Goal: Transaction & Acquisition: Purchase product/service

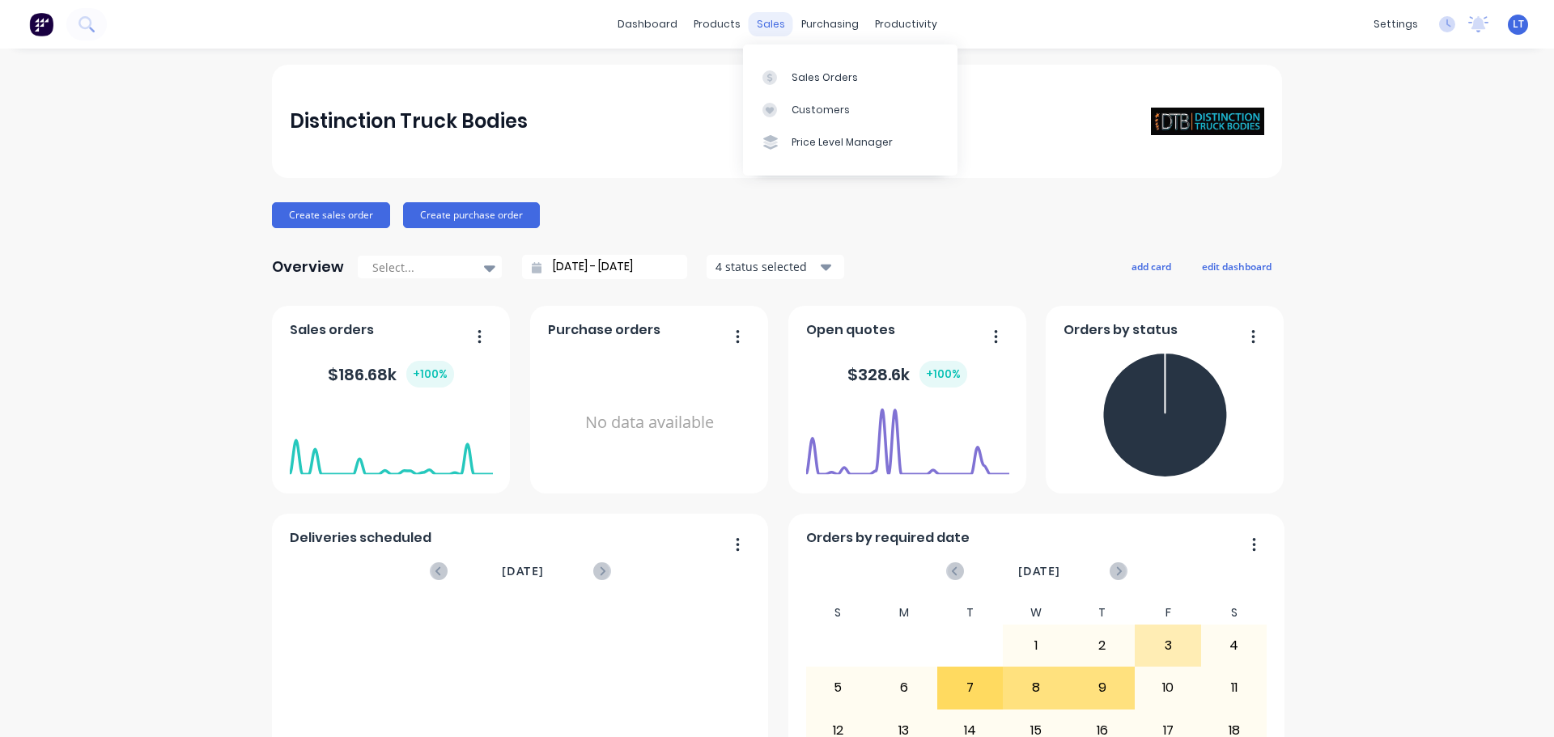
click at [753, 17] on div "sales" at bounding box center [771, 24] width 45 height 24
click at [803, 103] on div "Customers" at bounding box center [820, 110] width 58 height 15
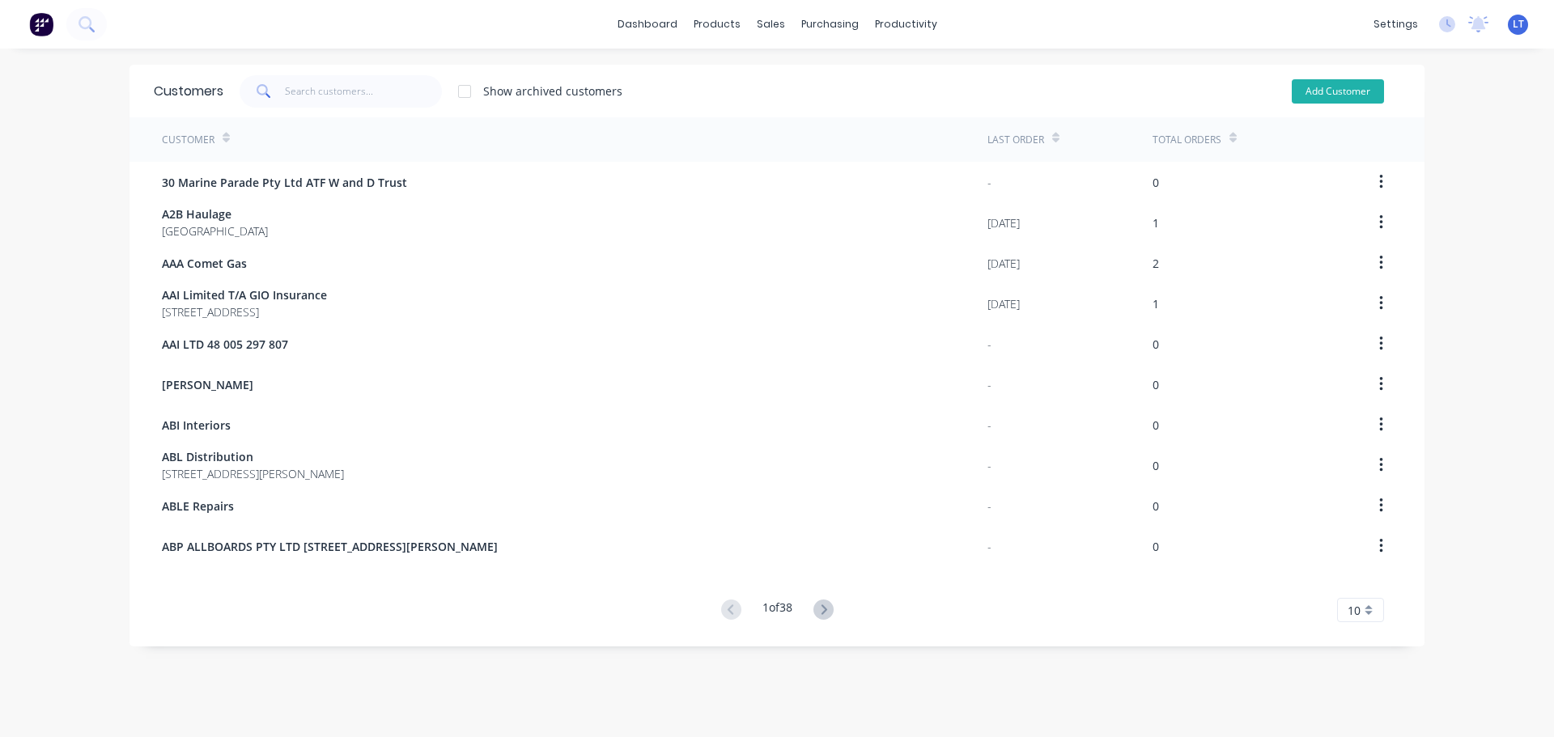
click at [1338, 92] on button "Add Customer" at bounding box center [1338, 91] width 92 height 24
select select "AU"
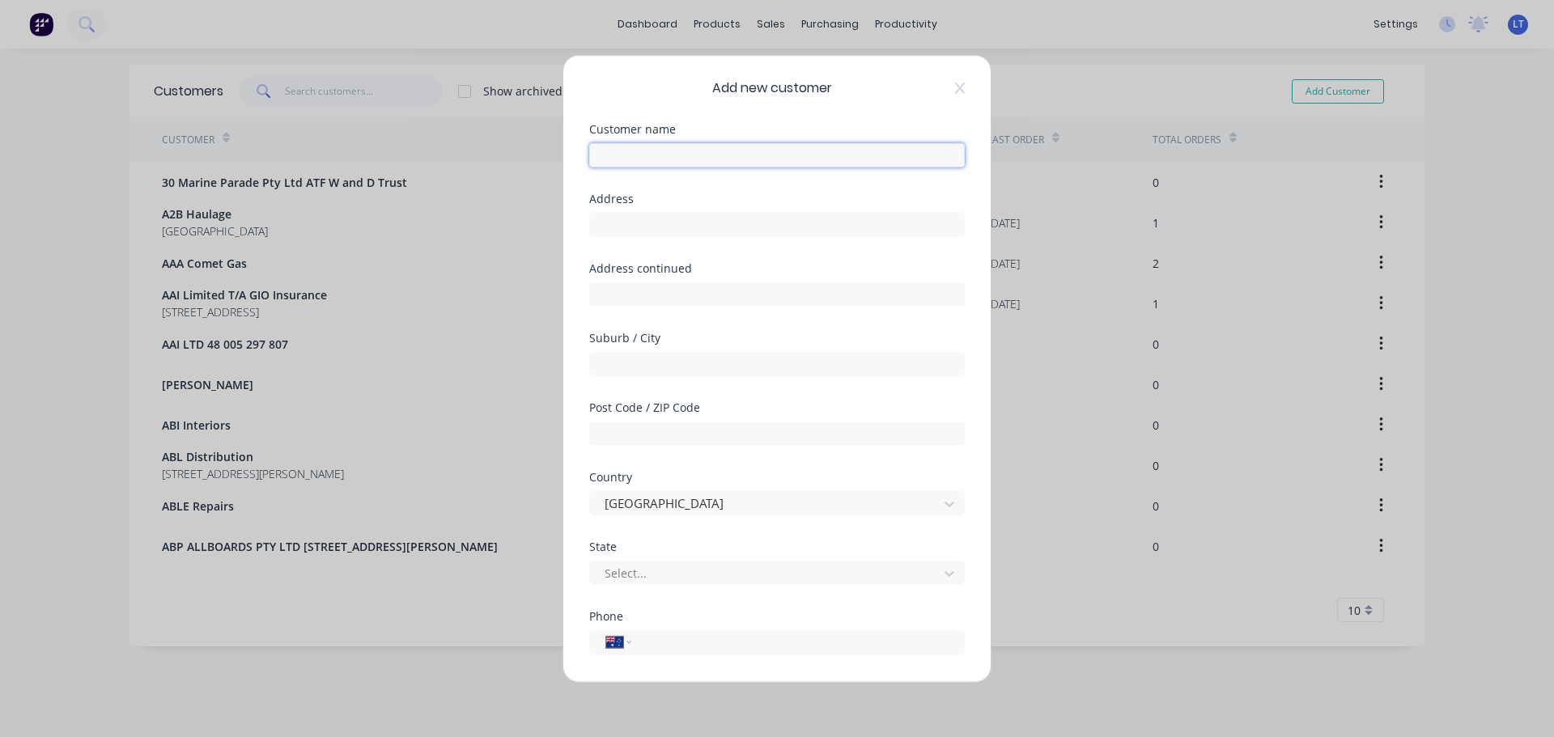
click at [714, 163] on input "text" at bounding box center [776, 154] width 375 height 24
type input "[PERSON_NAME]"
click at [651, 366] on input "text" at bounding box center [776, 363] width 375 height 24
type input "[GEOGRAPHIC_DATA]"
click at [661, 433] on input "text" at bounding box center [776, 433] width 375 height 24
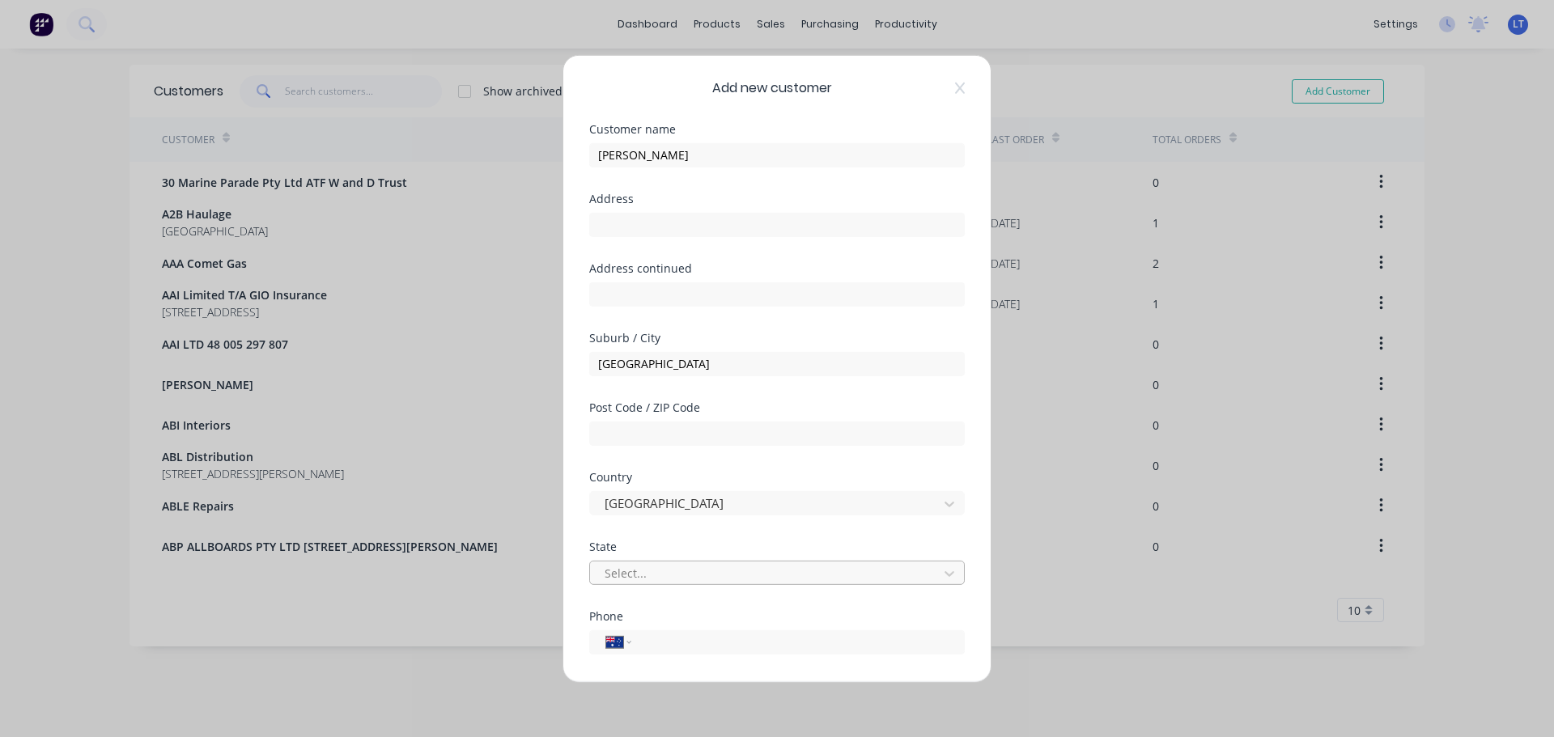
click at [664, 579] on div at bounding box center [766, 573] width 327 height 20
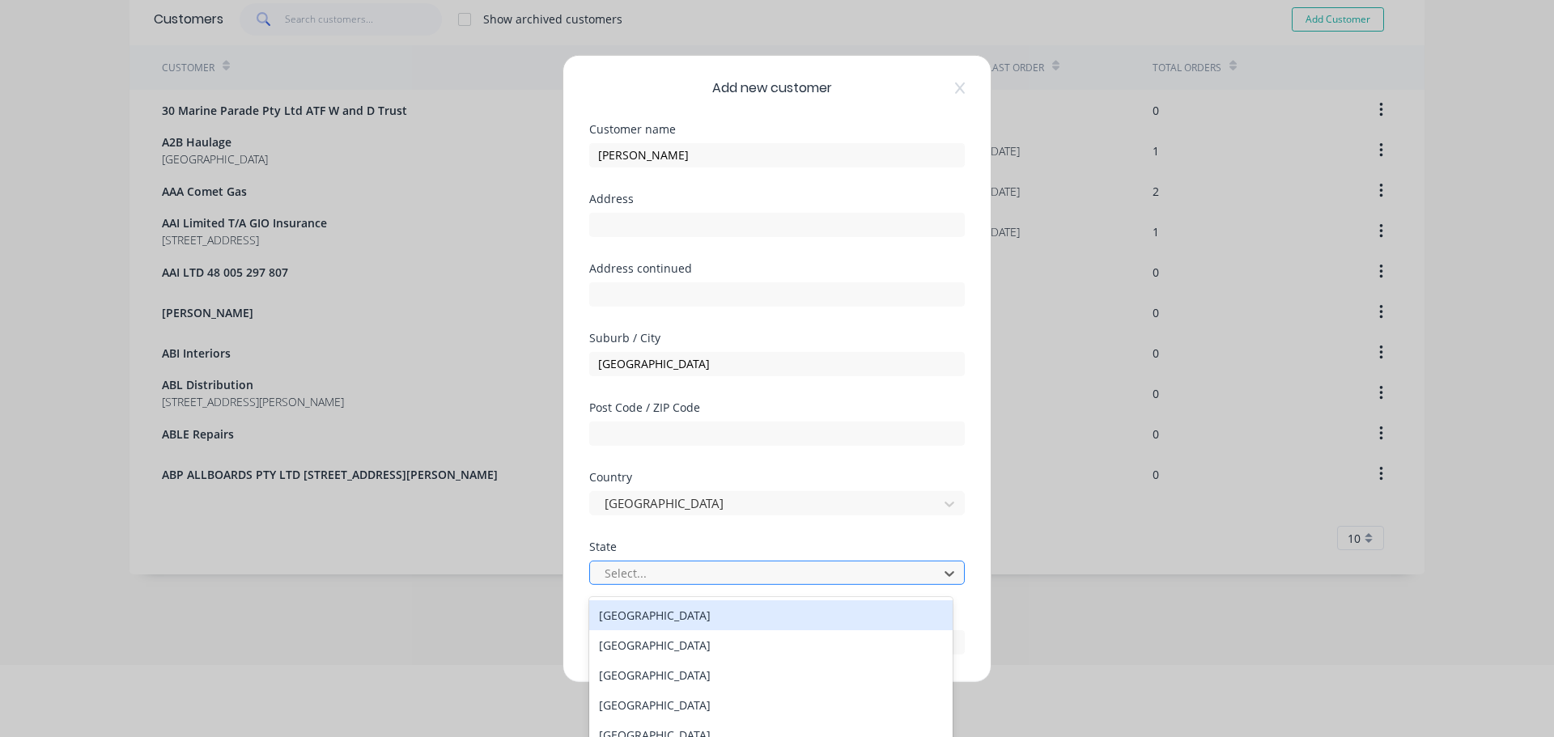
scroll to position [78, 0]
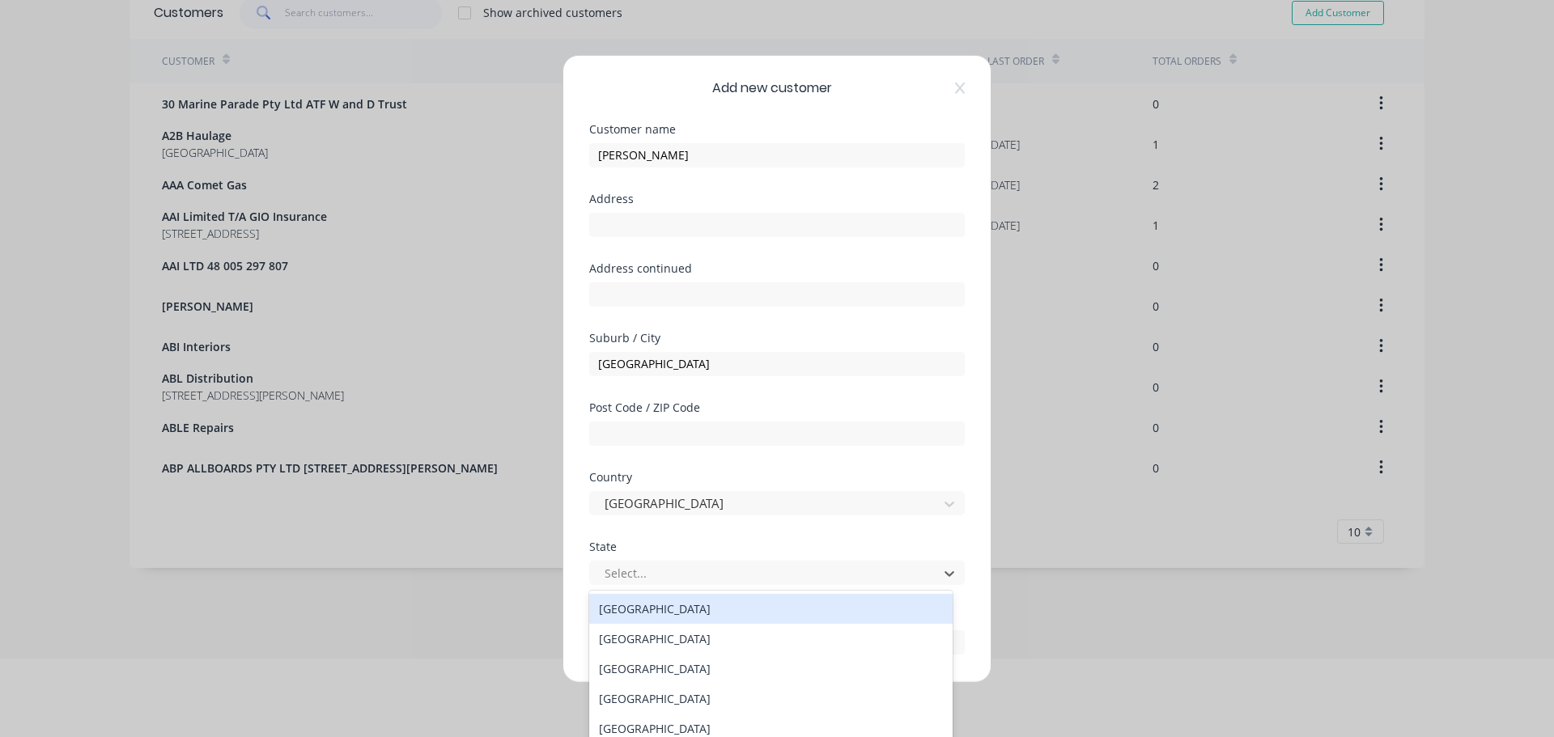
click at [657, 612] on div "[GEOGRAPHIC_DATA]" at bounding box center [770, 609] width 363 height 30
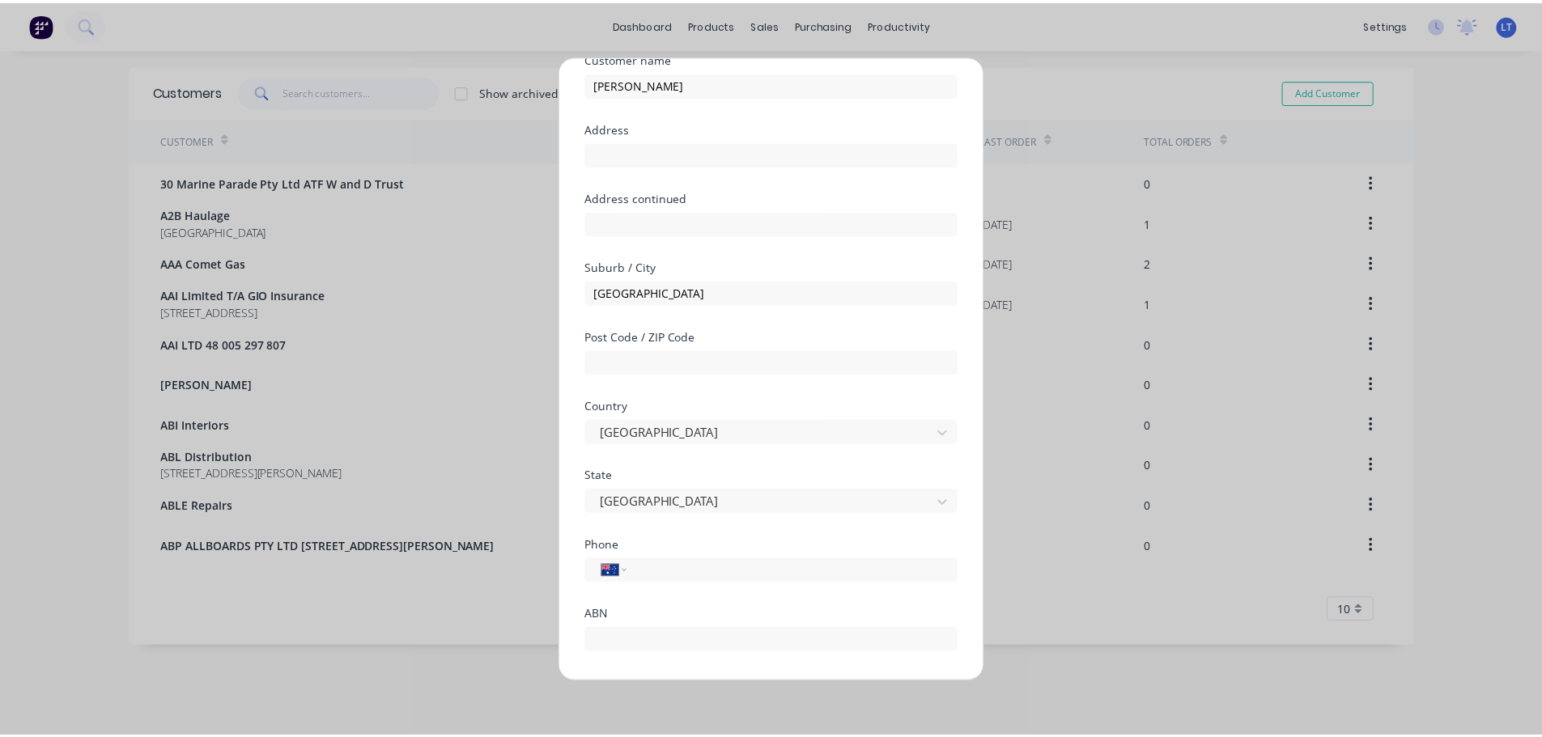
scroll to position [142, 0]
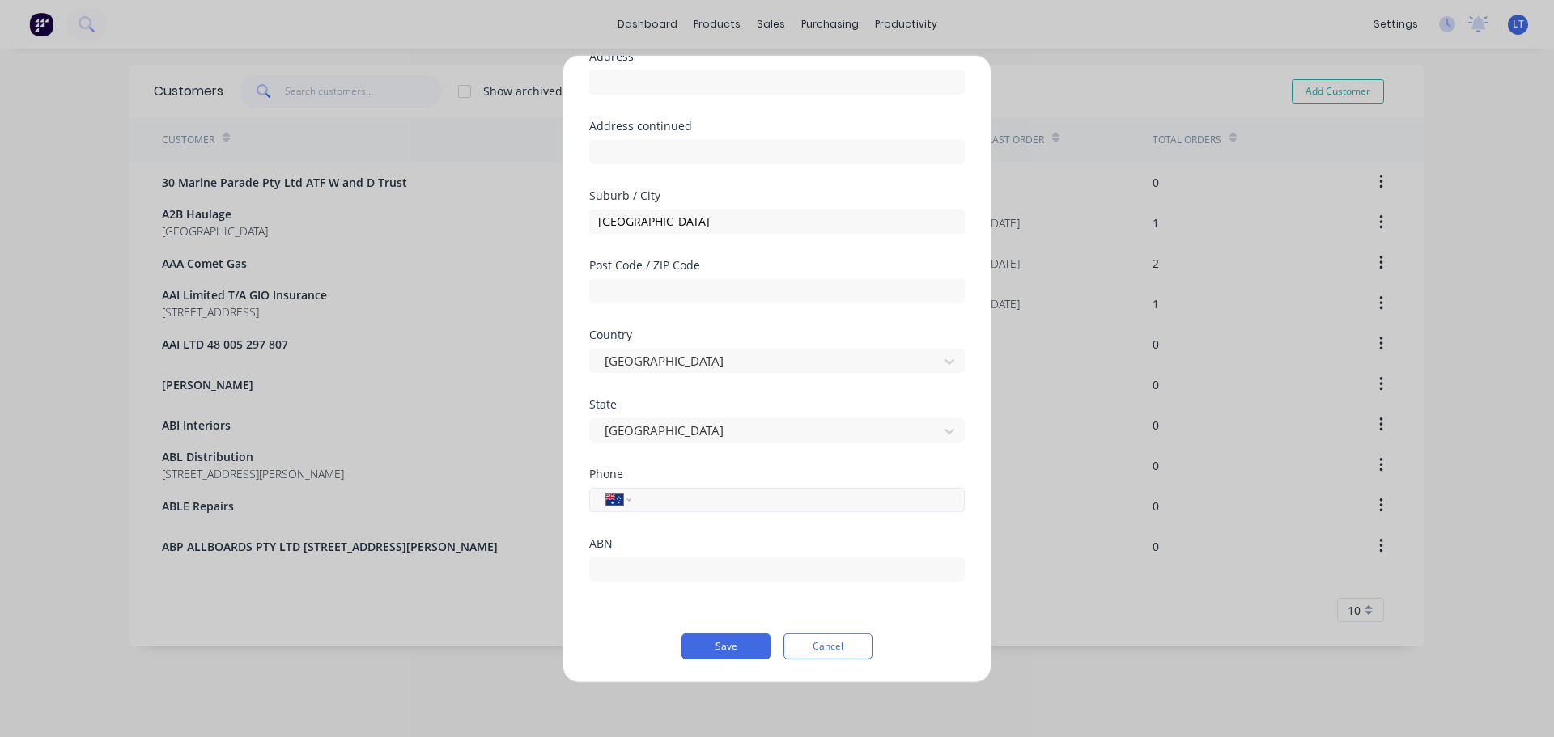
click at [663, 502] on input "tel" at bounding box center [795, 499] width 305 height 19
type input "0409 446 677"
click at [725, 646] on button "Save" at bounding box center [725, 646] width 89 height 26
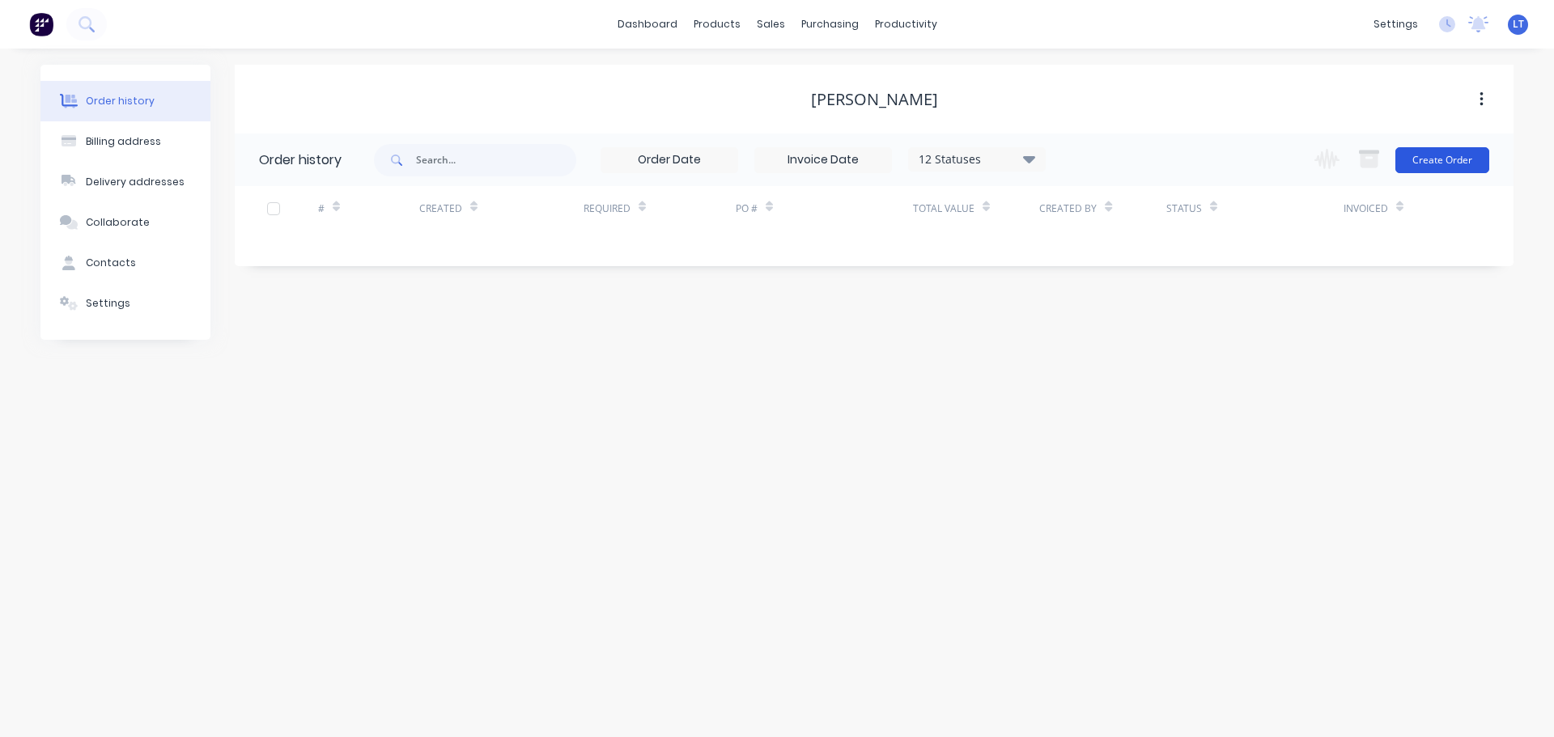
click at [1440, 160] on button "Create Order" at bounding box center [1442, 160] width 94 height 26
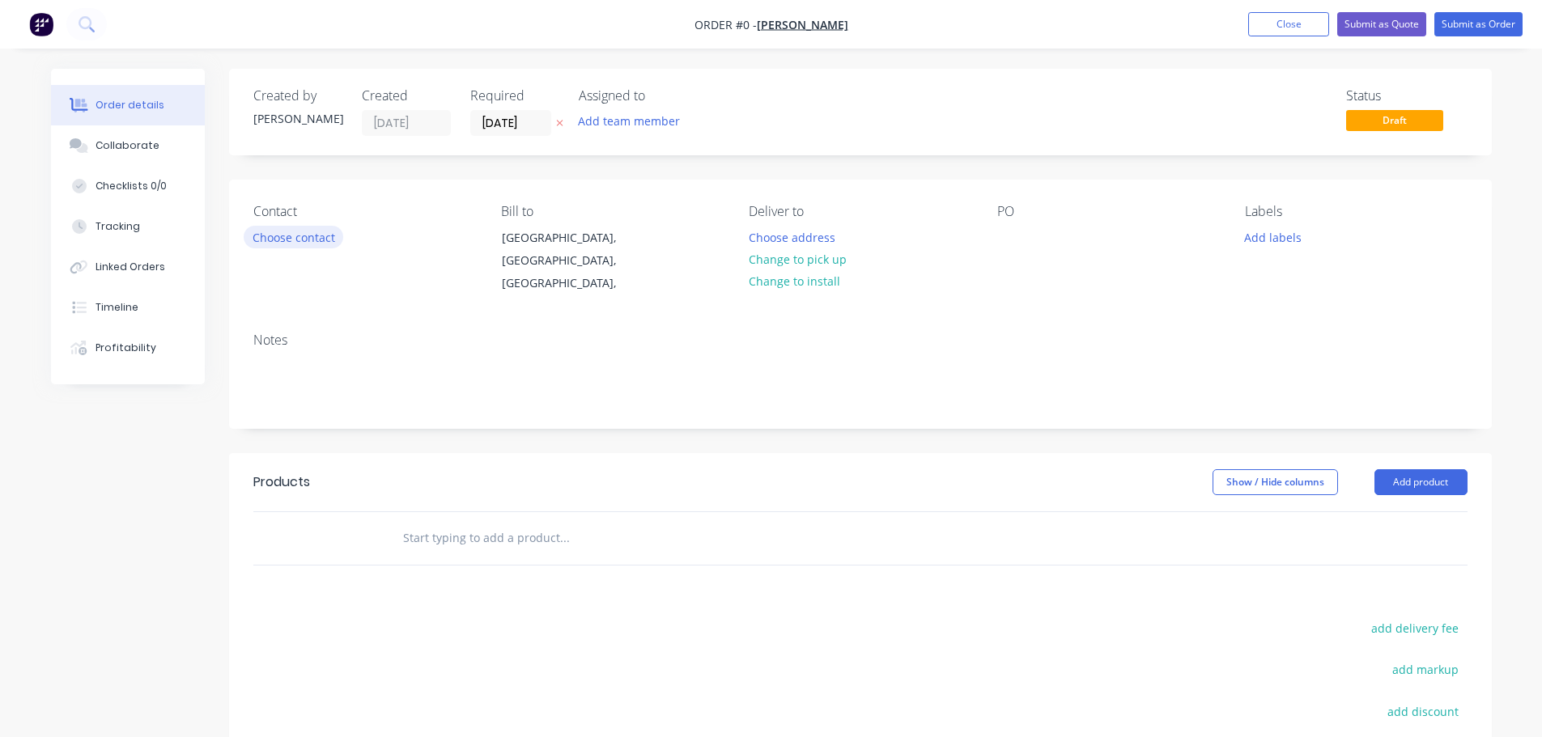
click at [299, 236] on button "Choose contact" at bounding box center [294, 237] width 100 height 22
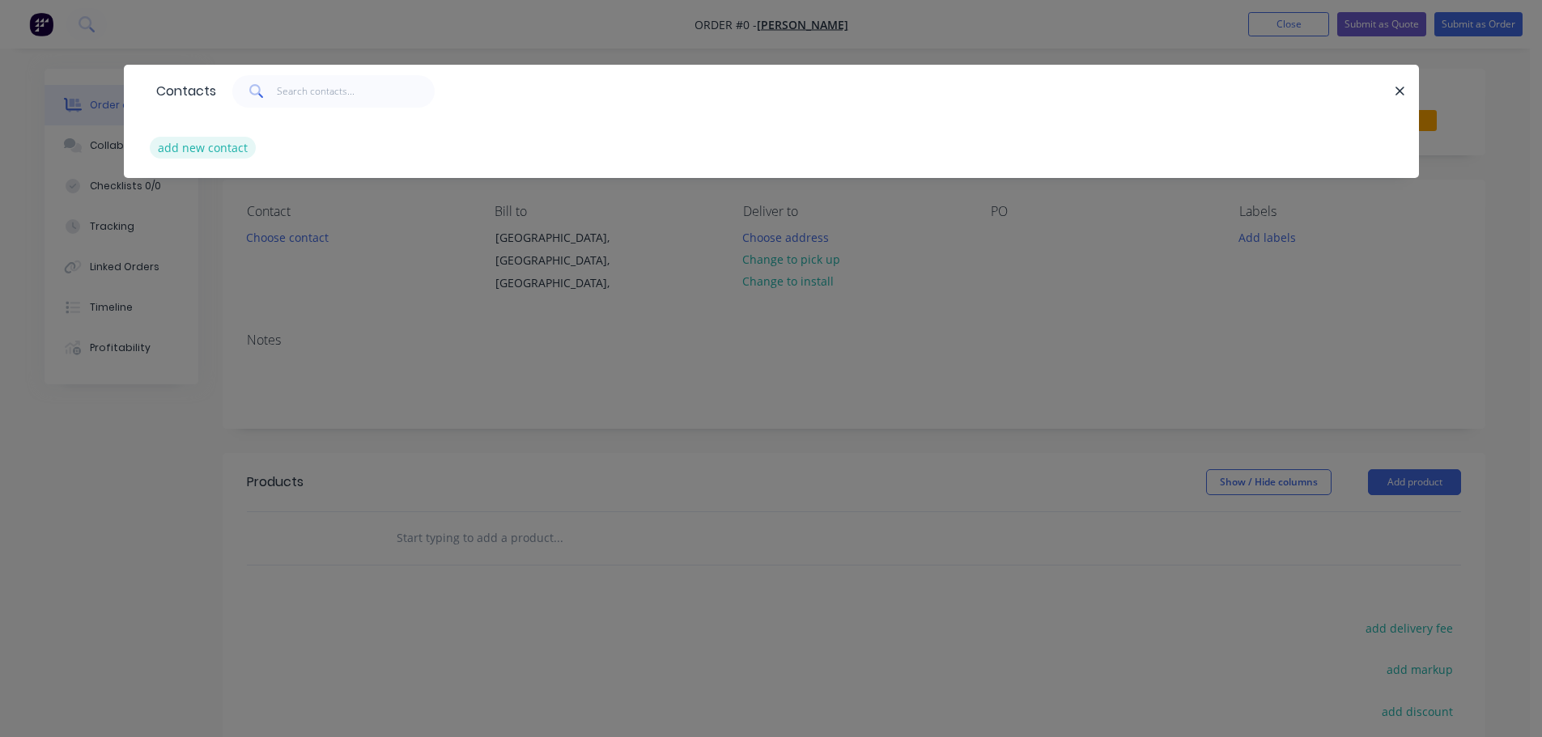
click at [209, 142] on button "add new contact" at bounding box center [203, 148] width 107 height 22
select select "AU"
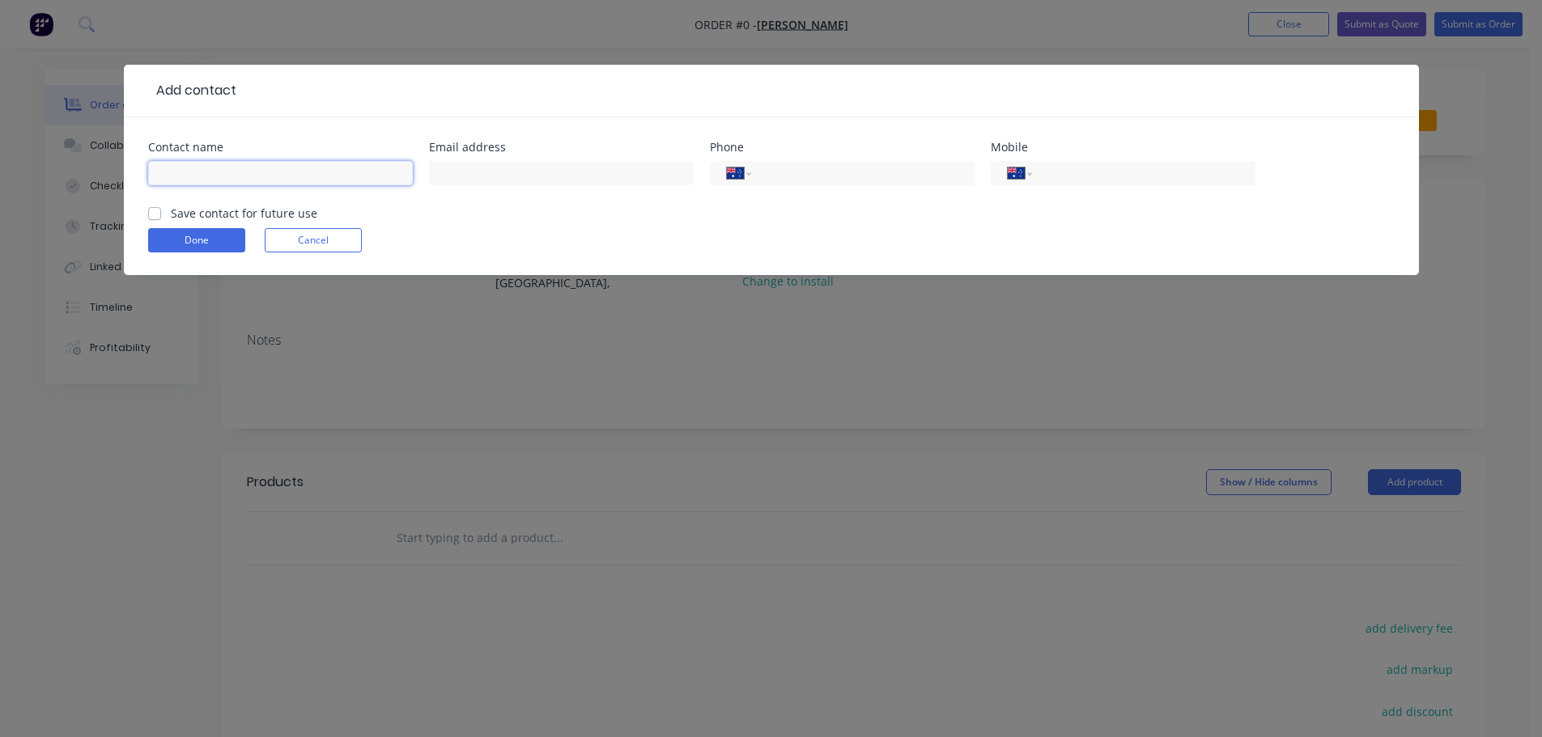
click at [247, 168] on input "text" at bounding box center [280, 173] width 265 height 24
type input "[PERSON_NAME]"
click at [481, 177] on input "text" at bounding box center [561, 173] width 265 height 24
type input "[EMAIL_ADDRESS][DOMAIN_NAME]"
click at [1081, 176] on input "tel" at bounding box center [1140, 173] width 194 height 19
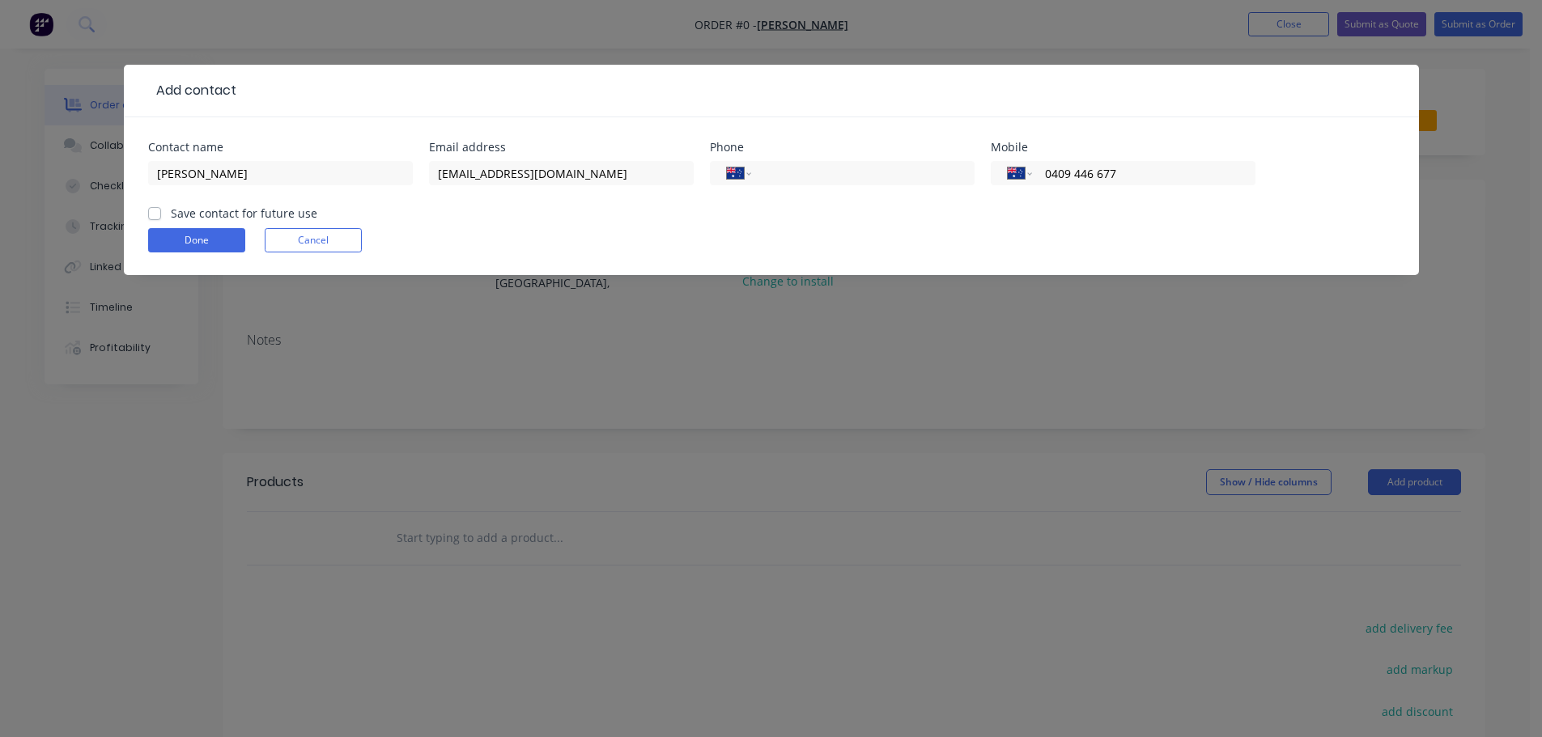
type input "0409 446 677"
click at [171, 214] on label "Save contact for future use" at bounding box center [244, 213] width 146 height 17
click at [154, 214] on input "Save contact for future use" at bounding box center [154, 212] width 13 height 15
checkbox input "true"
click at [200, 240] on button "Done" at bounding box center [196, 240] width 97 height 24
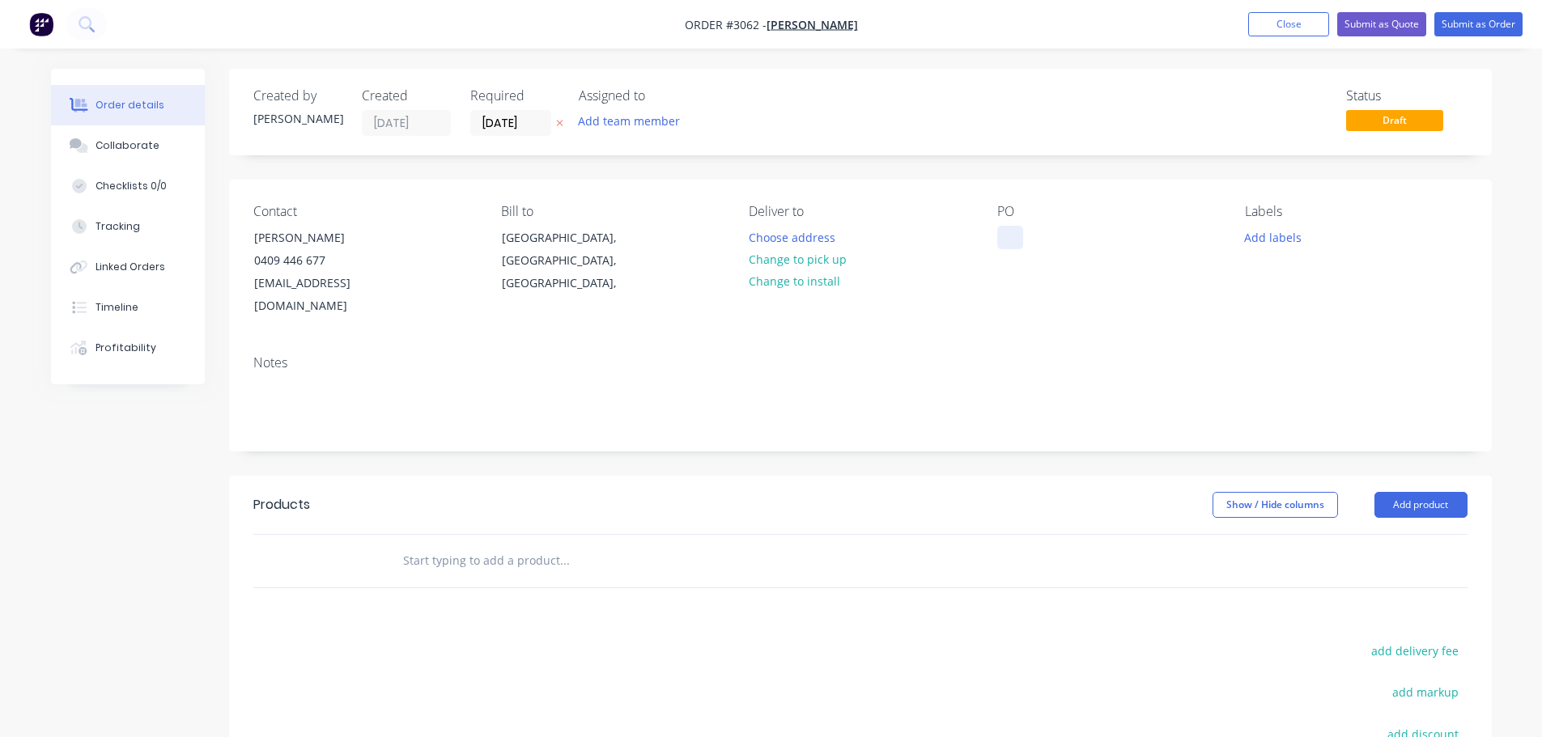
click at [1014, 233] on div at bounding box center [1010, 237] width 26 height 23
click at [1415, 492] on button "Add product" at bounding box center [1420, 505] width 93 height 26
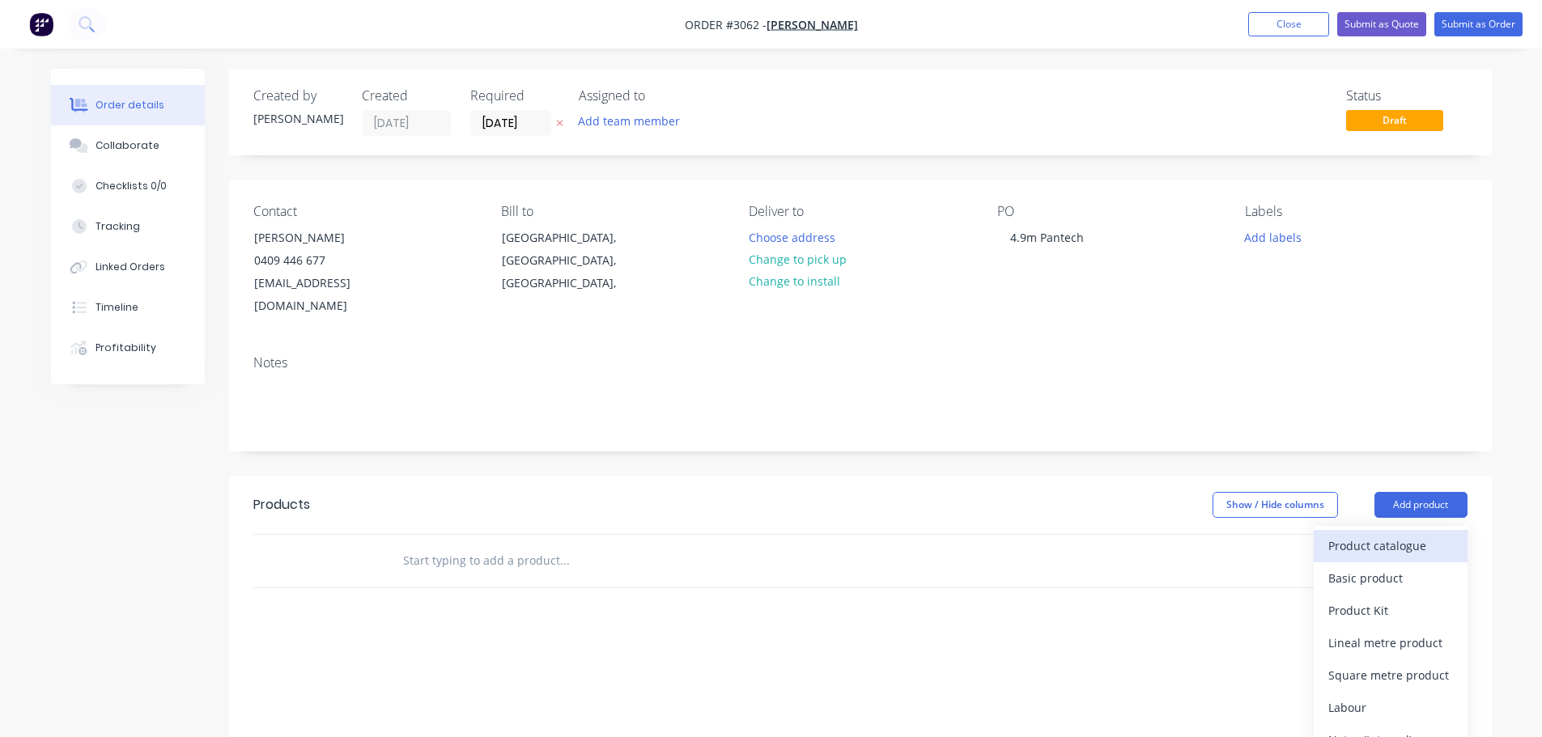
click at [1390, 534] on div "Product catalogue" at bounding box center [1390, 545] width 125 height 23
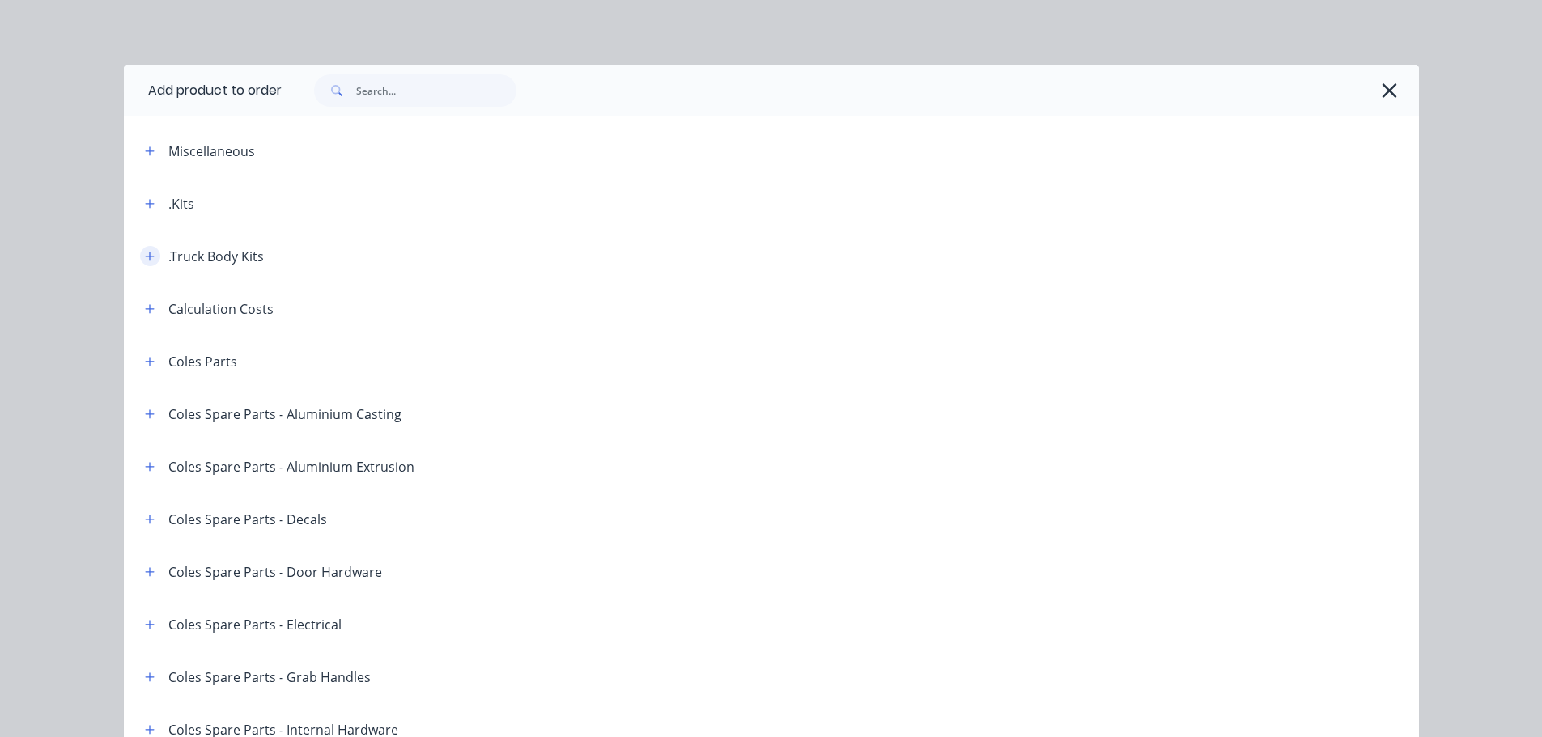
click at [140, 252] on button "button" at bounding box center [150, 256] width 20 height 20
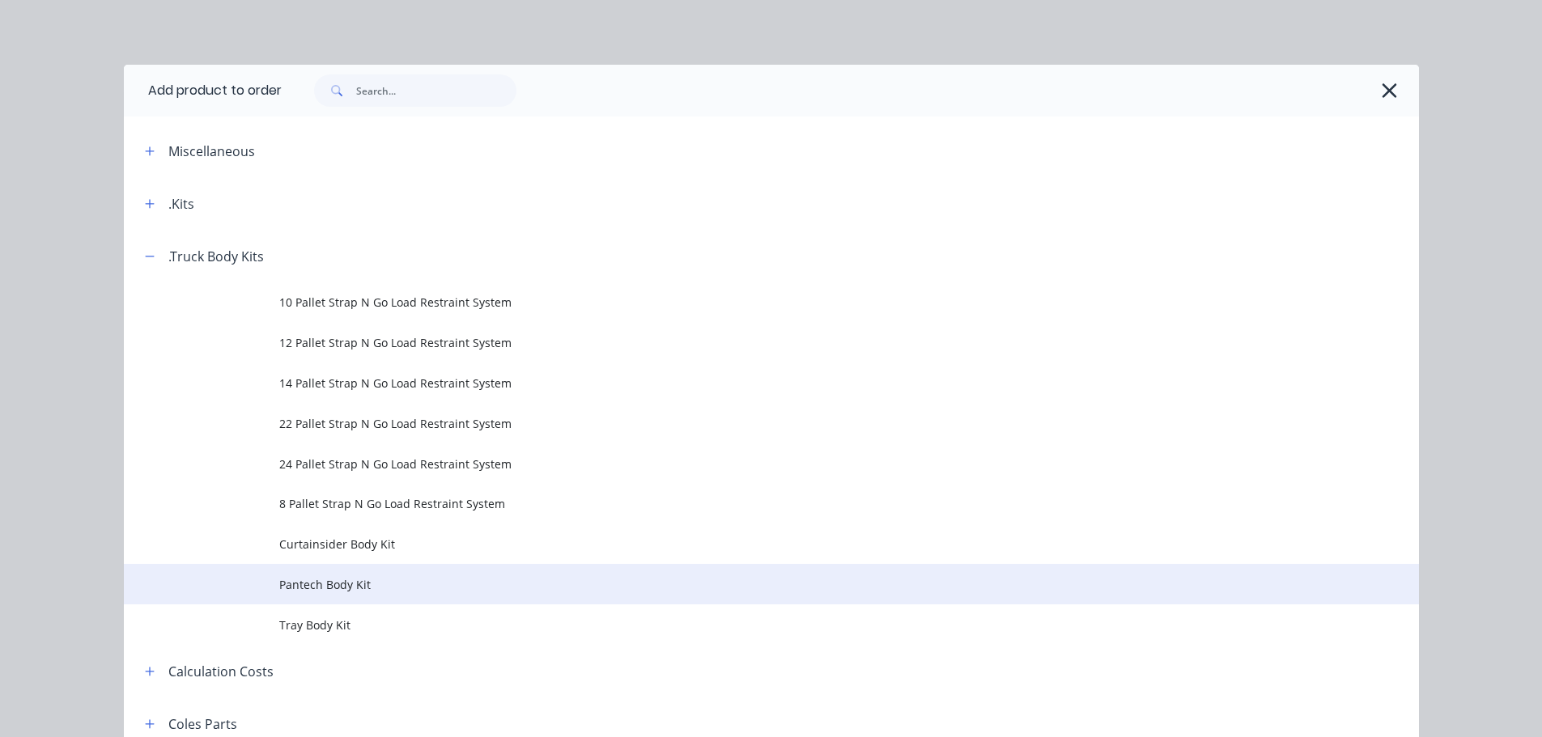
click at [318, 581] on span "Pantech Body Kit" at bounding box center [734, 584] width 911 height 17
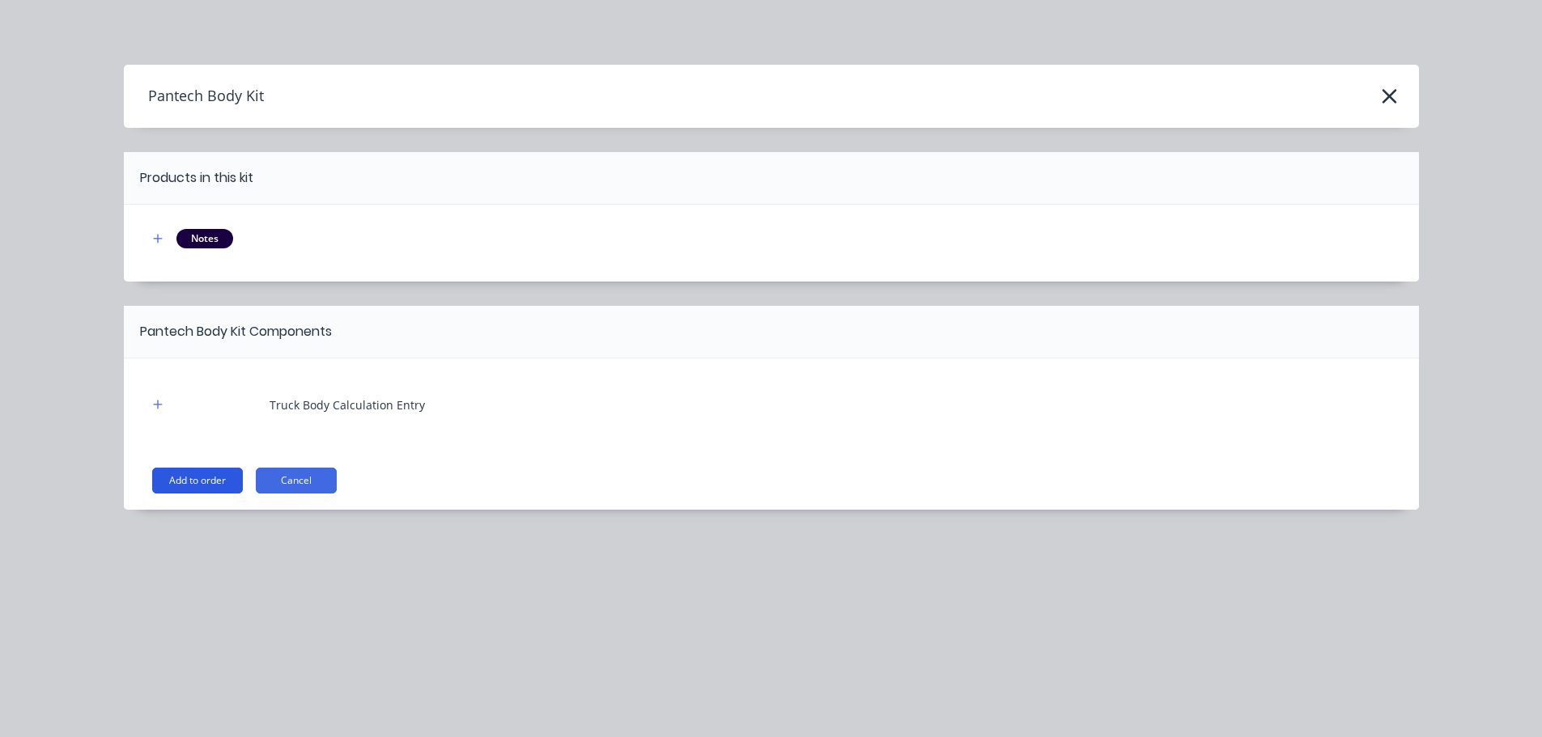
click at [193, 476] on button "Add to order" at bounding box center [197, 481] width 91 height 26
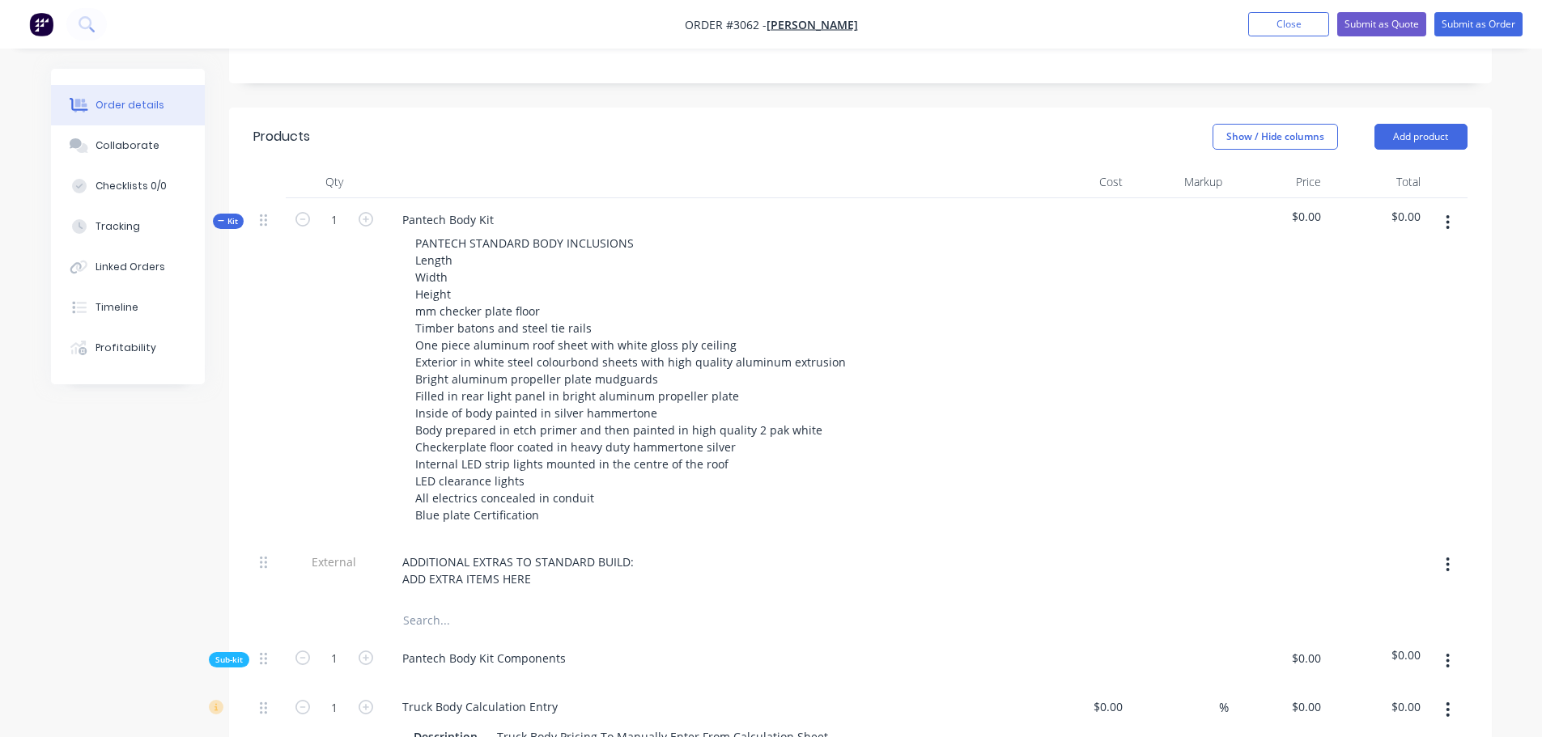
scroll to position [405, 0]
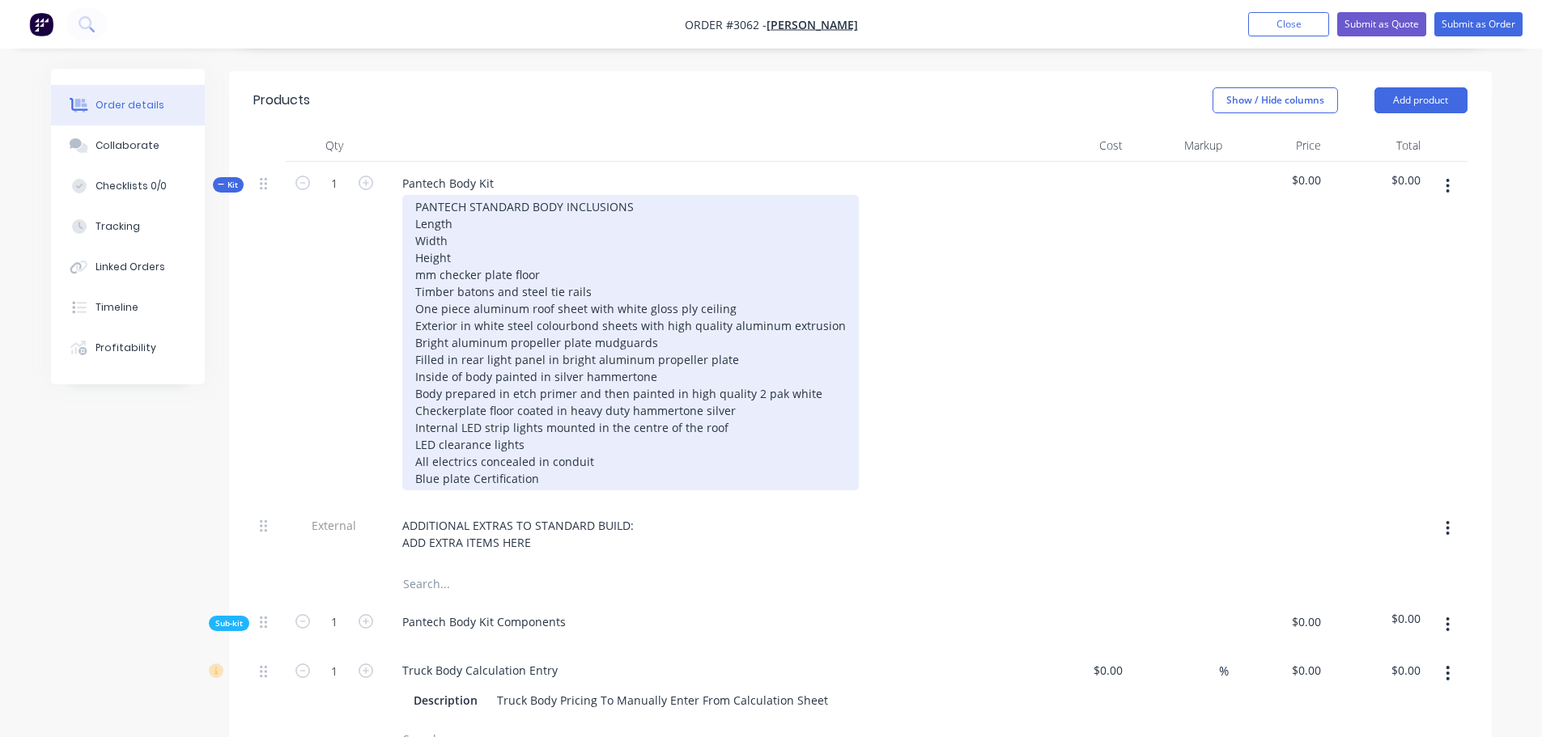
click at [417, 199] on div "PANTECH STANDARD BODY INCLUSIONS Length Width Height mm checker plate floor Tim…" at bounding box center [630, 342] width 456 height 295
click at [522, 205] on div "PANTECH STANDARD BODY INCLUSIONS 4900mm Length Width Height mm checker plate fl…" at bounding box center [630, 342] width 456 height 295
click at [418, 216] on div "PANTECH STANDARD BODY INCLUSIONS 4900mm Length Ext Width Height mm checker plat…" at bounding box center [630, 342] width 456 height 295
click at [506, 220] on div "PANTECH STANDARD BODY INCLUSIONS 4900mm Length Ext 2400mm Width Height mm check…" at bounding box center [630, 342] width 456 height 295
click at [415, 235] on div "PANTECH STANDARD BODY INCLUSIONS 4900mm Length Ext 2400mm Width Ext Height mm c…" at bounding box center [630, 342] width 456 height 295
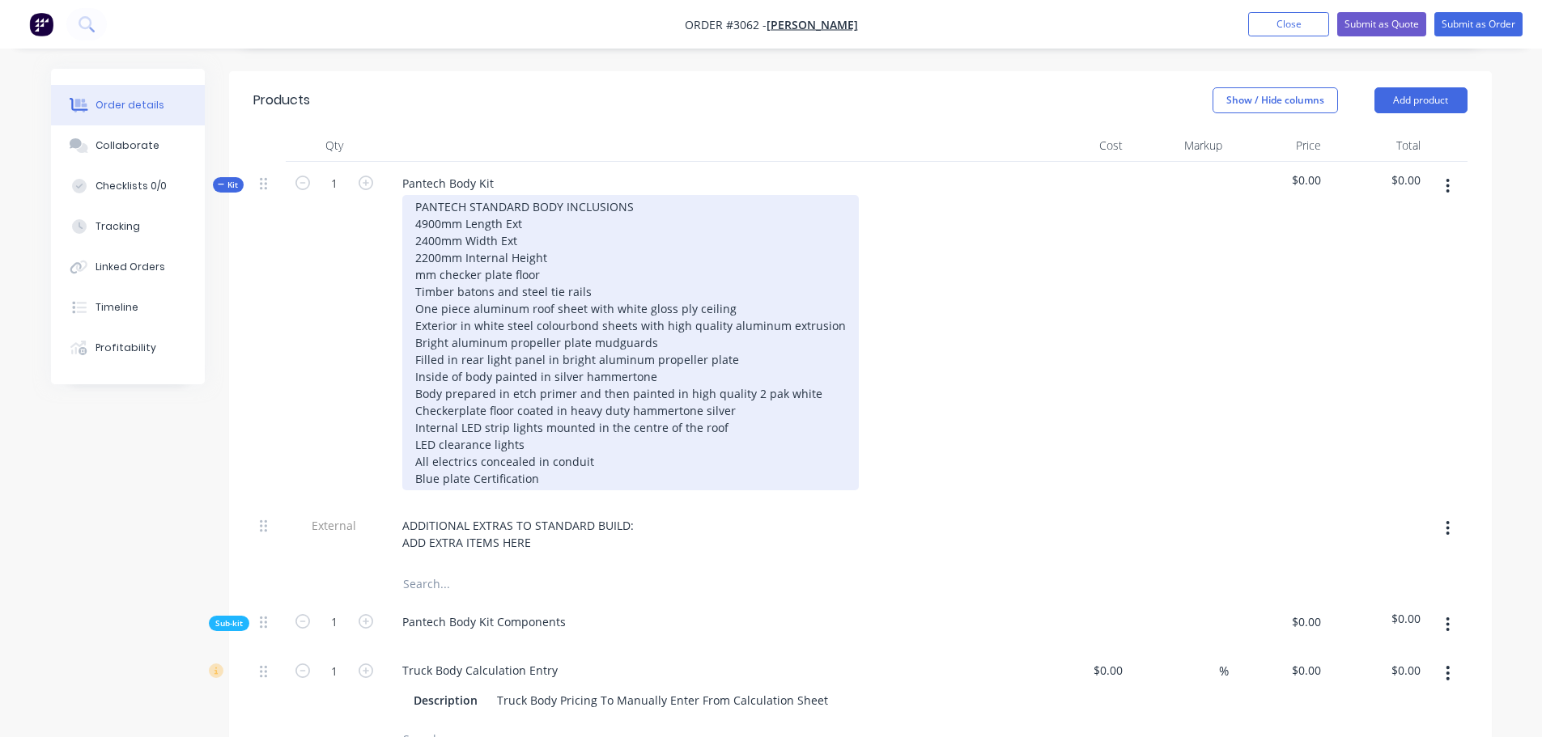
click at [415, 256] on div "PANTECH STANDARD BODY INCLUSIONS 4900mm Length Ext 2400mm Width Ext 2200mm Inte…" at bounding box center [630, 342] width 456 height 295
click at [557, 258] on div "PANTECH STANDARD BODY INCLUSIONS 4900mm Length Ext 2400mm Width Ext 2200mm Inte…" at bounding box center [630, 342] width 456 height 295
click at [595, 270] on div "PANTECH STANDARD BODY INCLUSIONS 4900mm Length Ext 2400mm Width Ext 2200mm Inte…" at bounding box center [630, 342] width 456 height 295
click at [735, 389] on div "PANTECH STANDARD BODY INCLUSIONS 4900mm Length Ext 2400mm Width Ext 2200mm Inte…" at bounding box center [630, 342] width 456 height 295
click at [735, 439] on div "PANTECH STANDARD BODY INCLUSIONS 4900mm Length Ext 2400mm Width Ext 2200mm Inte…" at bounding box center [630, 342] width 456 height 295
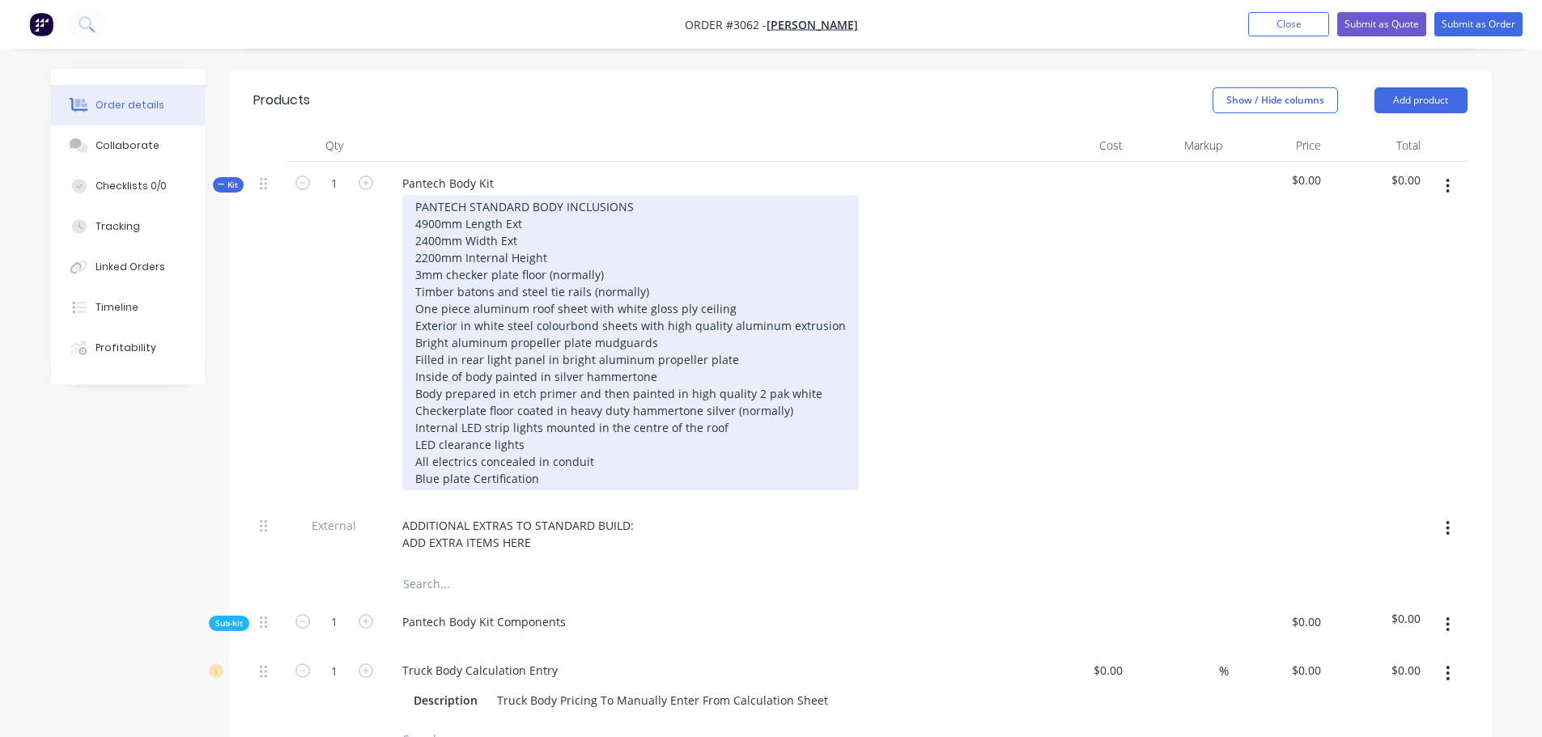
click at [723, 403] on div "PANTECH STANDARD BODY INCLUSIONS 4900mm Length Ext 2400mm Width Ext 2200mm Inte…" at bounding box center [630, 342] width 456 height 295
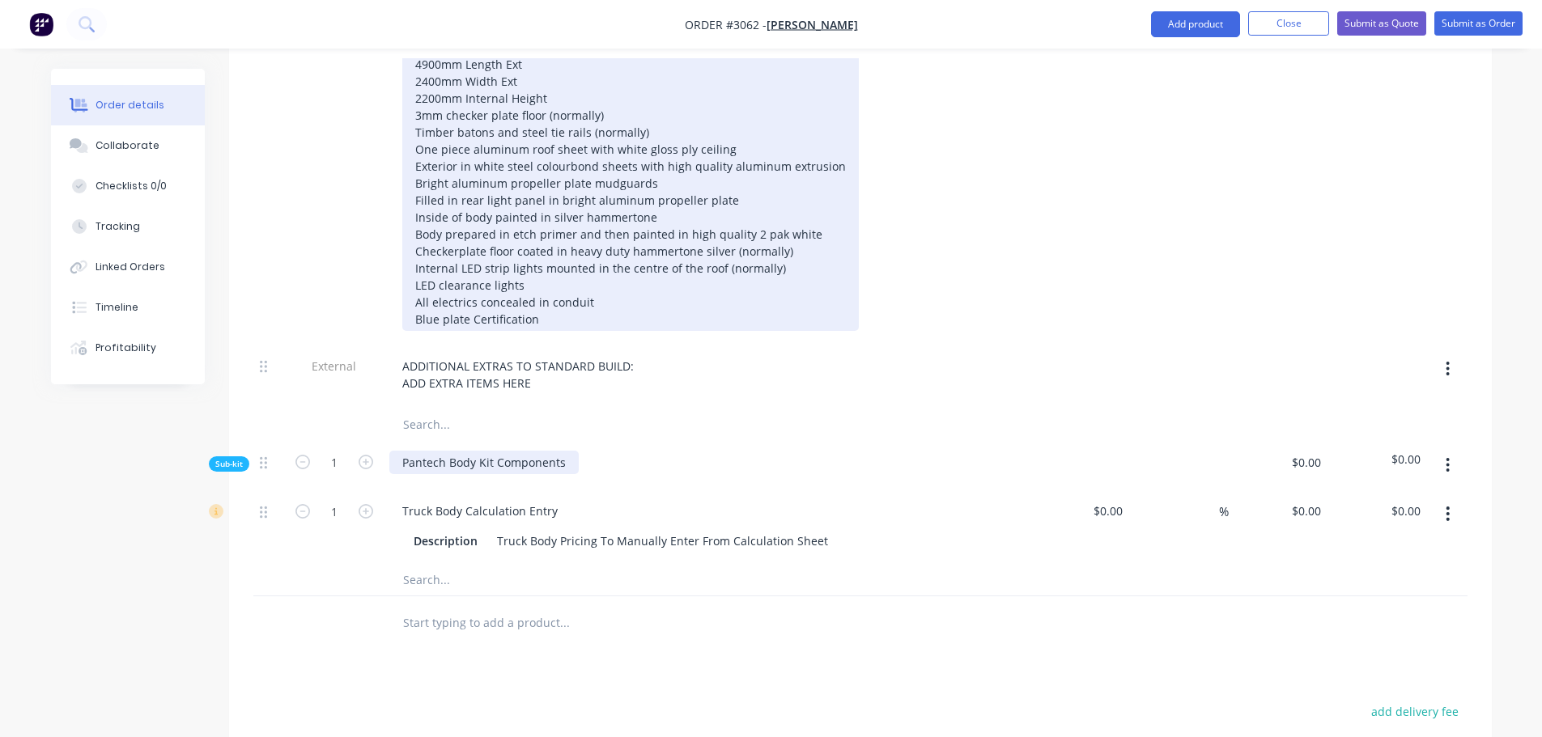
scroll to position [647, 0]
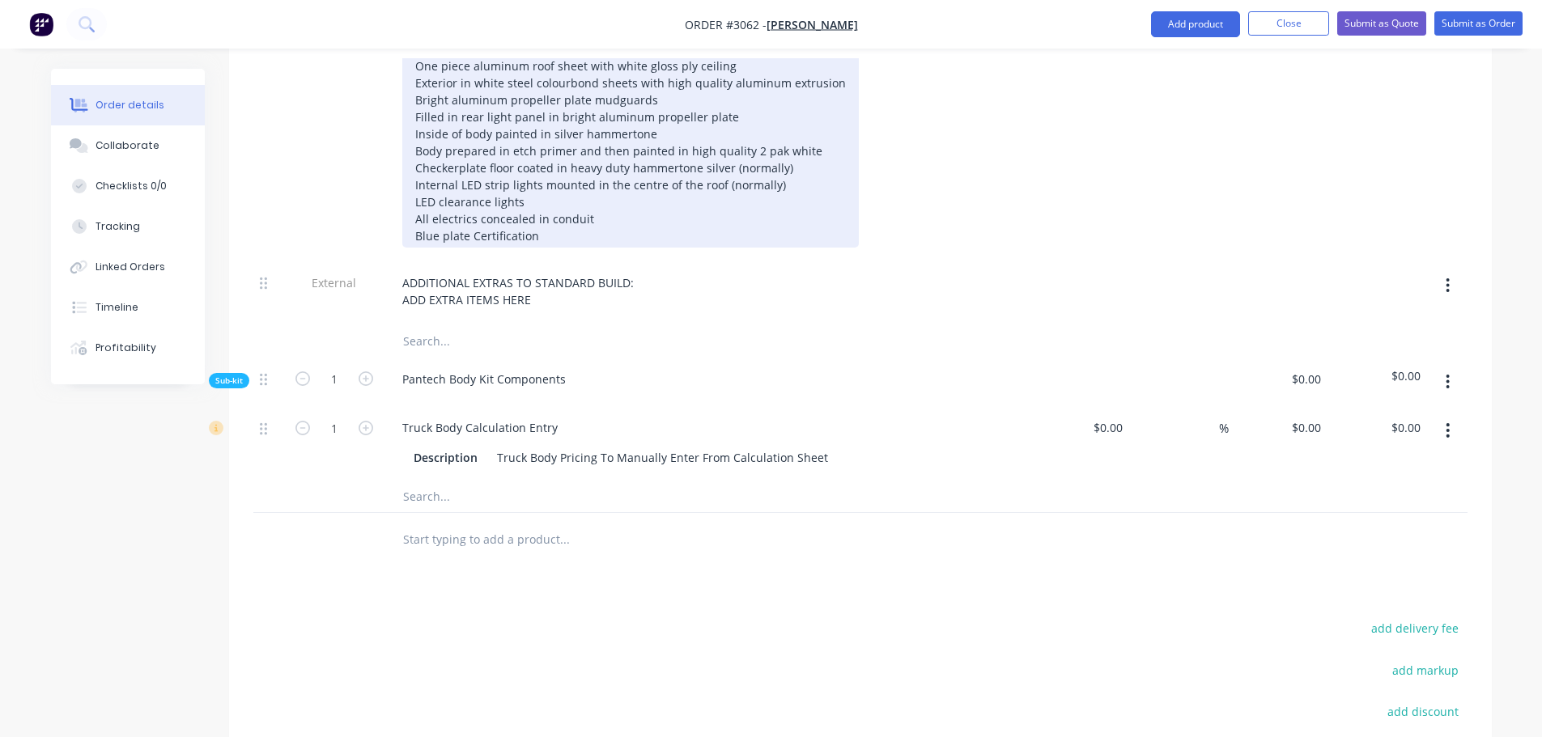
click at [539, 215] on div "PANTECH STANDARD BODY INCLUSIONS 4900mm Length Ext 2400mm Width Ext 2200mm Inte…" at bounding box center [630, 99] width 456 height 295
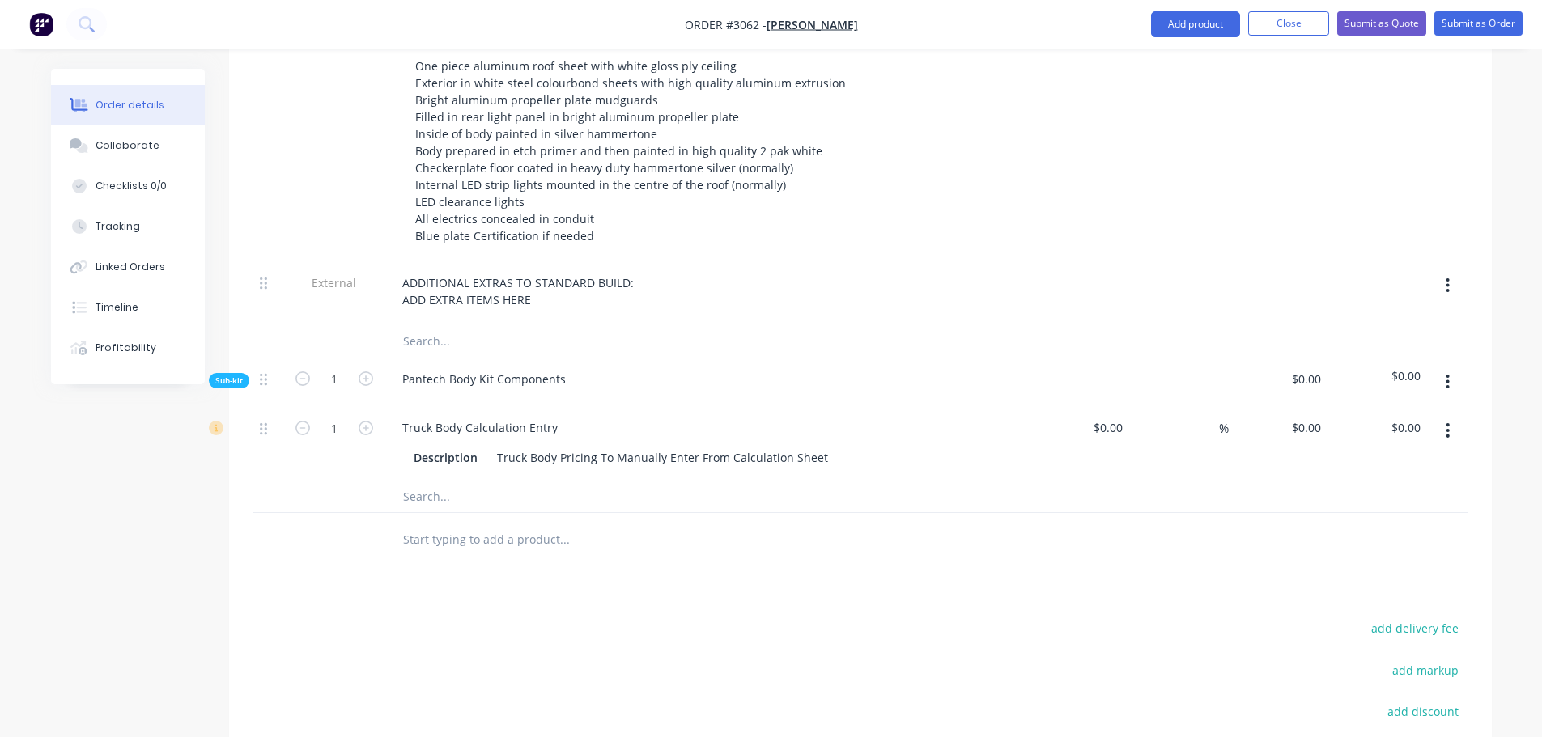
click at [532, 325] on input "text" at bounding box center [564, 341] width 324 height 32
click at [1317, 416] on input "0" at bounding box center [1308, 427] width 37 height 23
type input "$0.00"
click at [339, 416] on input "1" at bounding box center [334, 428] width 42 height 24
type input "4.9"
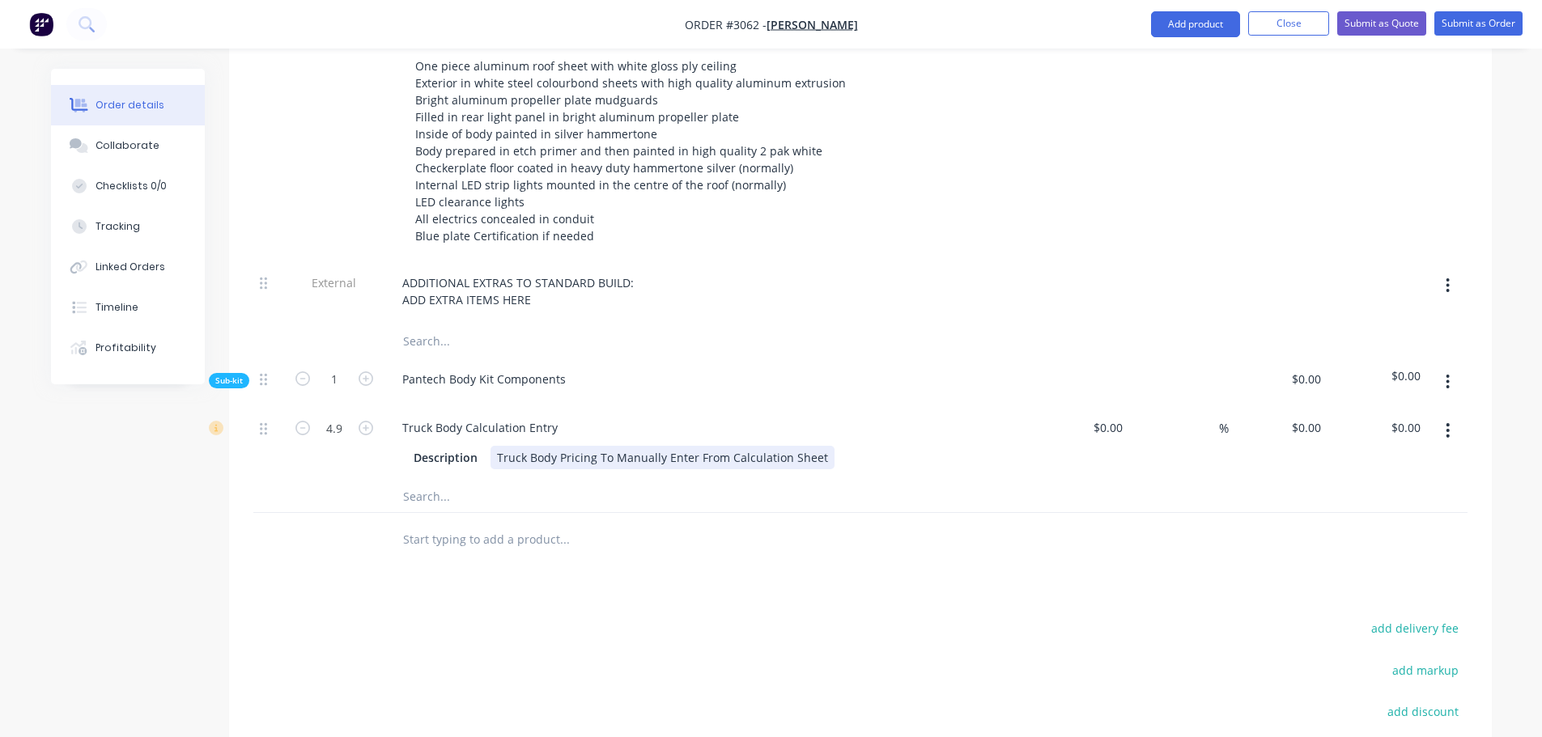
click at [574, 456] on div "Truck Body Calculation Entry Description Truck Body Pricing To Manually Enter F…" at bounding box center [706, 443] width 647 height 74
click at [430, 523] on input "text" at bounding box center [564, 539] width 324 height 32
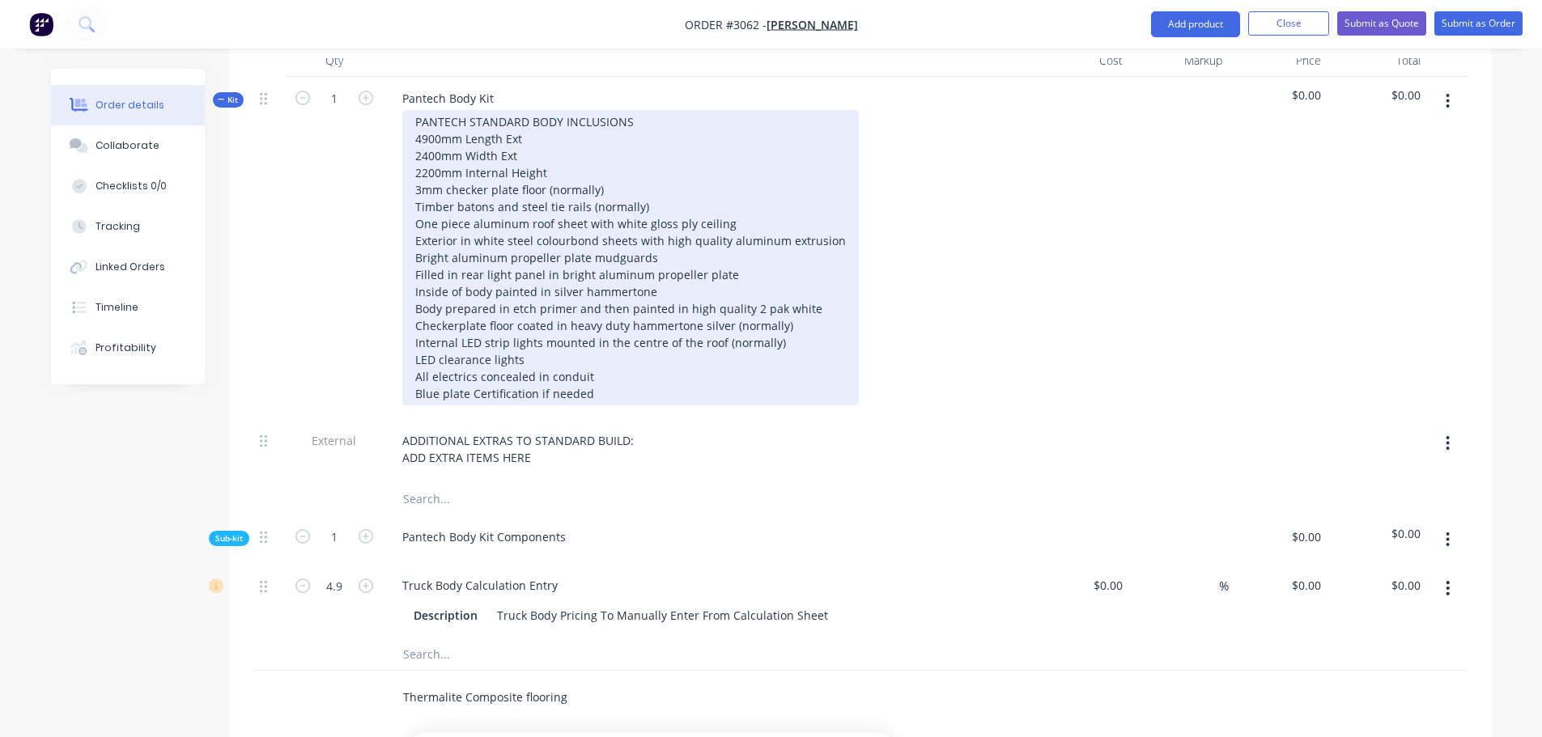
scroll to position [486, 0]
click at [731, 206] on div "PANTECH STANDARD BODY INCLUSIONS 4900mm Length Ext 2400mm Width Ext 2200mm Inte…" at bounding box center [630, 261] width 456 height 295
click at [728, 203] on div "PANTECH STANDARD BODY INCLUSIONS 4900mm Length Ext 2400mm Width Ext 2200mm Inte…" at bounding box center [630, 261] width 456 height 295
click at [780, 198] on div "PANTECH STANDARD BODY INCLUSIONS 4900mm Length Ext 2400mm Width Ext 2200mm Inte…" at bounding box center [630, 261] width 456 height 295
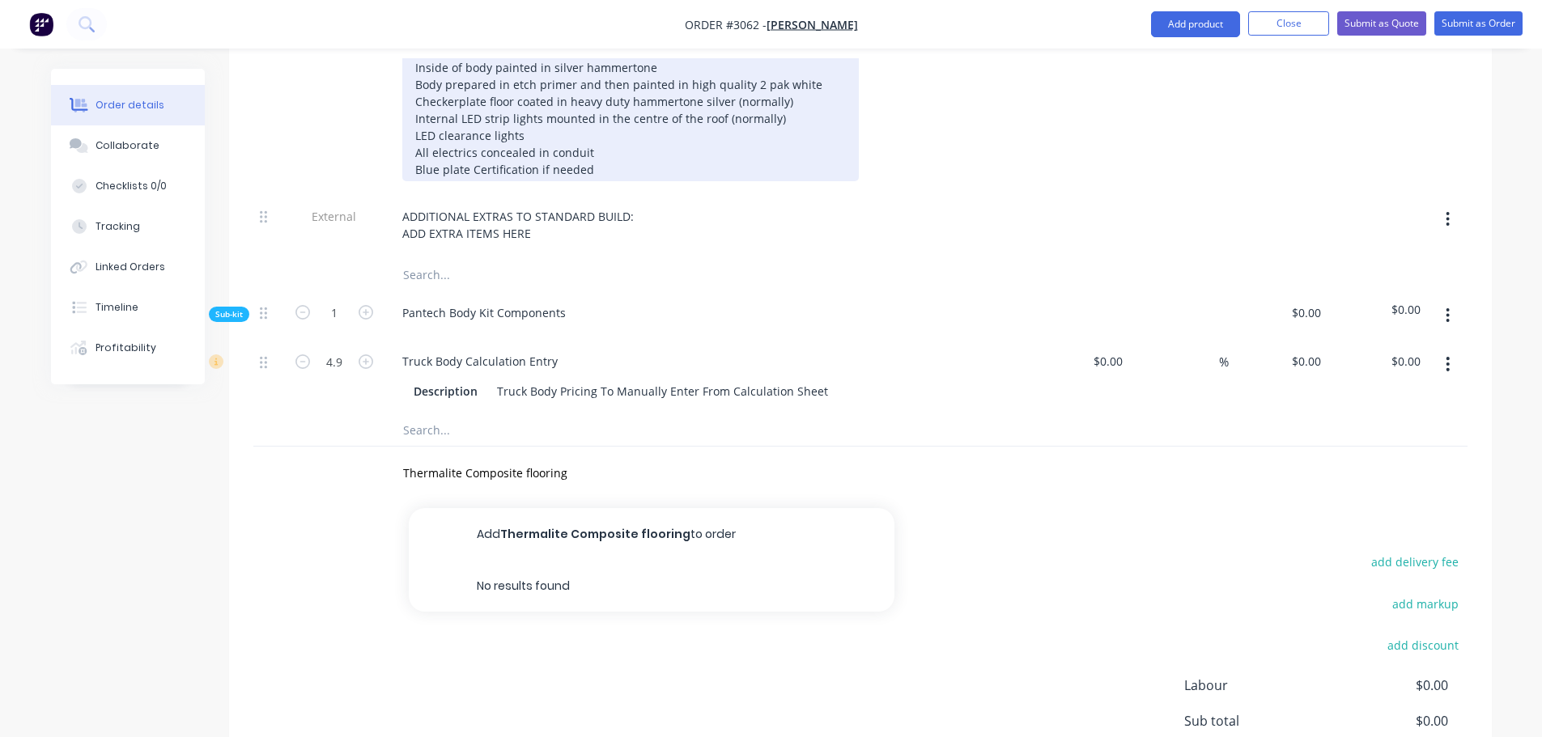
scroll to position [809, 0]
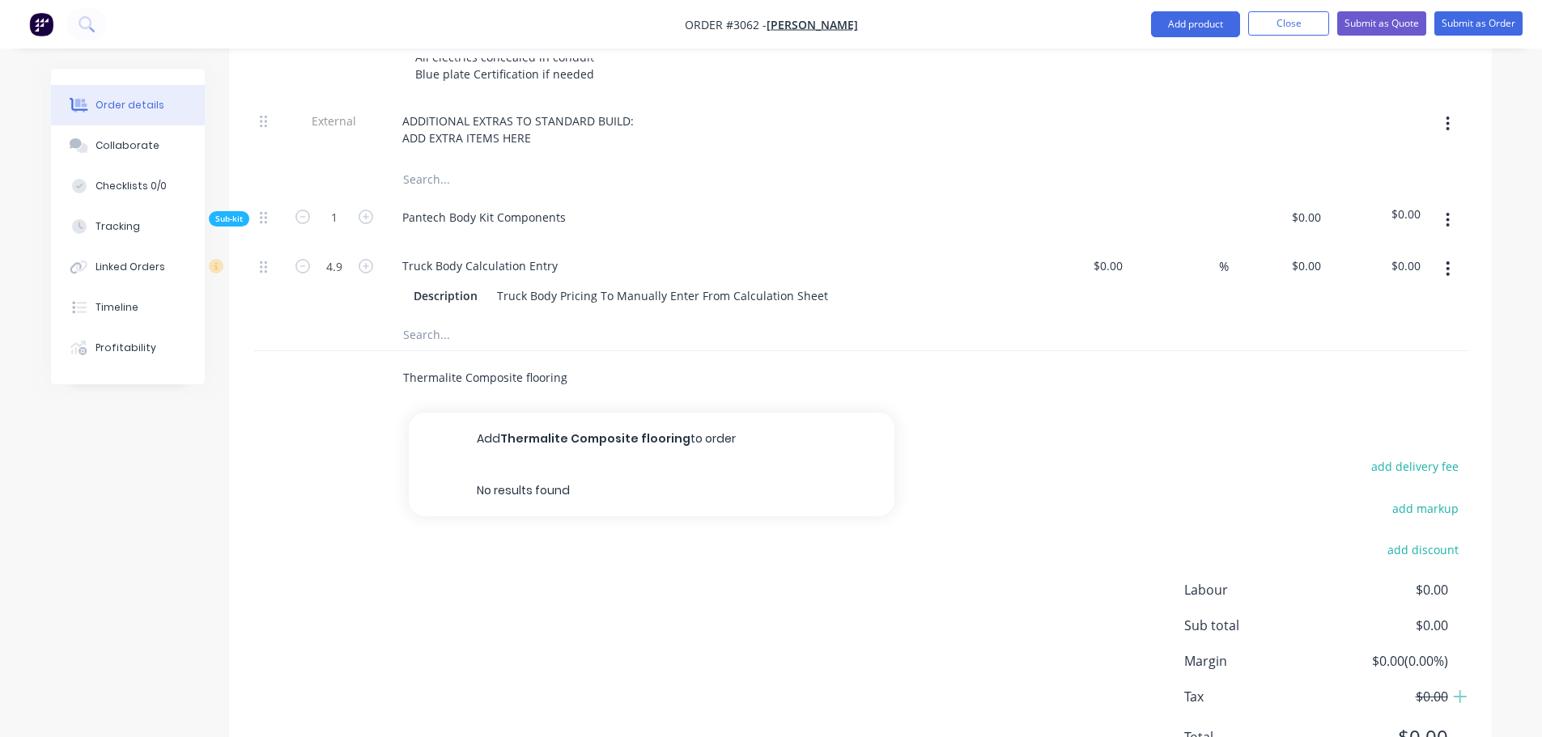
click at [569, 361] on input "Thermalite Composite flooring" at bounding box center [564, 377] width 324 height 32
click at [441, 361] on input "Thermalite Composite flooring 12mm" at bounding box center [564, 377] width 324 height 32
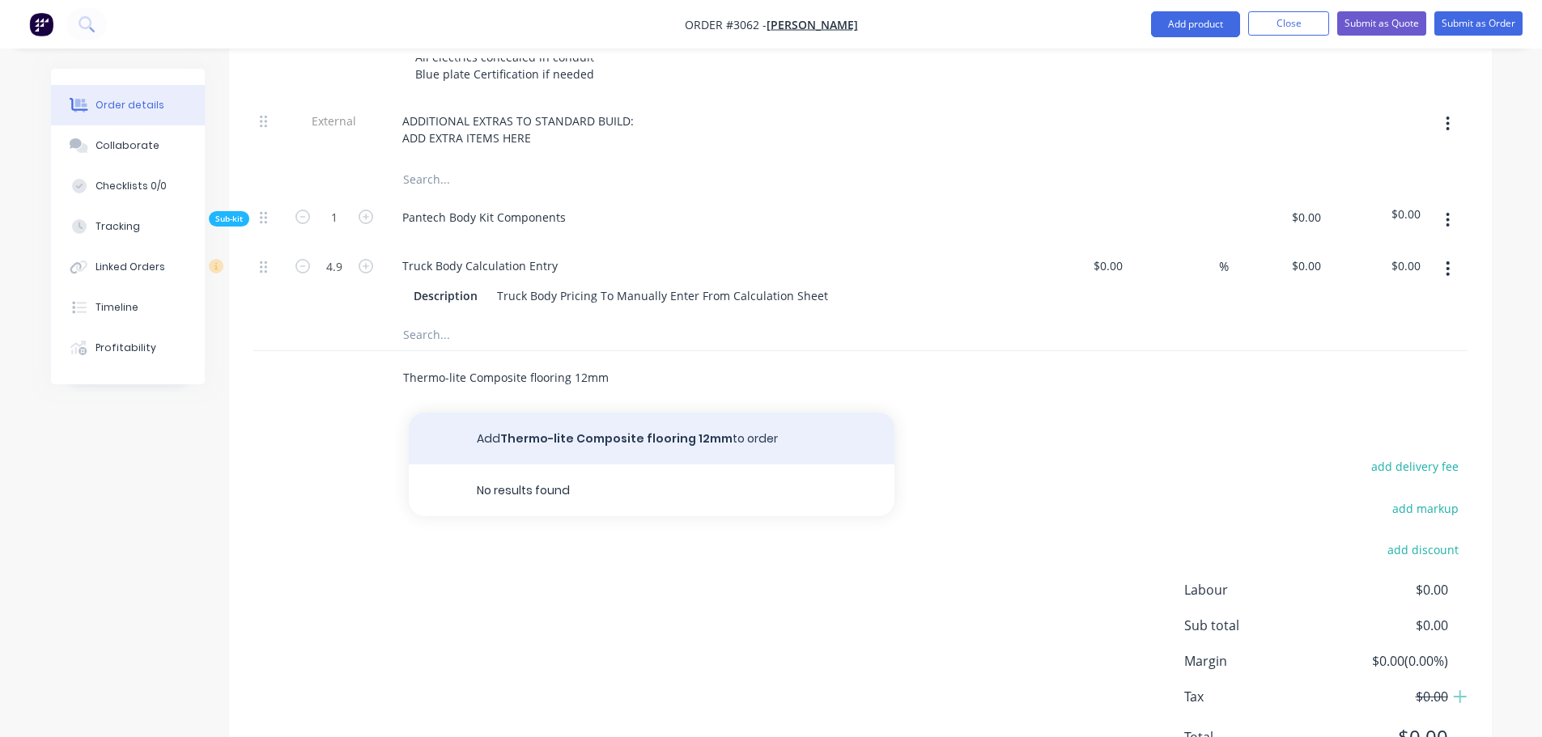
type input "Thermo-lite Composite flooring 12mm"
click at [630, 413] on button "Add Thermo-lite Composite flooring 12mm to order" at bounding box center [652, 439] width 486 height 52
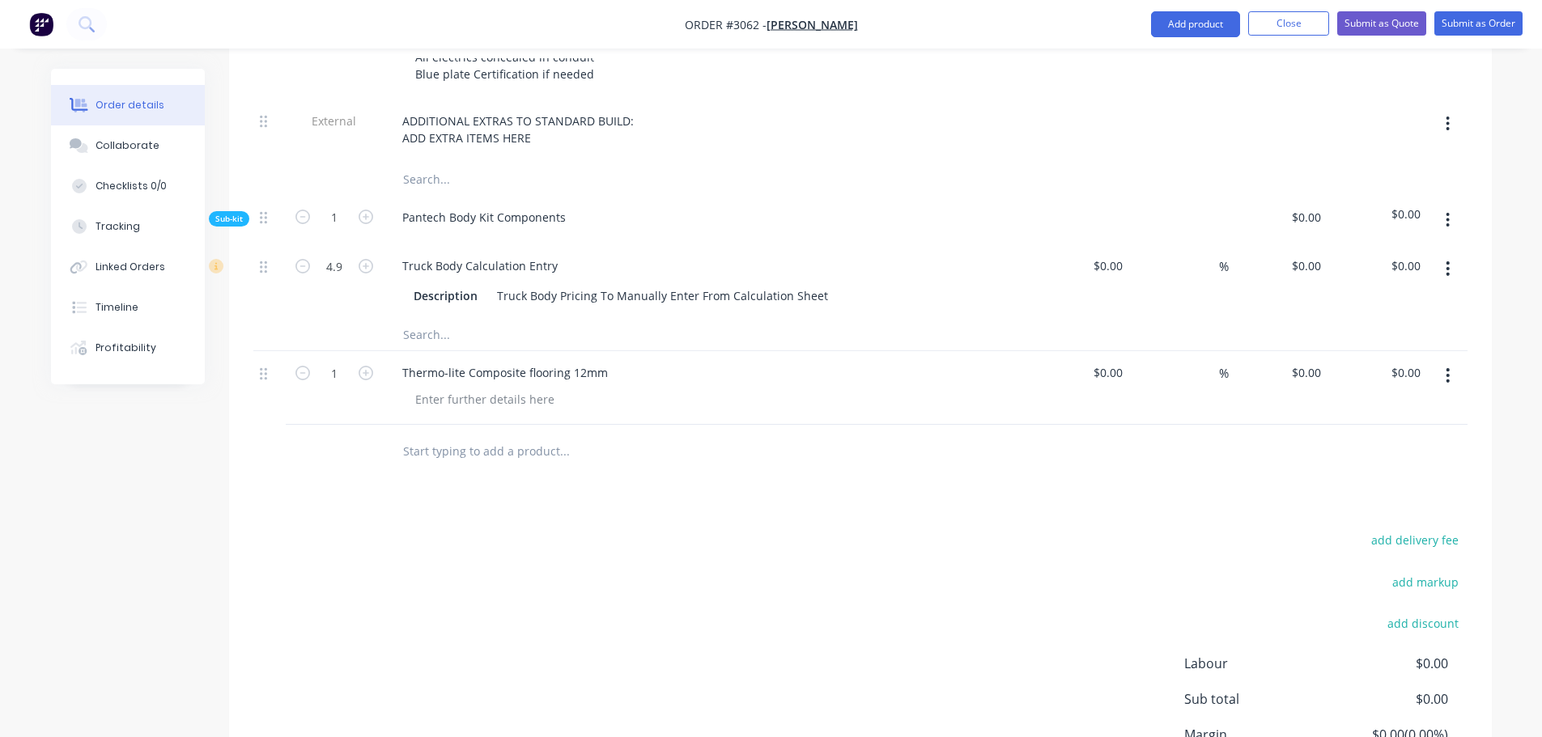
click at [423, 435] on input "text" at bounding box center [564, 451] width 324 height 32
click at [481, 435] on input "text" at bounding box center [564, 451] width 324 height 32
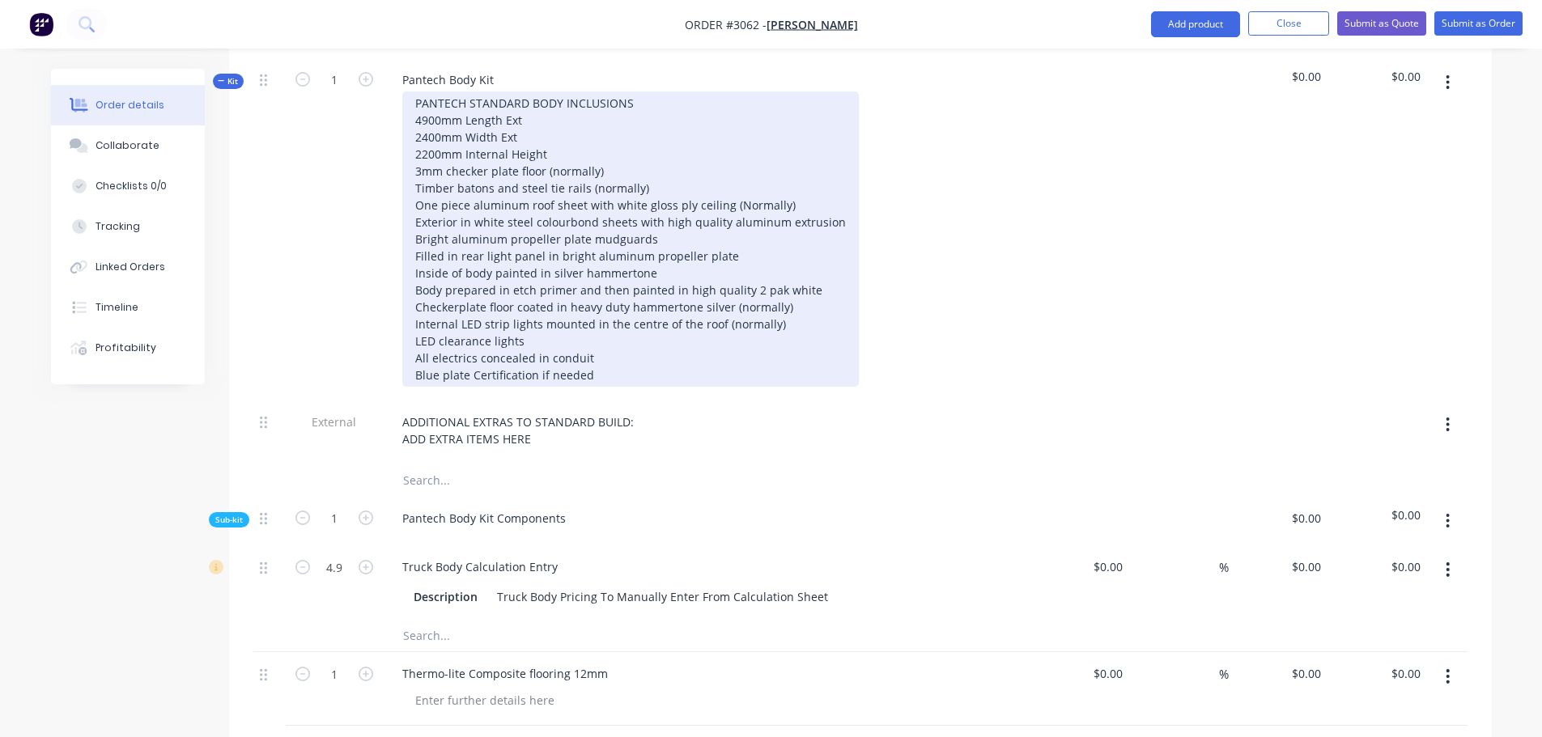
scroll to position [486, 0]
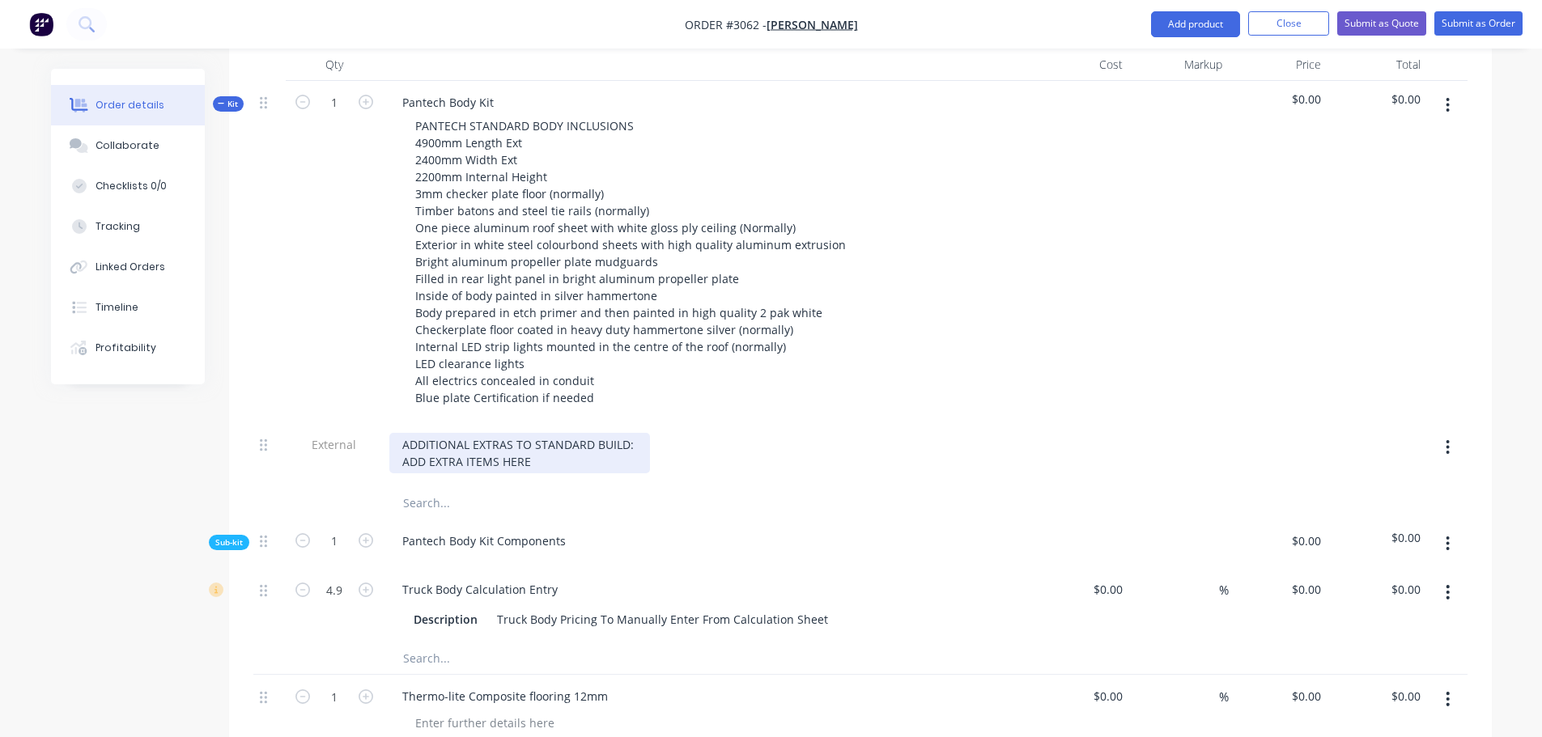
click at [531, 439] on div "ADDITIONAL EXTRAS TO STANDARD BUILD: ADD EXTRA ITEMS HERE" at bounding box center [519, 453] width 261 height 40
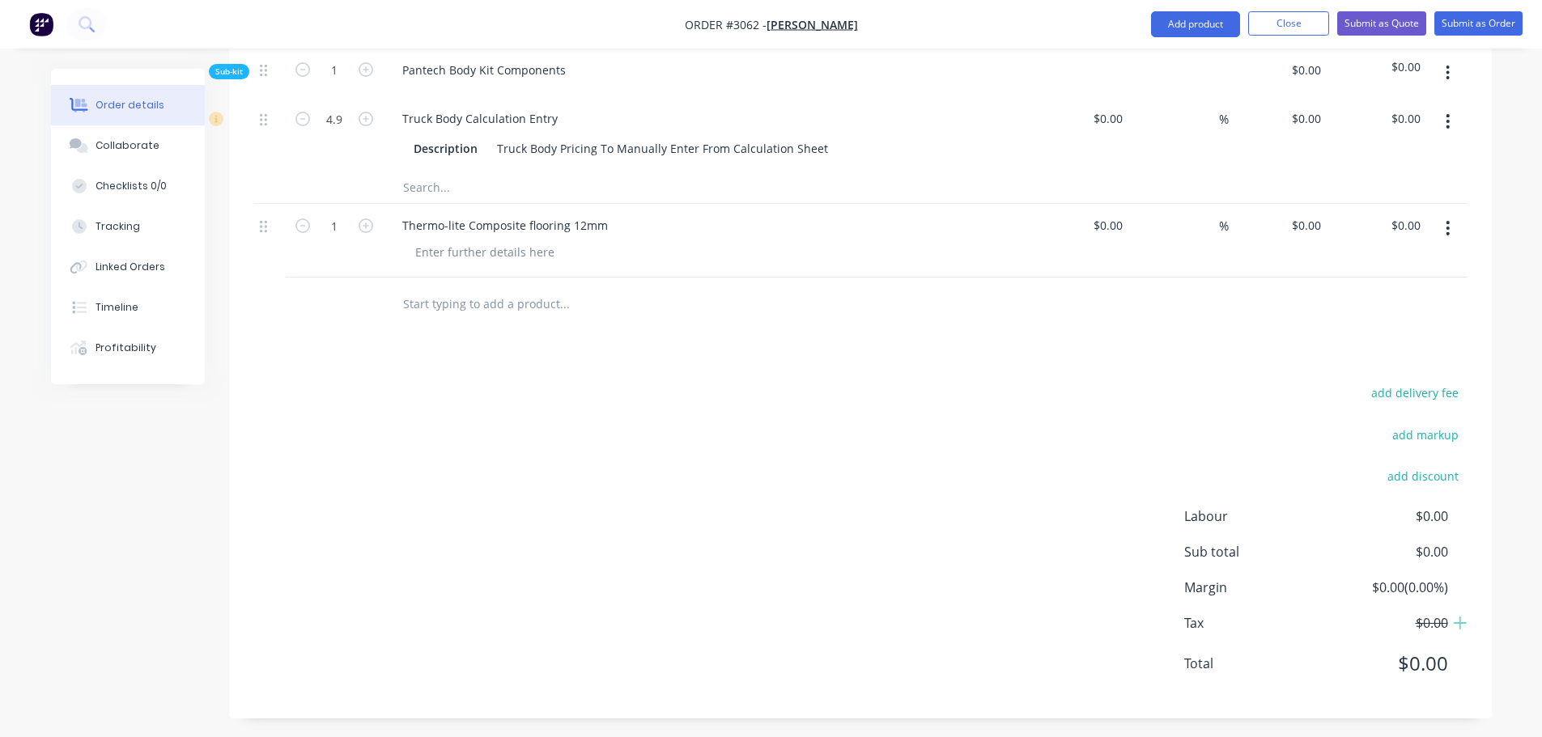
click at [436, 299] on input "text" at bounding box center [564, 303] width 324 height 32
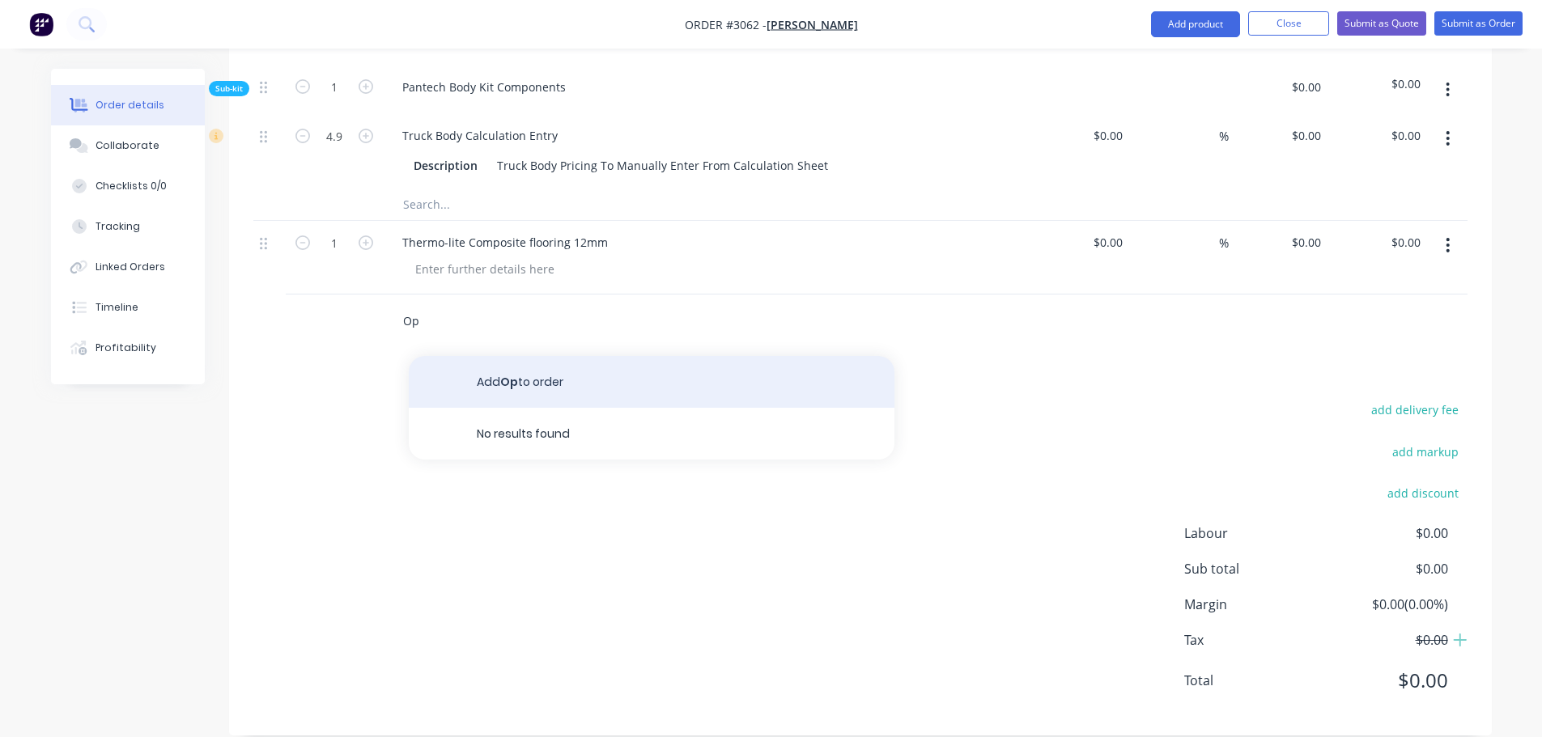
type input "O"
type input "Option steps at the rear"
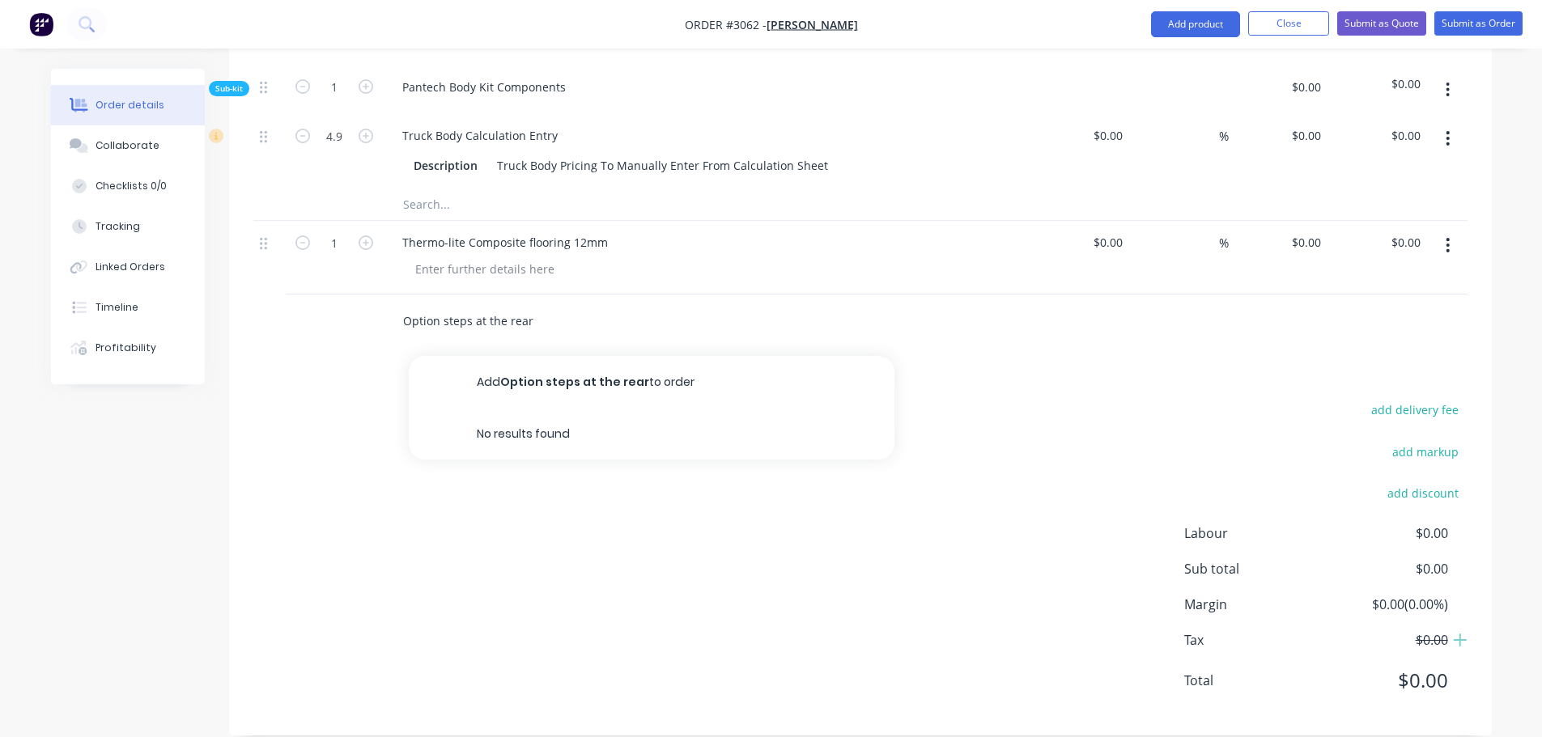
click at [622, 365] on button "Add Option steps at the rear to order" at bounding box center [652, 382] width 486 height 52
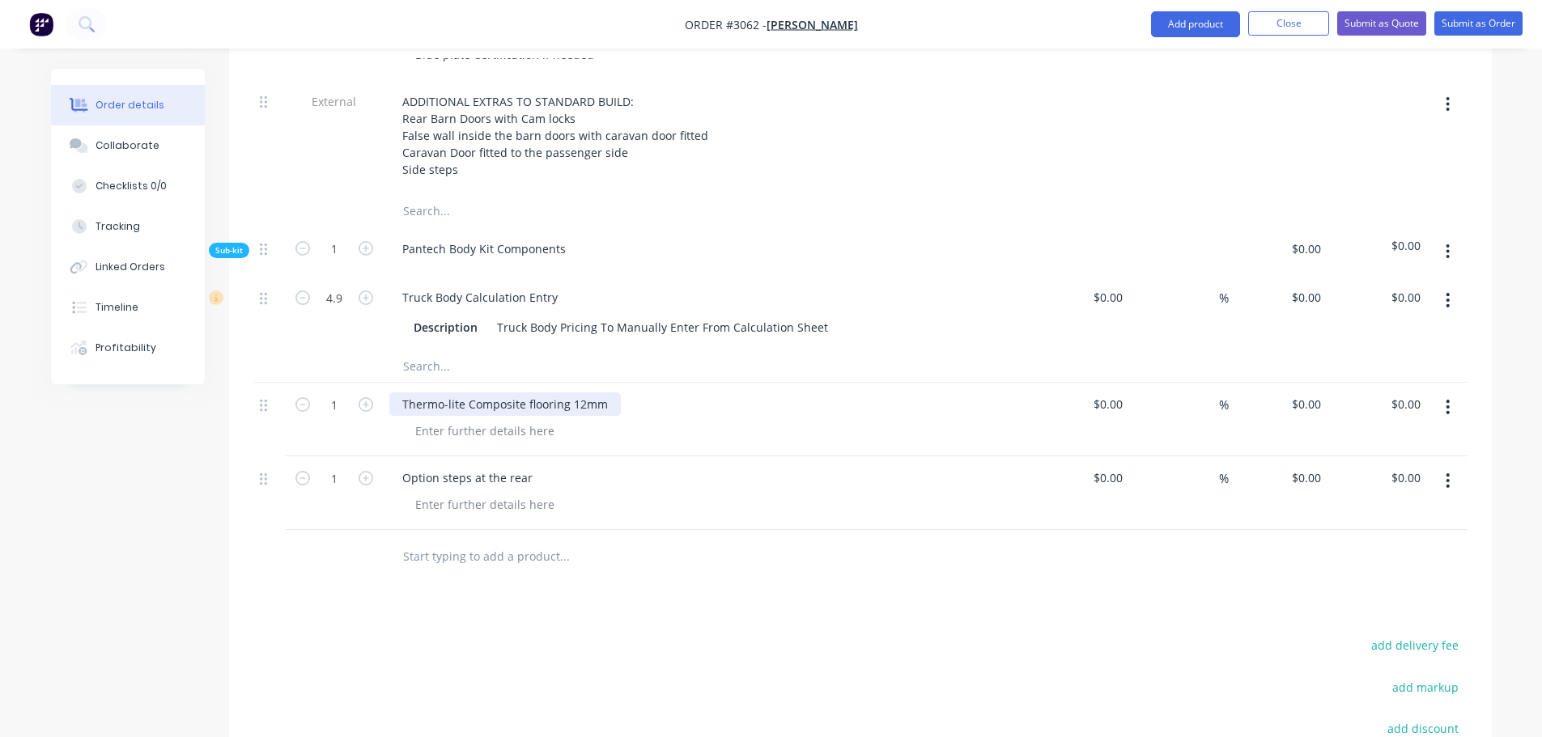
scroll to position [748, 0]
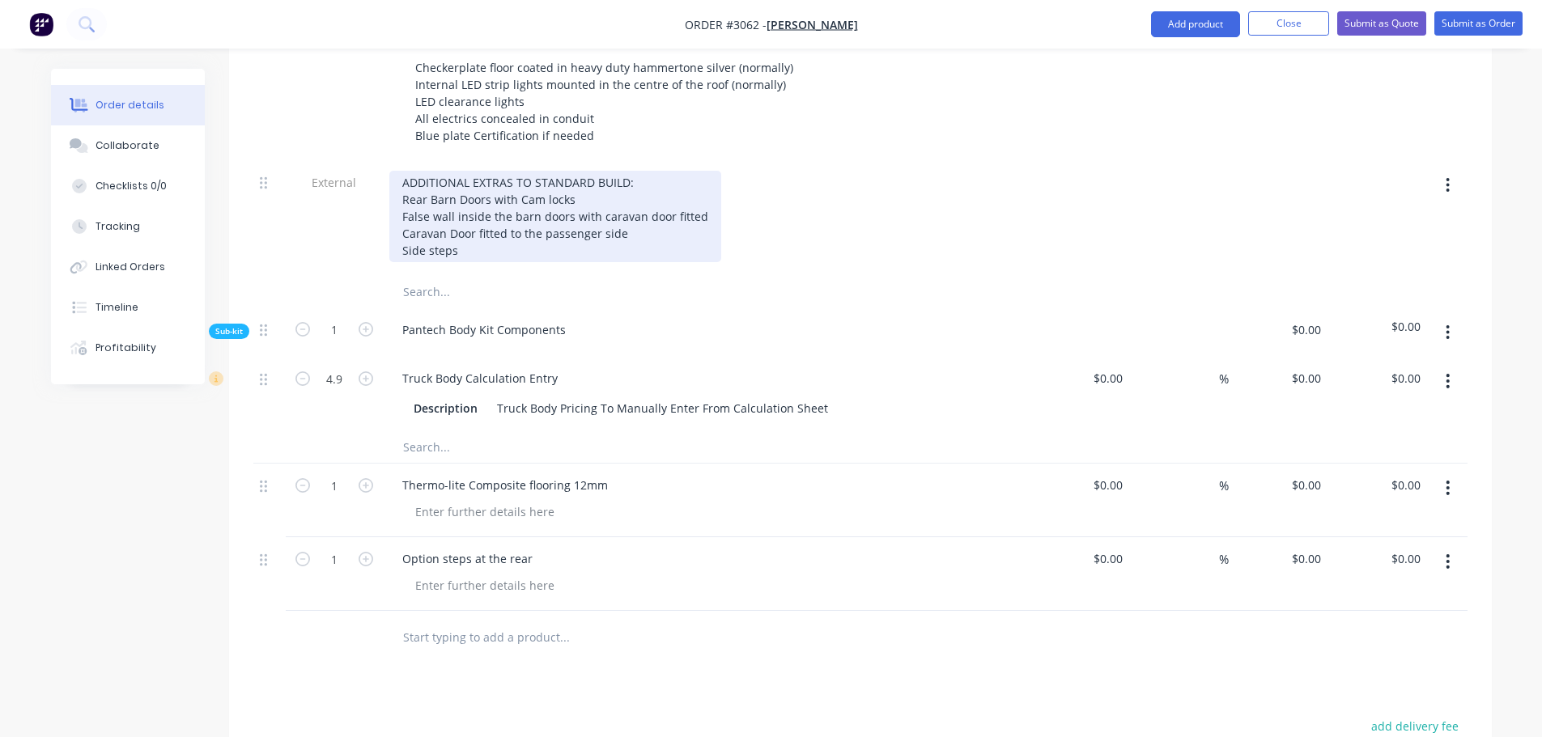
click at [463, 227] on div "ADDITIONAL EXTRAS TO STANDARD BUILD: Rear Barn Doors with Cam locks False wall …" at bounding box center [555, 216] width 332 height 91
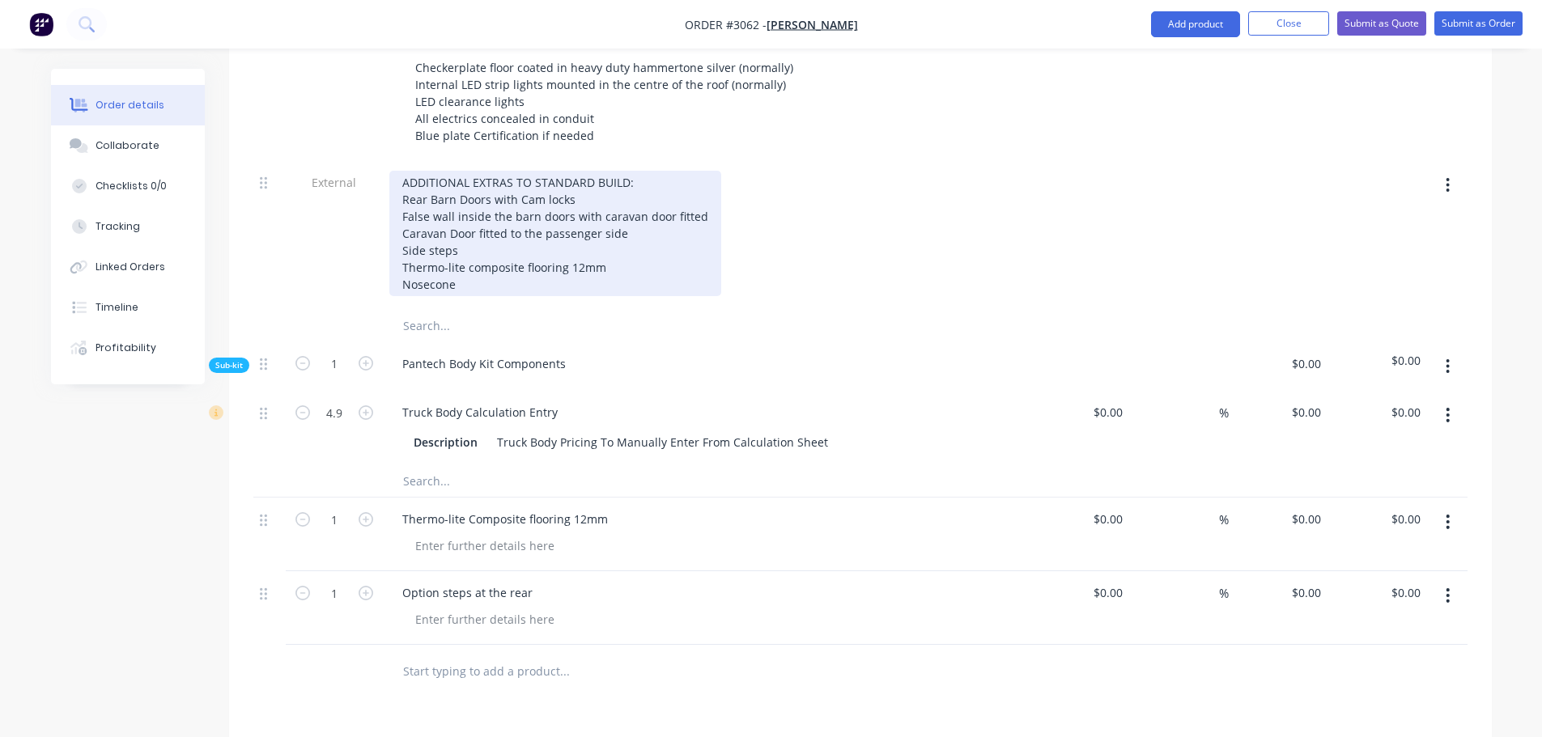
click at [403, 261] on div "ADDITIONAL EXTRAS TO STANDARD BUILD: Rear Barn Doors with Cam locks False wall …" at bounding box center [555, 233] width 332 height 125
click at [401, 263] on div "ADDITIONAL EXTRAS TO STANDARD BUILD: Rear Barn Doors with Cam locks False wall …" at bounding box center [555, 233] width 332 height 125
click at [537, 261] on div "ADDITIONAL EXTRAS TO STANDARD BUILD: Rear Barn Doors with Cam locks False wall …" at bounding box center [555, 233] width 332 height 125
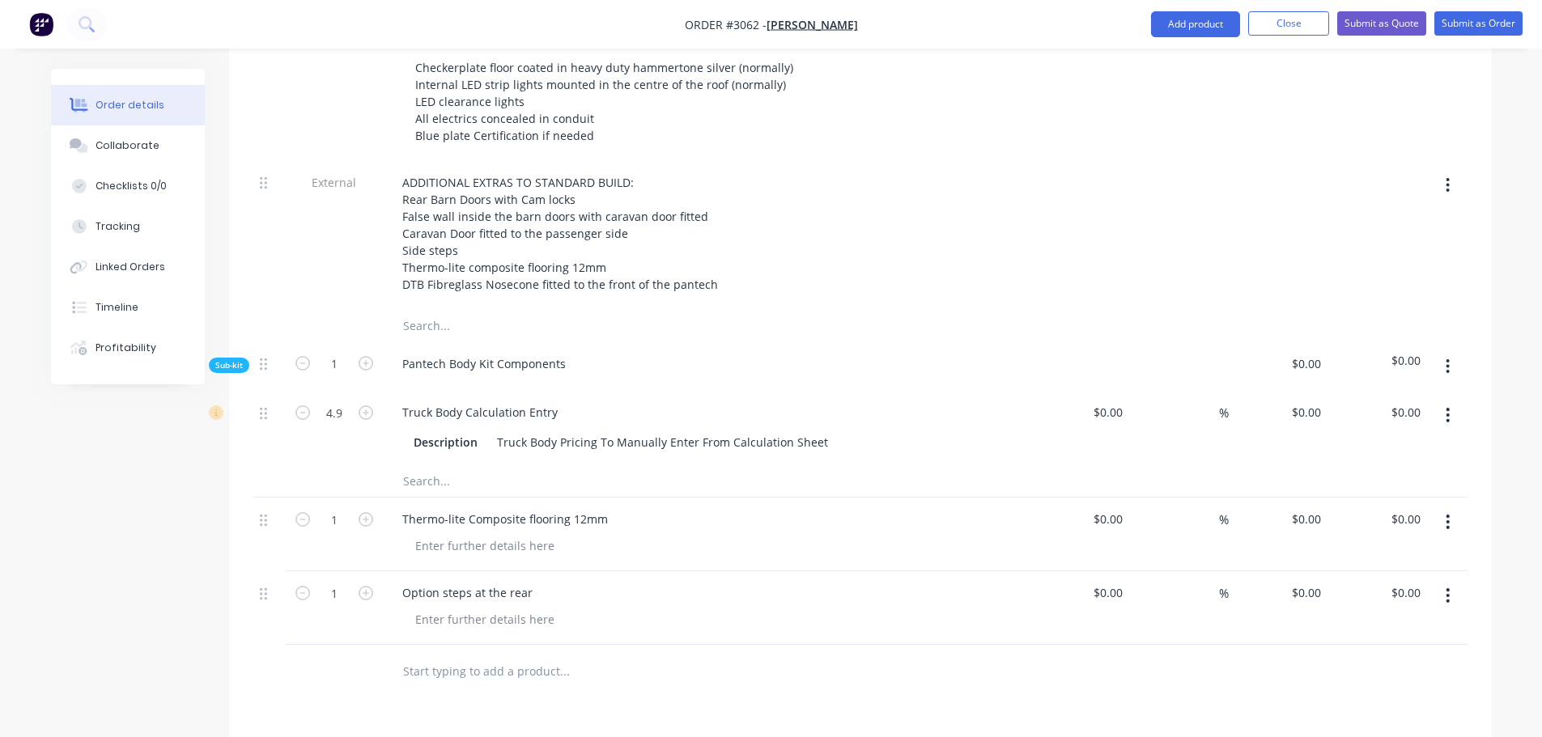
click at [436, 655] on input "text" at bounding box center [564, 671] width 324 height 32
type input "F"
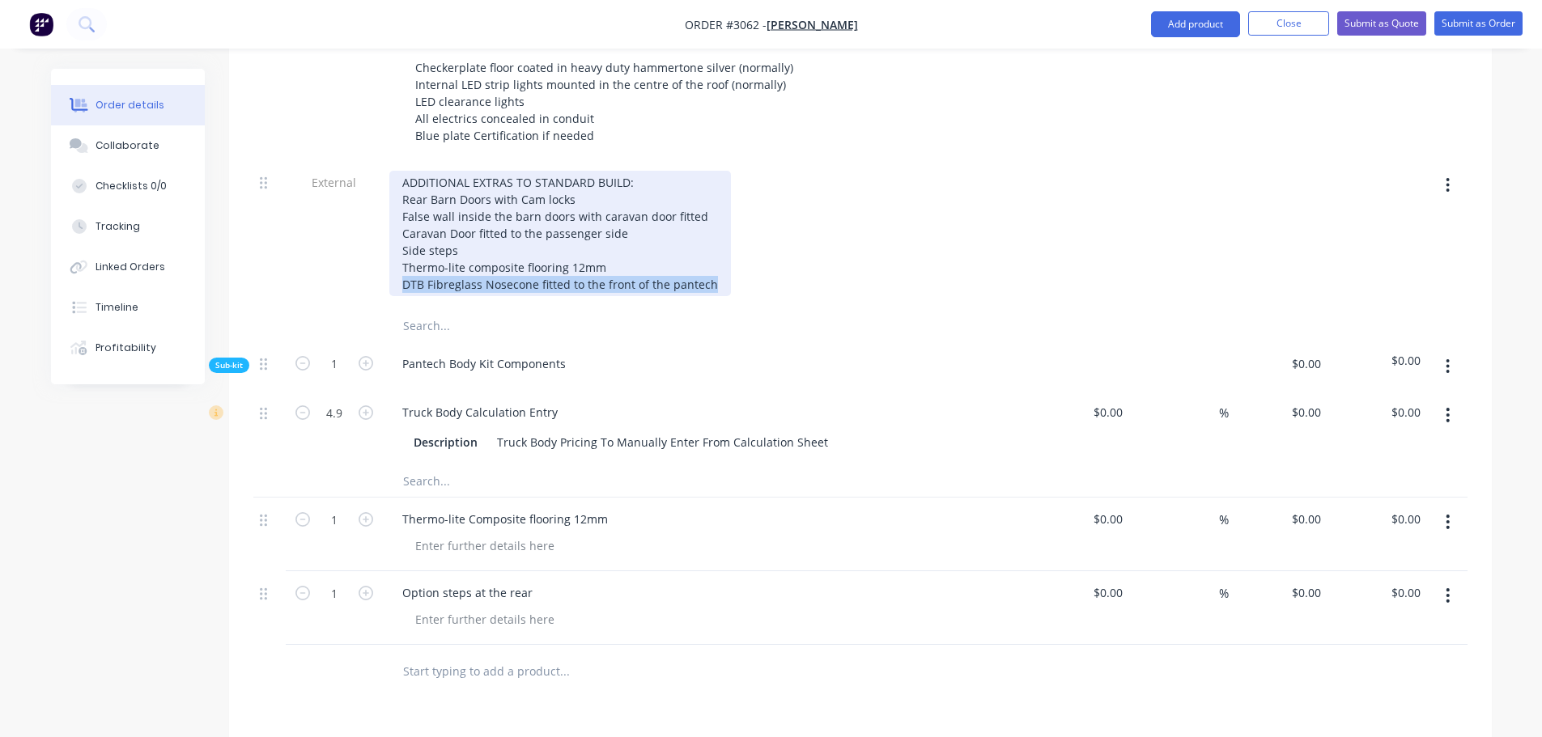
drag, startPoint x: 403, startPoint y: 261, endPoint x: 715, endPoint y: 260, distance: 311.6
click at [715, 260] on div "ADDITIONAL EXTRAS TO STANDARD BUILD: Rear Barn Doors with Cam locks False wall …" at bounding box center [559, 233] width 341 height 125
copy div "DTB Fibreglass Nosecone fitted to the front of the pantech"
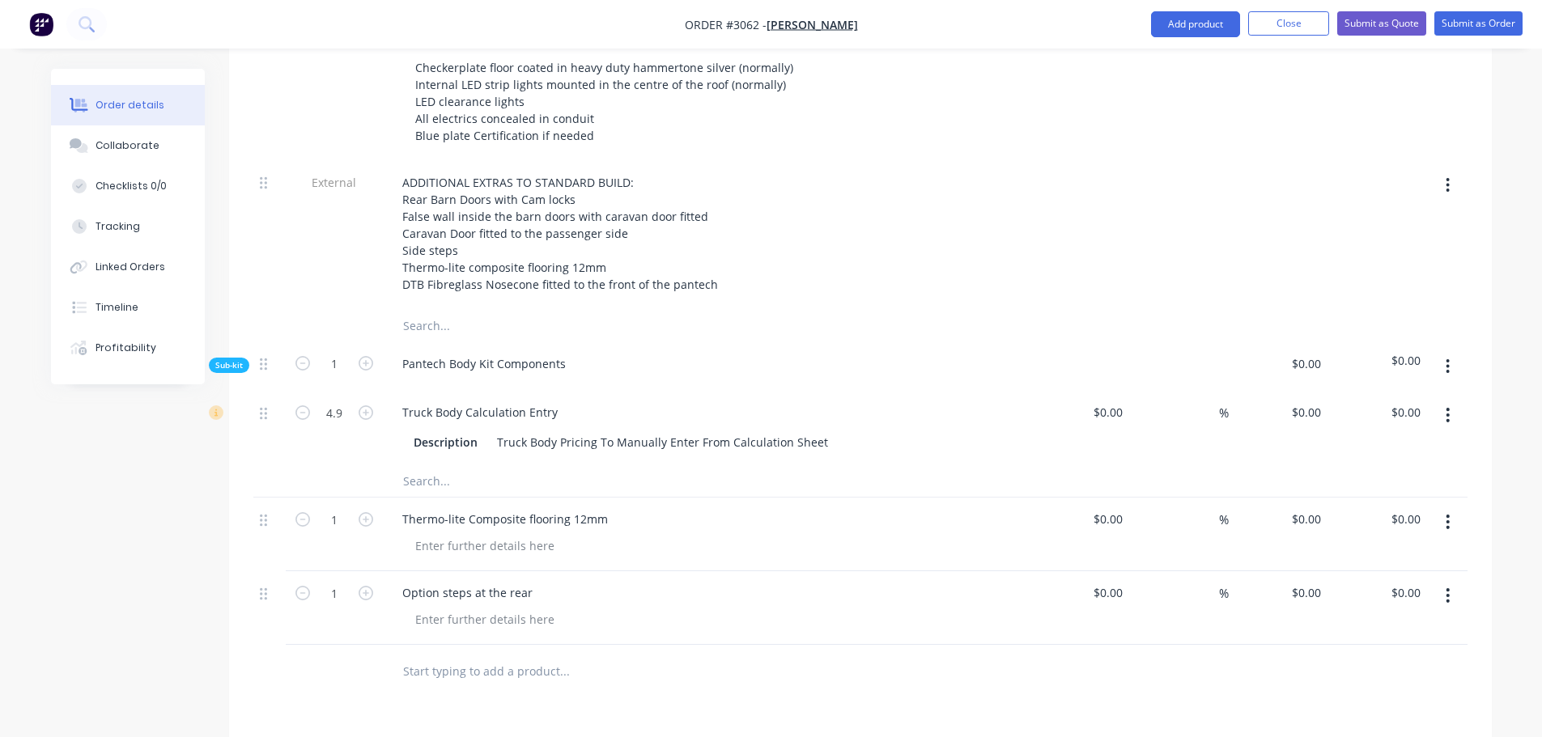
click at [404, 655] on input "text" at bounding box center [564, 671] width 324 height 32
paste input "DTB Fibreglass Nosecone fitted to the front of the pantech"
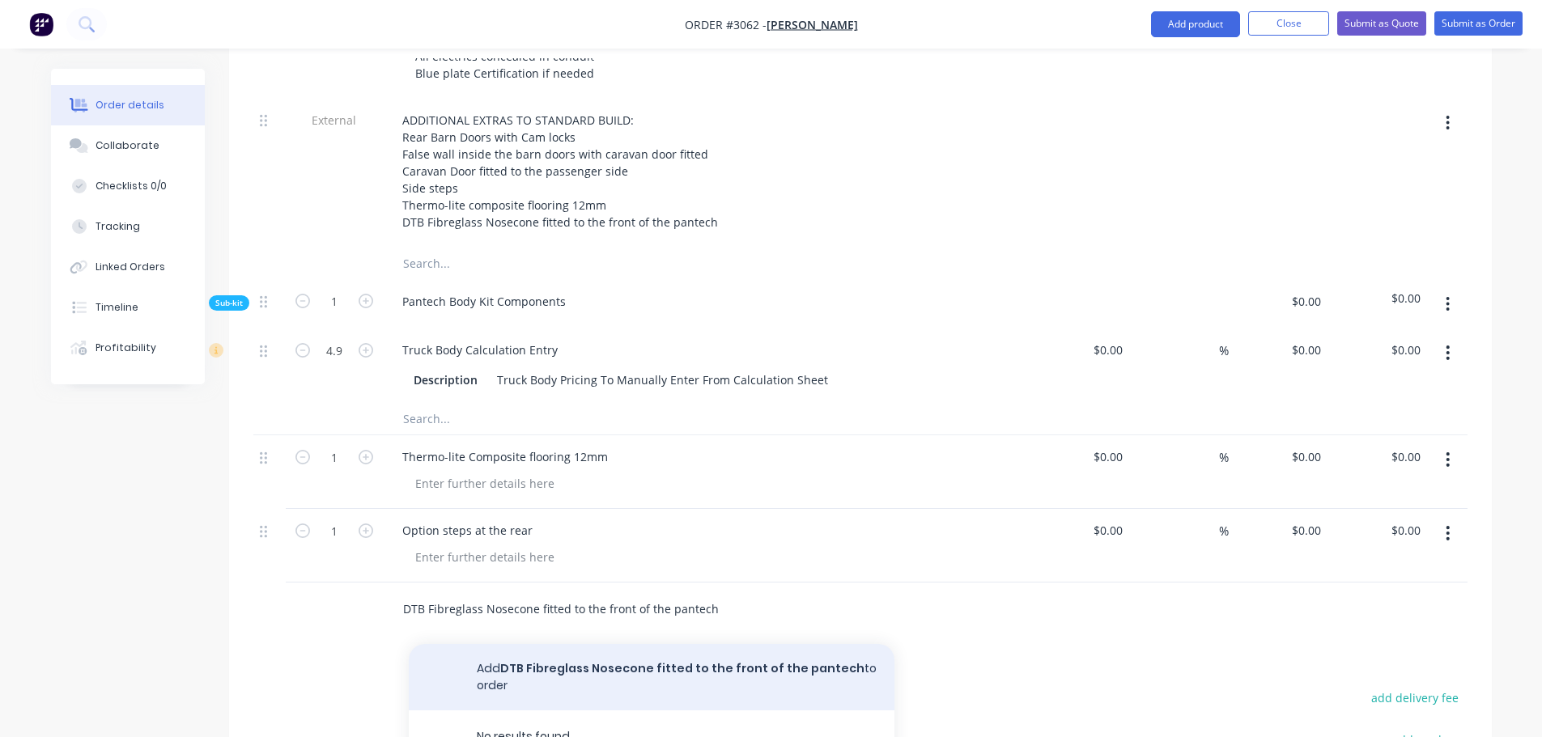
scroll to position [910, 0]
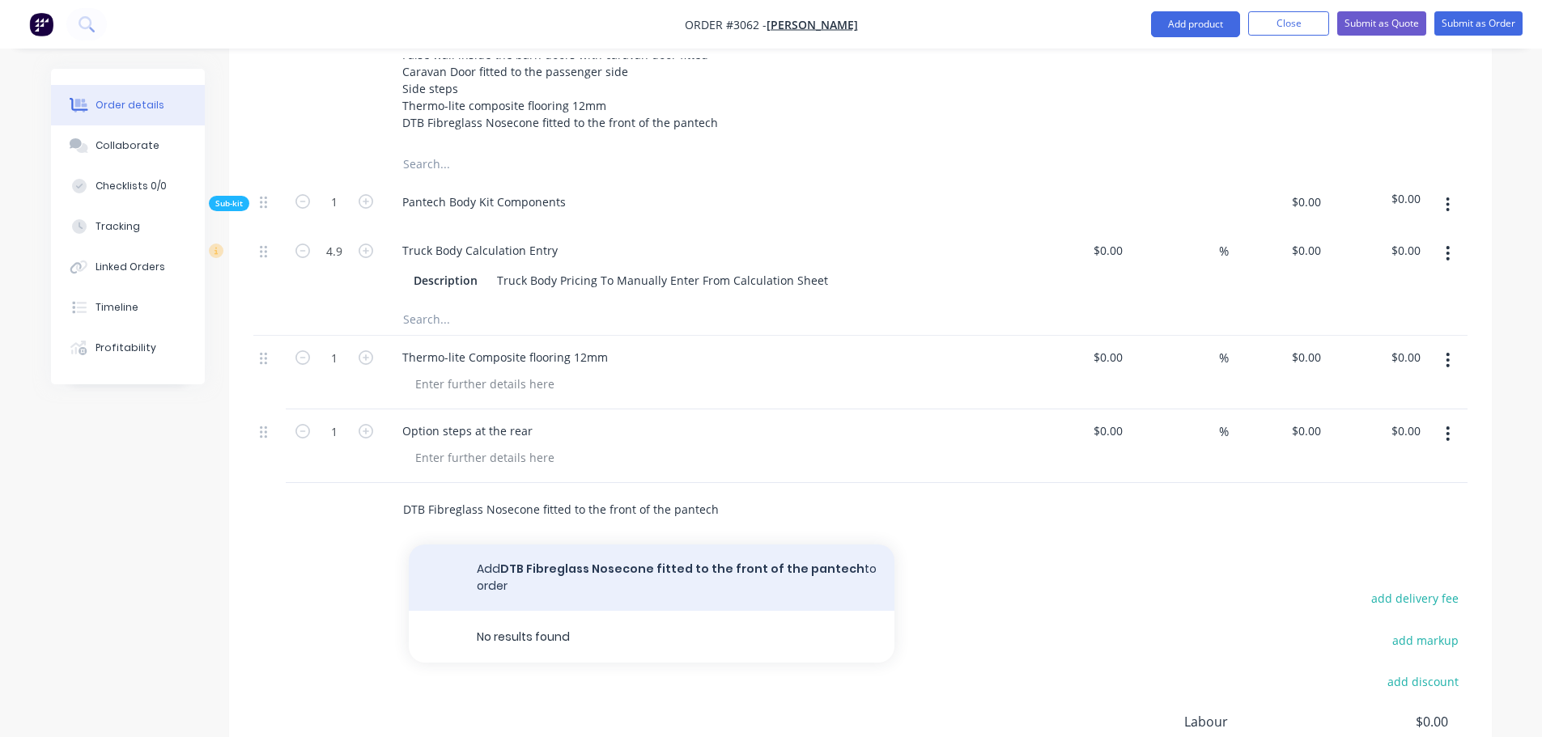
type input "DTB Fibreglass Nosecone fitted to the front of the pantech"
click at [546, 545] on button "Add DTB Fibreglass Nosecone fitted to the front of the pantech to order" at bounding box center [652, 578] width 486 height 66
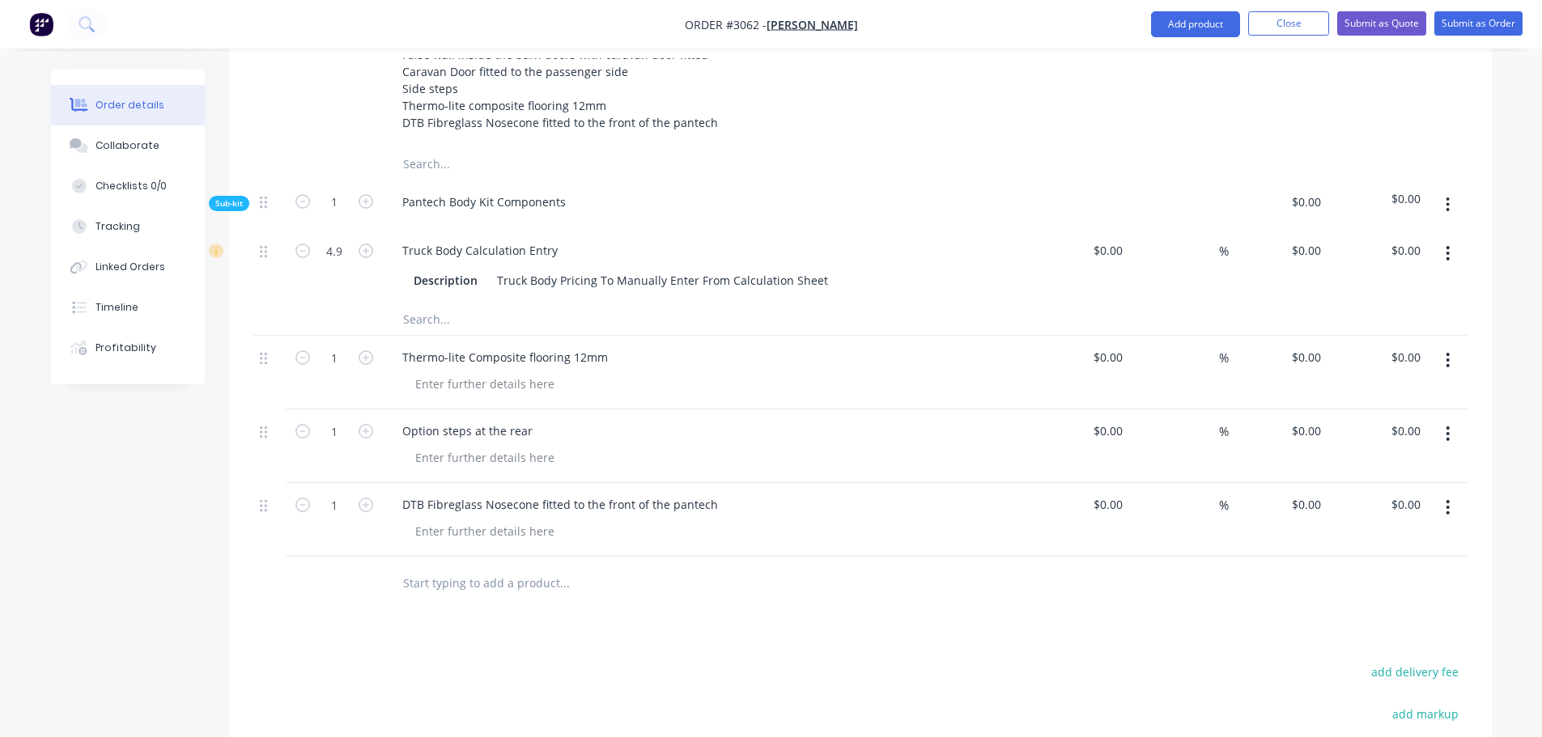
click at [419, 566] on input "text" at bounding box center [564, 582] width 324 height 32
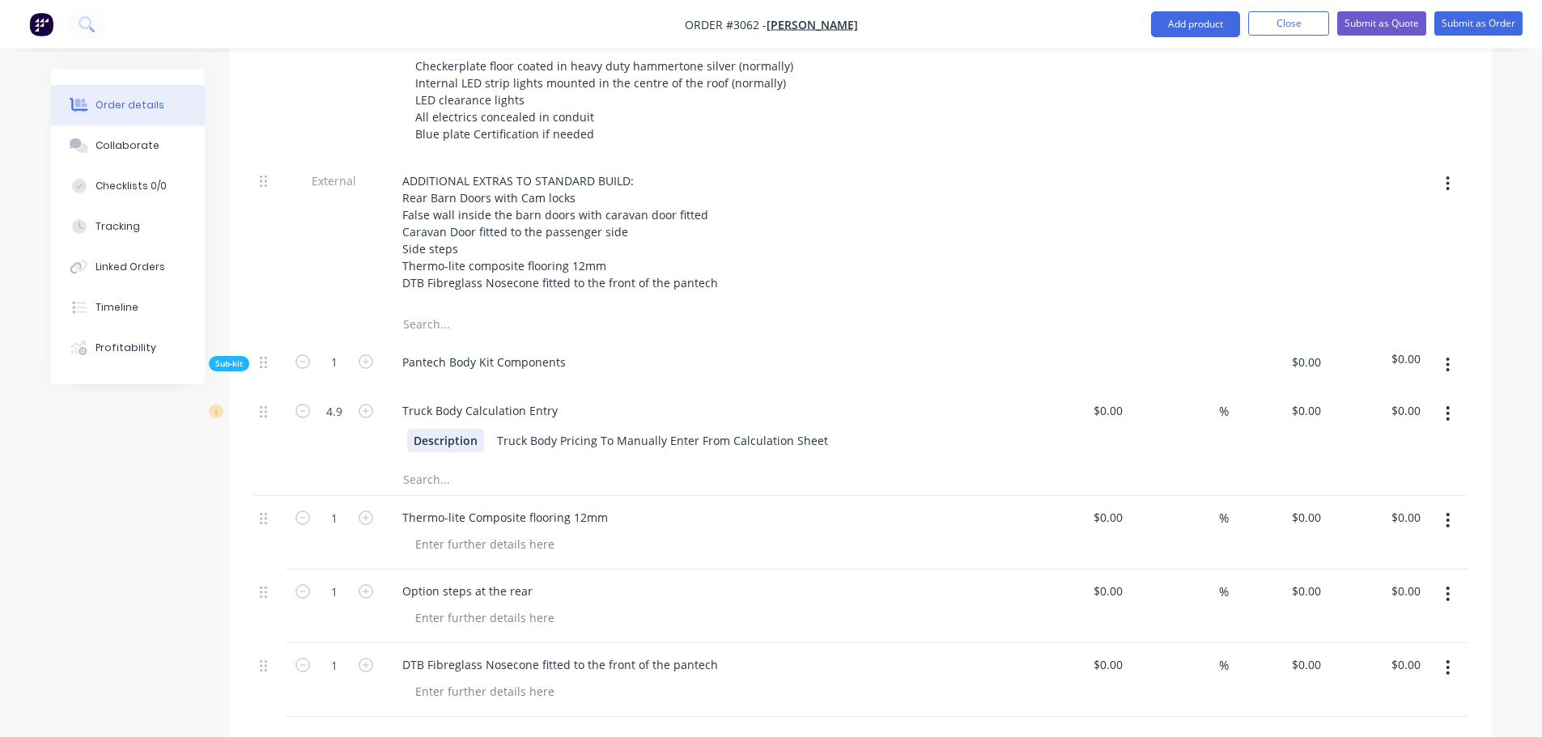
scroll to position [748, 0]
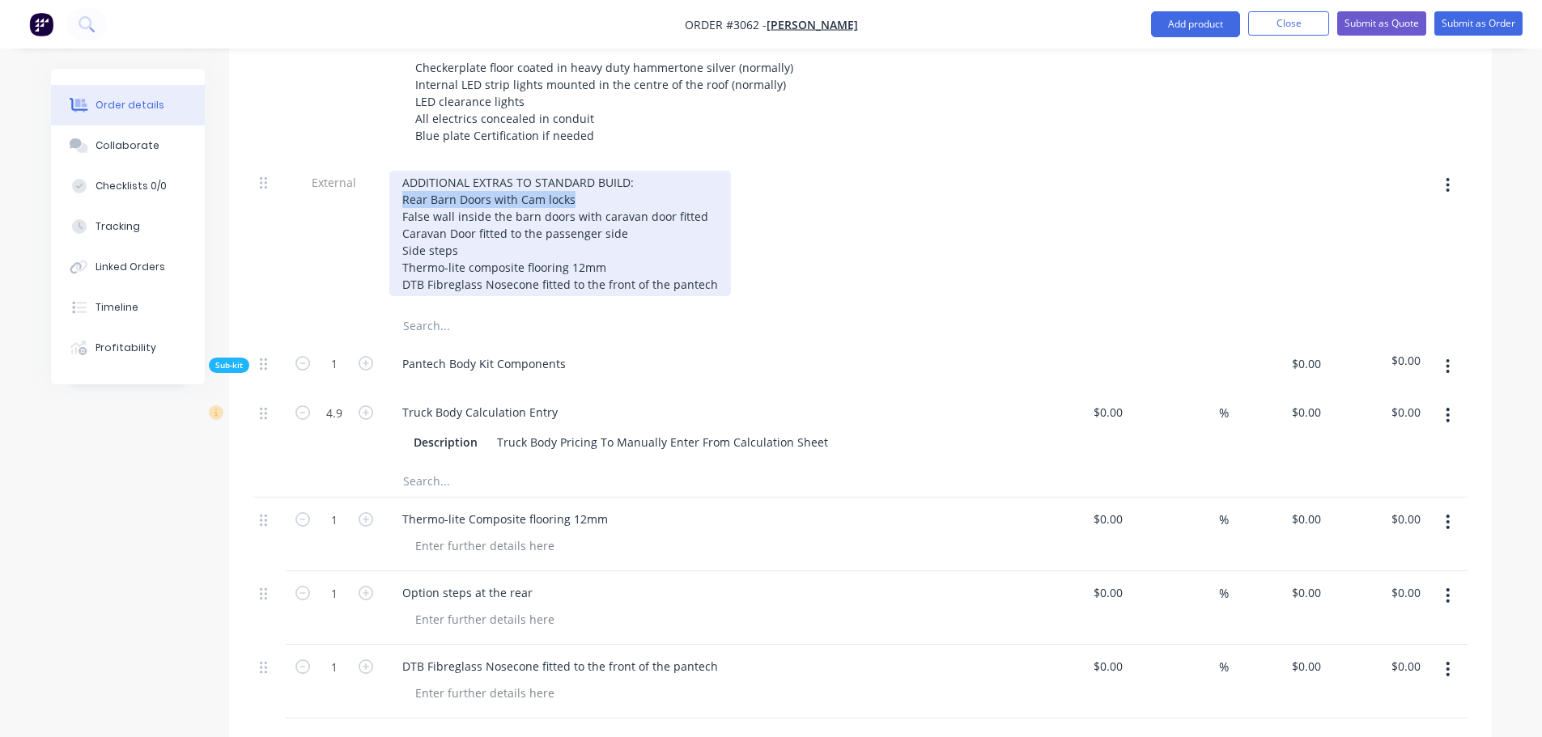
drag, startPoint x: 401, startPoint y: 179, endPoint x: 576, endPoint y: 184, distance: 174.9
click at [576, 184] on div "ADDITIONAL EXTRAS TO STANDARD BUILD: Rear Barn Doors with Cam locks False wall …" at bounding box center [559, 233] width 341 height 125
copy div "C False wall inside the barn d"
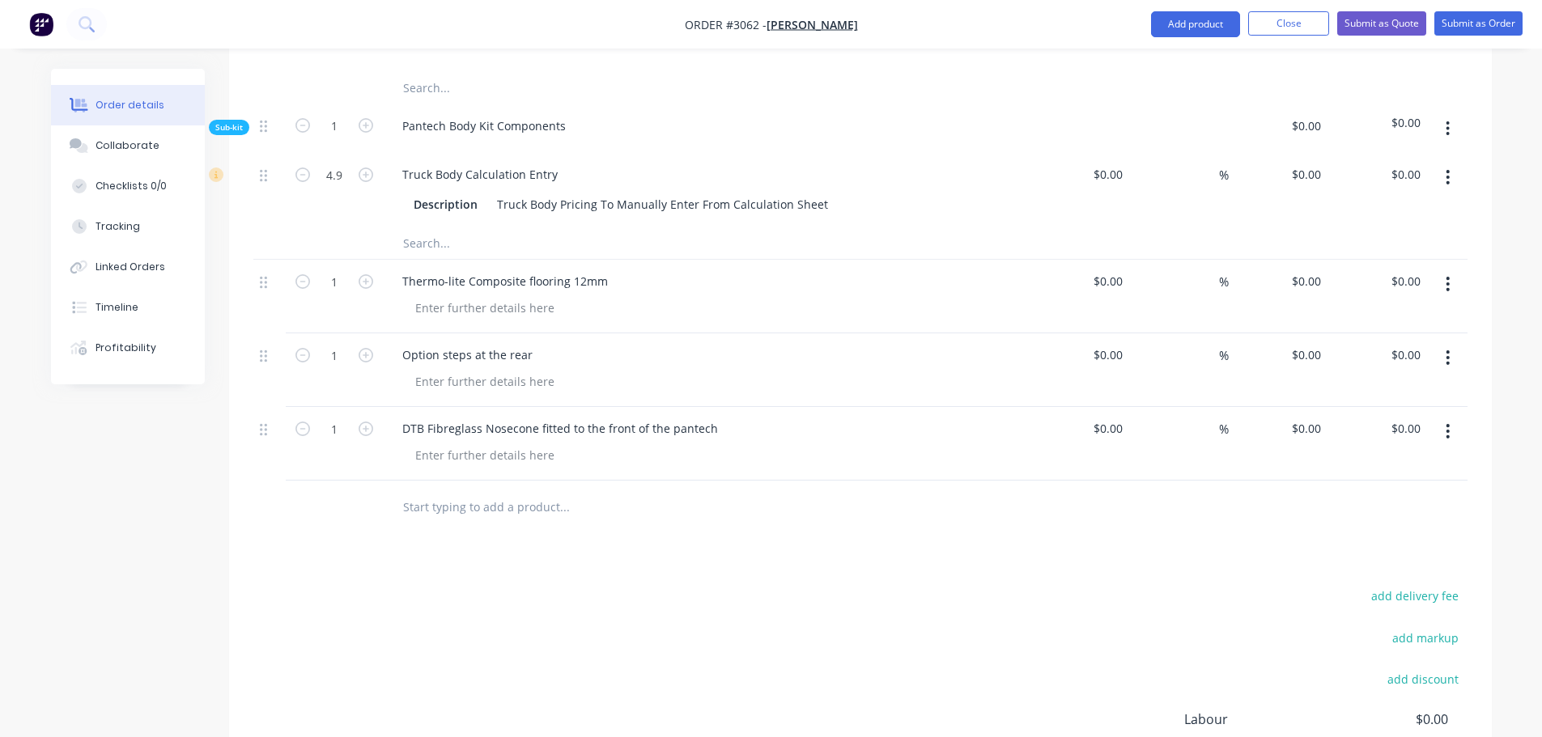
scroll to position [991, 0]
click at [429, 486] on input "text" at bounding box center [564, 502] width 324 height 32
paste input "Rear Barn Doors with Cam locks"
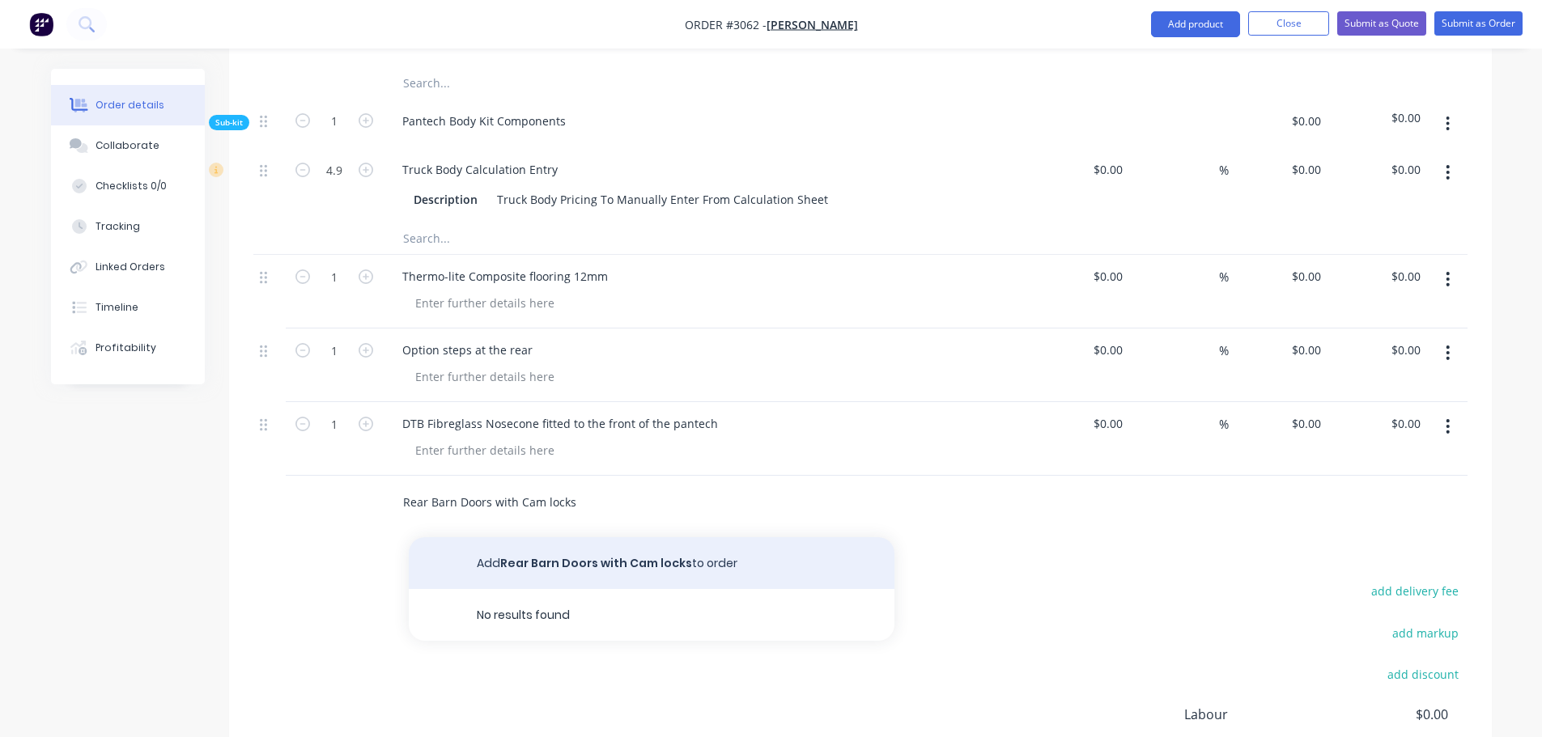
type input "Rear Barn Doors with Cam locks"
click at [517, 537] on button "Add Rear Barn Doors with Cam locks to order" at bounding box center [652, 563] width 486 height 52
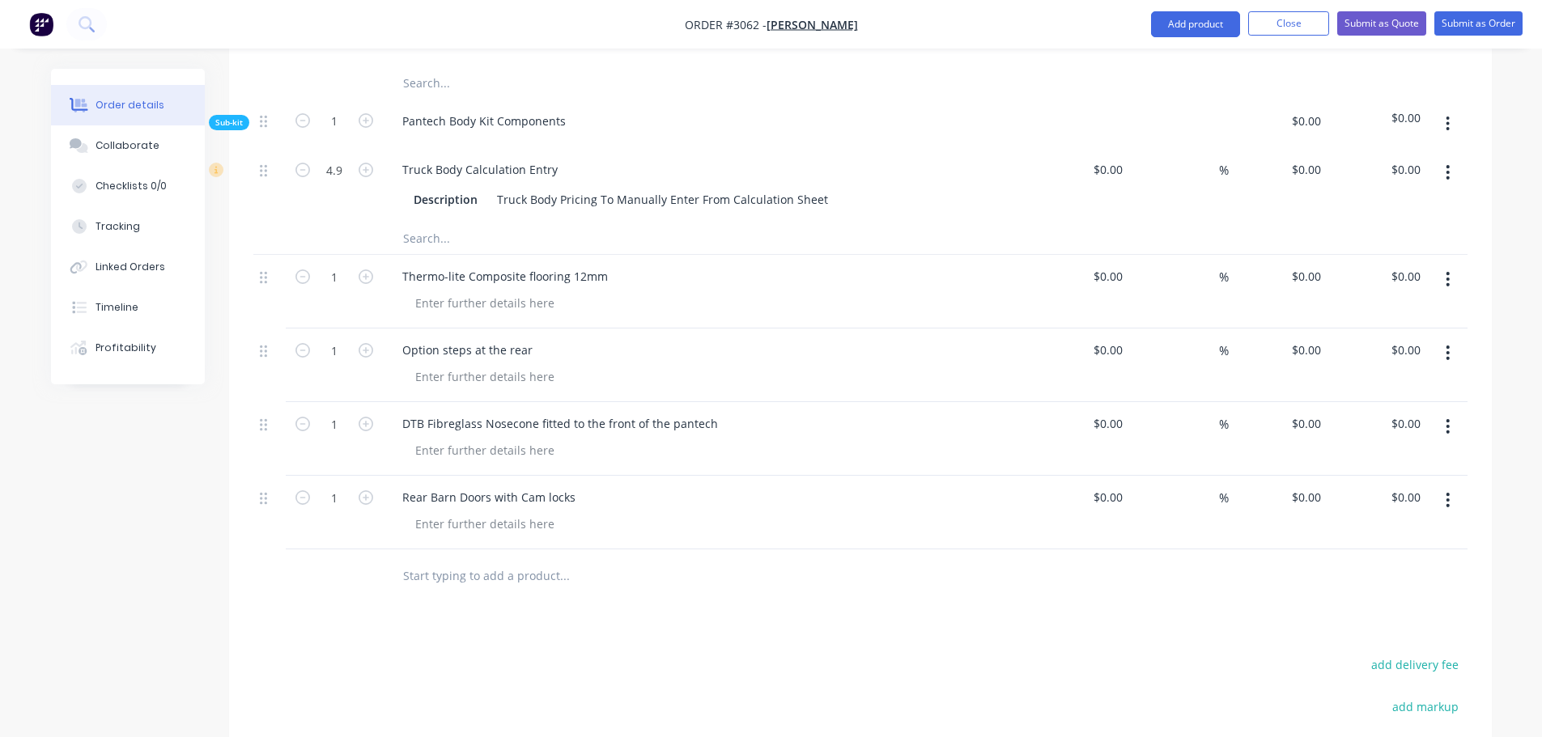
scroll to position [748, 0]
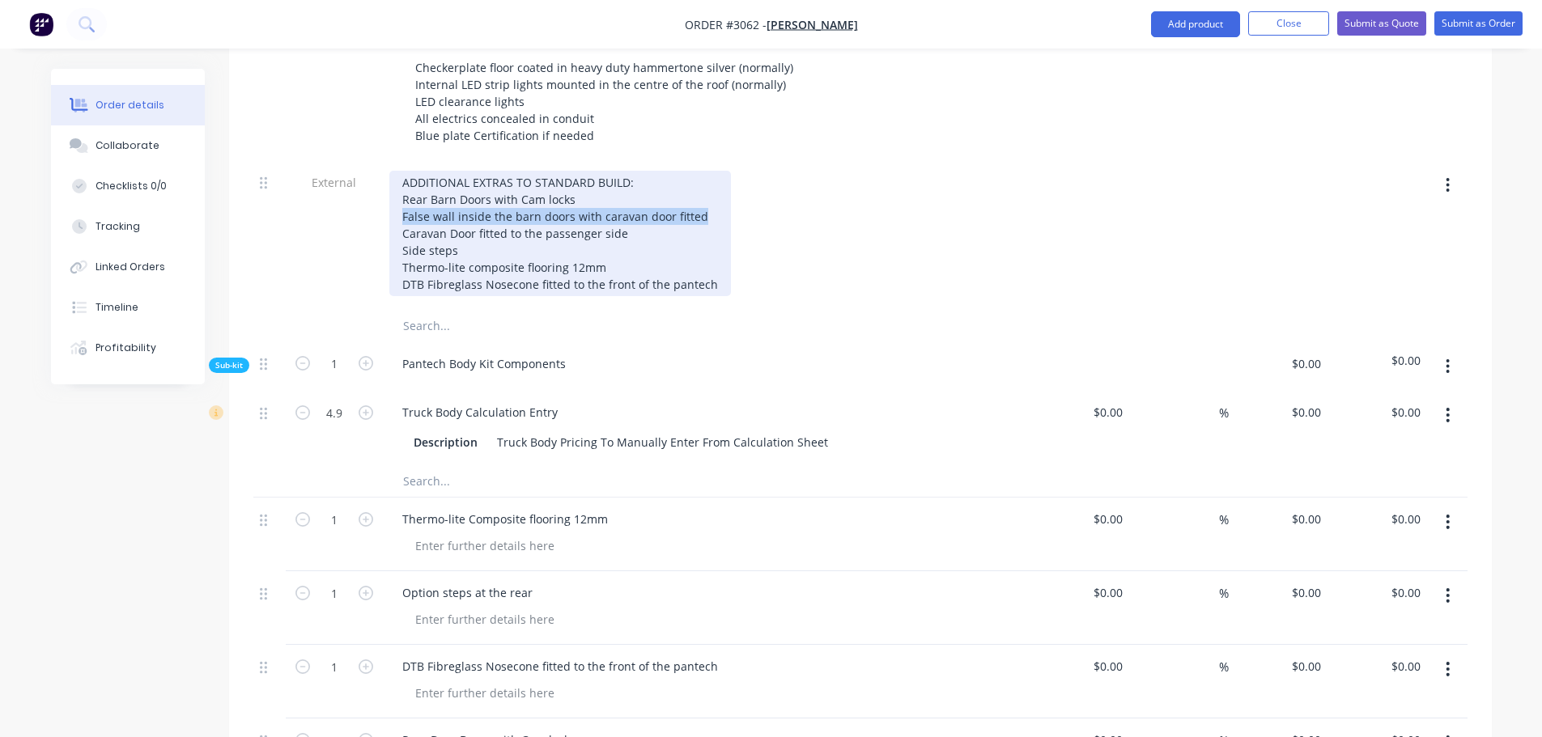
drag, startPoint x: 401, startPoint y: 194, endPoint x: 702, endPoint y: 194, distance: 301.0
click at [702, 194] on div "ADDITIONAL EXTRAS TO STANDARD BUILD: Rear Barn Doors with Cam locks False wall …" at bounding box center [559, 233] width 341 height 125
copy div "False wall inside the barn doors with caravan door fitted"
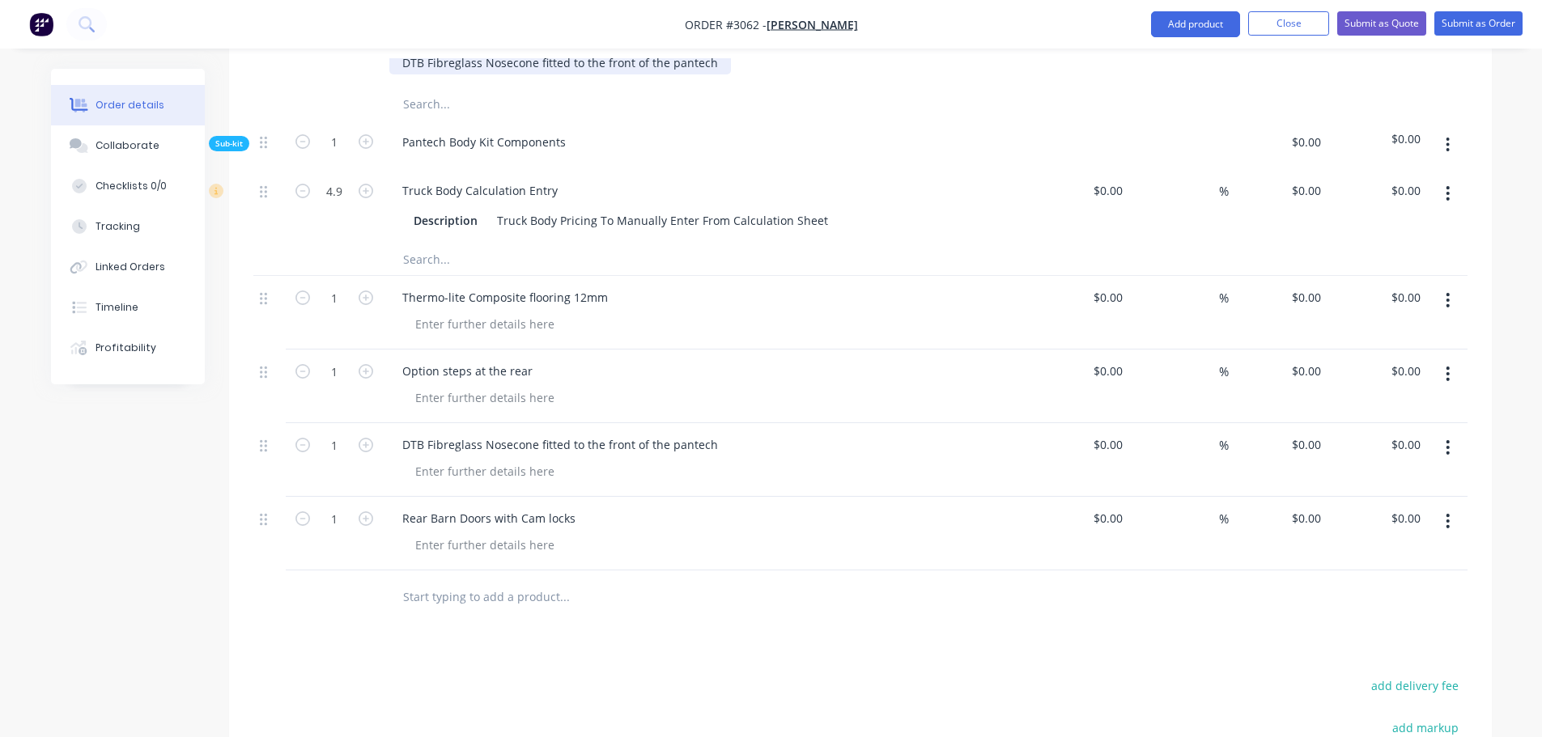
scroll to position [991, 0]
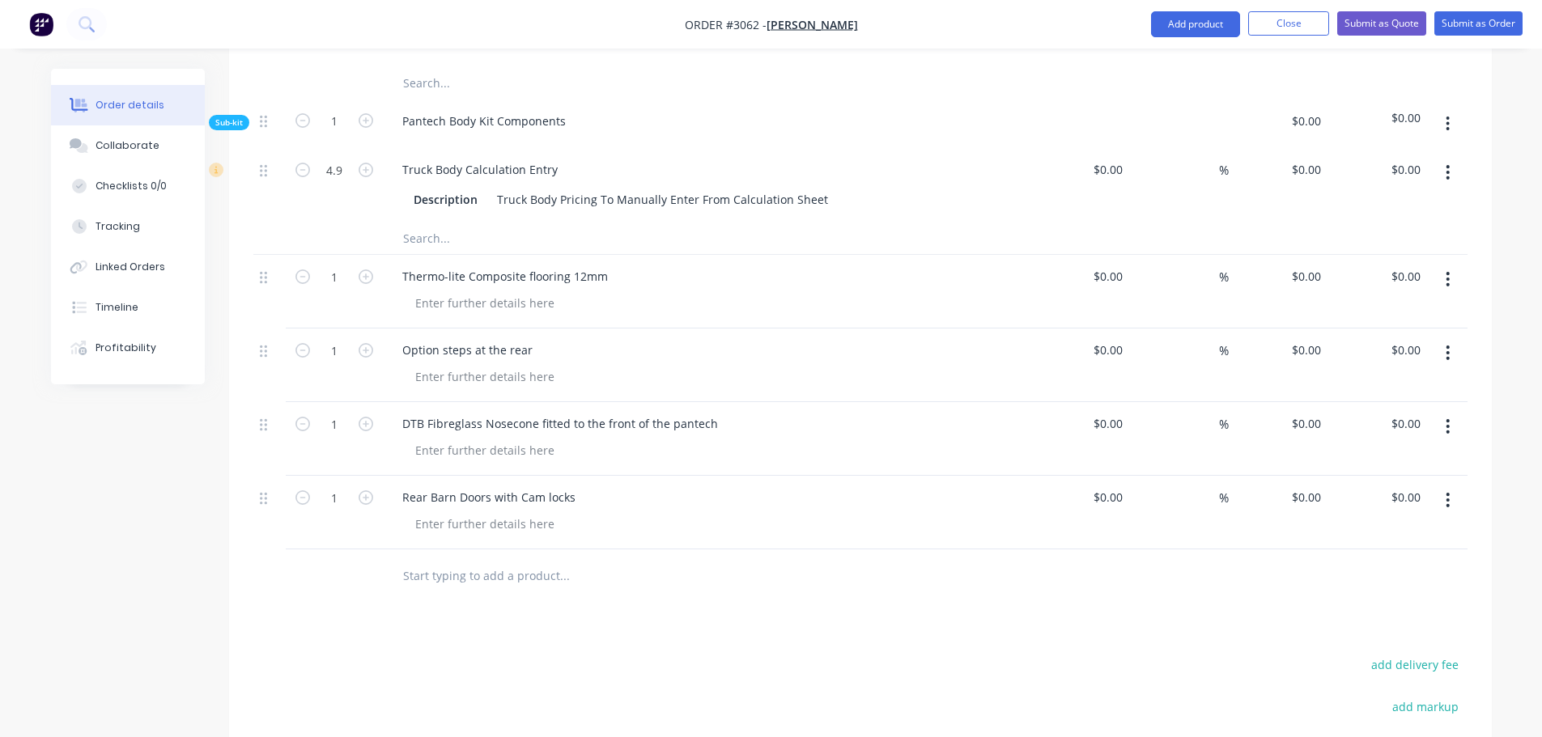
click at [435, 559] on input "text" at bounding box center [564, 575] width 324 height 32
paste input "False wall inside the barn doors with caravan door fitted"
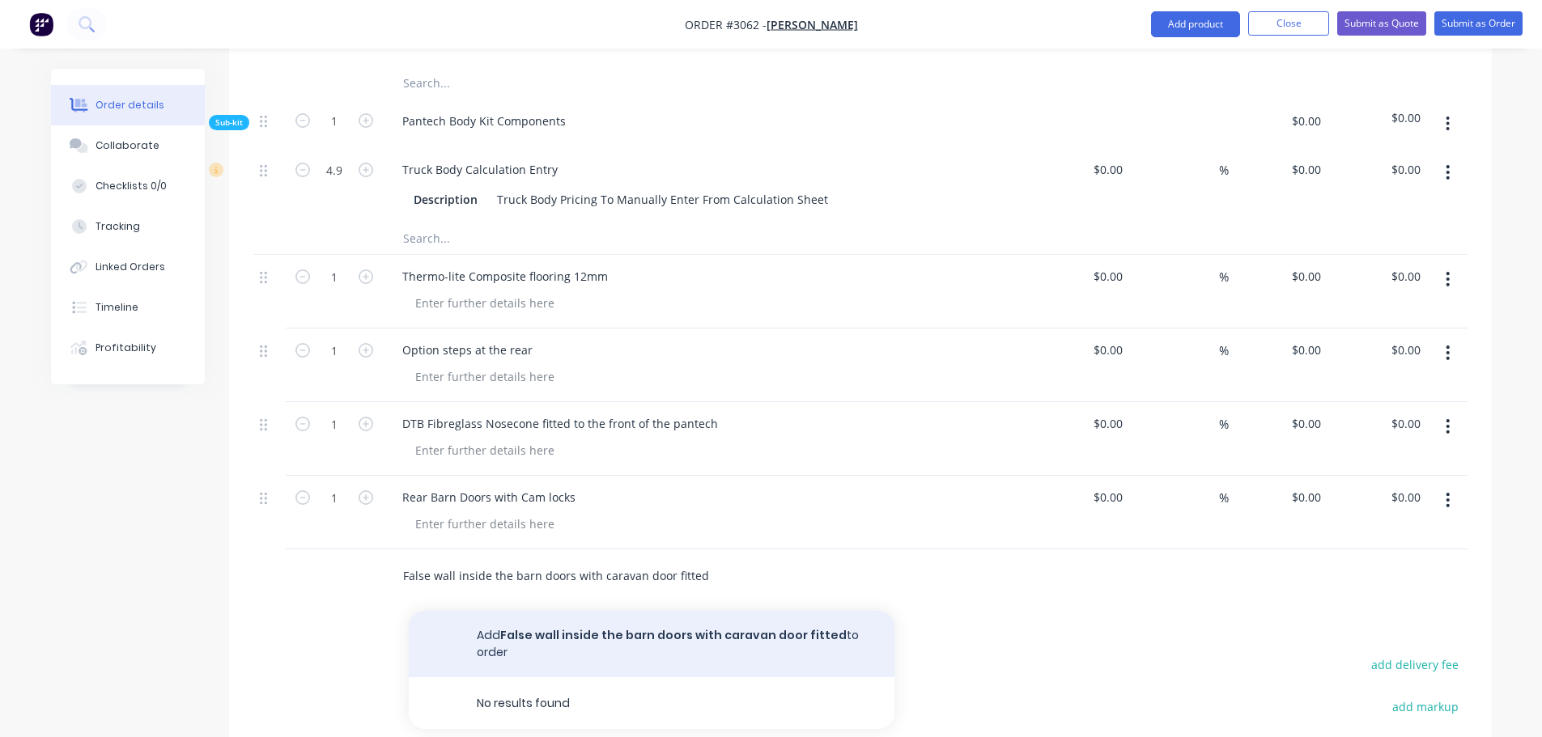
type input "False wall inside the barn doors with caravan door fitted"
click at [614, 617] on button "Add False wall inside the barn doors with caravan door fitted to order" at bounding box center [652, 644] width 486 height 66
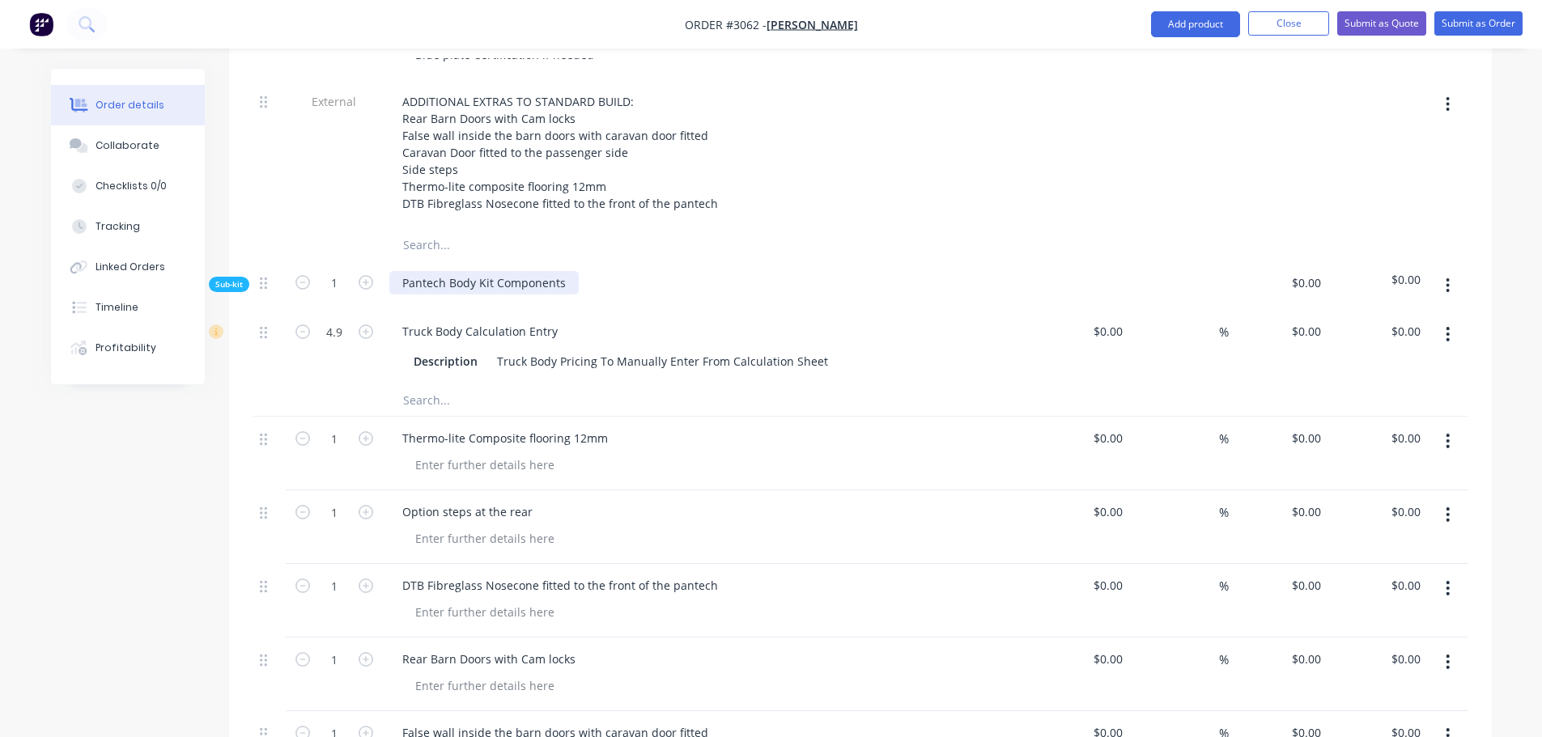
scroll to position [748, 0]
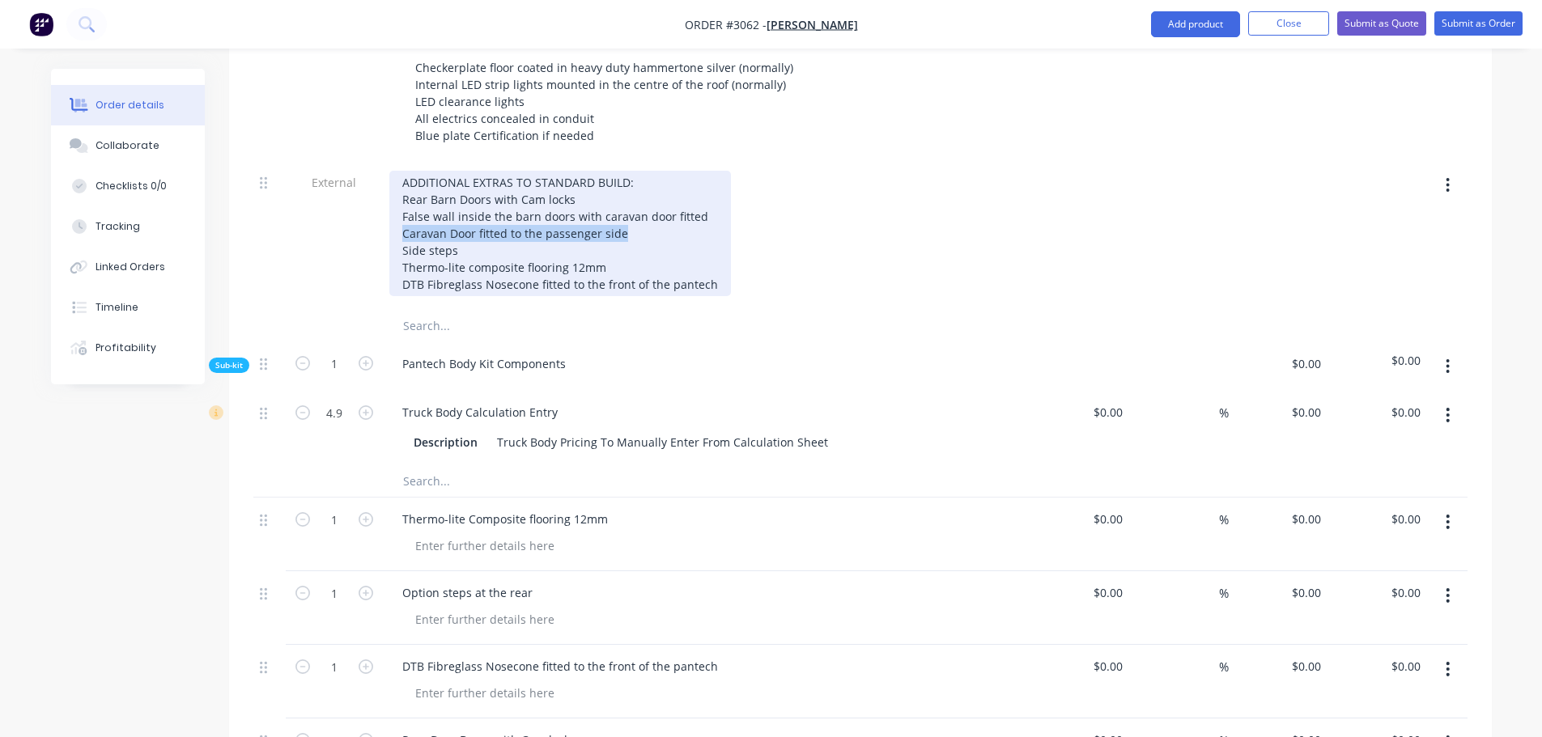
drag, startPoint x: 403, startPoint y: 211, endPoint x: 631, endPoint y: 210, distance: 228.2
click at [631, 210] on div "ADDITIONAL EXTRAS TO STANDARD BUILD: Rear Barn Doors with Cam locks False wall …" at bounding box center [559, 233] width 341 height 125
copy div "Caravan Door fitted to the passenger side"
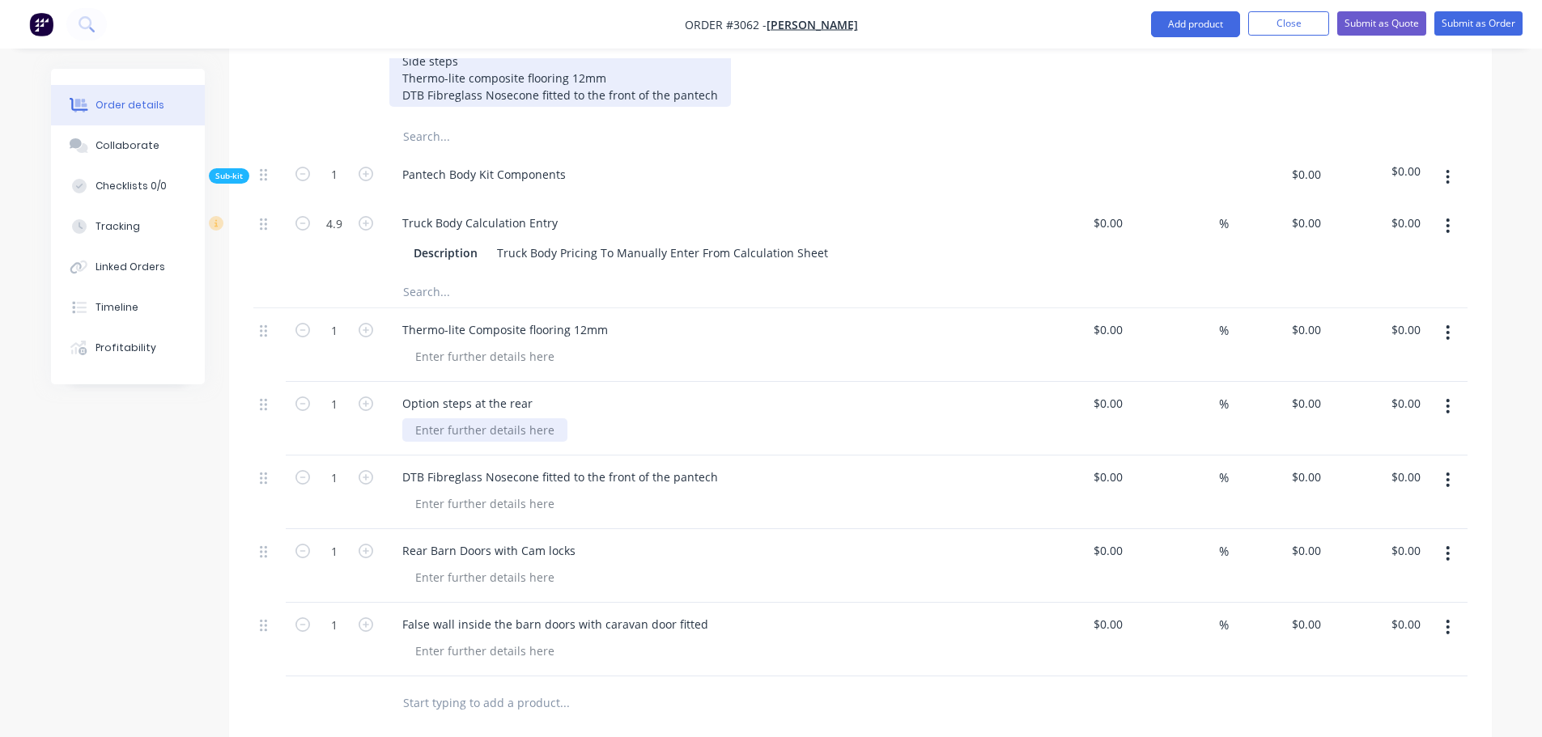
scroll to position [991, 0]
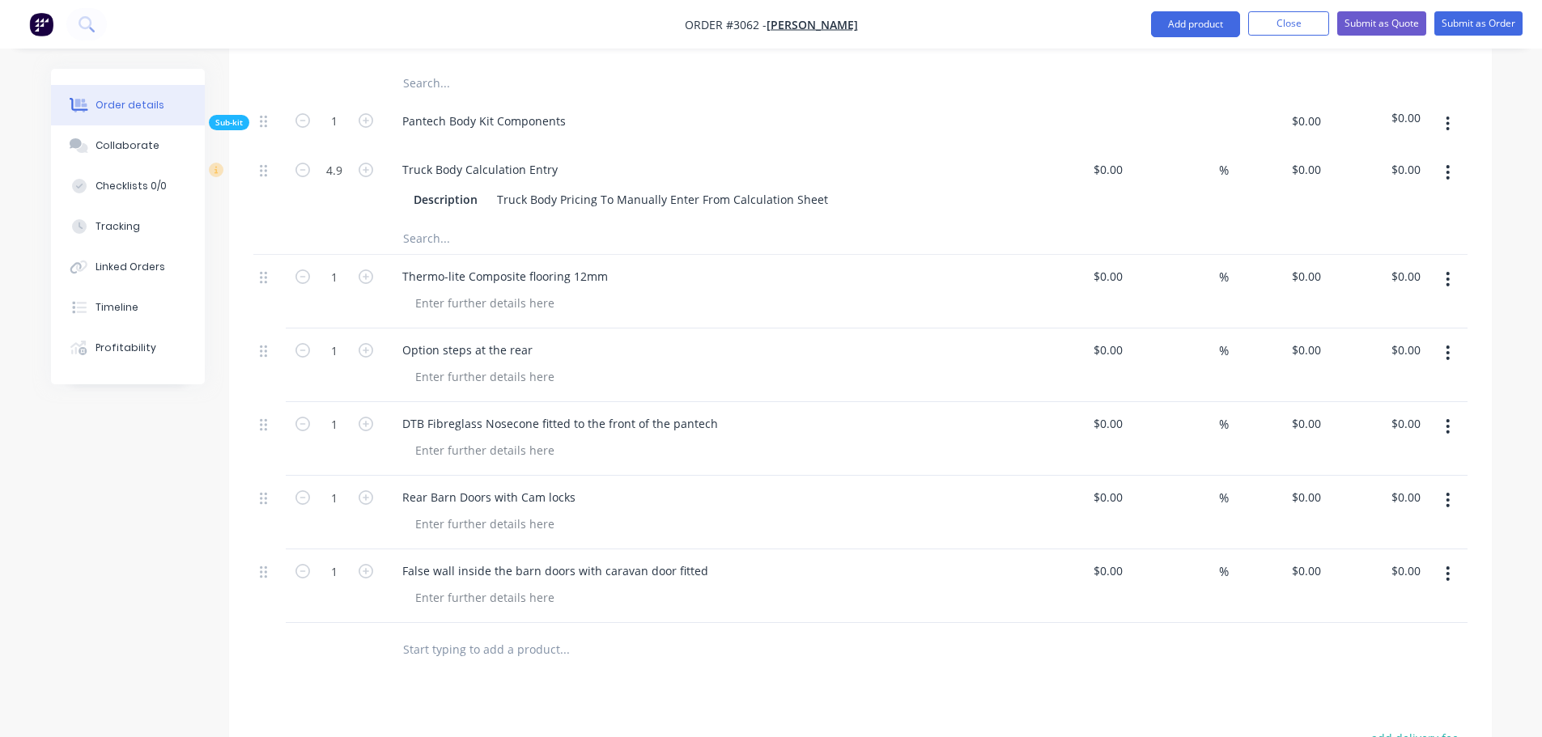
click at [413, 633] on input "text" at bounding box center [564, 649] width 324 height 32
paste input "Caravan Door fitted to the passenger side"
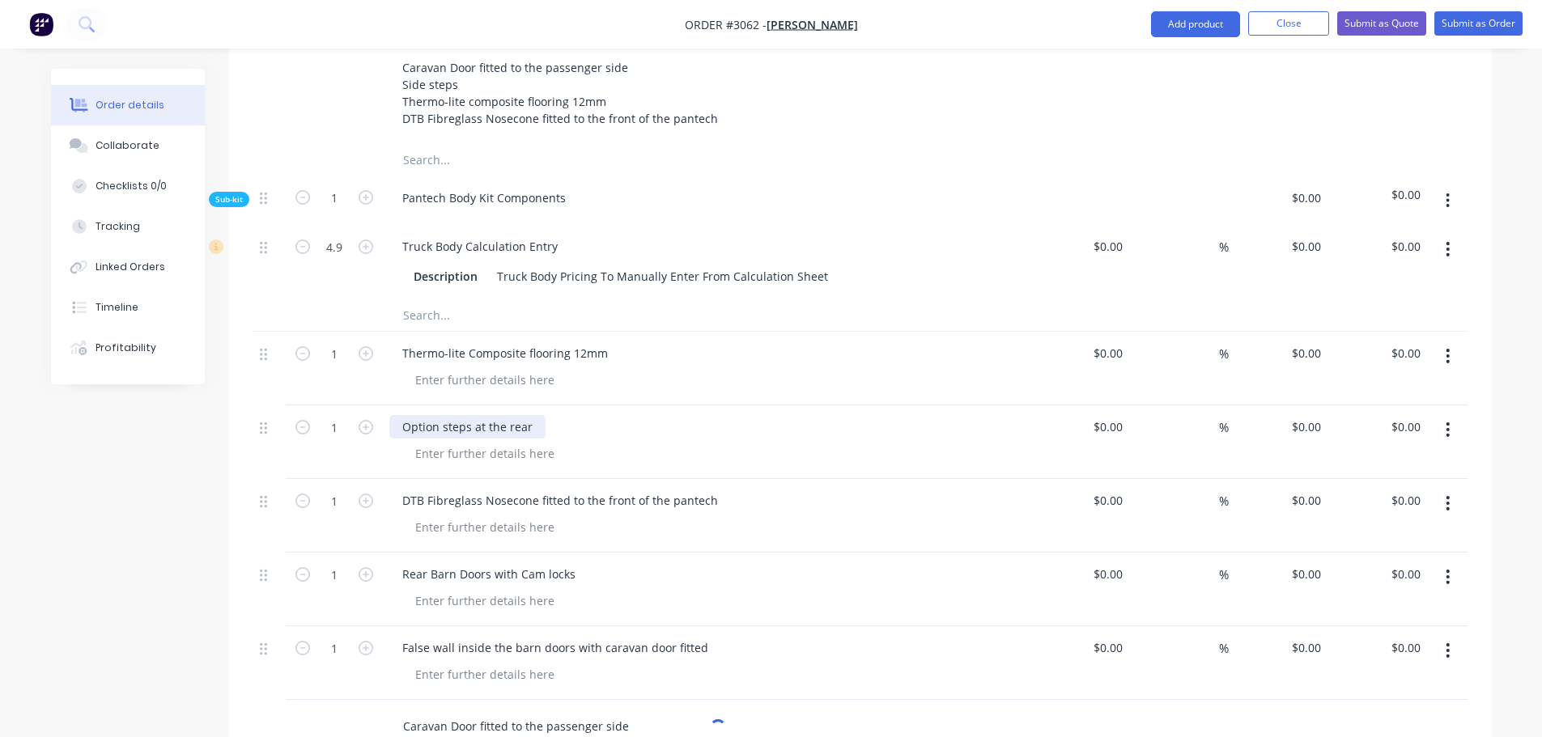
scroll to position [829, 0]
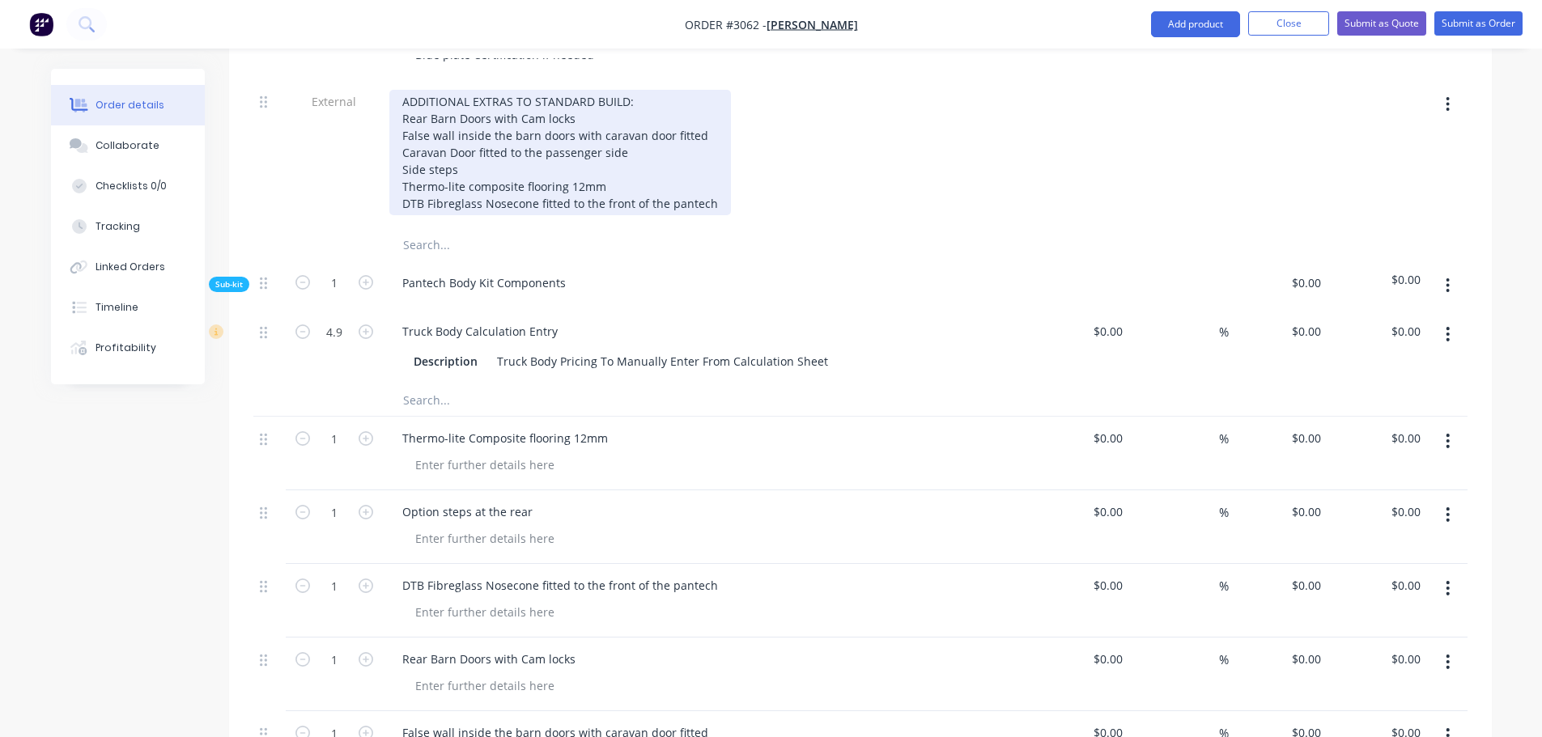
type input "Caravan Door fitted to the passenger side"
drag, startPoint x: 403, startPoint y: 146, endPoint x: 499, endPoint y: 149, distance: 96.4
click at [499, 149] on div "ADDITIONAL EXTRAS TO STANDARD BUILD: Rear Barn Doors with Cam locks False wall …" at bounding box center [559, 152] width 341 height 125
click at [479, 147] on div "ADDITIONAL EXTRAS TO STANDARD BUILD: Rear Barn Doors with Cam locks False wall …" at bounding box center [559, 152] width 341 height 125
drag, startPoint x: 404, startPoint y: 147, endPoint x: 596, endPoint y: 138, distance: 192.0
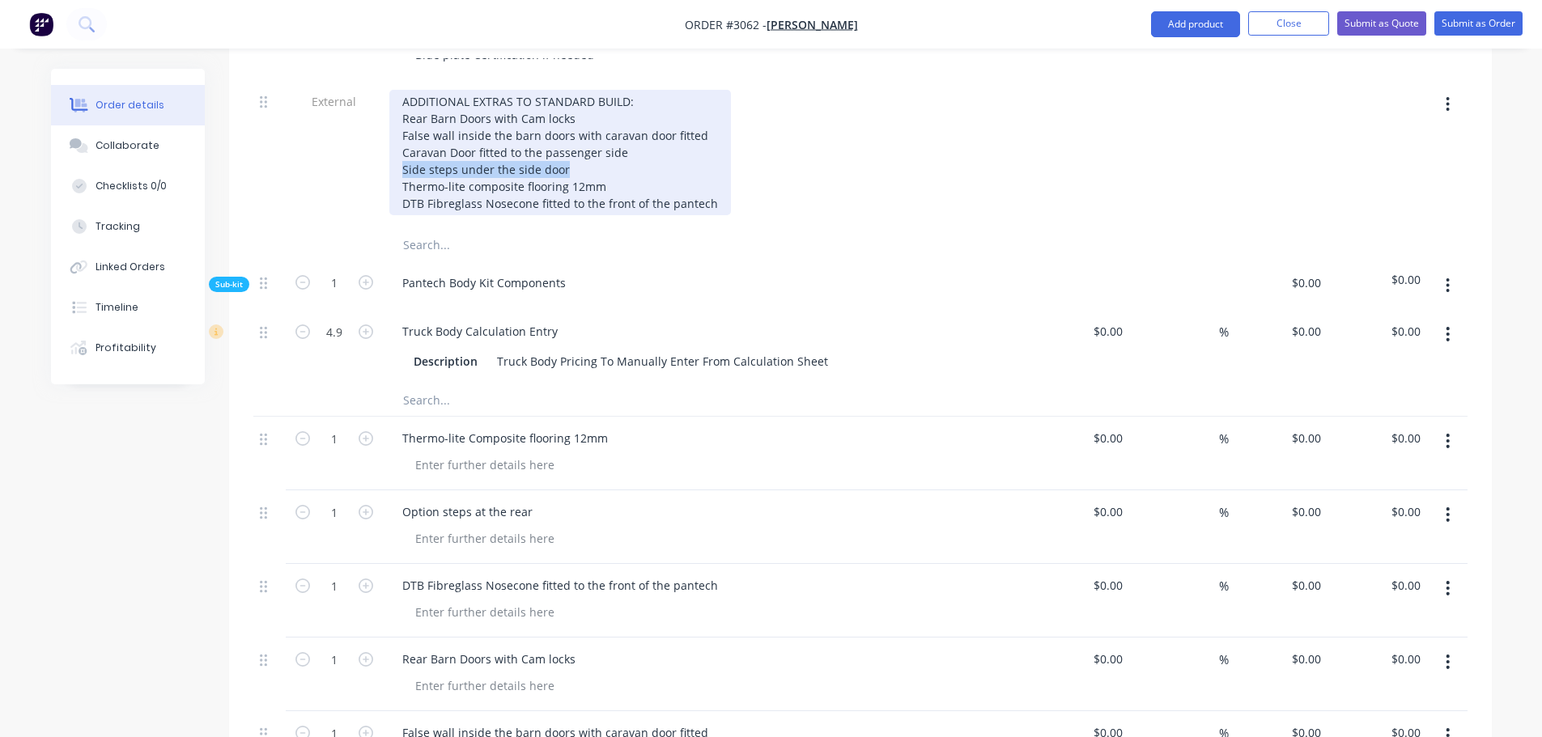
click at [596, 138] on div "ADDITIONAL EXTRAS TO STANDARD BUILD: Rear Barn Doors with Cam locks False wall …" at bounding box center [559, 152] width 341 height 125
copy div "Side steps under the side door"
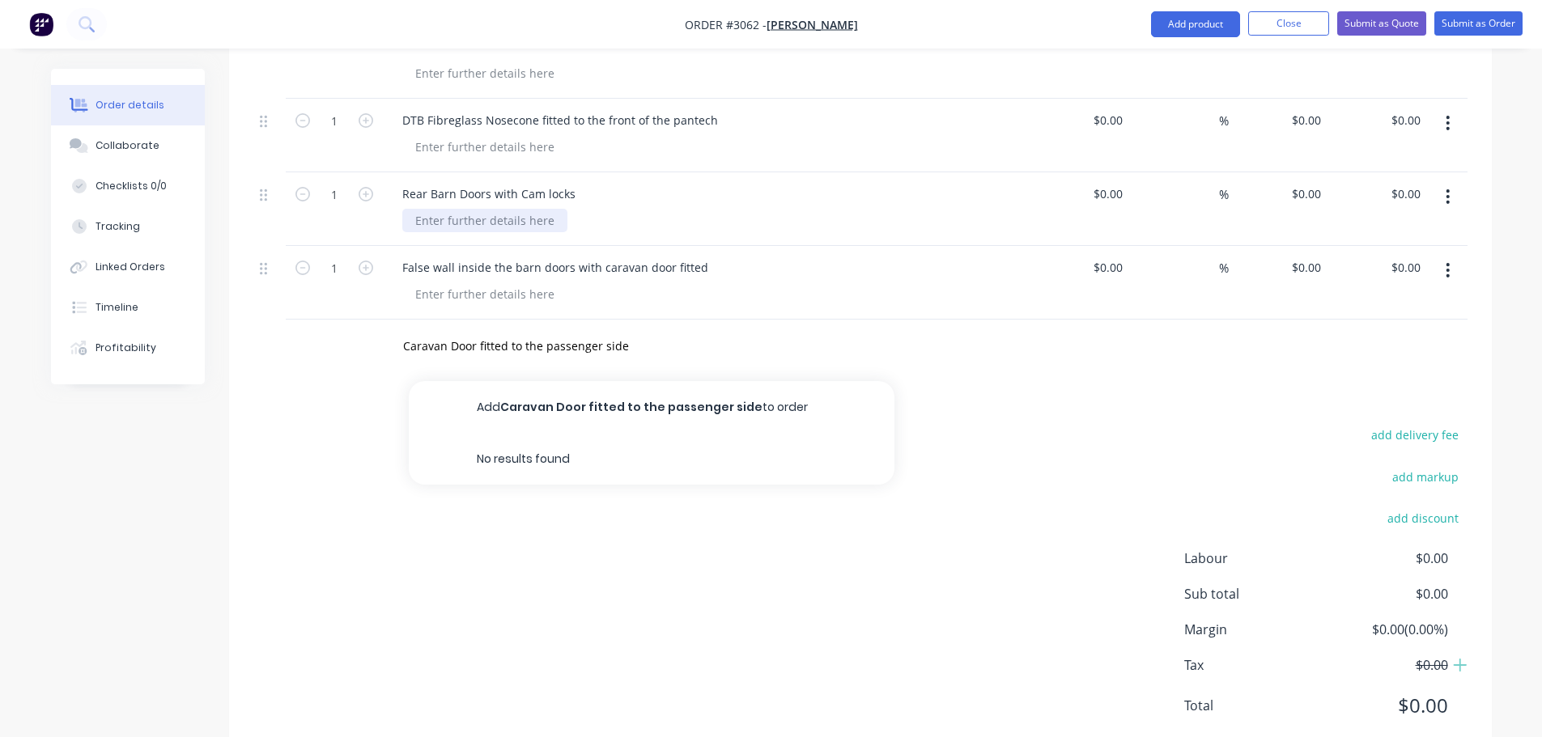
scroll to position [1314, 0]
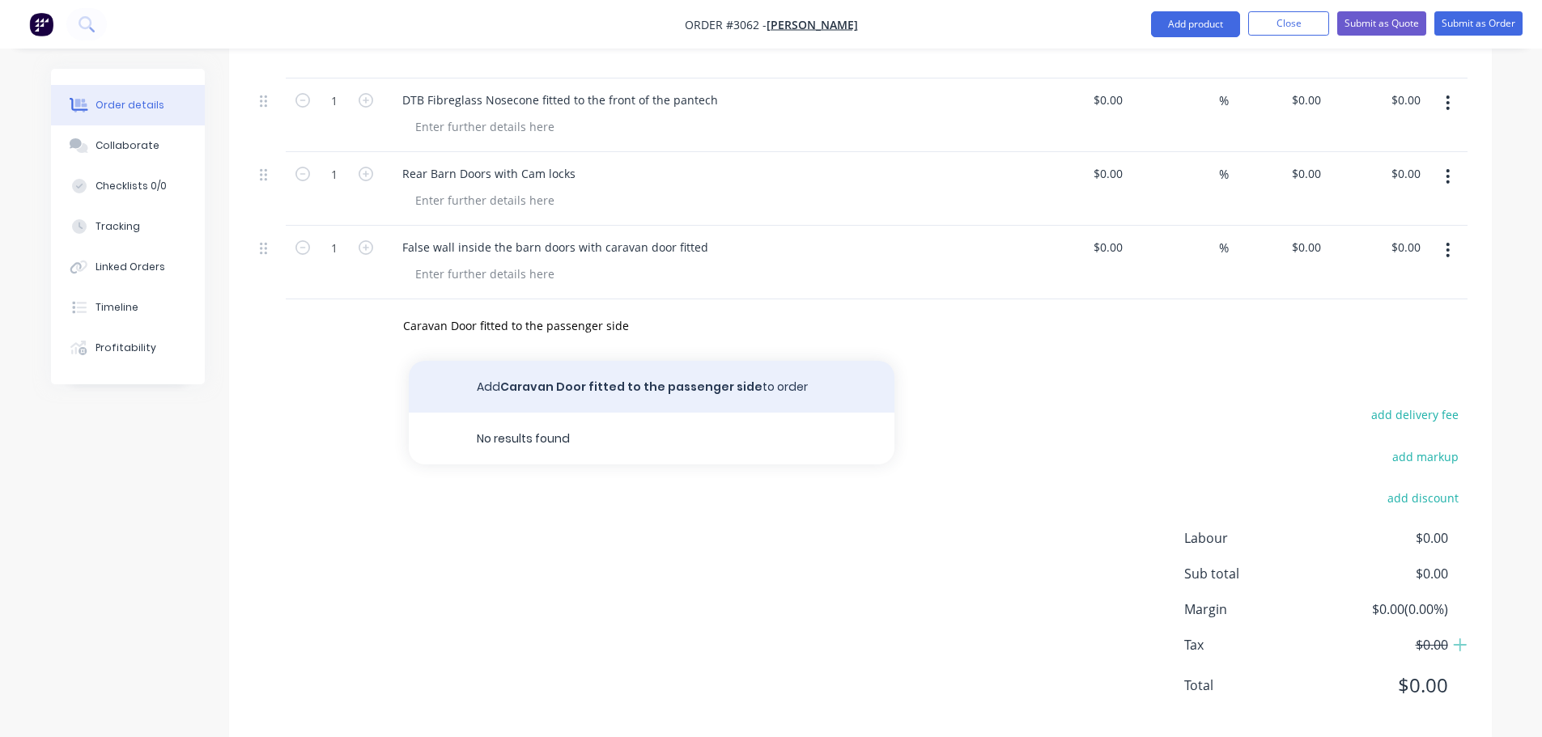
click at [546, 361] on button "Add Caravan Door fitted to the passenger side to order" at bounding box center [652, 387] width 486 height 52
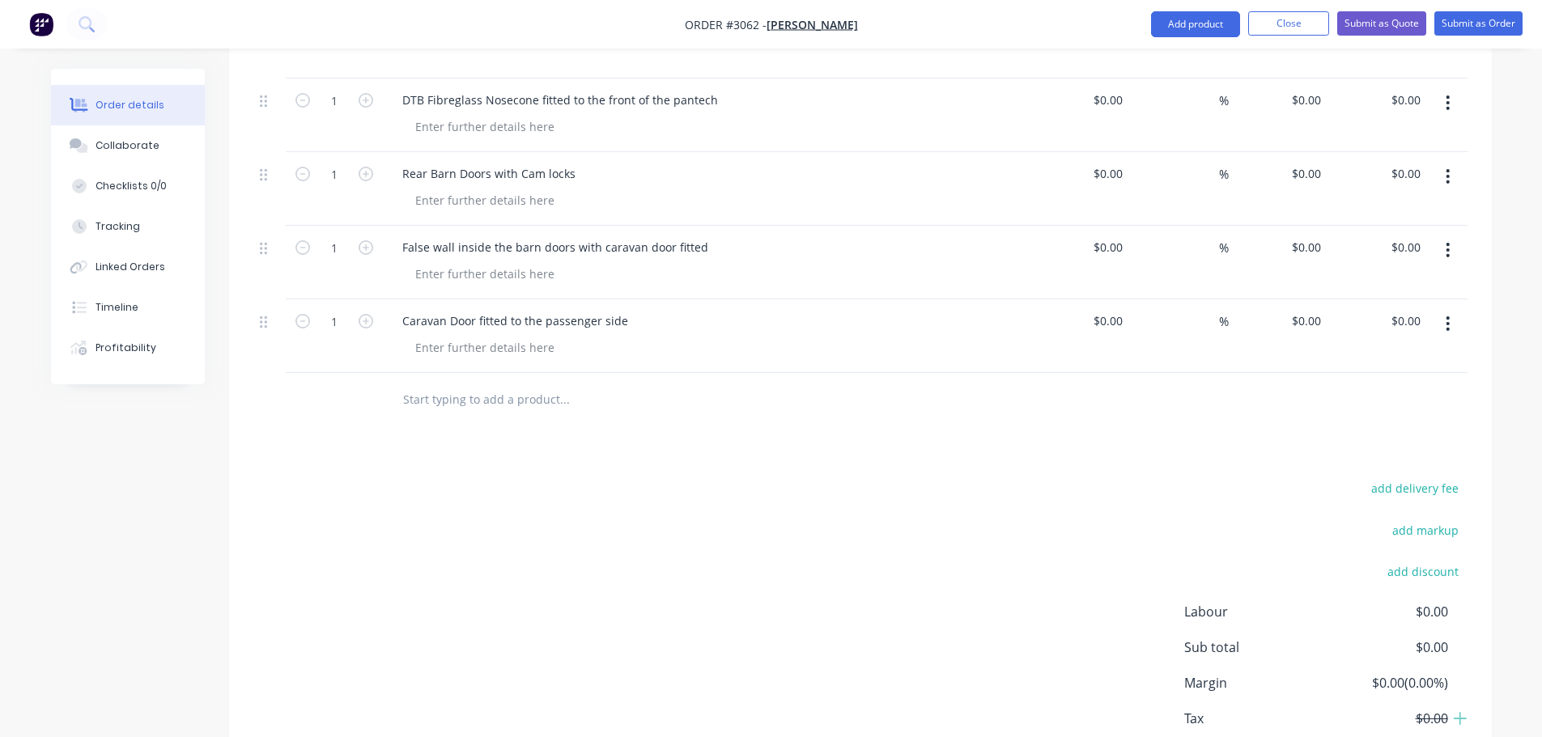
click at [445, 383] on input "text" at bounding box center [564, 399] width 324 height 32
paste input "Side steps under the side door"
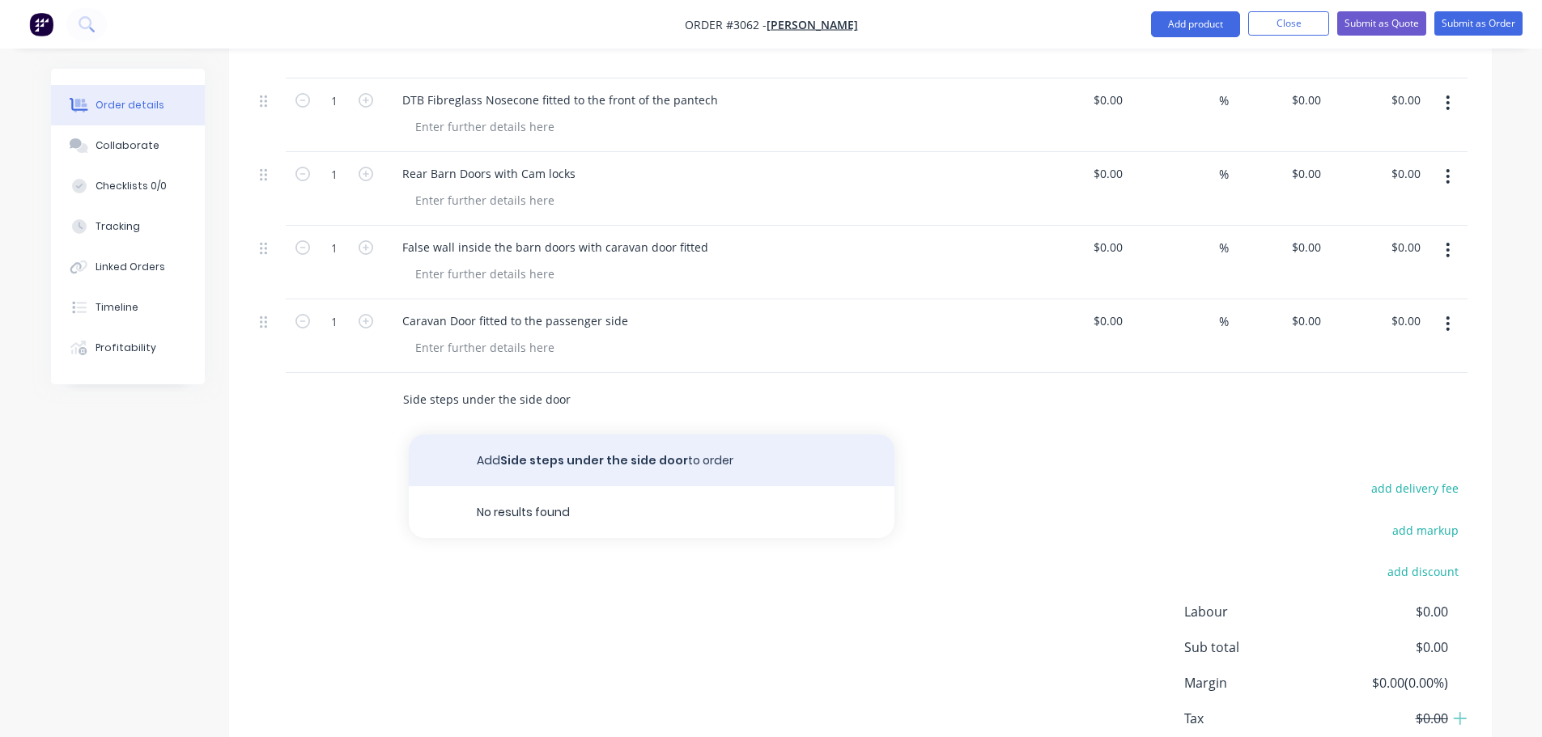
type input "Side steps under the side door"
click at [544, 448] on button "Add Side steps under the side door to order" at bounding box center [652, 461] width 486 height 52
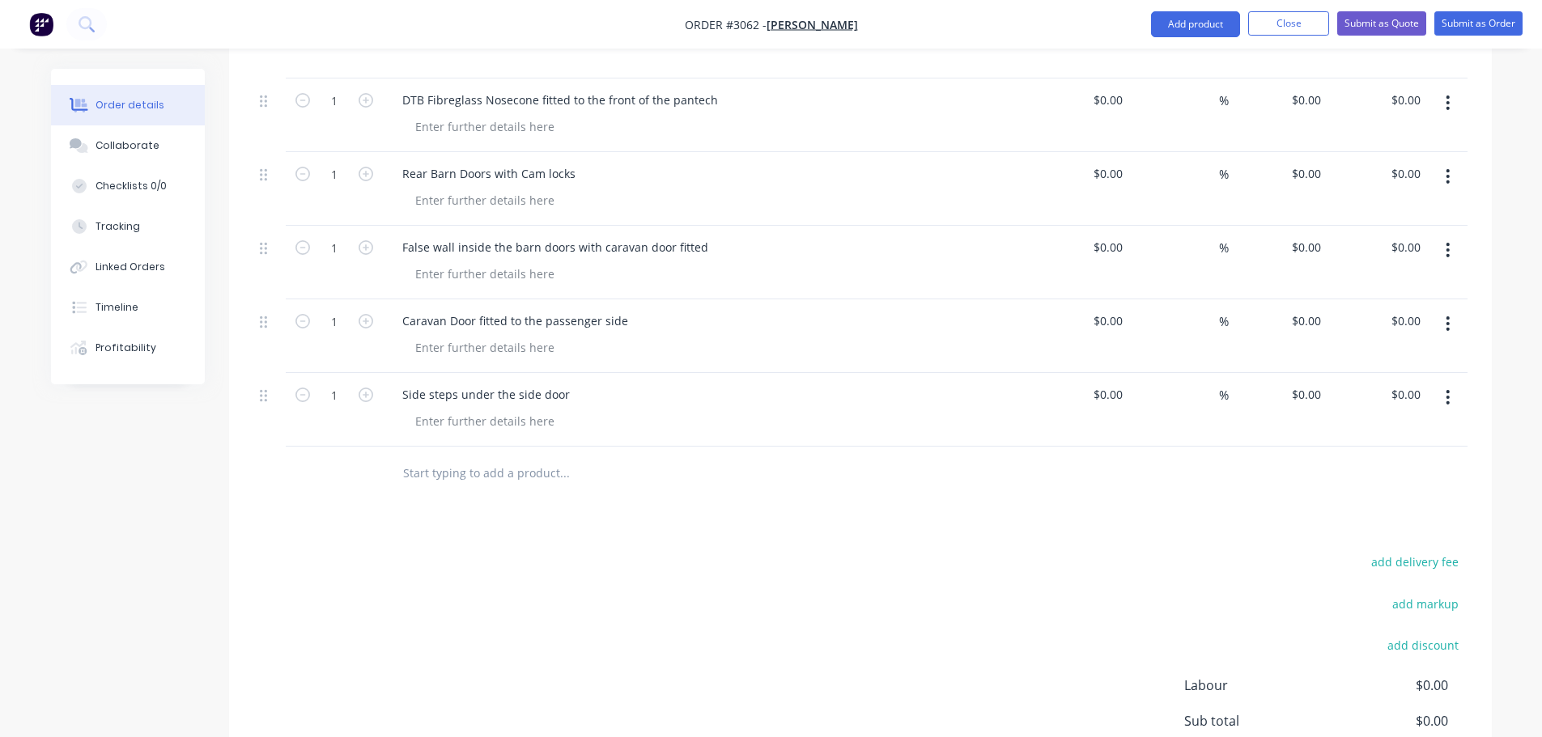
click at [426, 456] on input "text" at bounding box center [564, 472] width 324 height 32
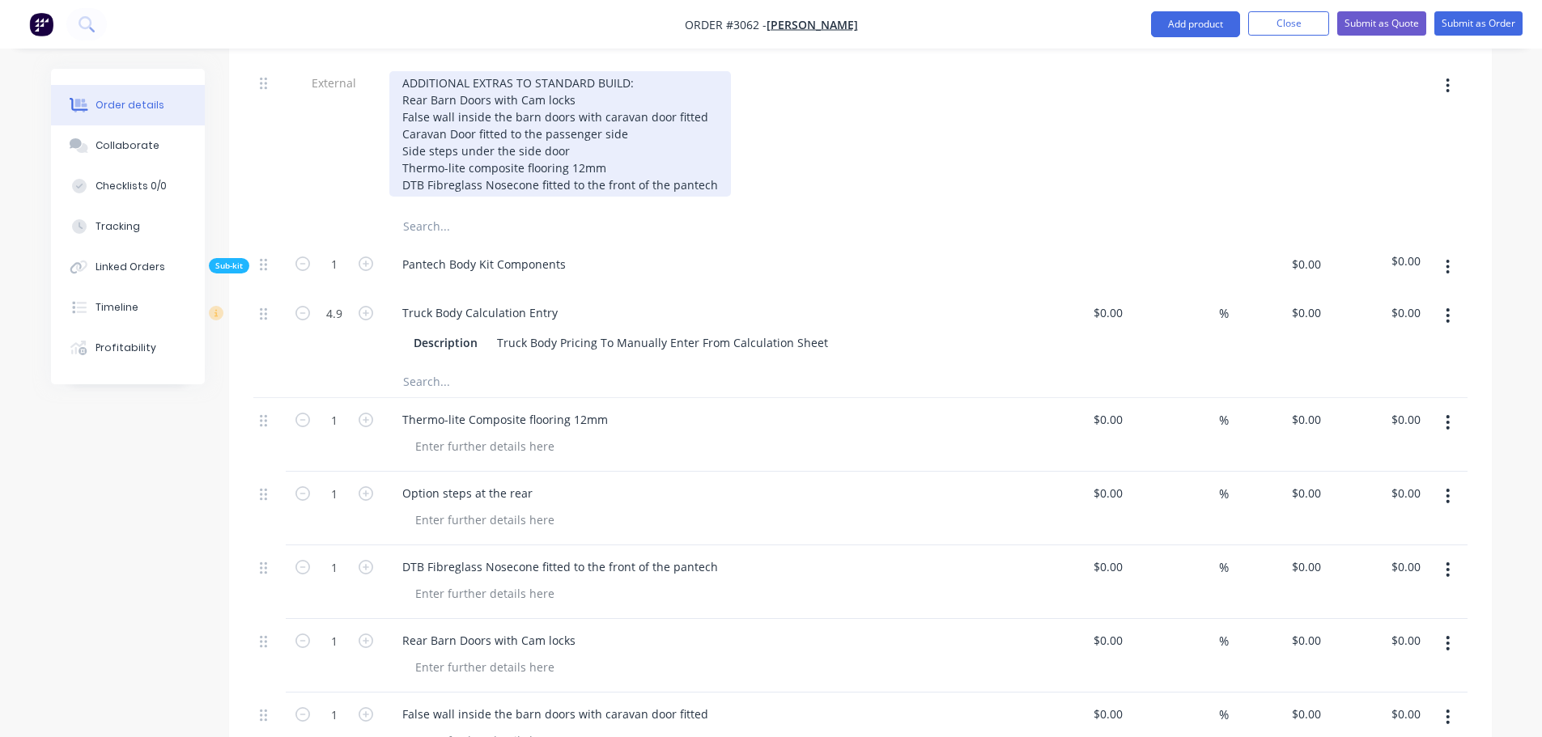
scroll to position [829, 0]
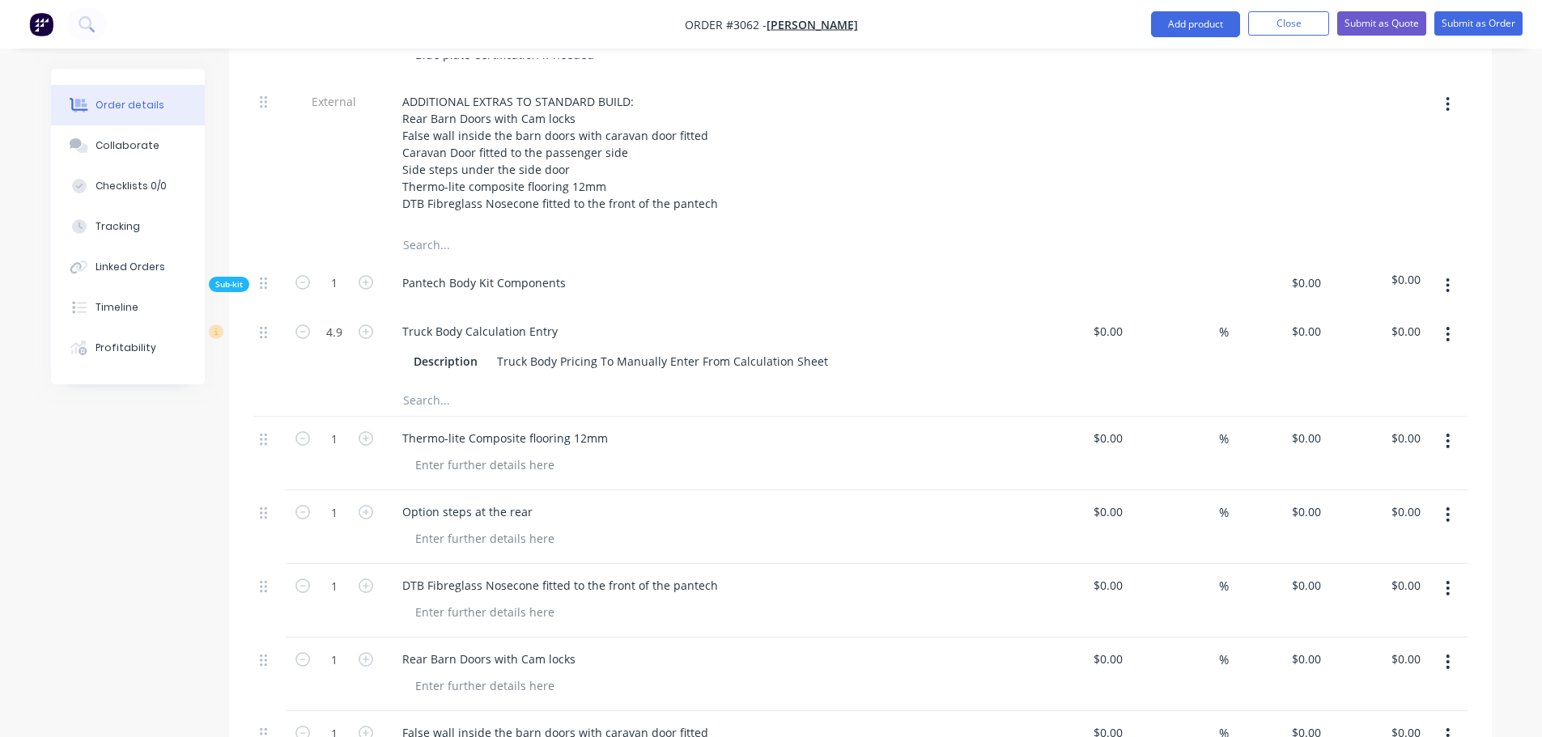
click at [414, 194] on div "ADDITIONAL EXTRAS TO STANDARD BUILD: Rear Barn Doors with Cam locks False wall …" at bounding box center [706, 154] width 647 height 149
click at [411, 193] on div "ADDITIONAL EXTRAS TO STANDARD BUILD: Rear Barn Doors with Cam locks False wall …" at bounding box center [706, 154] width 647 height 149
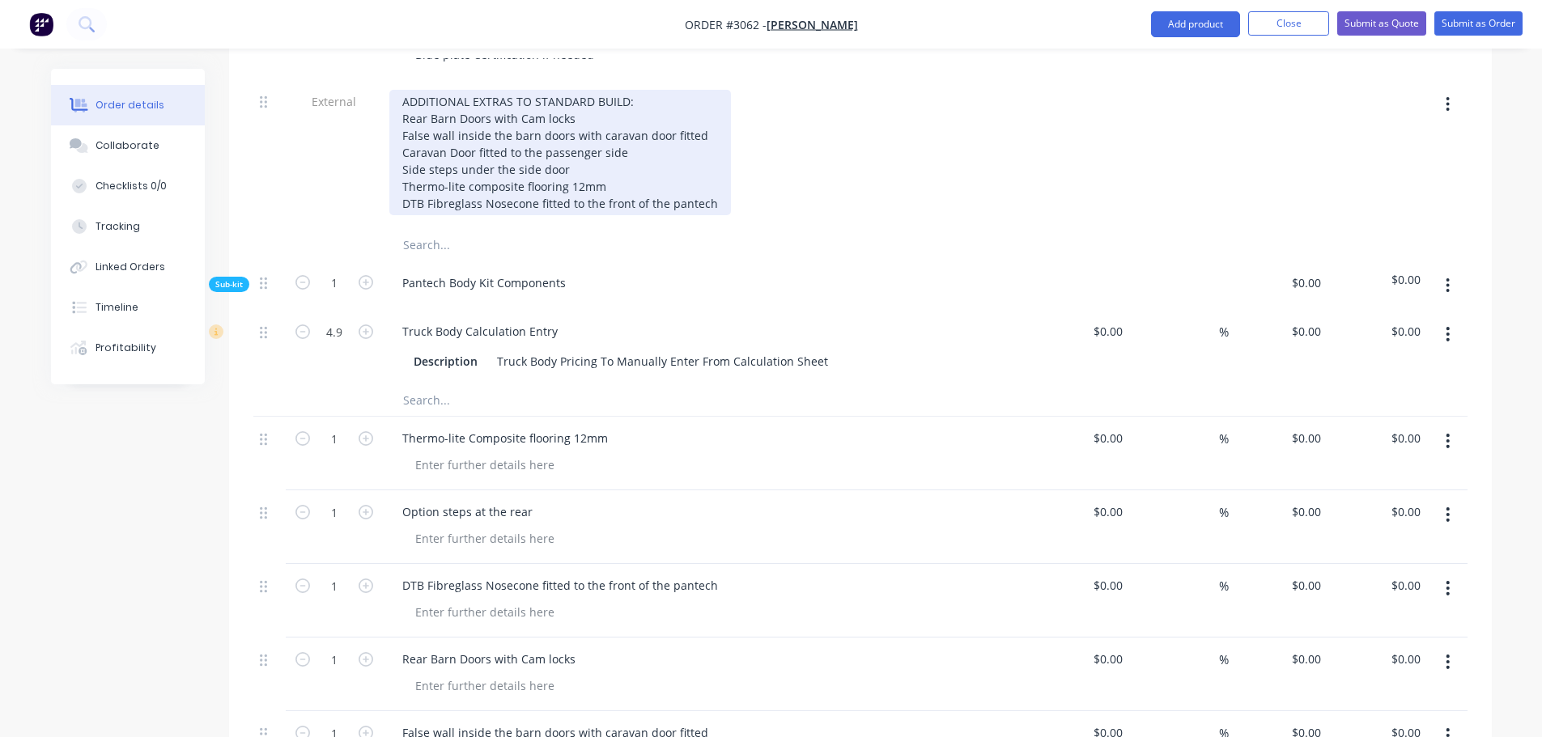
click at [716, 179] on div "ADDITIONAL EXTRAS TO STANDARD BUILD: Rear Barn Doors with Cam locks False wall …" at bounding box center [559, 152] width 341 height 125
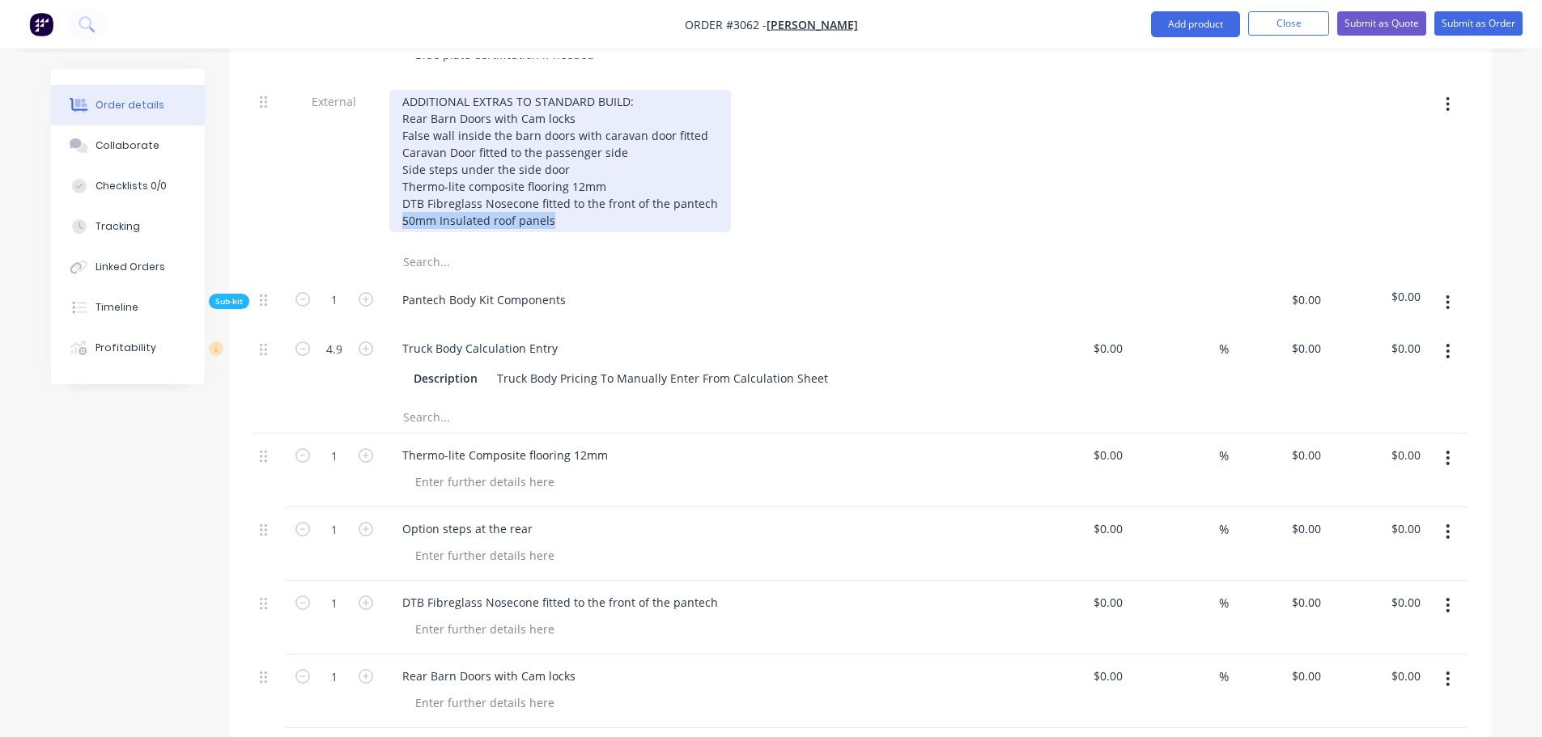
drag, startPoint x: 403, startPoint y: 198, endPoint x: 561, endPoint y: 205, distance: 157.9
click at [561, 205] on div "ADDITIONAL EXTRAS TO STANDARD BUILD: Rear Barn Doors with Cam locks False wall …" at bounding box center [559, 161] width 341 height 142
copy div "50mm Insulated roof panels"
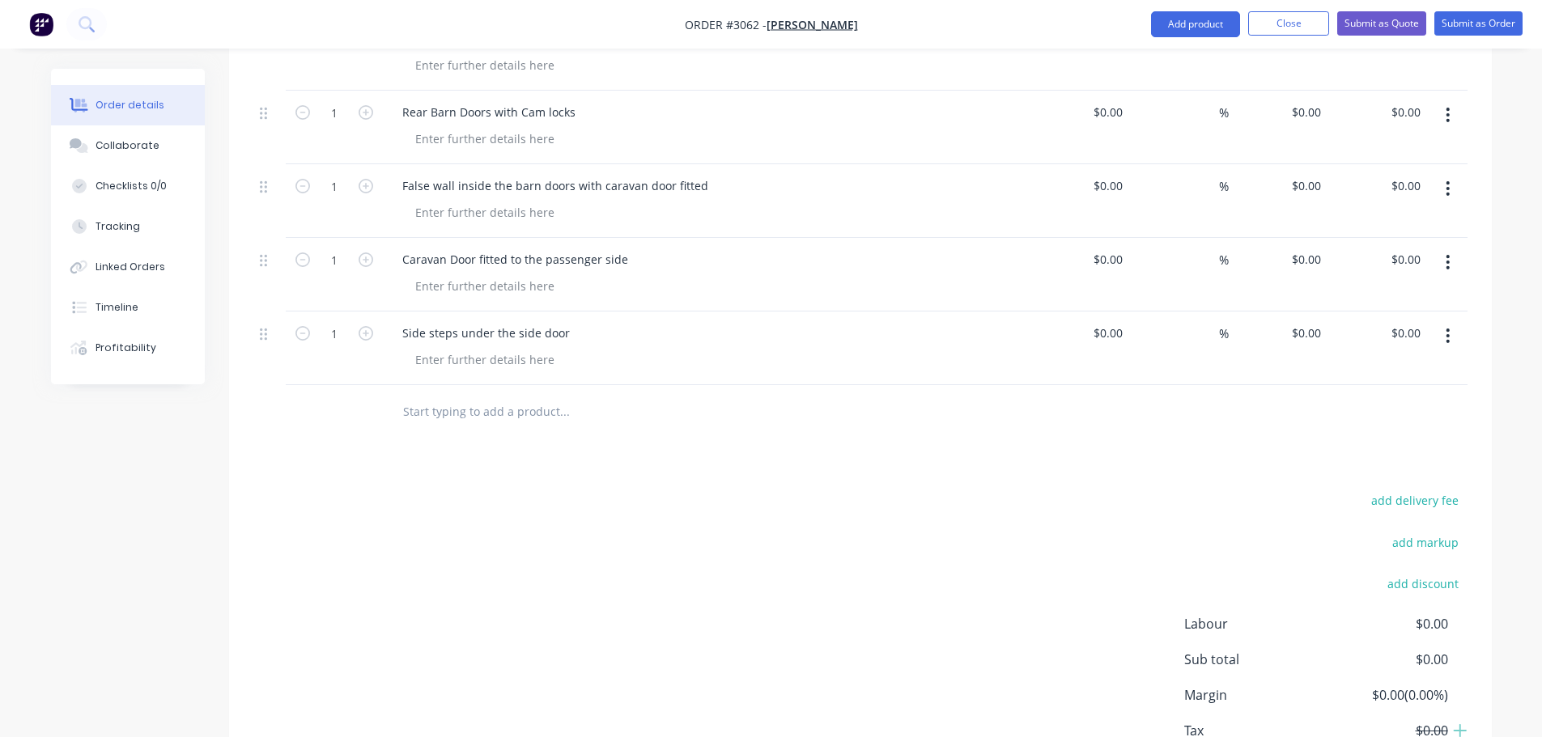
scroll to position [1395, 0]
click at [420, 392] on input "text" at bounding box center [564, 408] width 324 height 32
paste input "50mm Insulated roof panels"
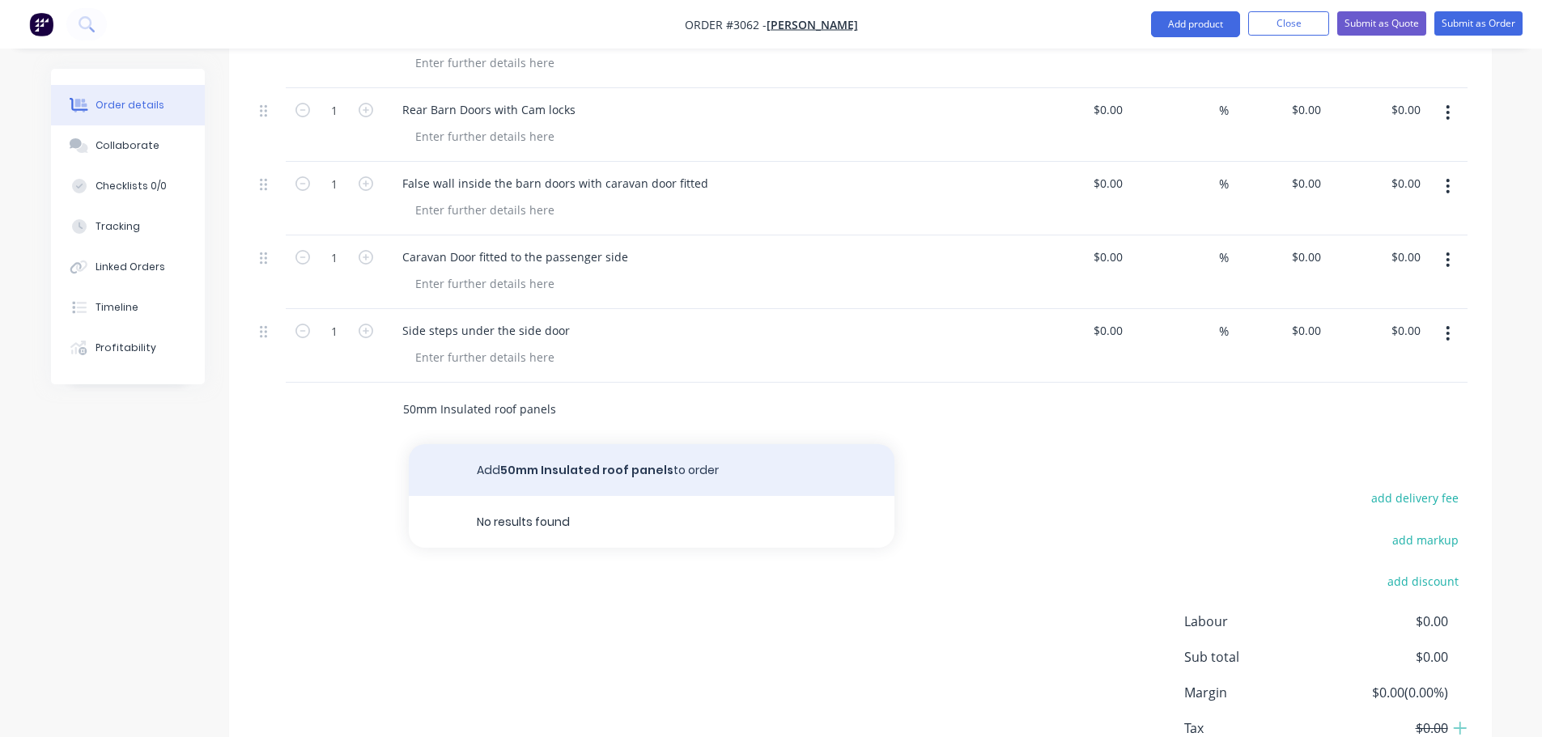
type input "50mm Insulated roof panels"
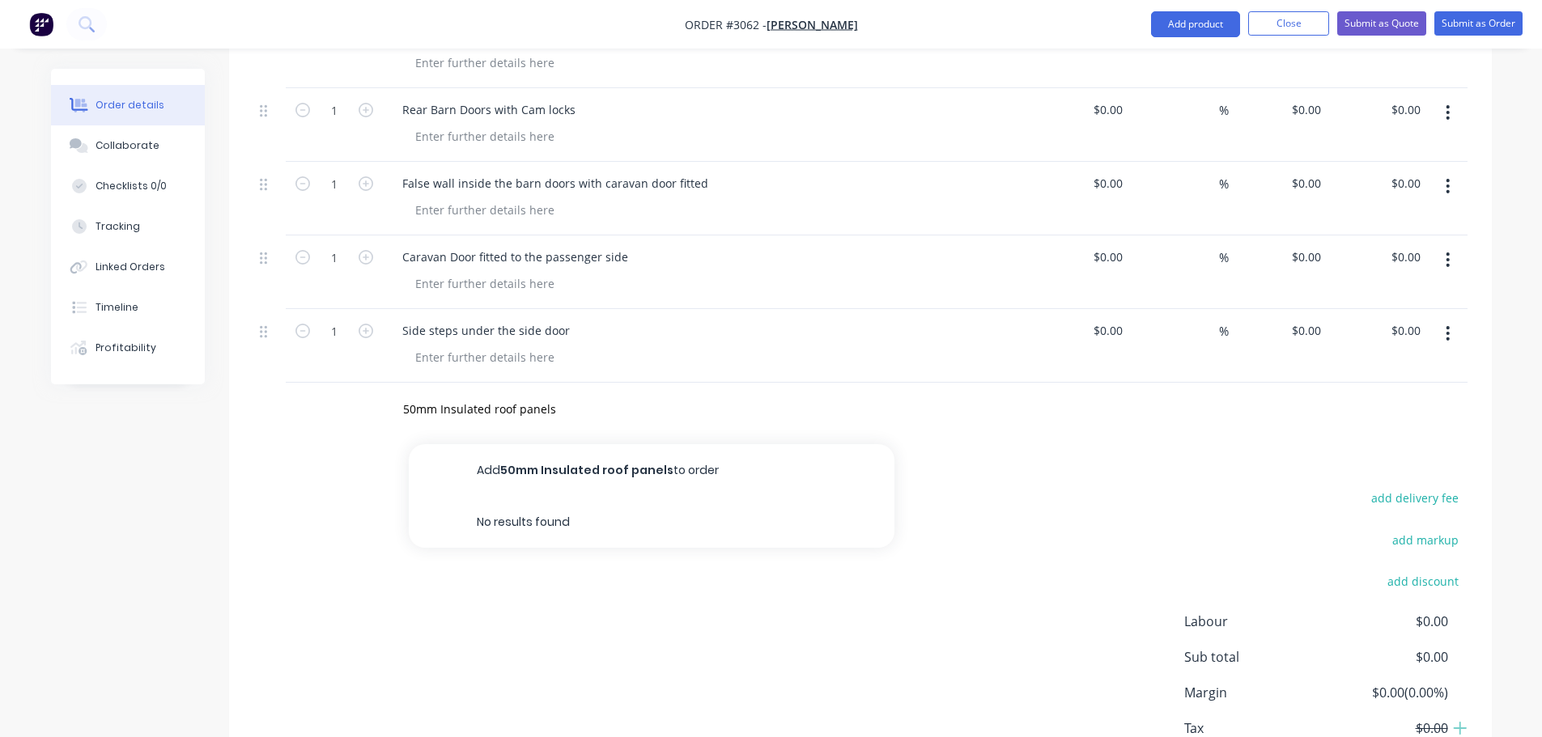
click at [579, 444] on button "Add 50mm Insulated roof panels to order" at bounding box center [652, 470] width 486 height 52
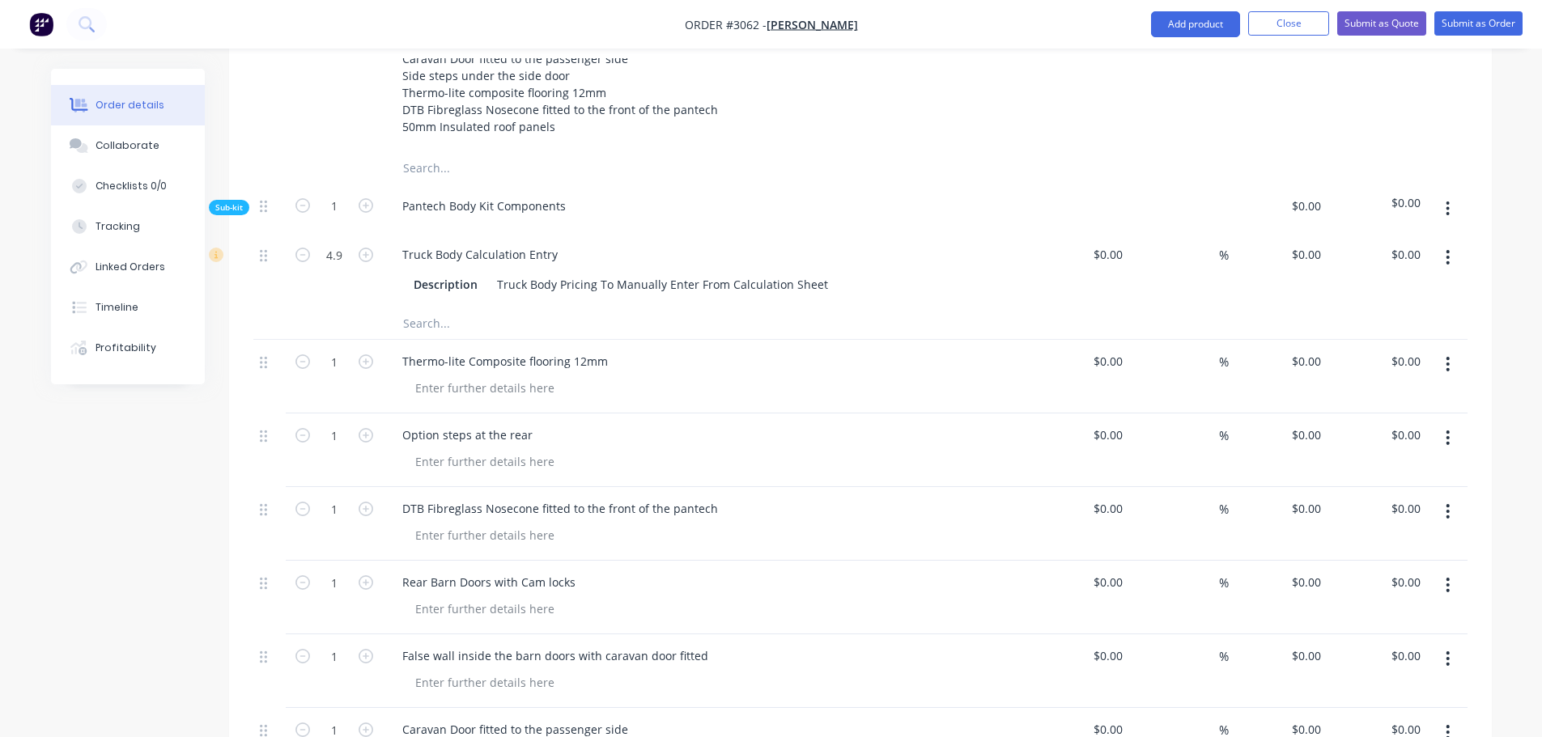
scroll to position [829, 0]
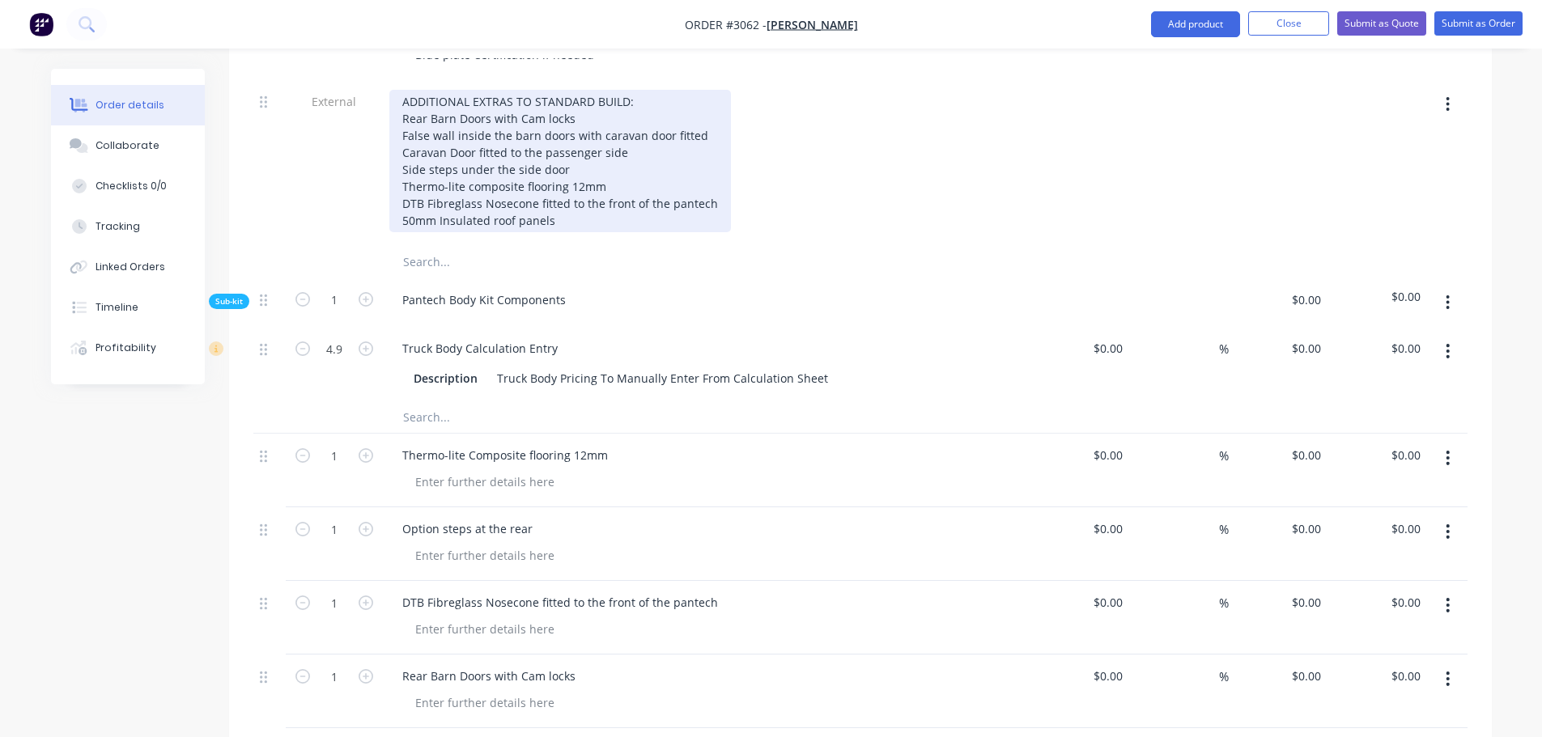
click at [558, 199] on div "ADDITIONAL EXTRAS TO STANDARD BUILD: Rear Barn Doors with Cam locks False wall …" at bounding box center [559, 161] width 341 height 142
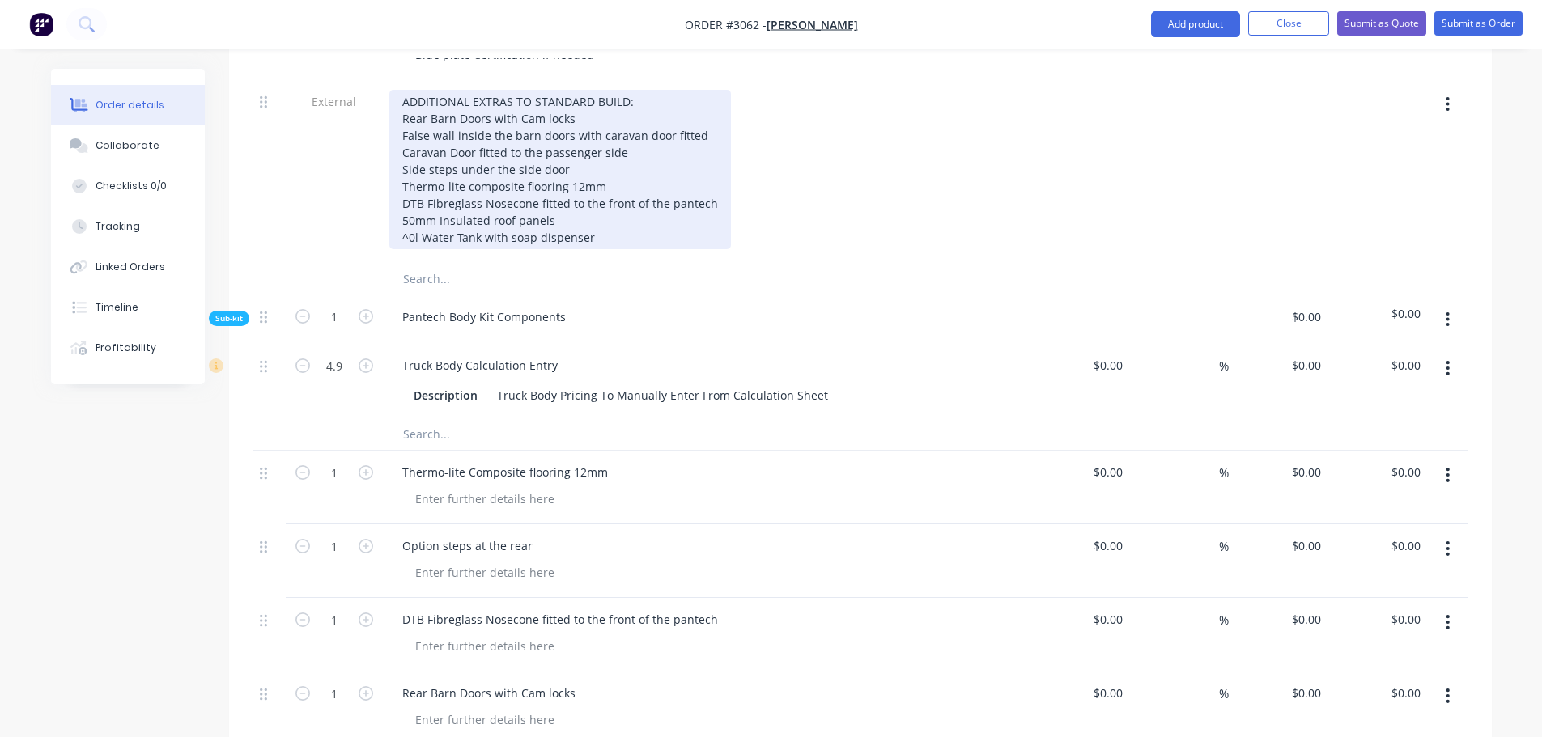
click at [422, 212] on div "ADDITIONAL EXTRAS TO STANDARD BUILD: Rear Barn Doors with Cam locks False wall …" at bounding box center [559, 169] width 341 height 159
drag, startPoint x: 402, startPoint y: 214, endPoint x: 602, endPoint y: 218, distance: 199.9
click at [602, 218] on div "ADDITIONAL EXTRAS TO STANDARD BUILD: Rear Barn Doors with Cam locks False wall …" at bounding box center [559, 169] width 341 height 159
copy div "60L Water Tank with soap dispenser"
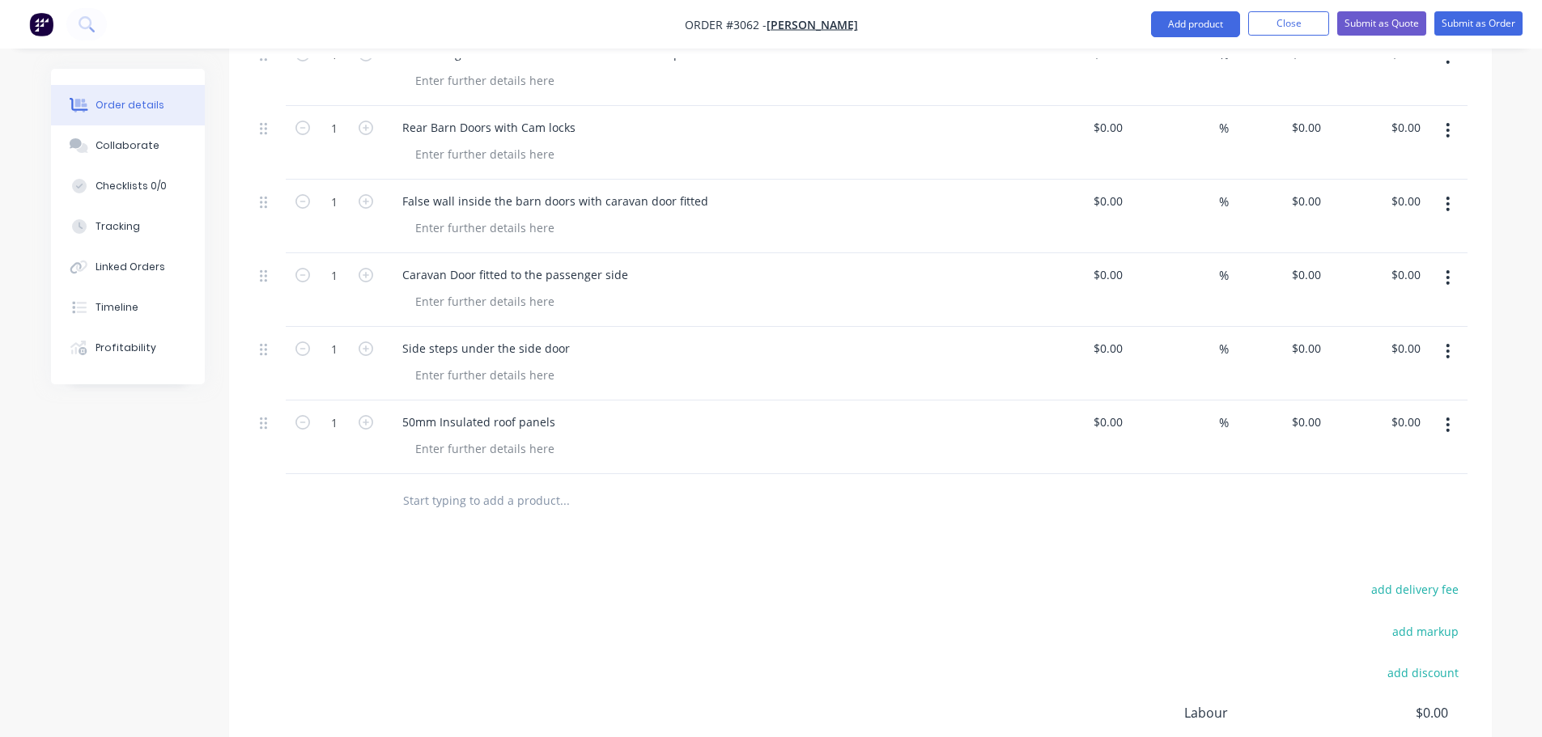
scroll to position [1395, 0]
click at [419, 483] on input "text" at bounding box center [564, 499] width 324 height 32
paste input "60L Water Tank with soap dispenser"
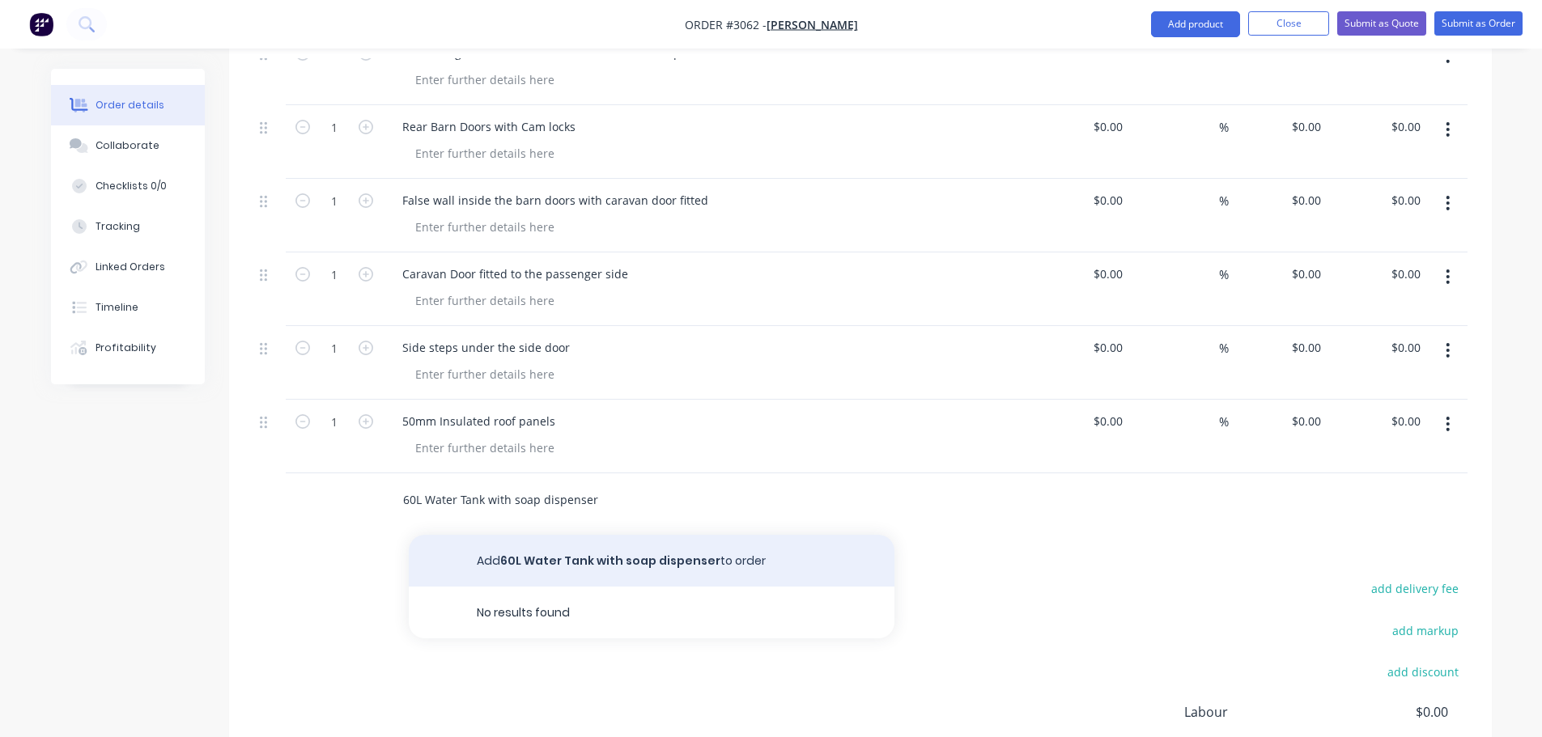
type input "60L Water Tank with soap dispenser"
click at [593, 535] on button "Add 60L Water Tank with soap dispenser to order" at bounding box center [652, 561] width 486 height 52
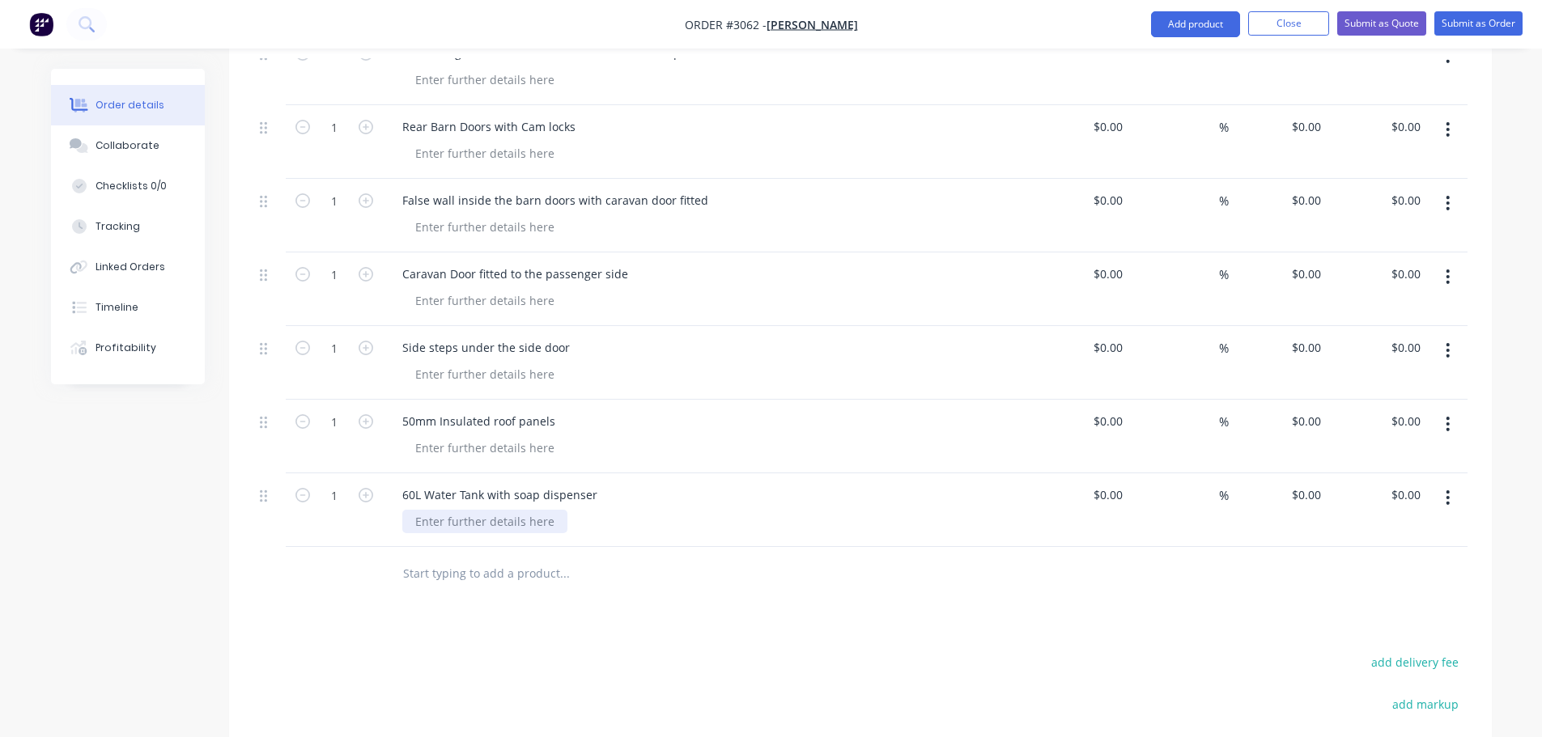
click at [415, 510] on div at bounding box center [484, 521] width 165 height 23
click at [426, 557] on input "text" at bounding box center [564, 573] width 324 height 32
click at [430, 557] on input "text" at bounding box center [564, 573] width 324 height 32
type input "W"
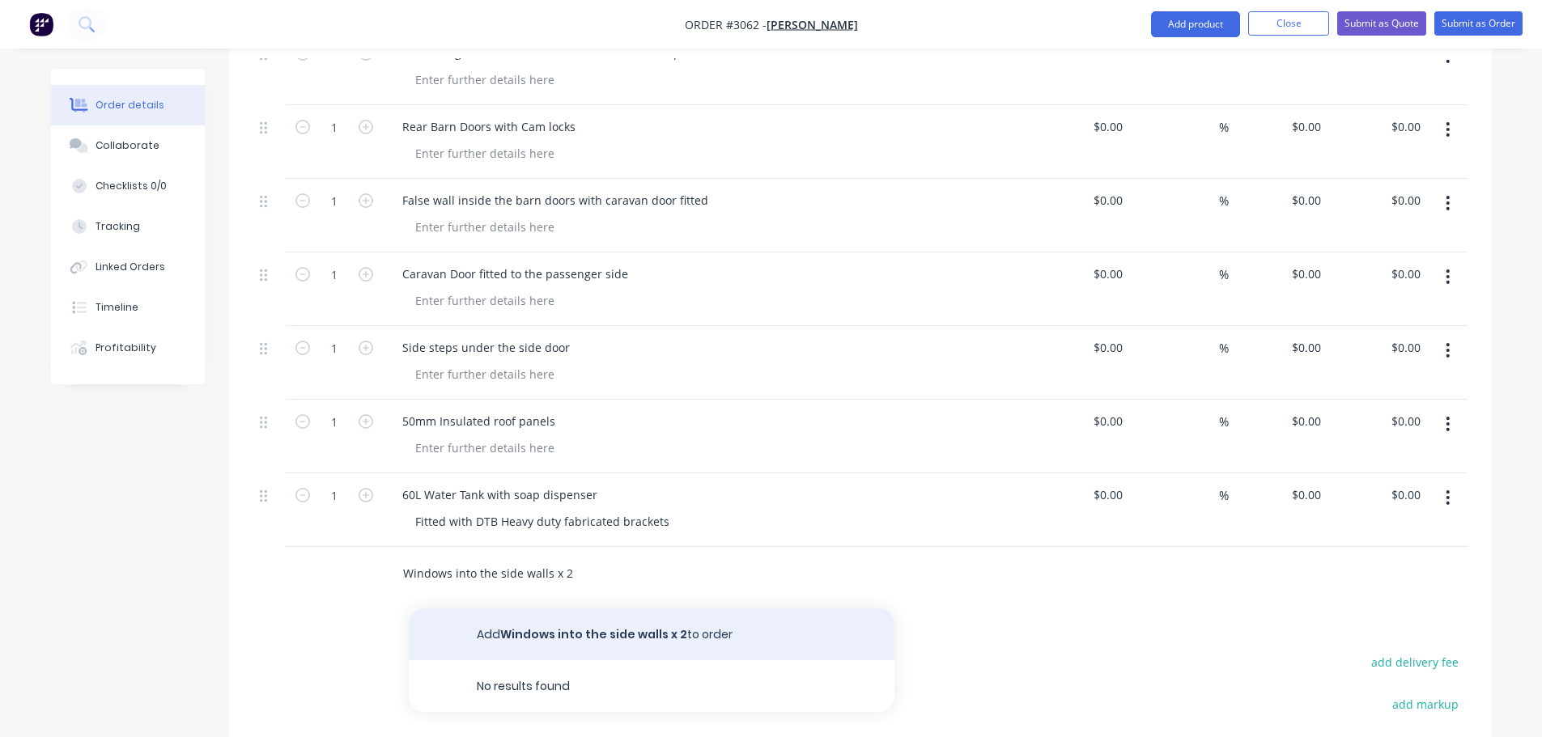
type input "Windows into the side walls x 2"
click at [558, 609] on button "Add Windows into the side walls x 2 to order" at bounding box center [652, 635] width 486 height 52
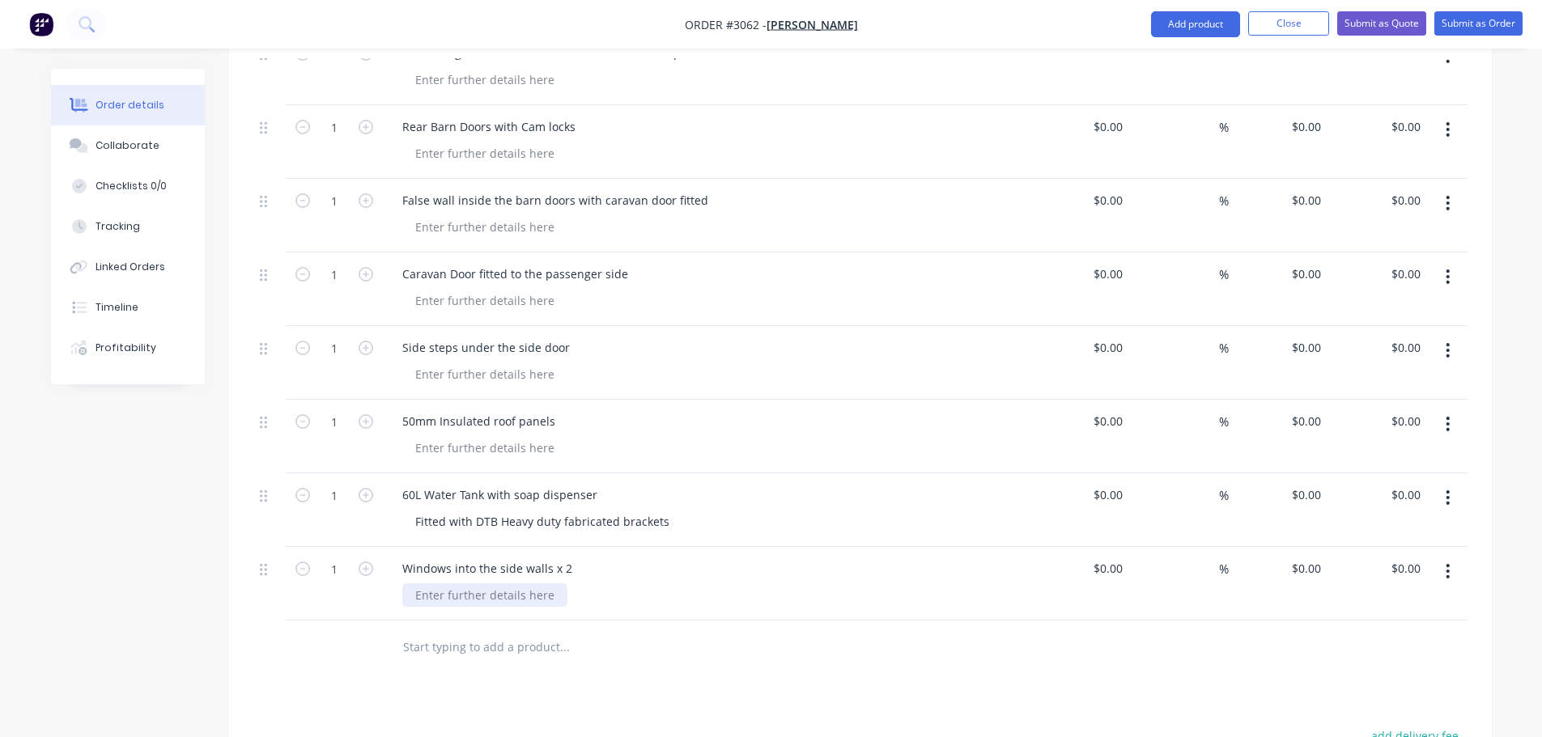
click at [464, 583] on div at bounding box center [484, 594] width 165 height 23
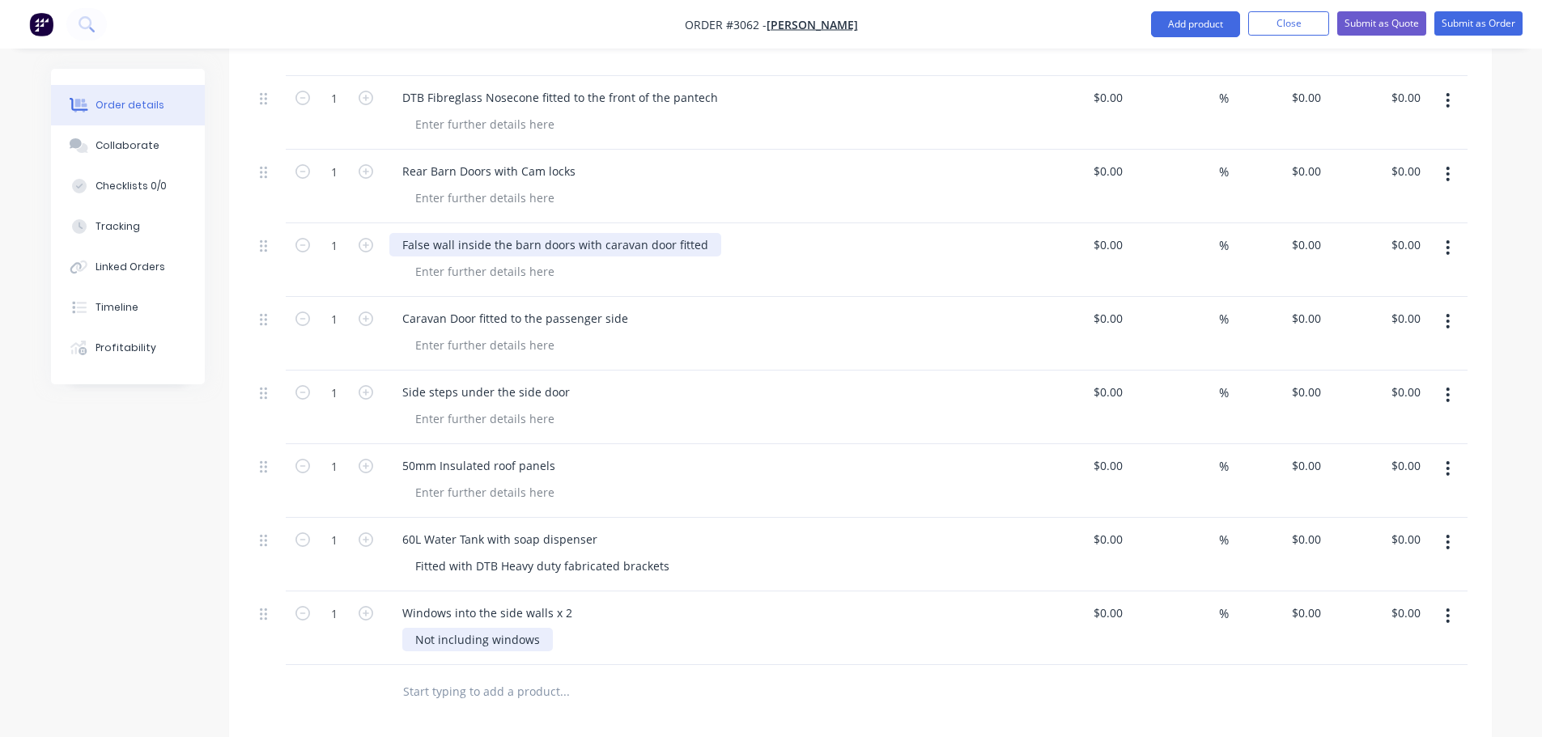
scroll to position [1314, 0]
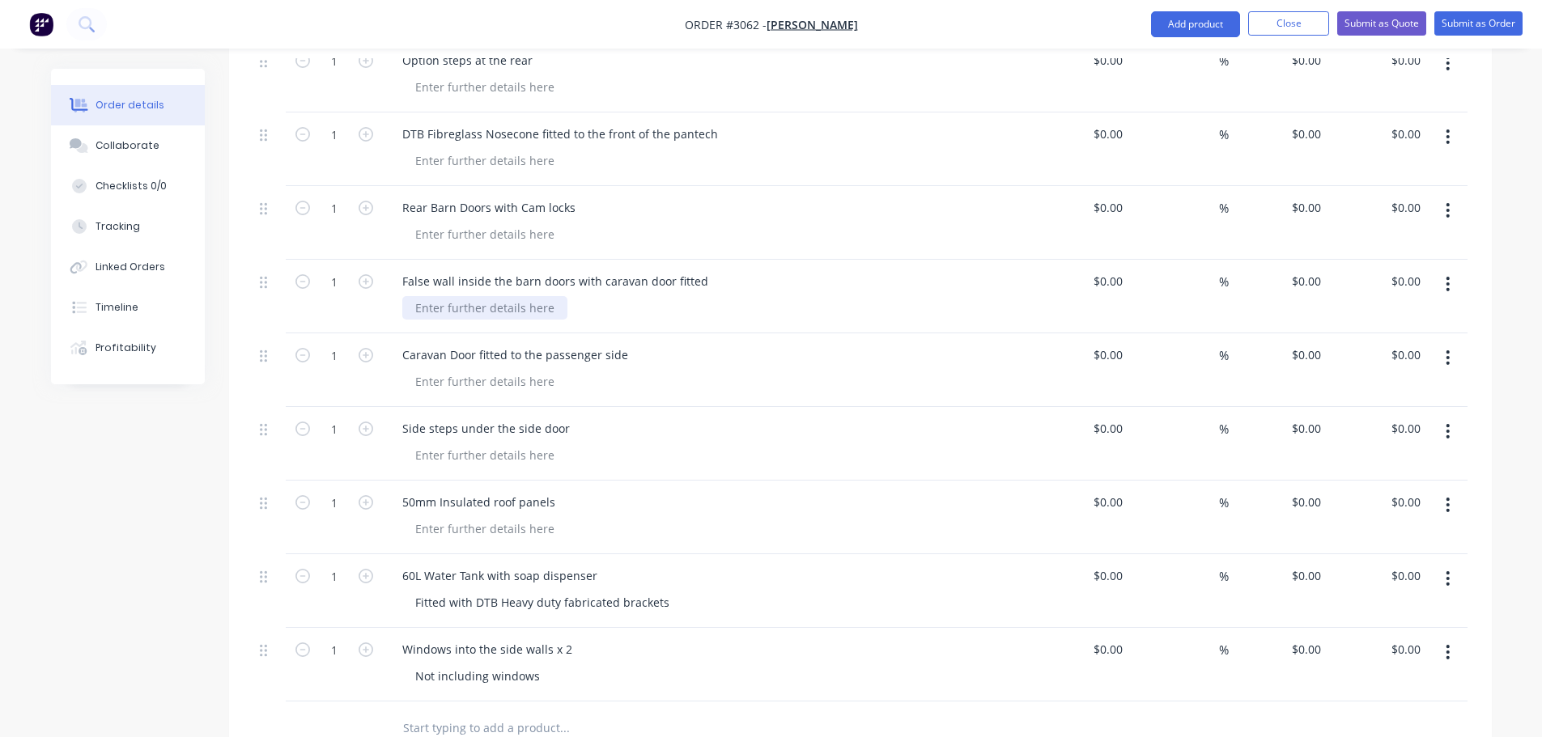
click at [422, 296] on div at bounding box center [484, 307] width 165 height 23
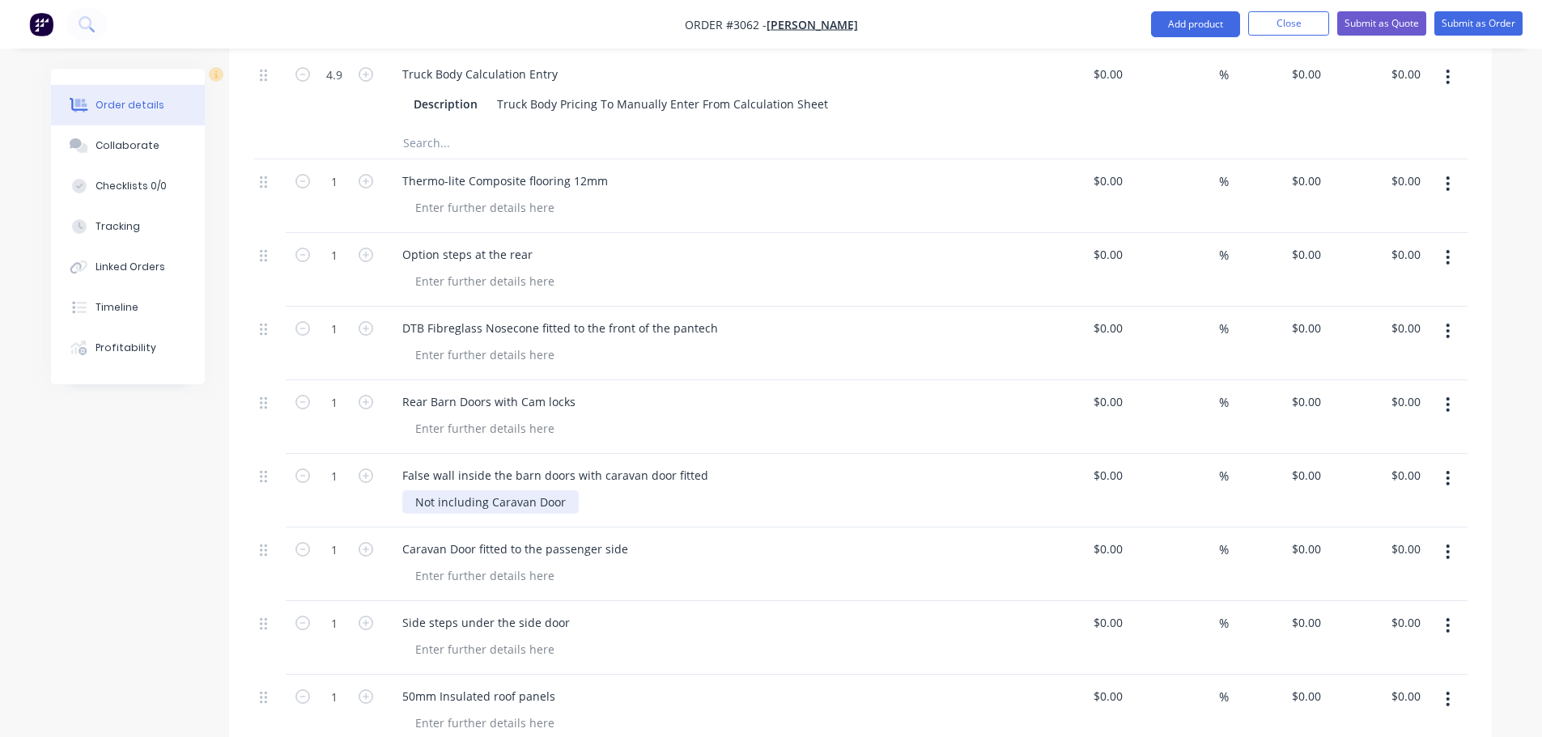
scroll to position [1152, 0]
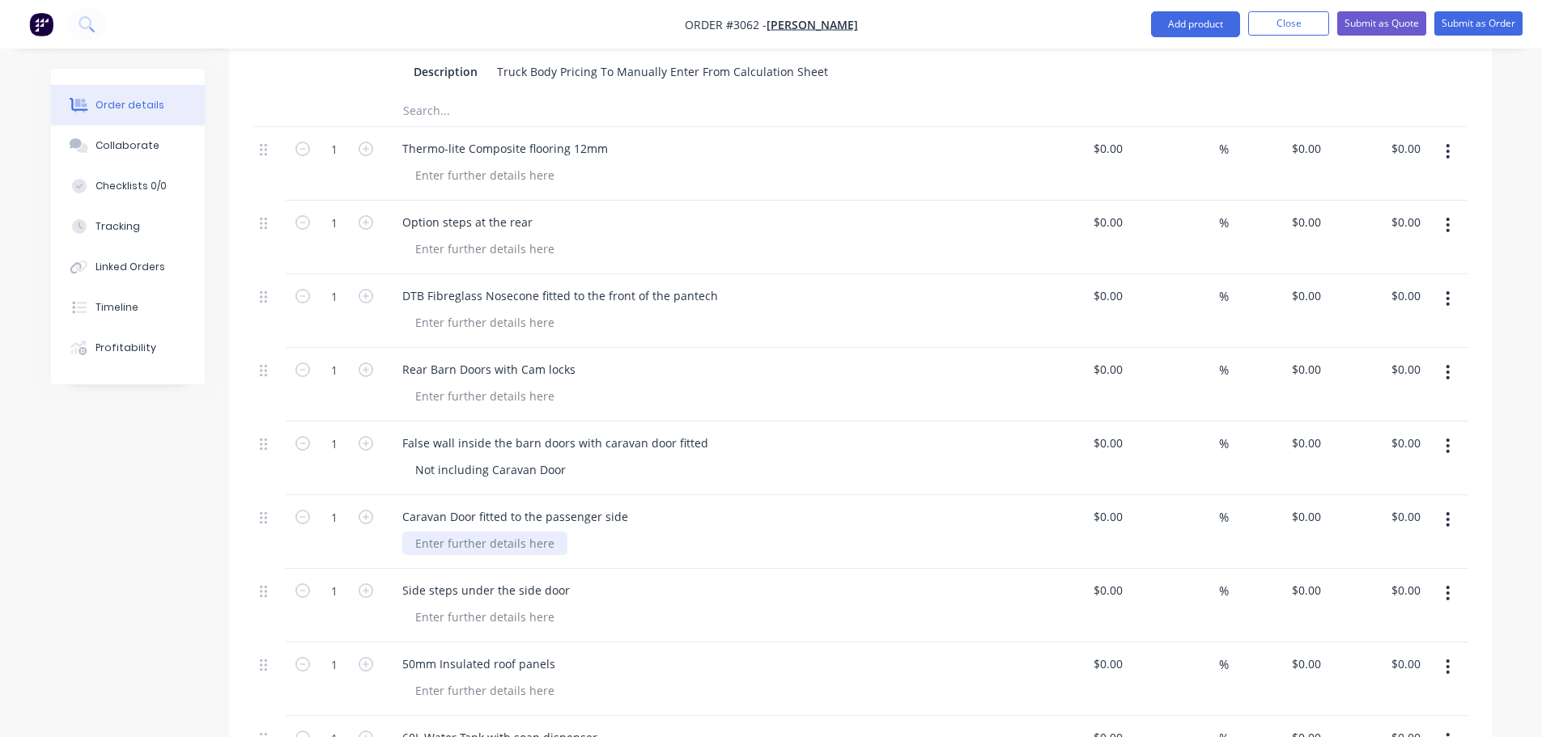
click at [445, 532] on div at bounding box center [484, 543] width 165 height 23
click at [493, 532] on div "Not including caravan door" at bounding box center [489, 543] width 174 height 23
click at [545, 532] on div "Not including Caravan door" at bounding box center [490, 543] width 176 height 23
click at [542, 532] on div "Not including Caravan door" at bounding box center [490, 543] width 176 height 23
click at [420, 605] on div at bounding box center [484, 616] width 165 height 23
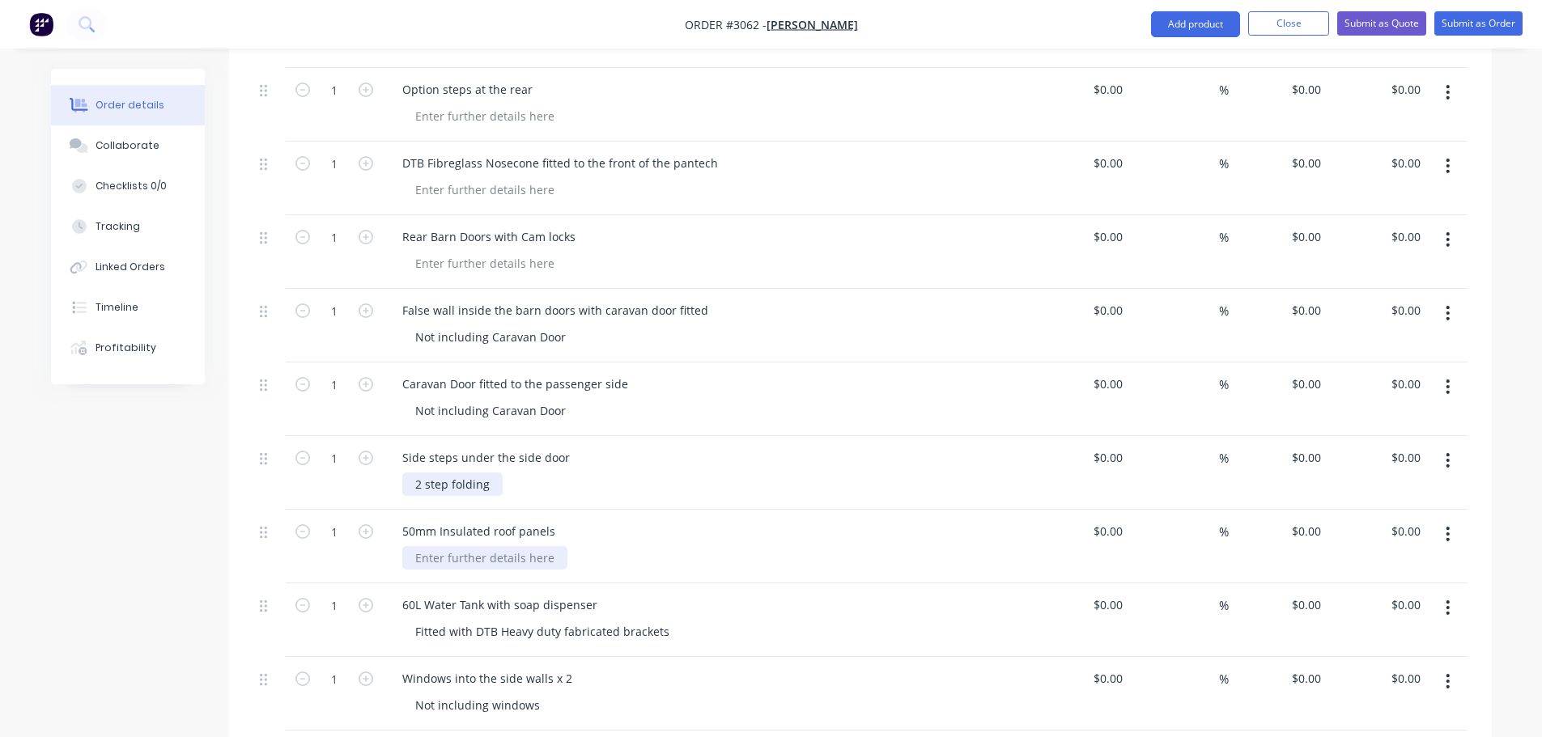
scroll to position [1314, 0]
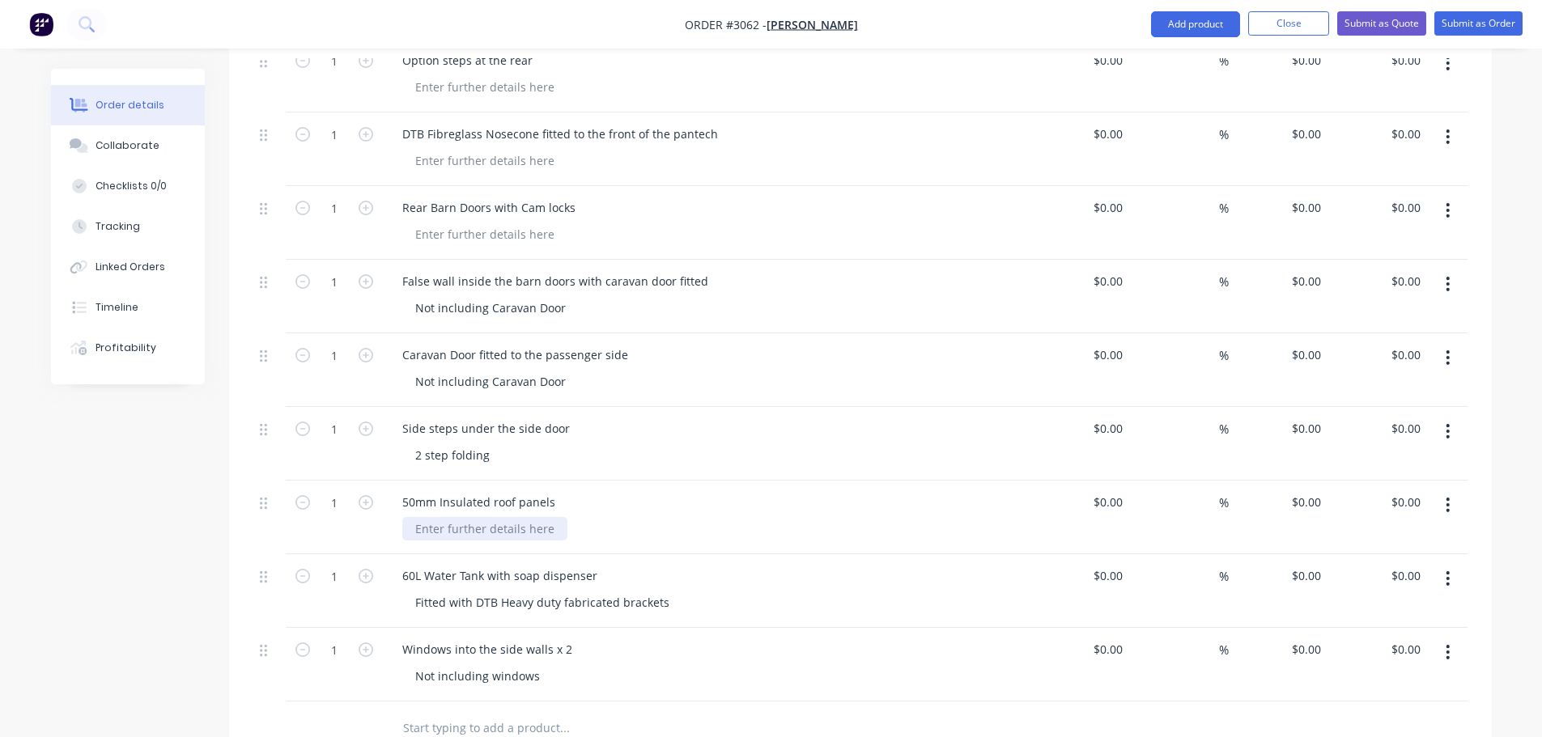
click at [421, 517] on div at bounding box center [484, 528] width 165 height 23
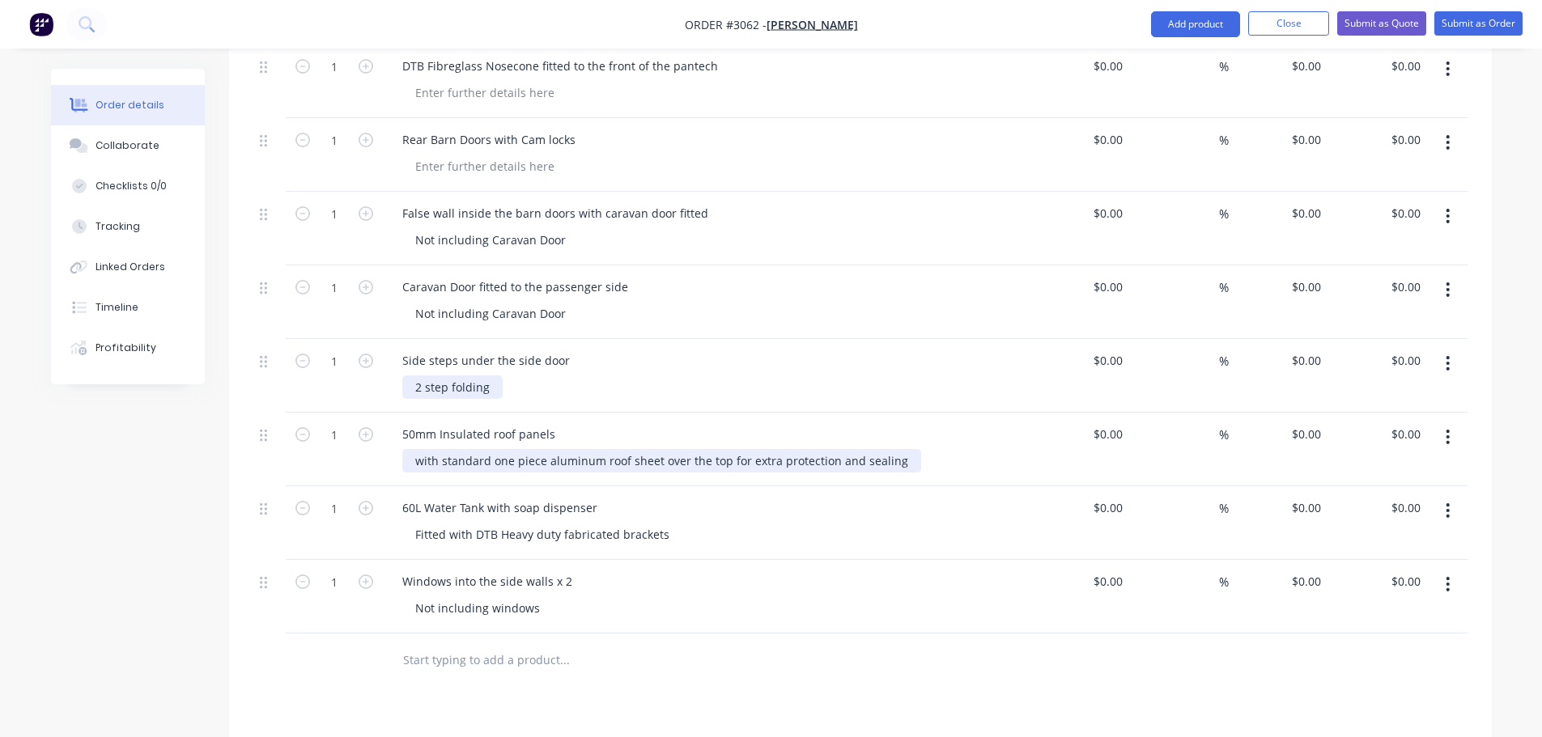
scroll to position [1557, 0]
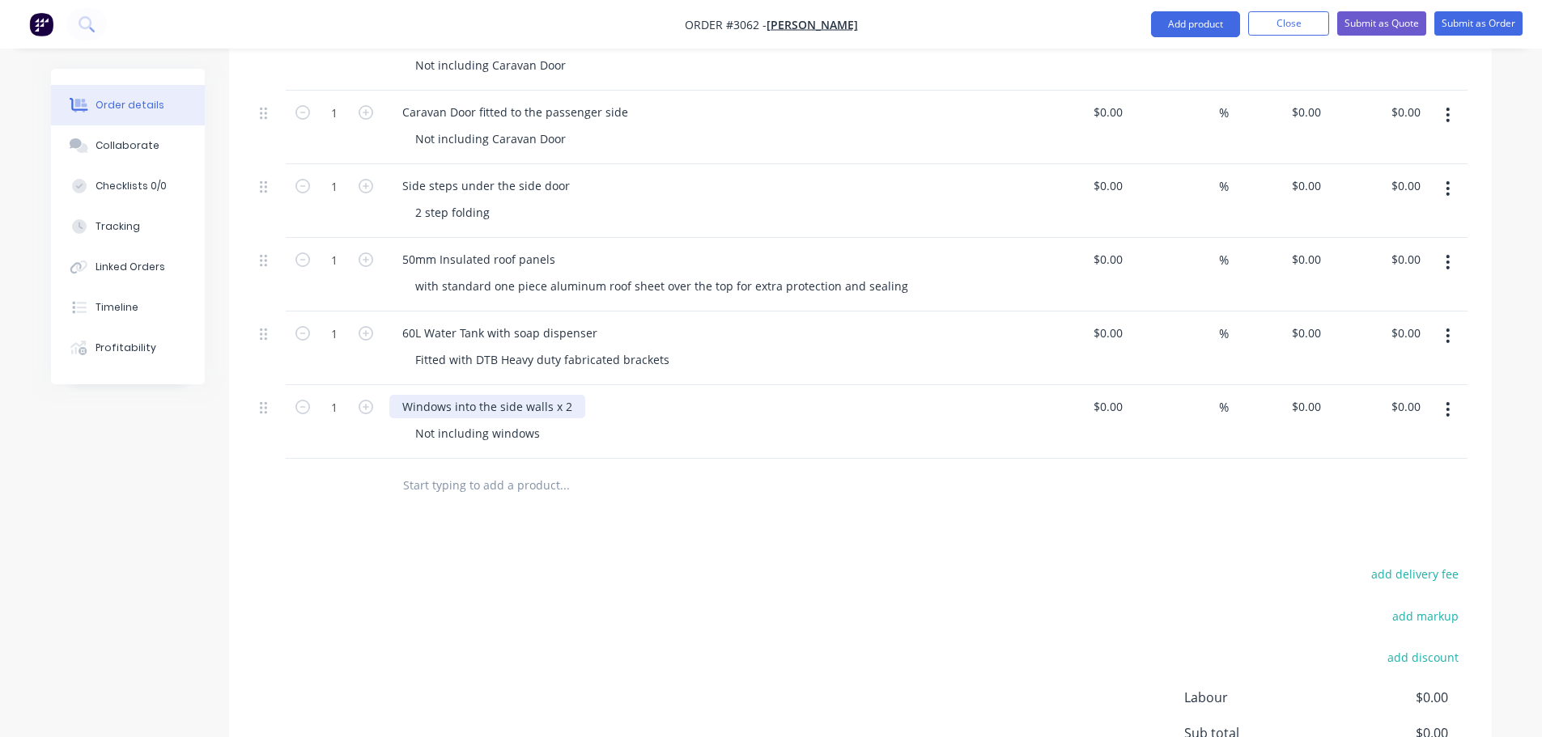
drag, startPoint x: 401, startPoint y: 380, endPoint x: 576, endPoint y: 389, distance: 175.8
click at [576, 395] on div "Windows into the side walls x 2" at bounding box center [487, 406] width 196 height 23
copy div "Windows into the side walls x 2"
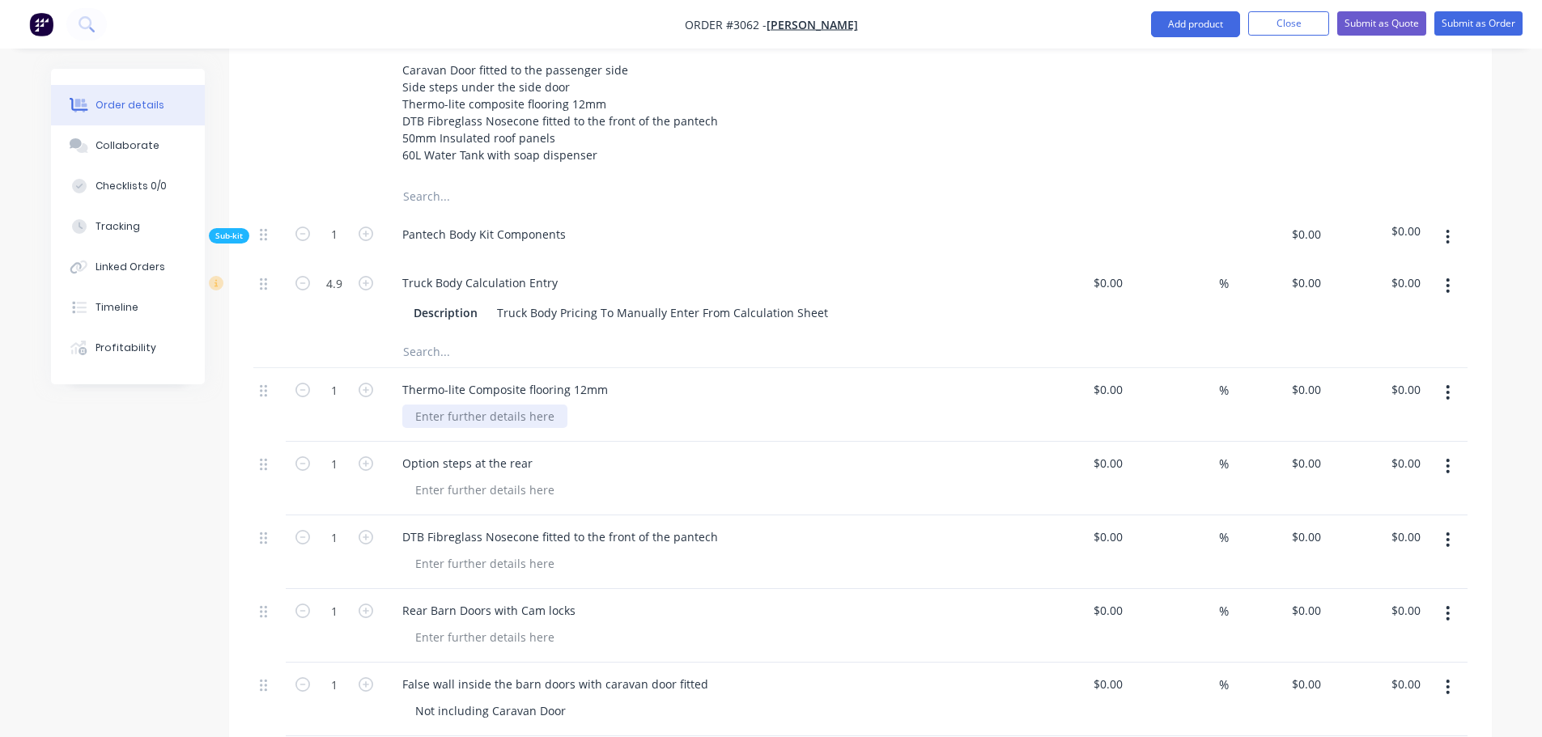
scroll to position [910, 0]
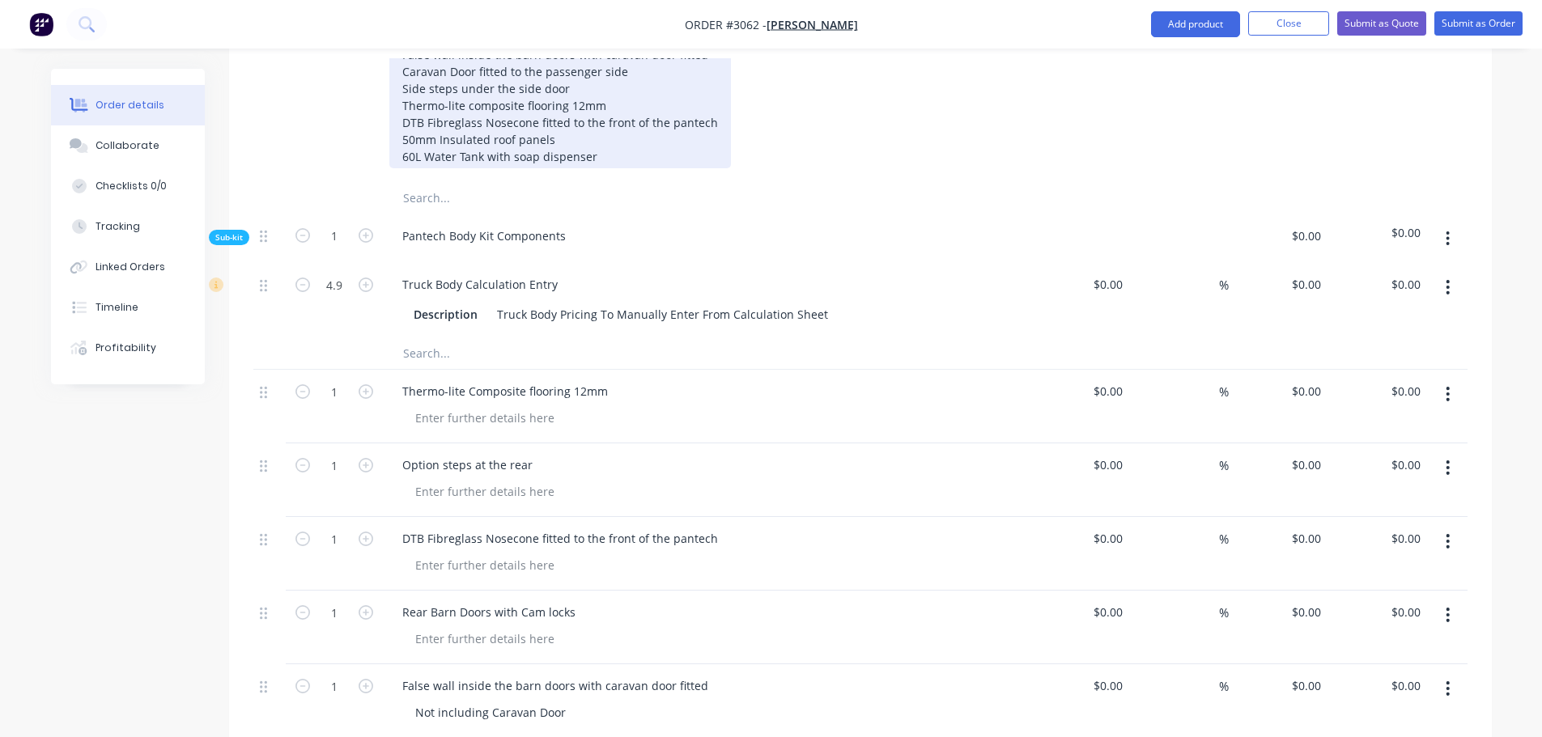
click at [600, 130] on div "ADDITIONAL EXTRAS TO STANDARD BUILD: Rear Barn Doors with Cam locks False wall …" at bounding box center [559, 88] width 341 height 159
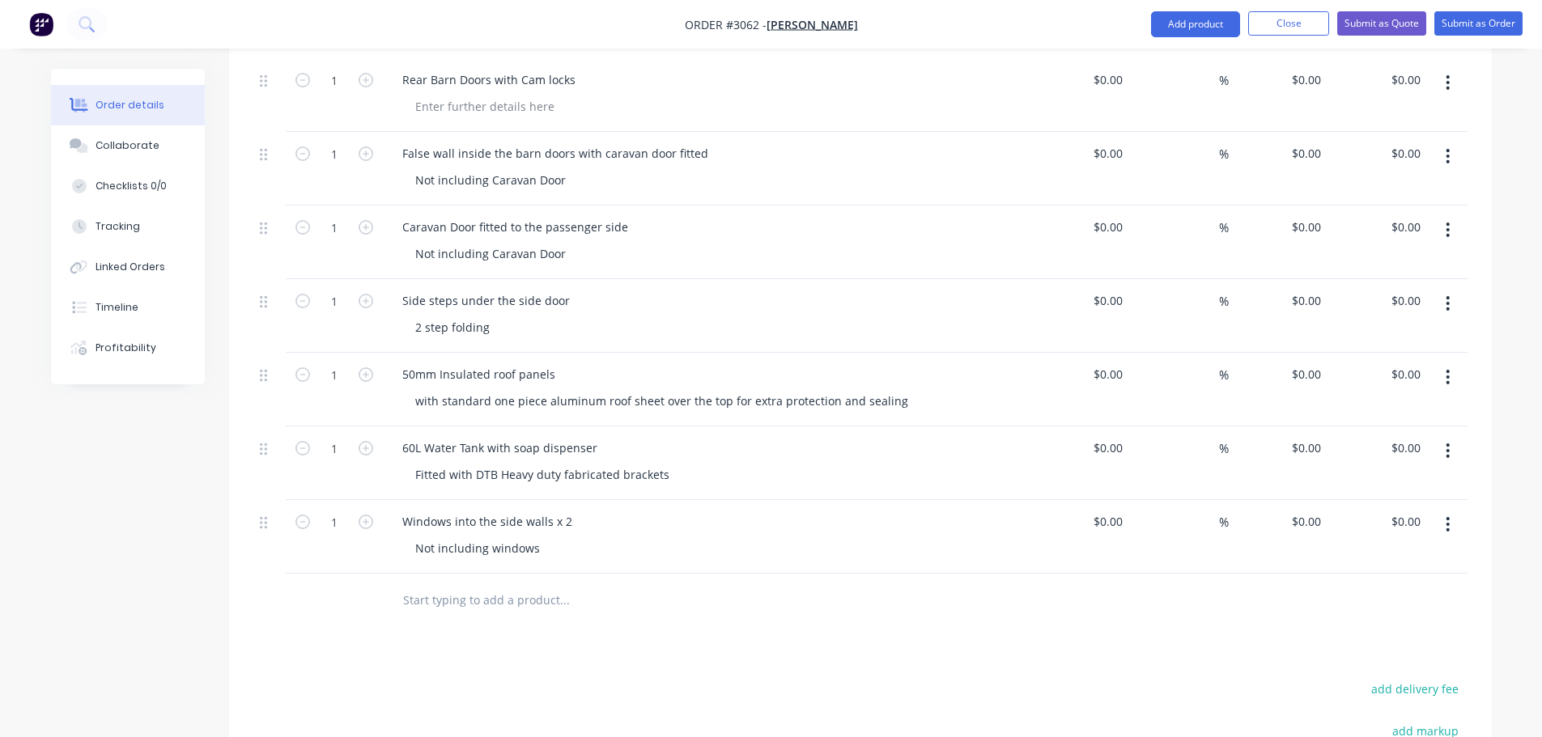
scroll to position [1638, 0]
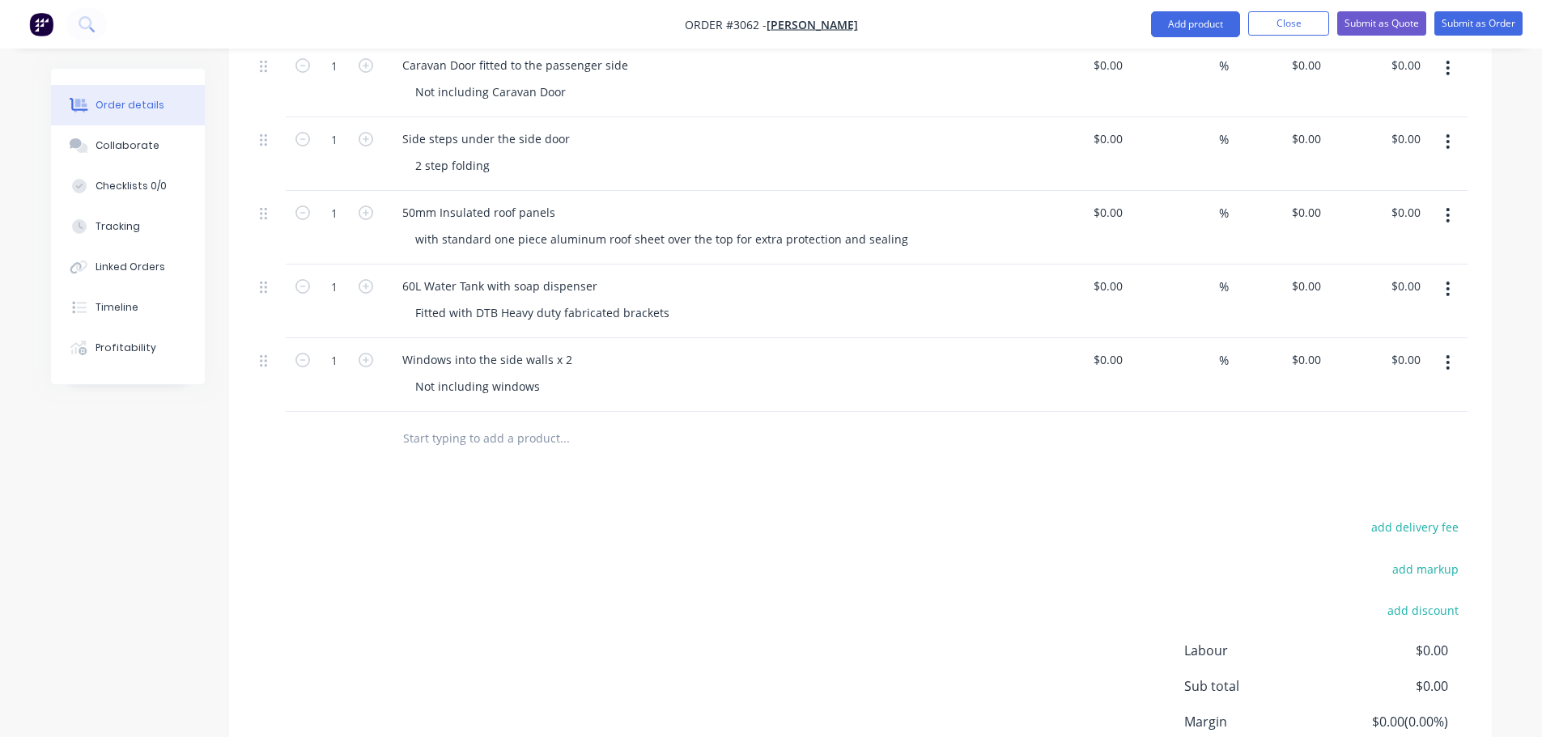
click at [405, 422] on div at bounding box center [674, 438] width 583 height 53
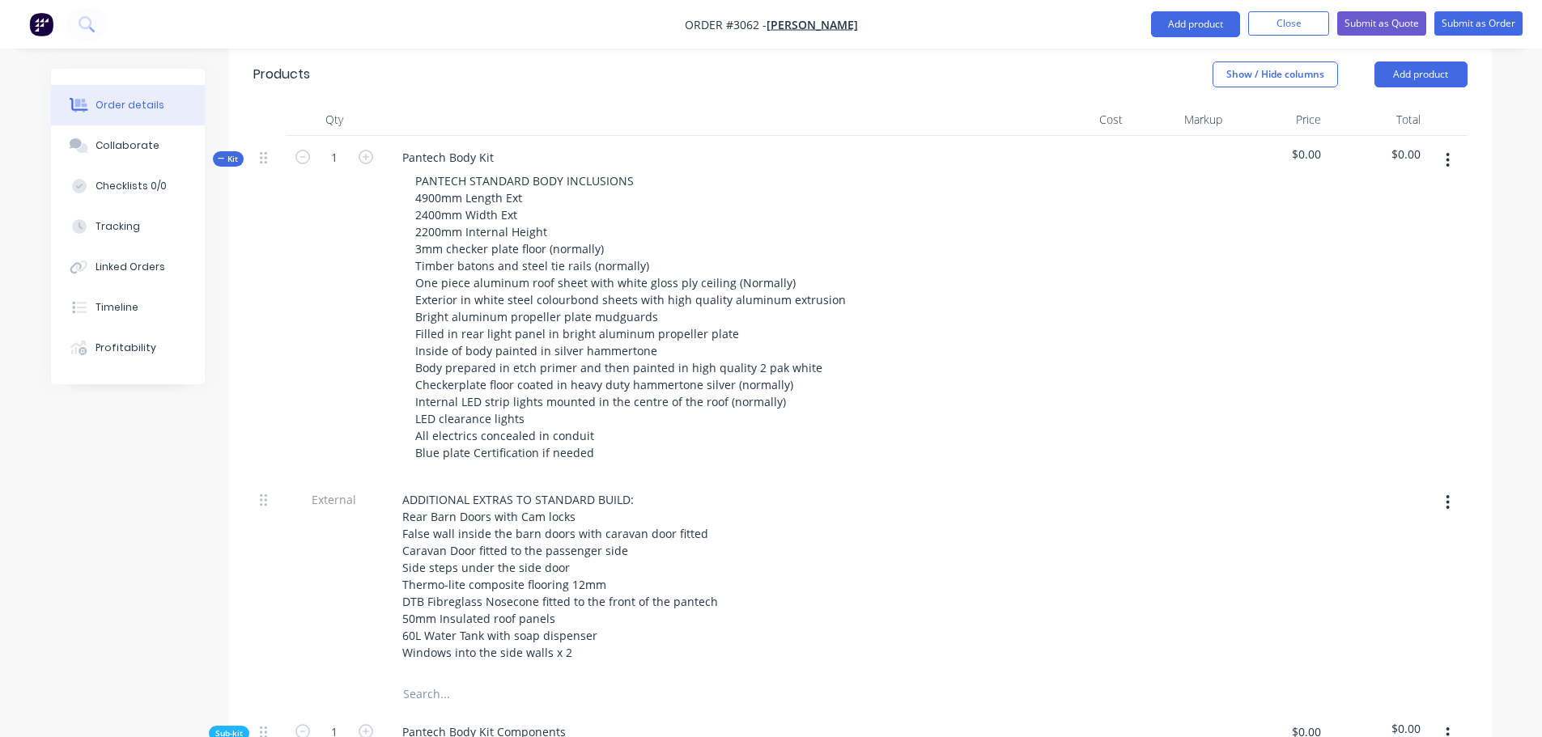
scroll to position [424, 0]
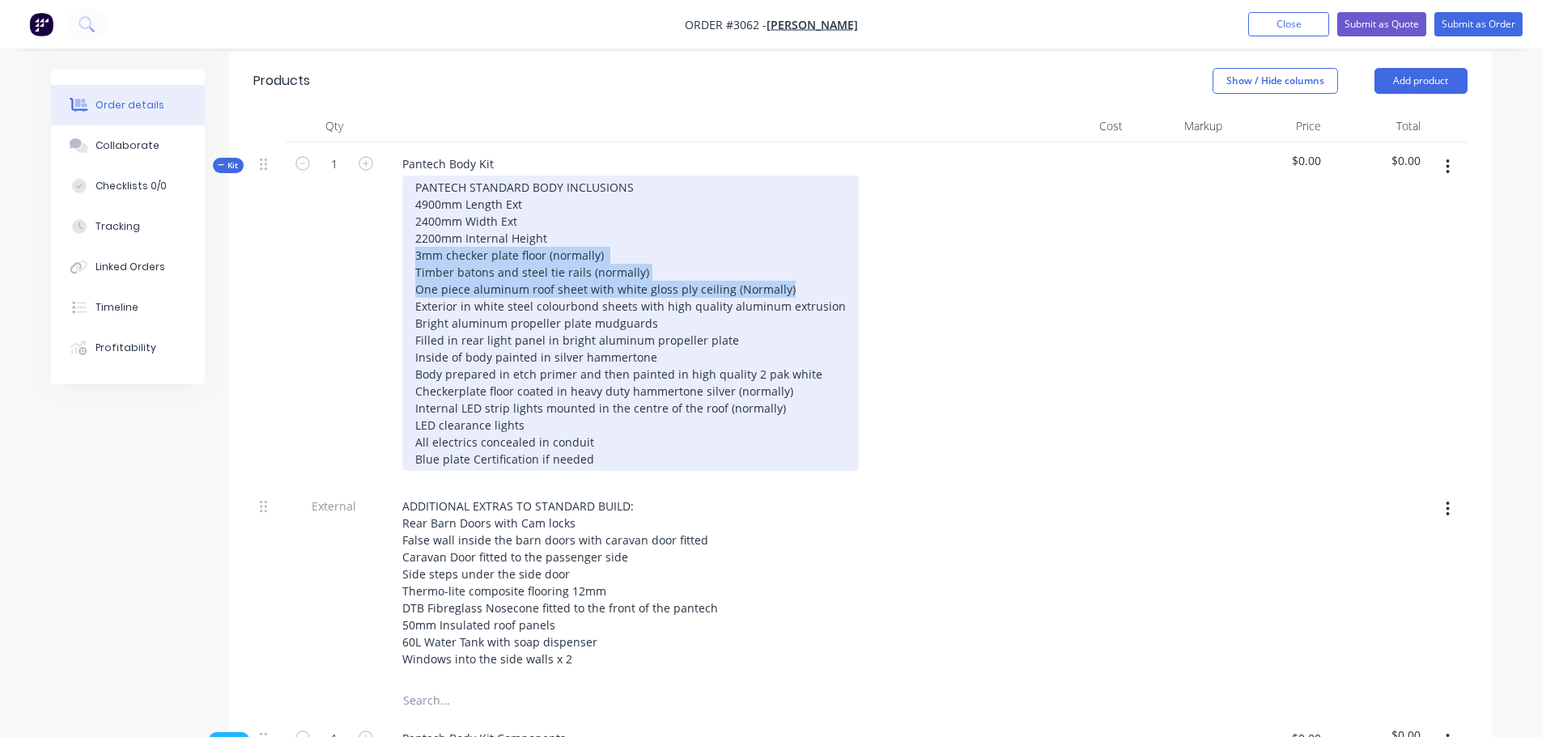
drag, startPoint x: 413, startPoint y: 229, endPoint x: 788, endPoint y: 263, distance: 377.0
click at [788, 263] on div "PANTECH STANDARD BODY INCLUSIONS 4900mm Length Ext 2400mm Width Ext 2200mm Inte…" at bounding box center [630, 323] width 456 height 295
copy div "3mm checker plate floor (normally) Timber batons and steel tie rails (normally)…"
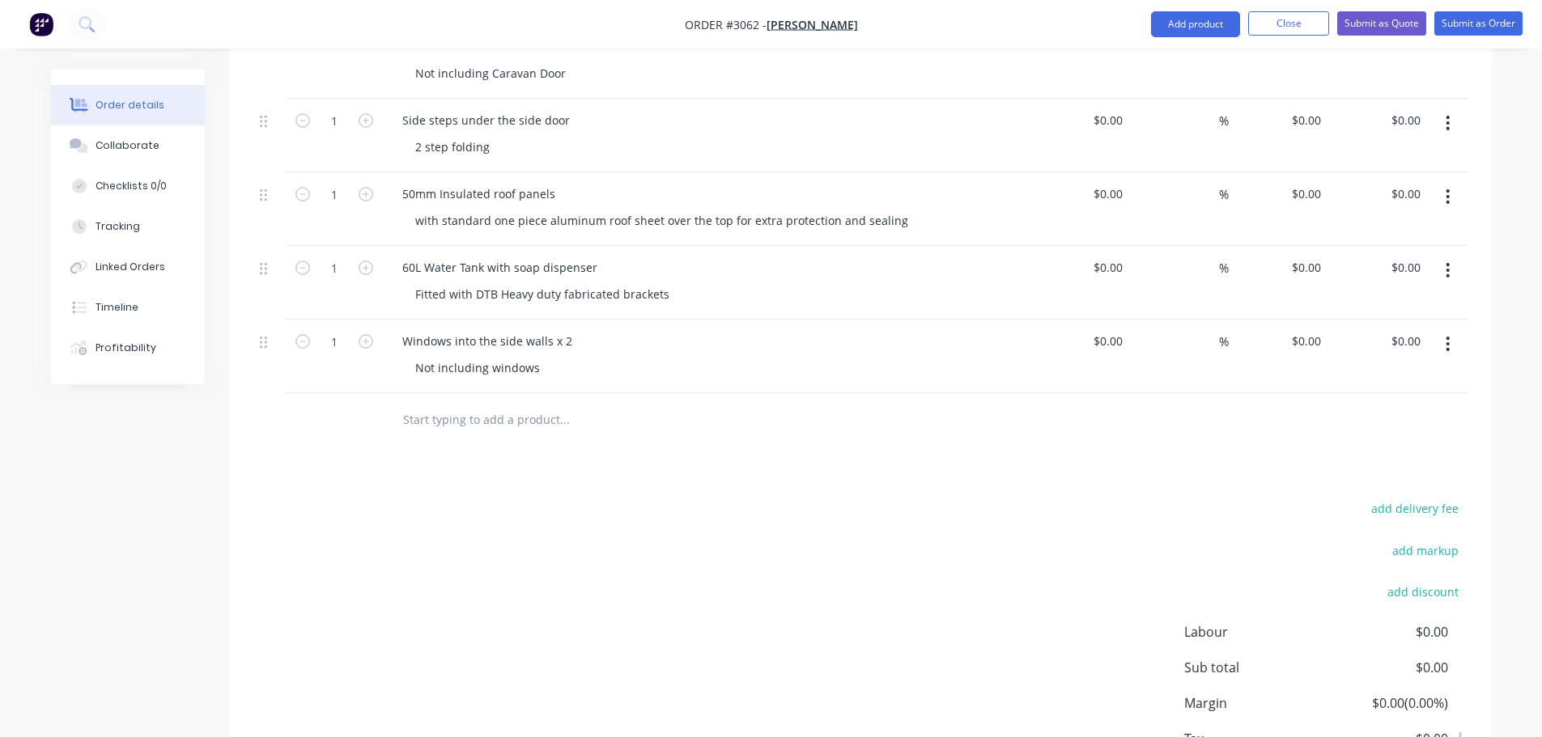
scroll to position [1719, 0]
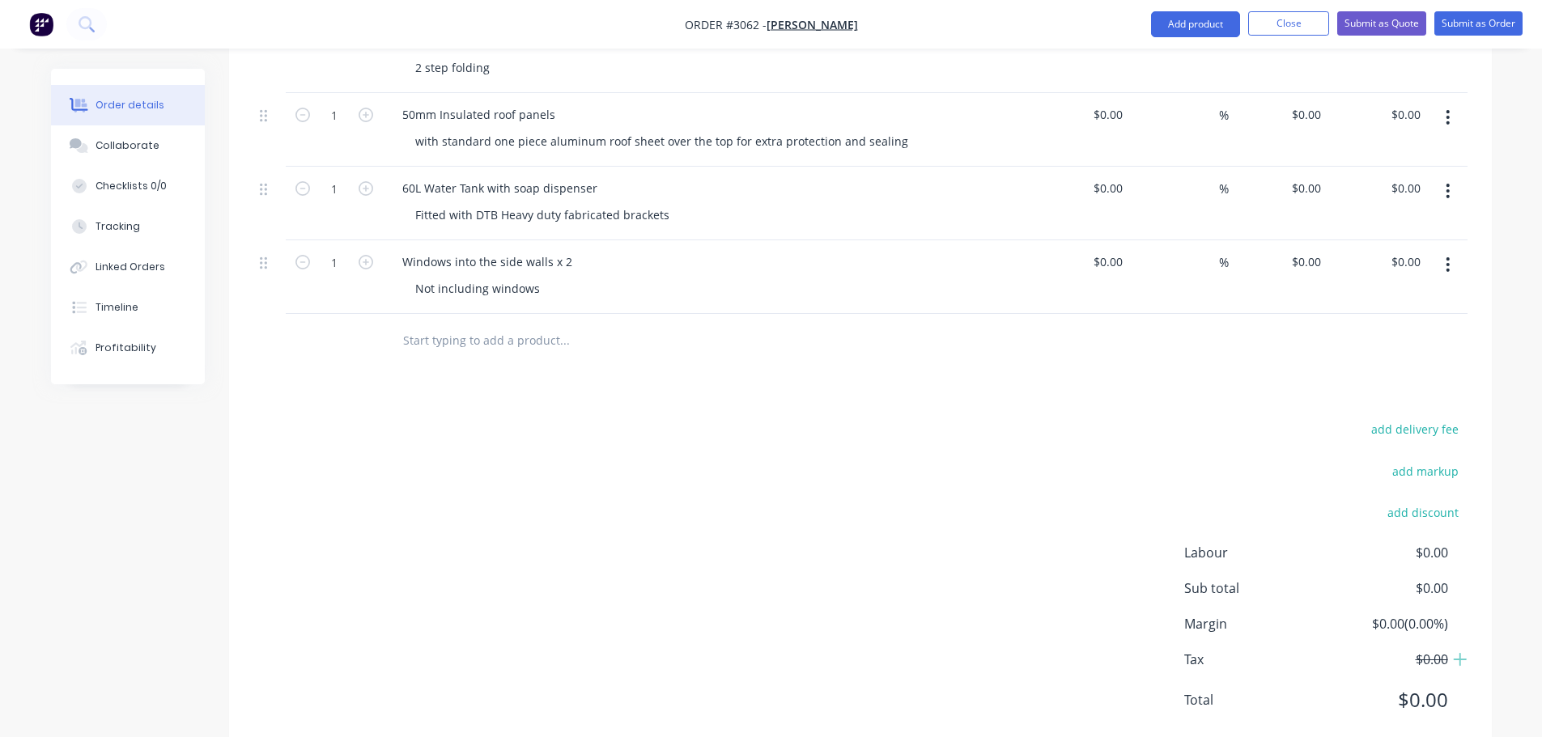
click at [410, 324] on input "text" at bounding box center [564, 340] width 324 height 32
paste input "3mm checker plate floor (normally) Timber batons and steel tie rails (normally)…"
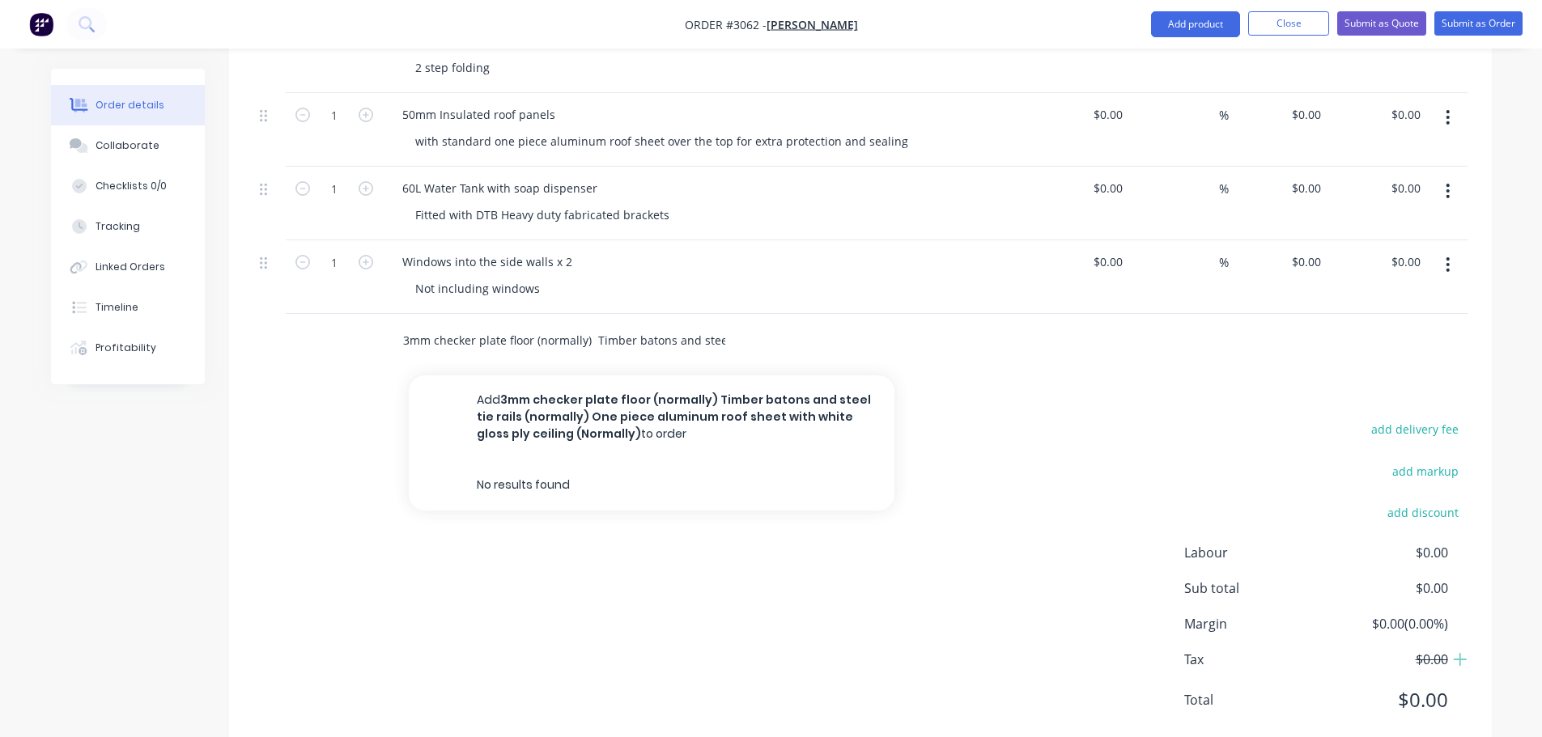
scroll to position [0, 464]
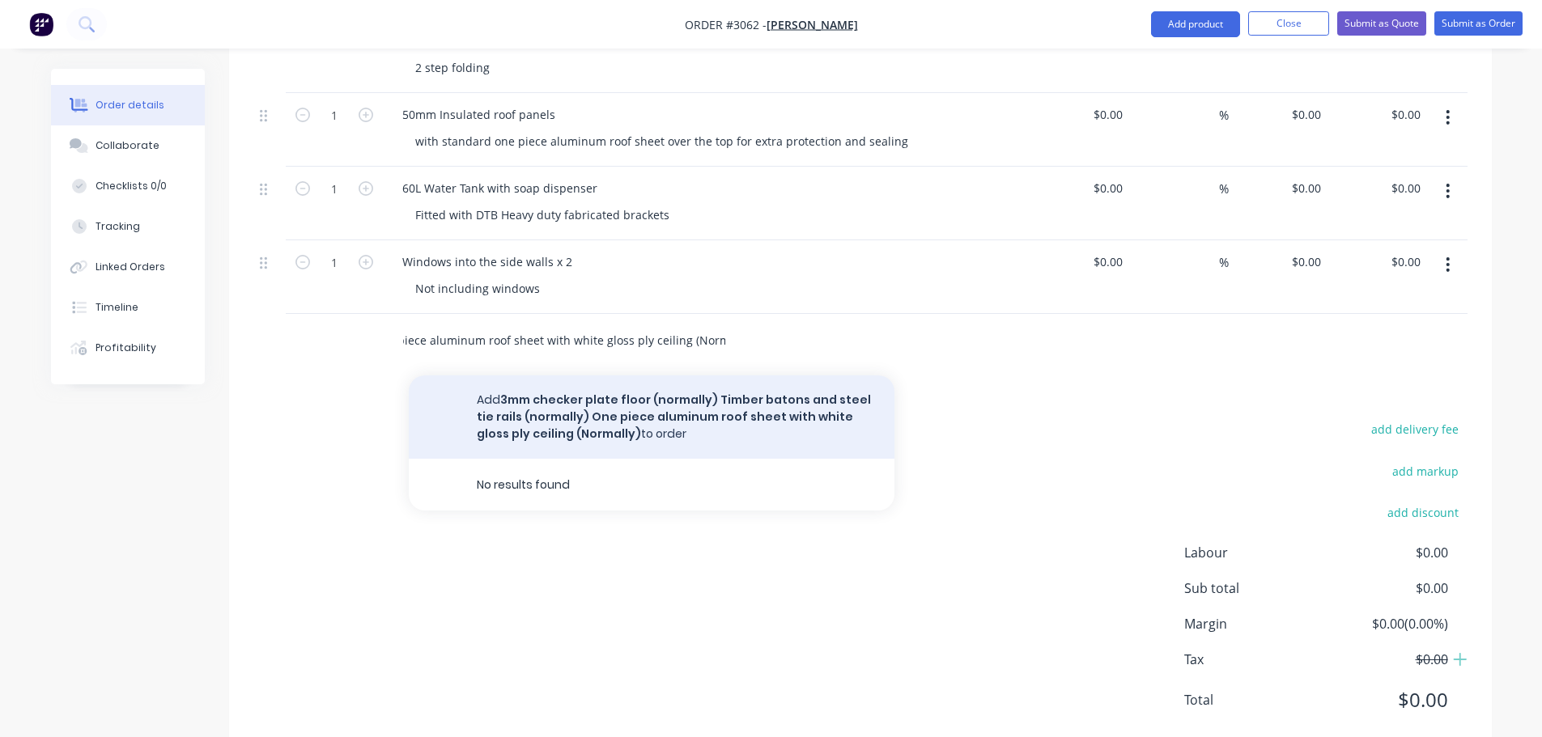
type input "3mm checker plate floor (normally) Timber batons and steel tie rails (normally)…"
click at [505, 392] on button "Add 3mm checker plate floor (normally) Timber batons and steel tie rails (norma…" at bounding box center [652, 416] width 486 height 83
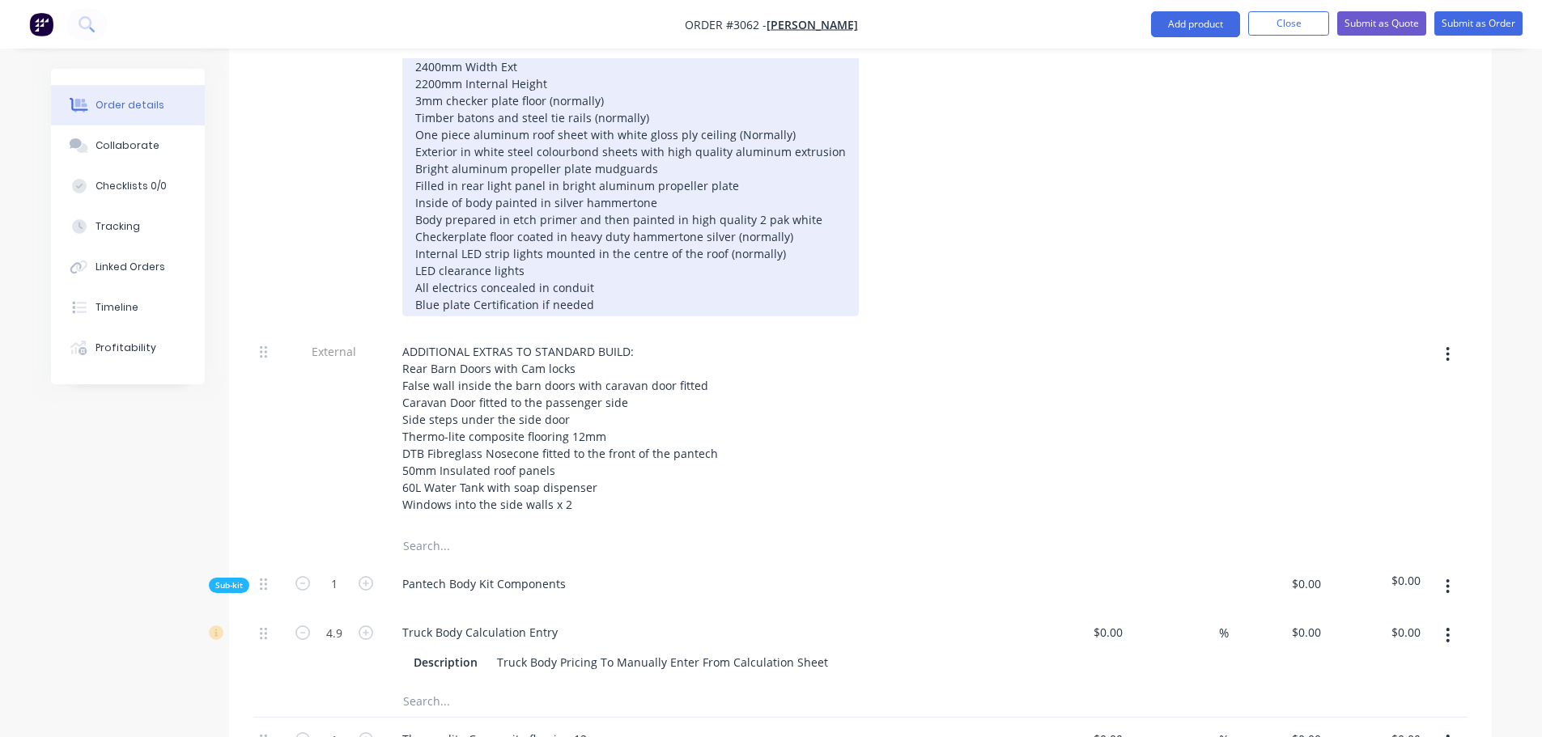
scroll to position [586, 0]
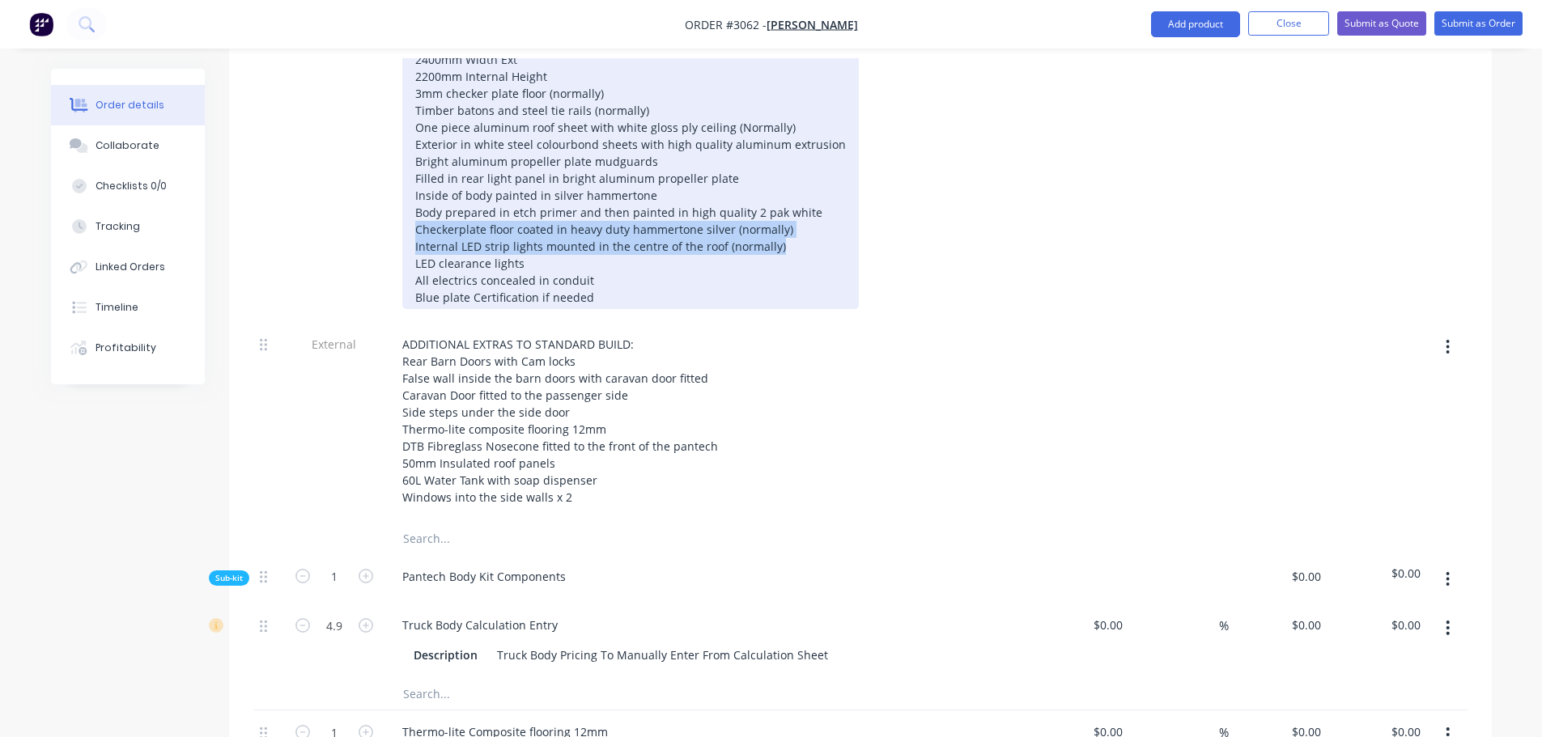
drag, startPoint x: 414, startPoint y: 206, endPoint x: 785, endPoint y: 223, distance: 371.8
click at [785, 223] on div "PANTECH STANDARD BODY INCLUSIONS 4900mm Length Ext 2400mm Width Ext 2200mm Inte…" at bounding box center [630, 161] width 456 height 295
copy div "Checkerplate floor coated in heavy duty hammertone silver (normally) Internal L…"
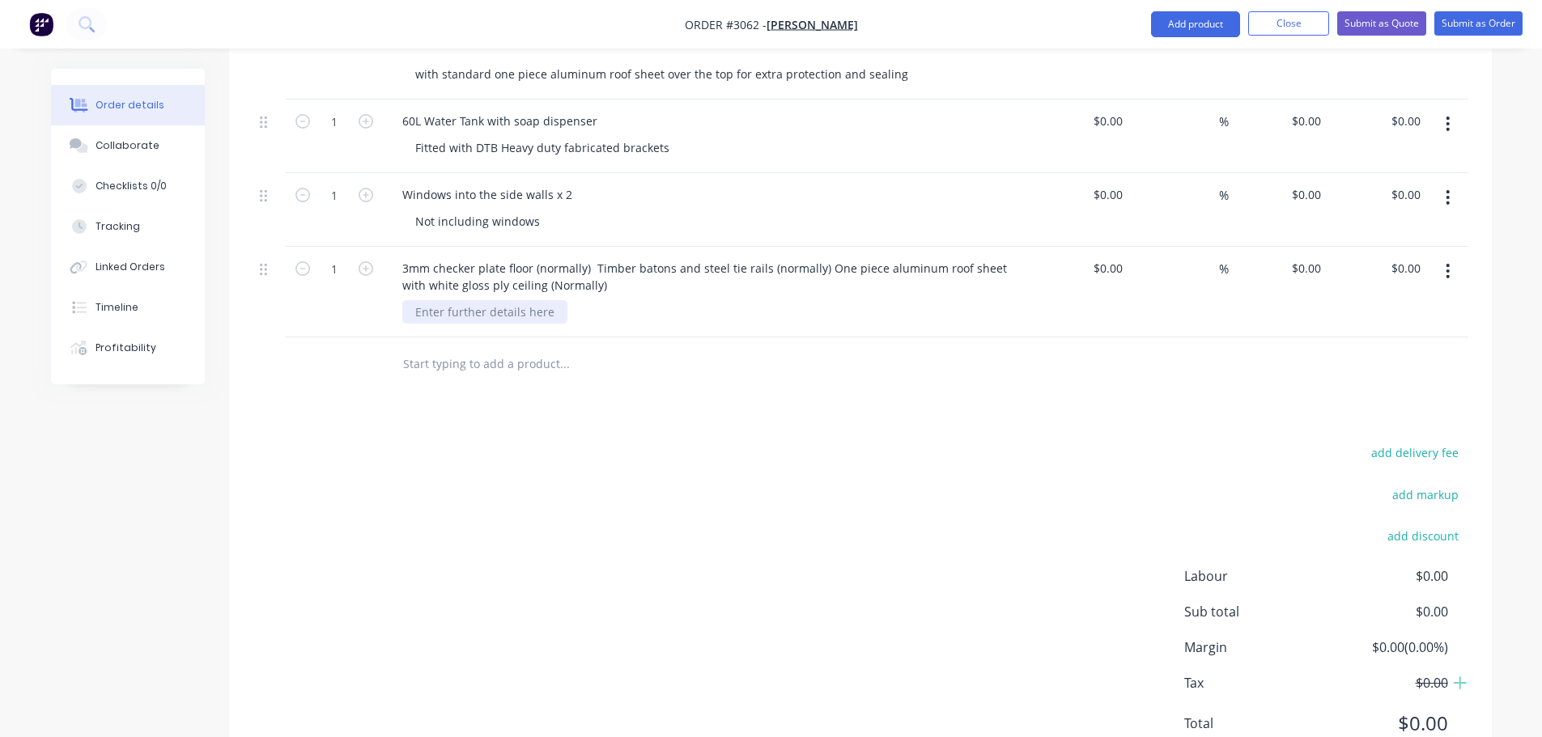
scroll to position [1800, 0]
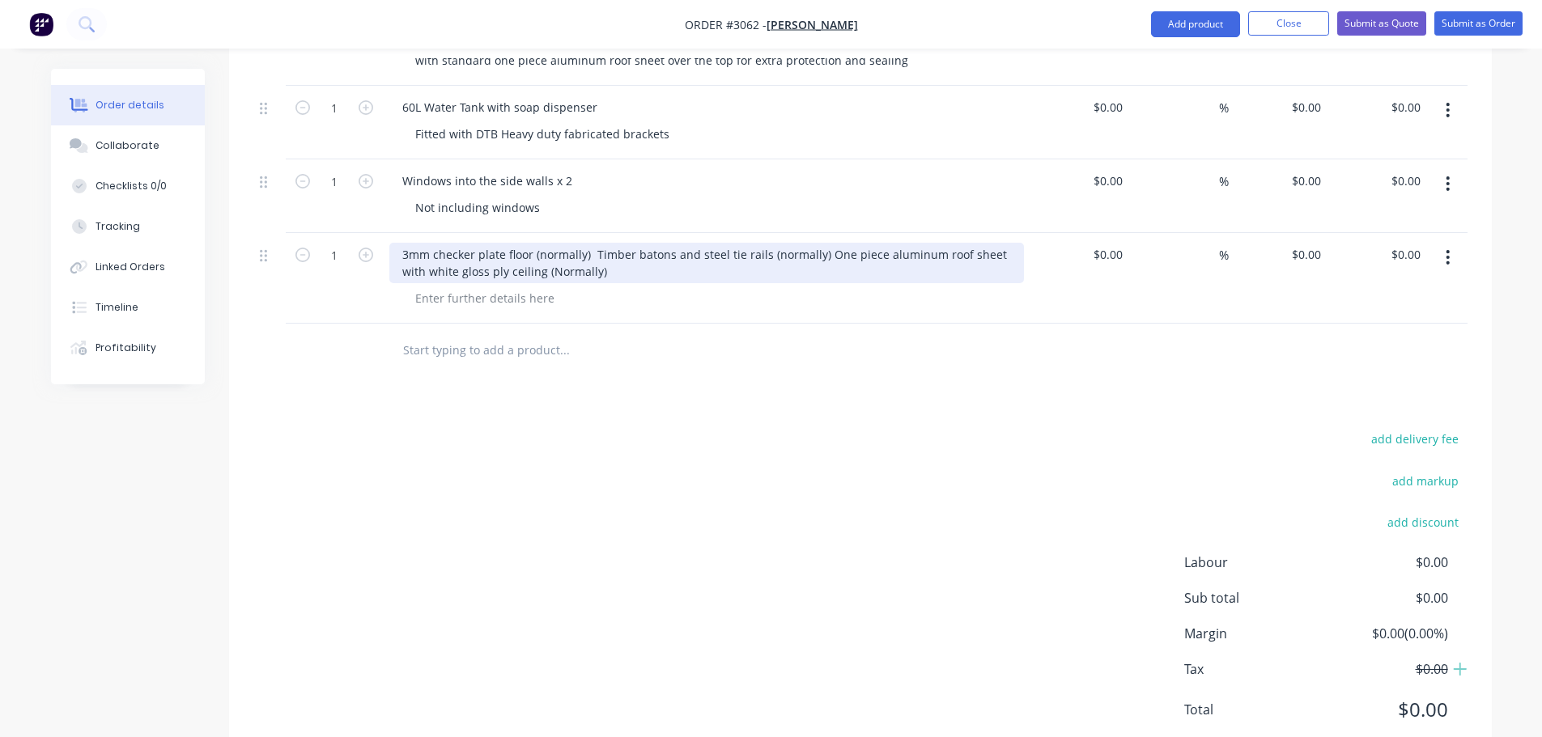
click at [603, 248] on div "3mm checker plate floor (normally) Timber batons and steel tie rails (normally)…" at bounding box center [706, 263] width 634 height 40
paste div
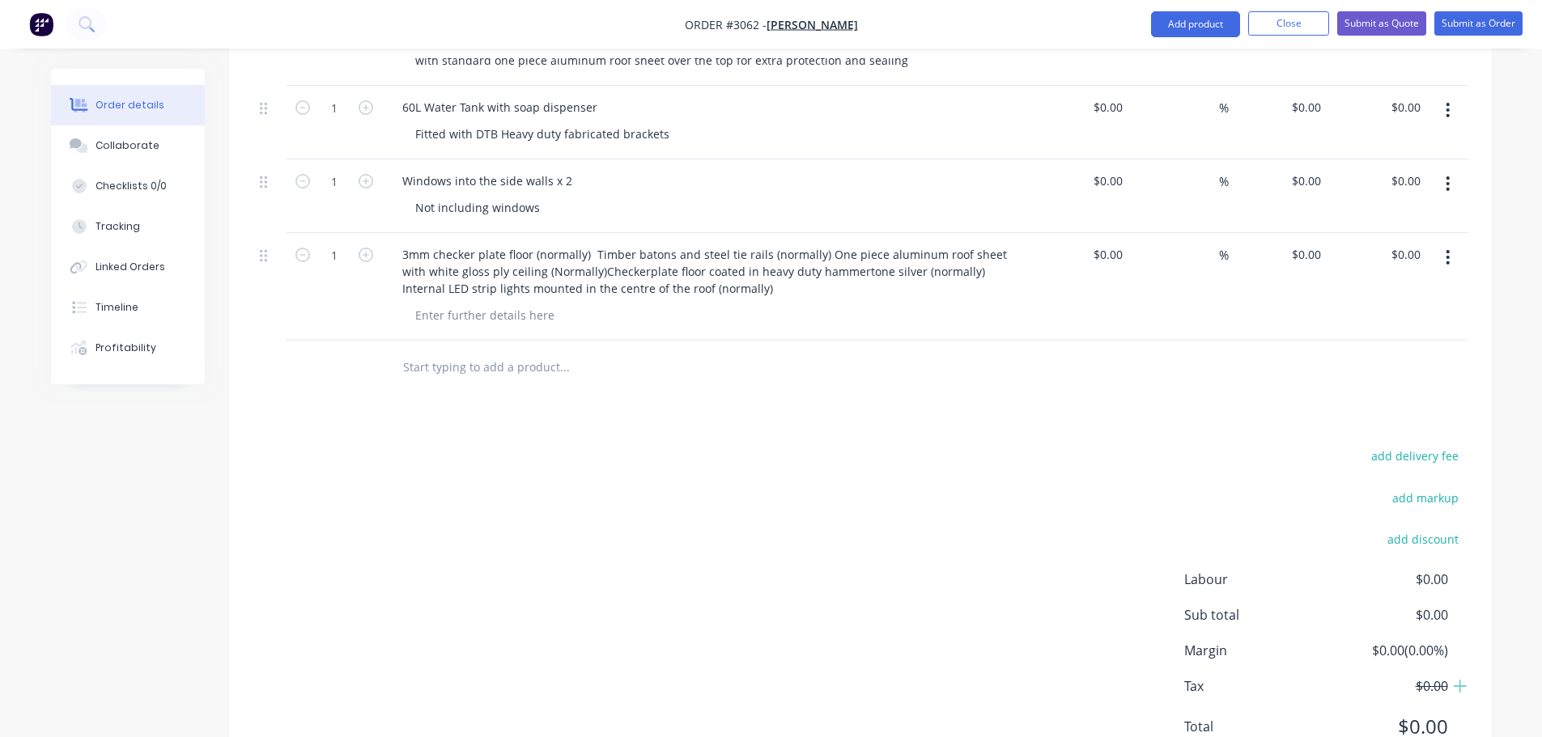
click at [418, 350] on input "text" at bounding box center [564, 366] width 324 height 32
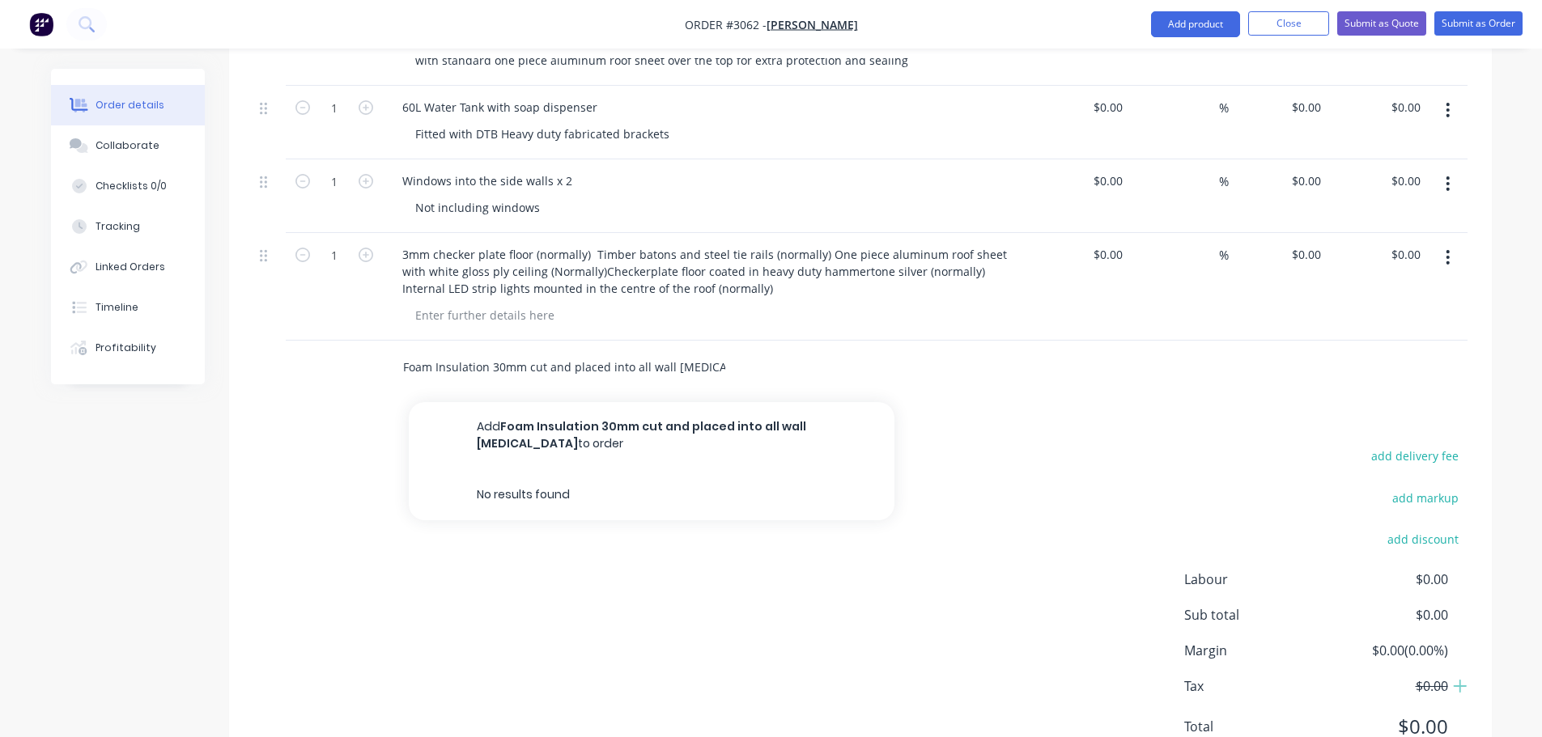
click at [527, 350] on input "Foam Insulation 30mm cut and placed into all wall [MEDICAL_DATA]" at bounding box center [564, 366] width 324 height 32
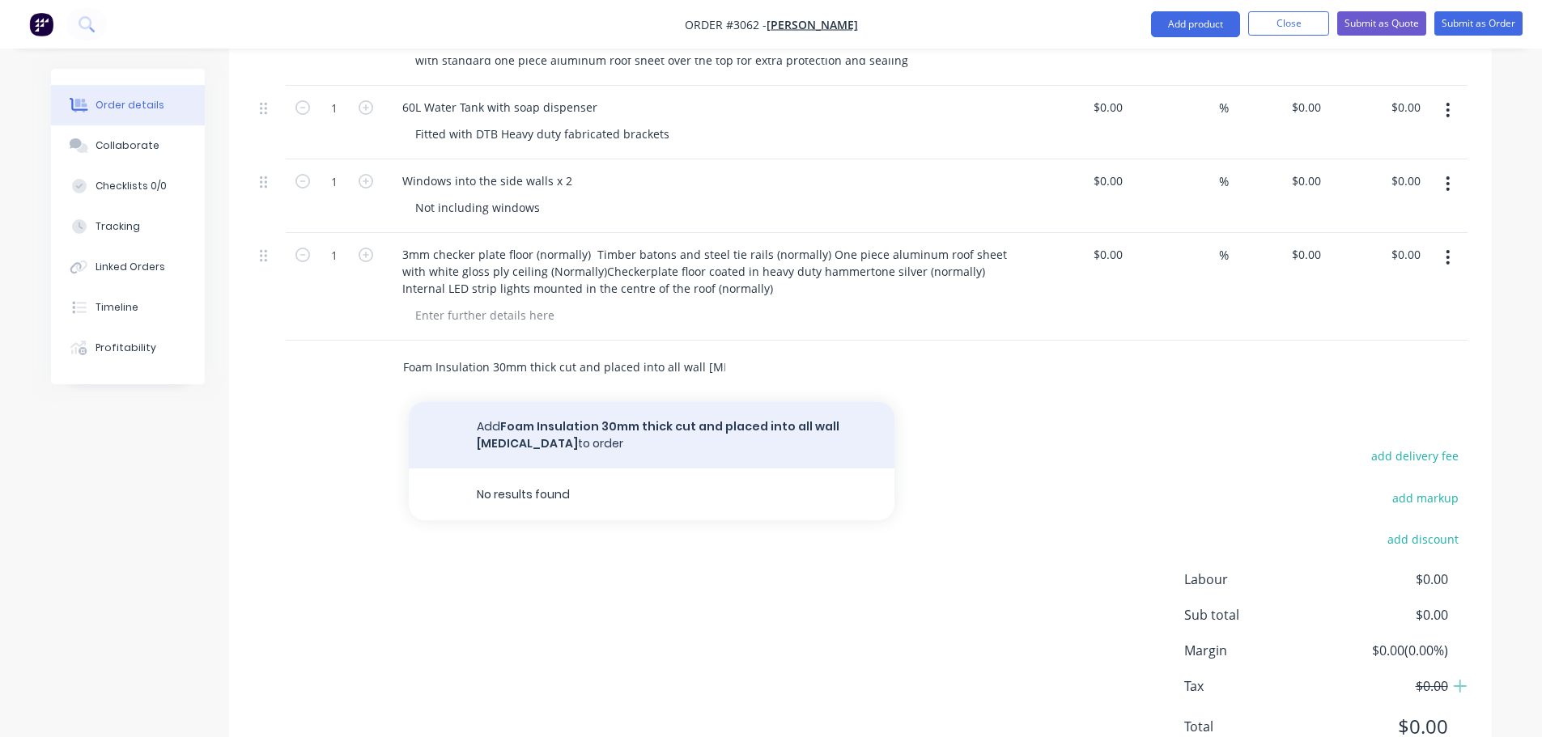
type input "Foam Insulation 30mm thick cut and placed into all wall [MEDICAL_DATA]"
click at [642, 402] on button "Add Foam Insulation 30mm thick cut and placed into all wall [MEDICAL_DATA] to o…" at bounding box center [652, 435] width 486 height 66
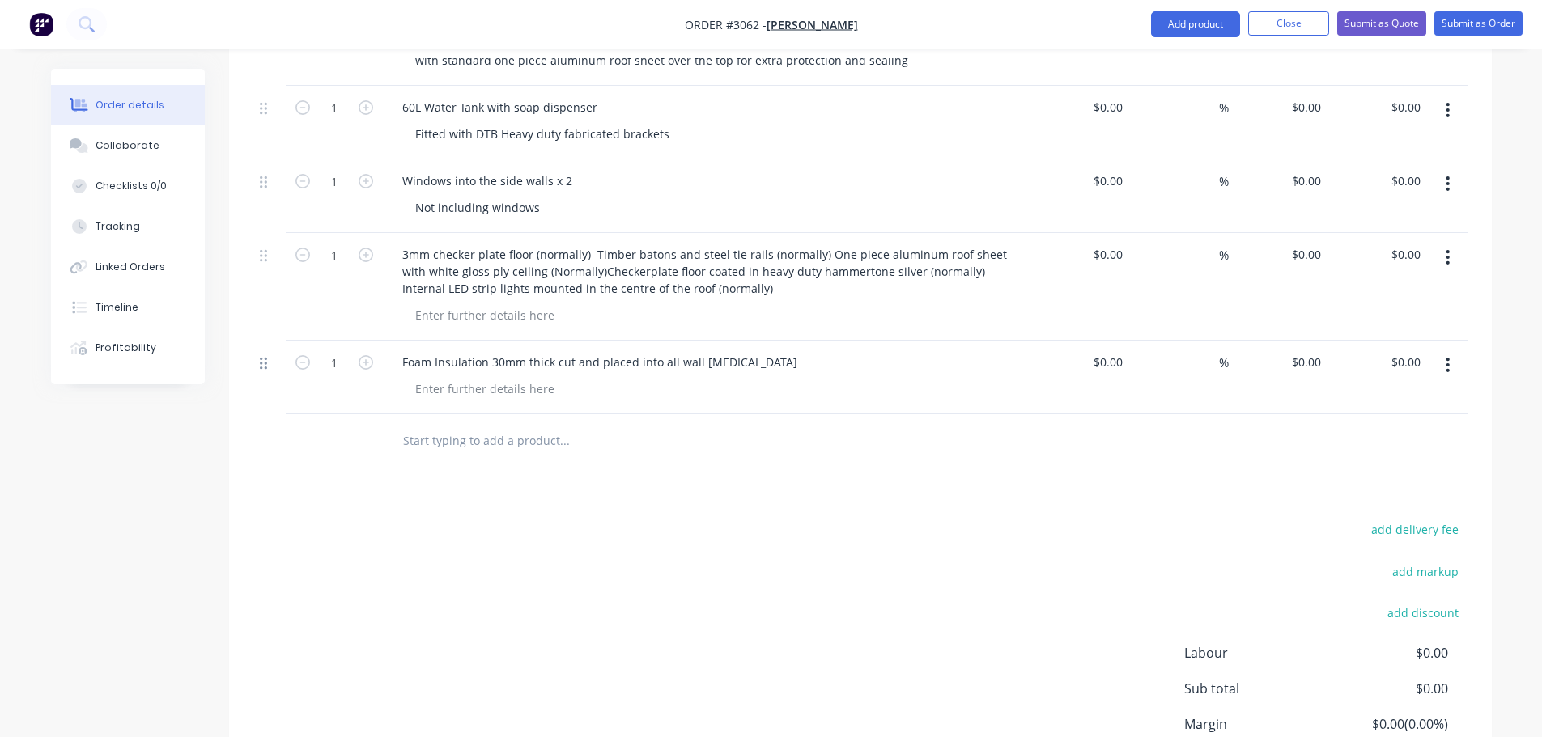
click at [261, 357] on icon at bounding box center [263, 363] width 7 height 12
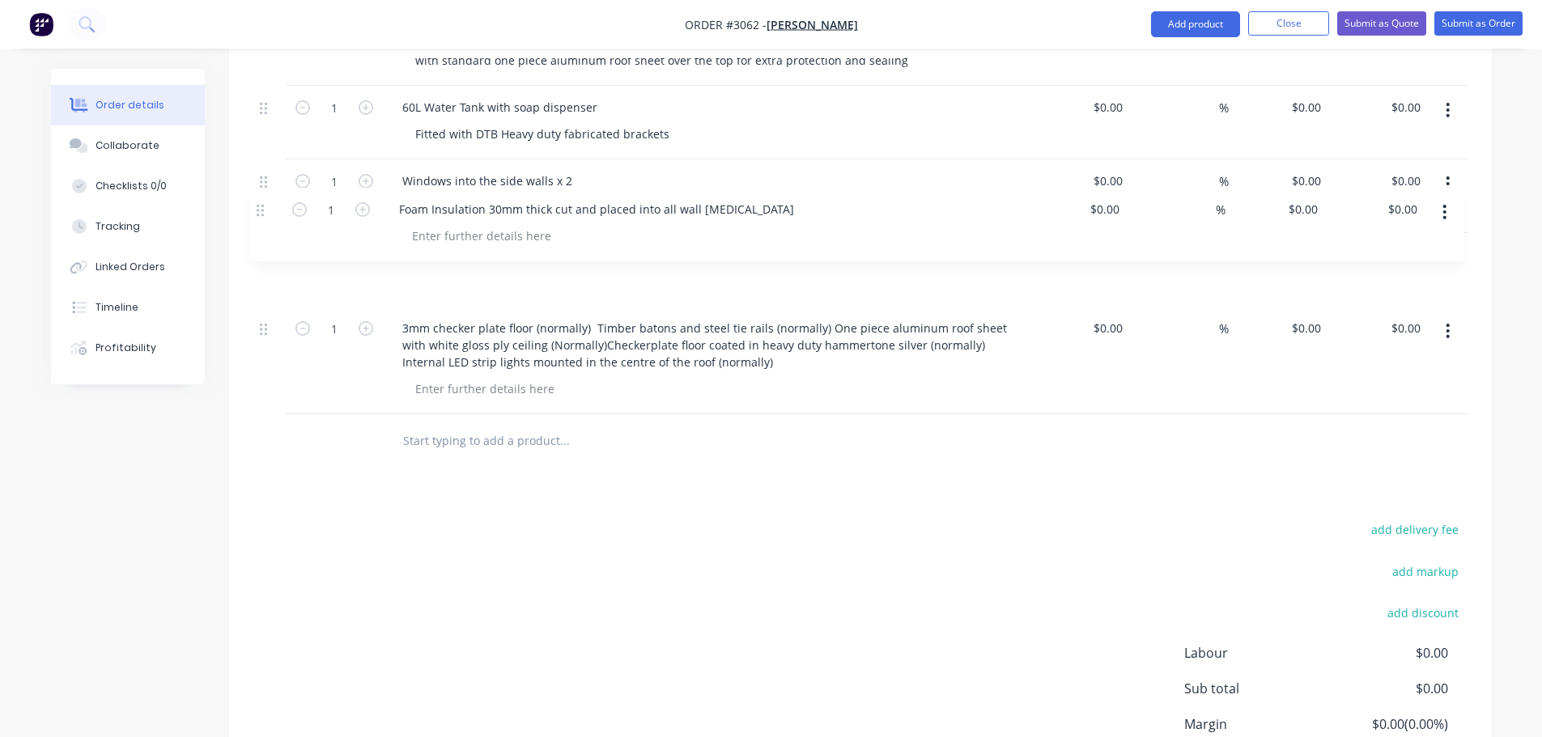
drag, startPoint x: 261, startPoint y: 343, endPoint x: 255, endPoint y: 206, distance: 137.7
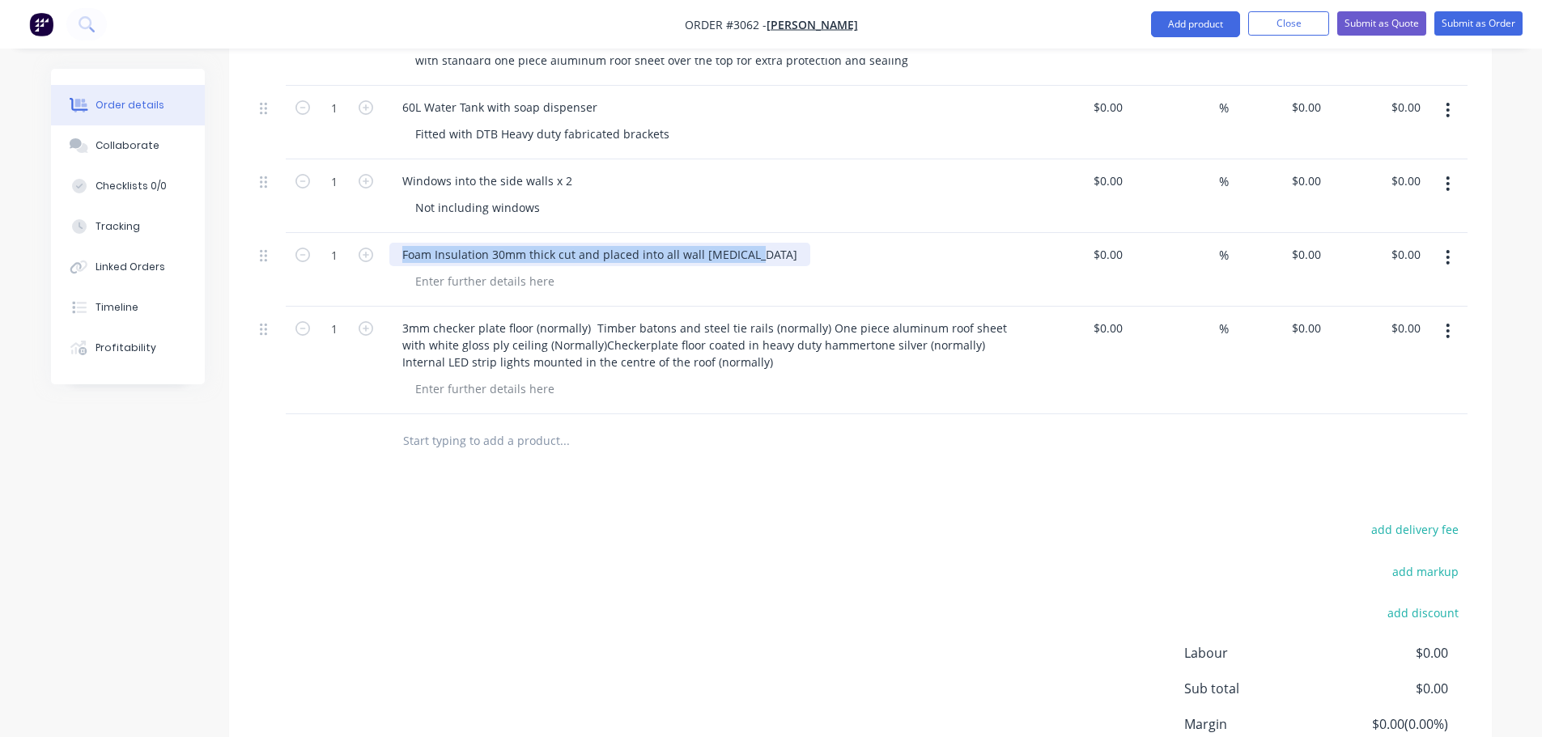
drag, startPoint x: 403, startPoint y: 227, endPoint x: 747, endPoint y: 236, distance: 344.1
click at [747, 243] on div "Foam Insulation 30mm thick cut and placed into all wall [MEDICAL_DATA]" at bounding box center [599, 254] width 421 height 23
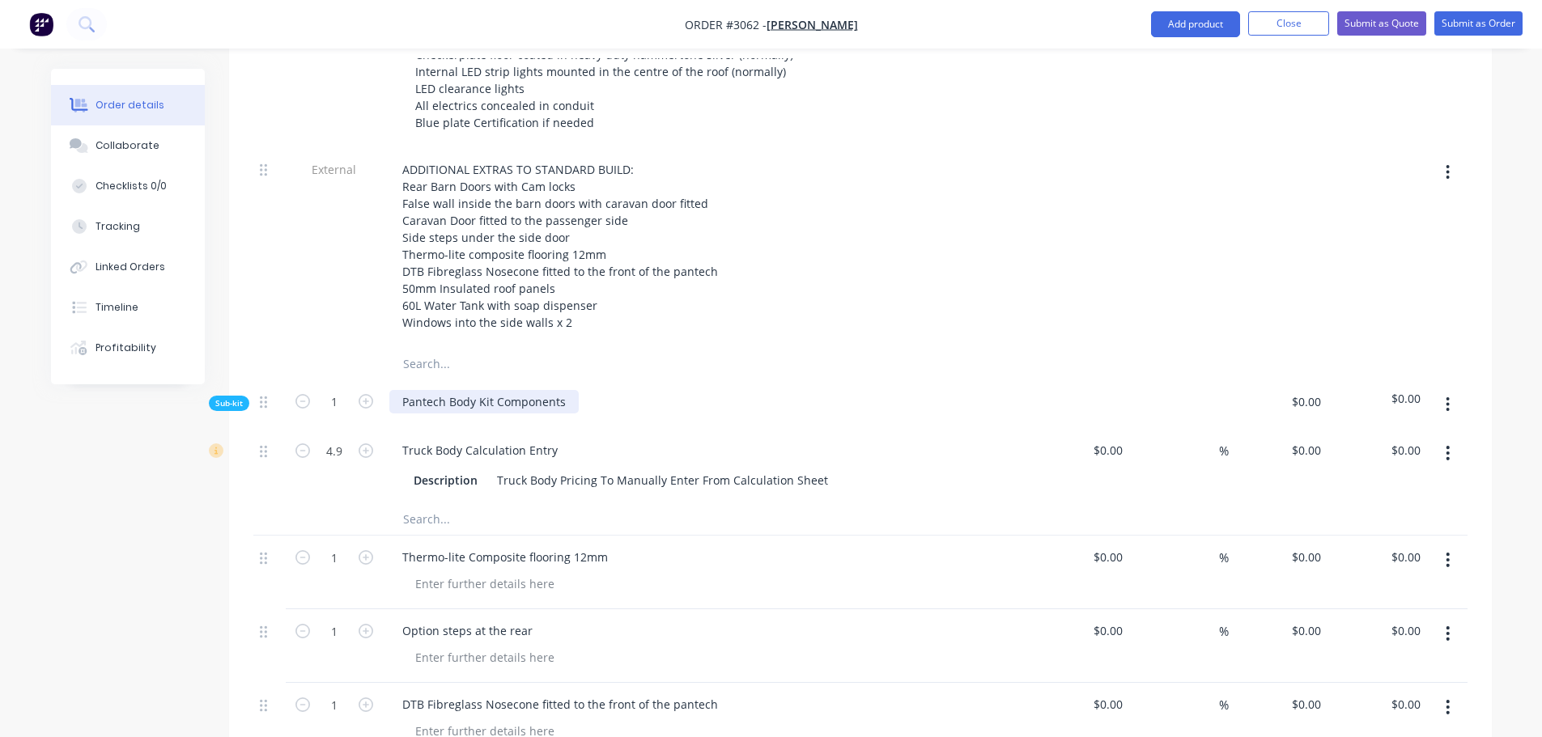
scroll to position [748, 0]
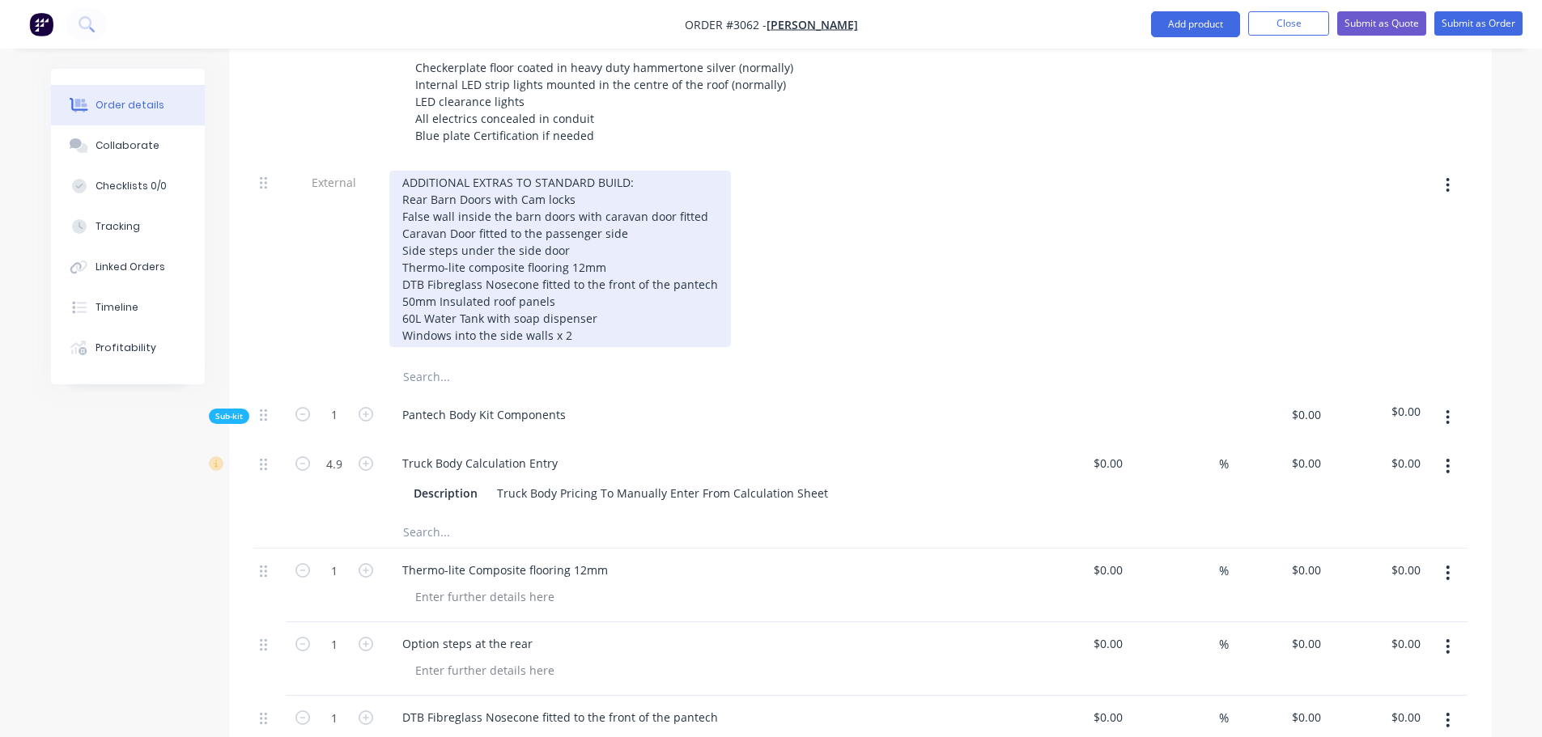
click at [577, 316] on div "ADDITIONAL EXTRAS TO STANDARD BUILD: Rear Barn Doors with Cam locks False wall …" at bounding box center [559, 259] width 341 height 176
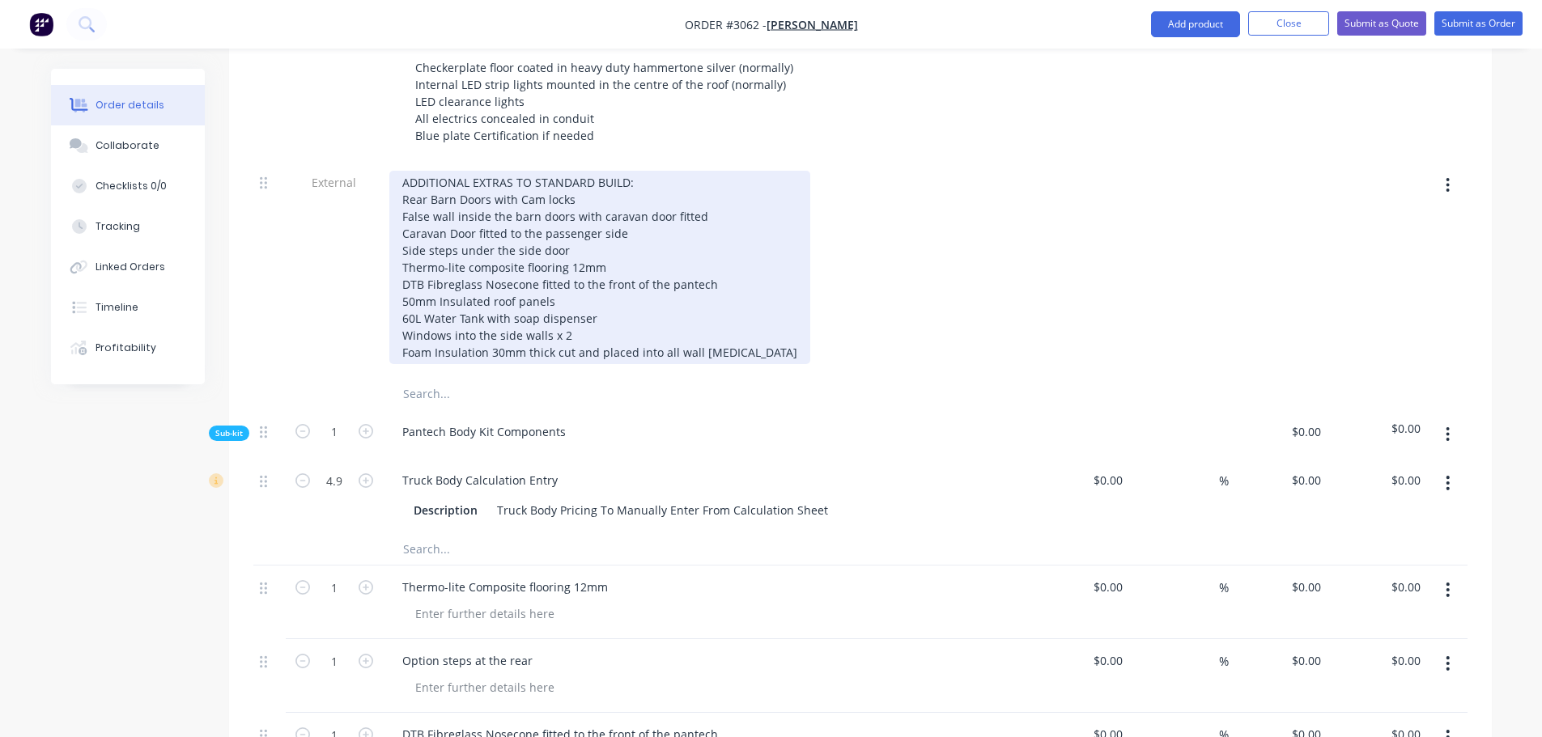
click at [631, 328] on div "ADDITIONAL EXTRAS TO STANDARD BUILD: Rear Barn Doors with Cam locks False wall …" at bounding box center [599, 267] width 421 height 193
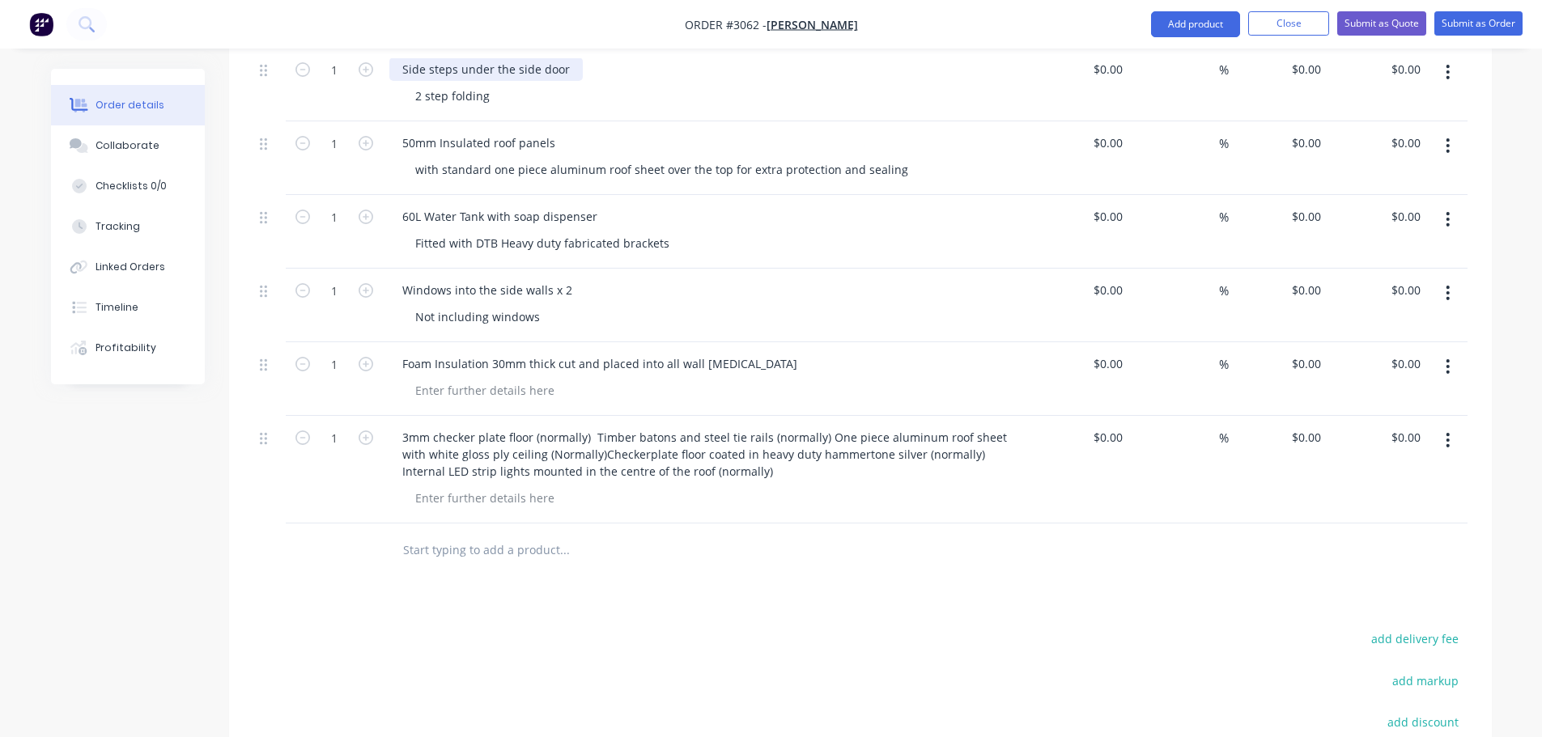
scroll to position [1719, 0]
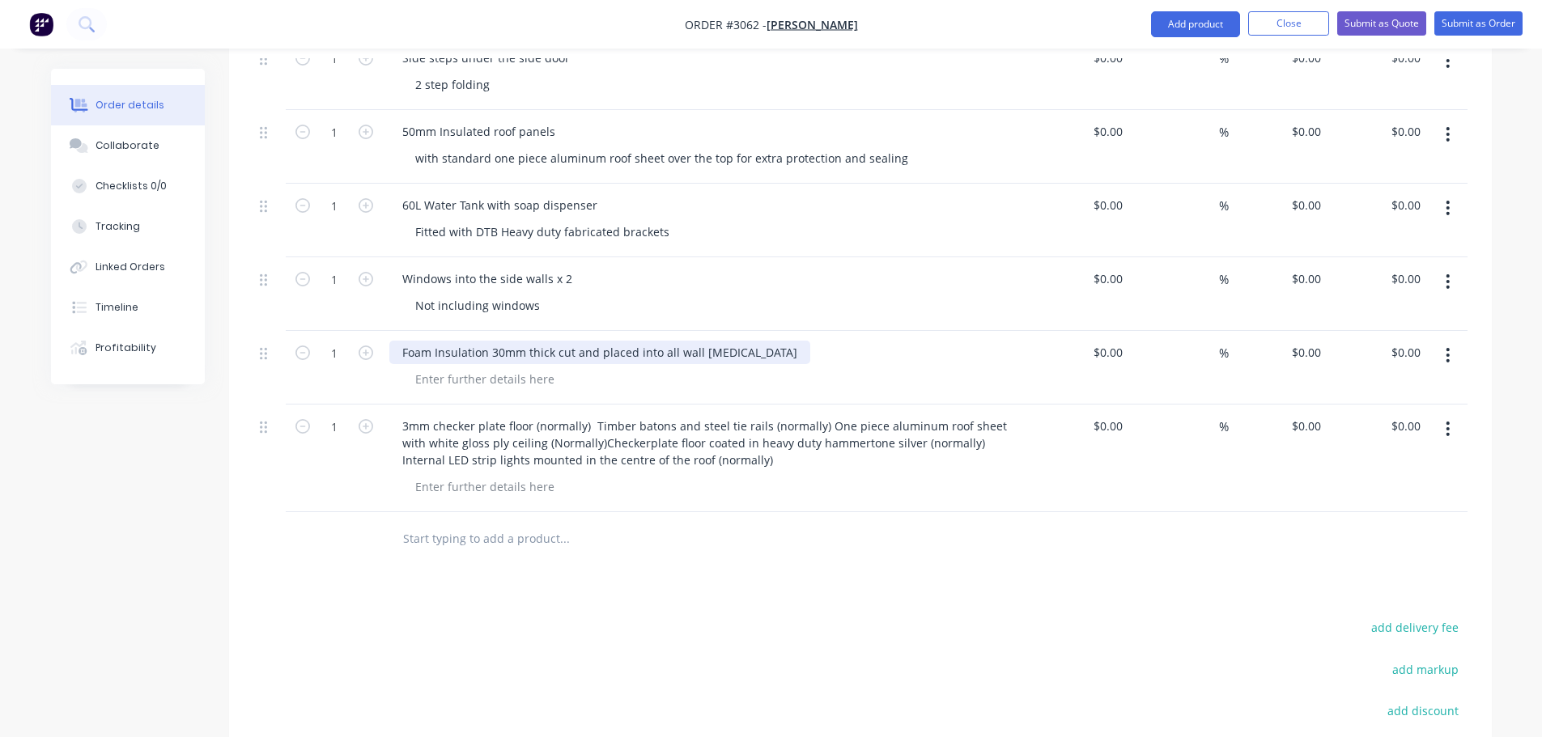
click at [630, 341] on div "Foam Insulation 30mm thick cut and placed into all wall [MEDICAL_DATA]" at bounding box center [599, 352] width 421 height 23
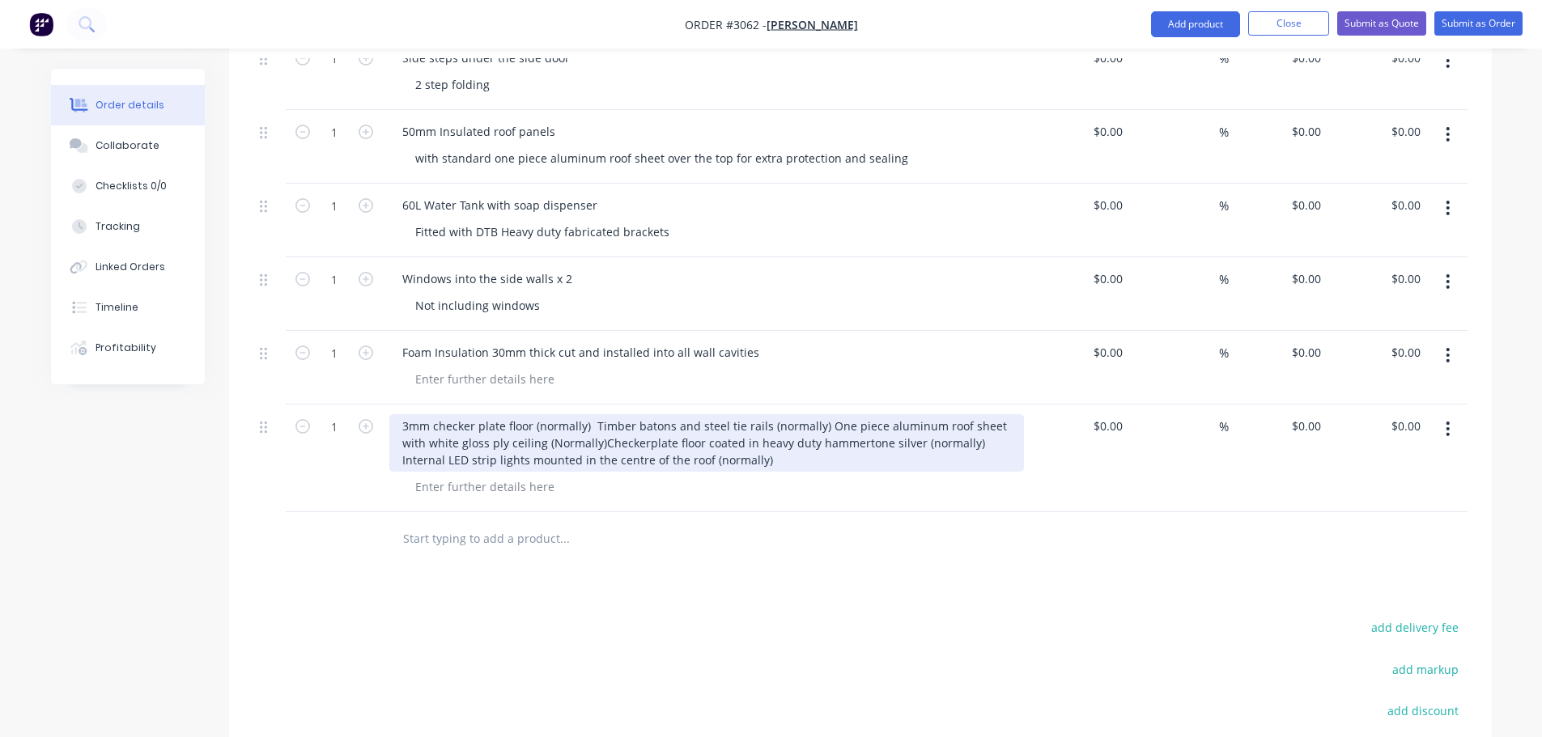
click at [588, 414] on div "3mm checker plate floor (normally) Timber batons and steel tie rails (normally)…" at bounding box center [706, 442] width 634 height 57
click at [596, 414] on div "3mm checker plate floor (normally) Timber batons and steel tie rails (normally)…" at bounding box center [706, 442] width 634 height 57
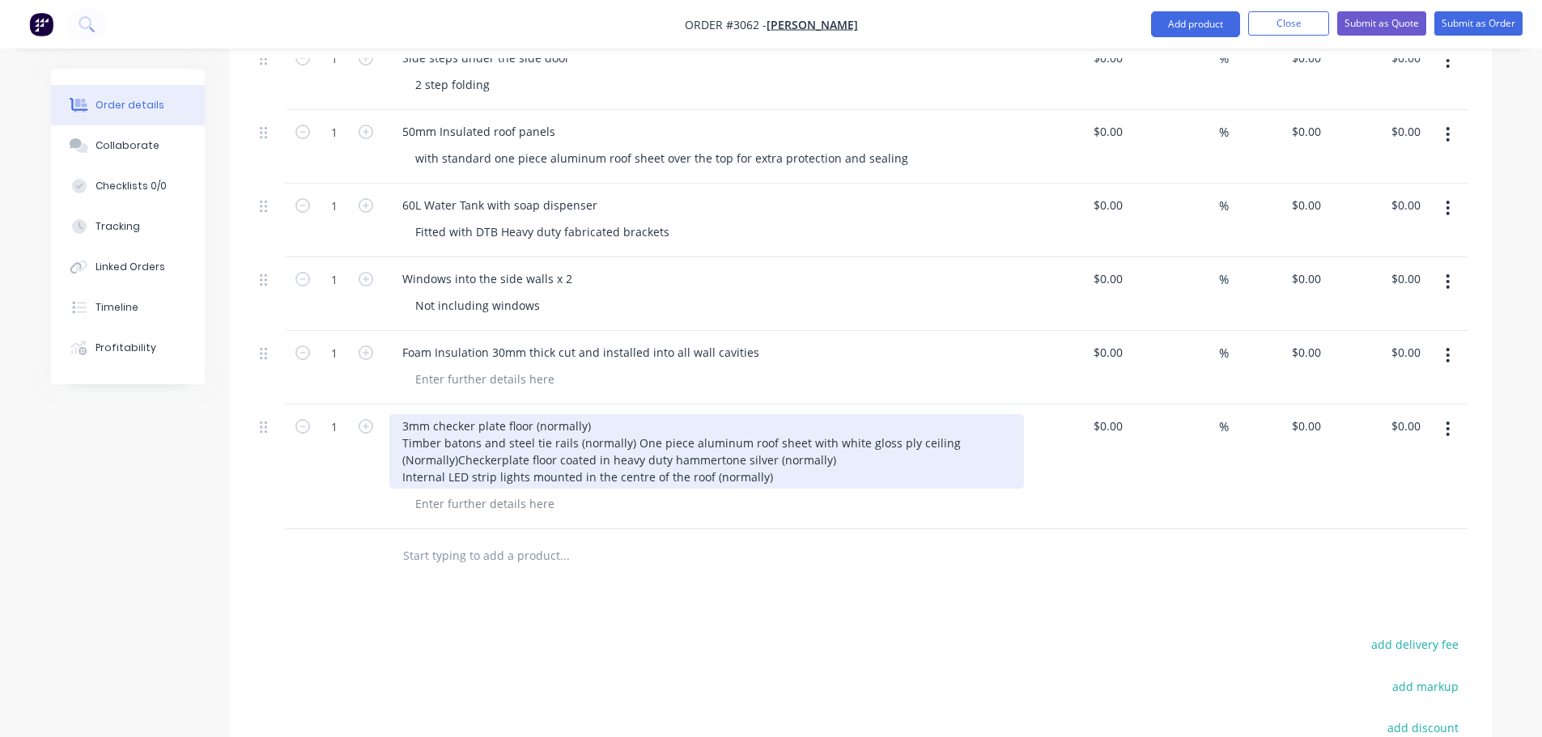
click at [630, 419] on div "3mm checker plate floor (normally) Timber batons and steel tie rails (normally)…" at bounding box center [706, 451] width 634 height 74
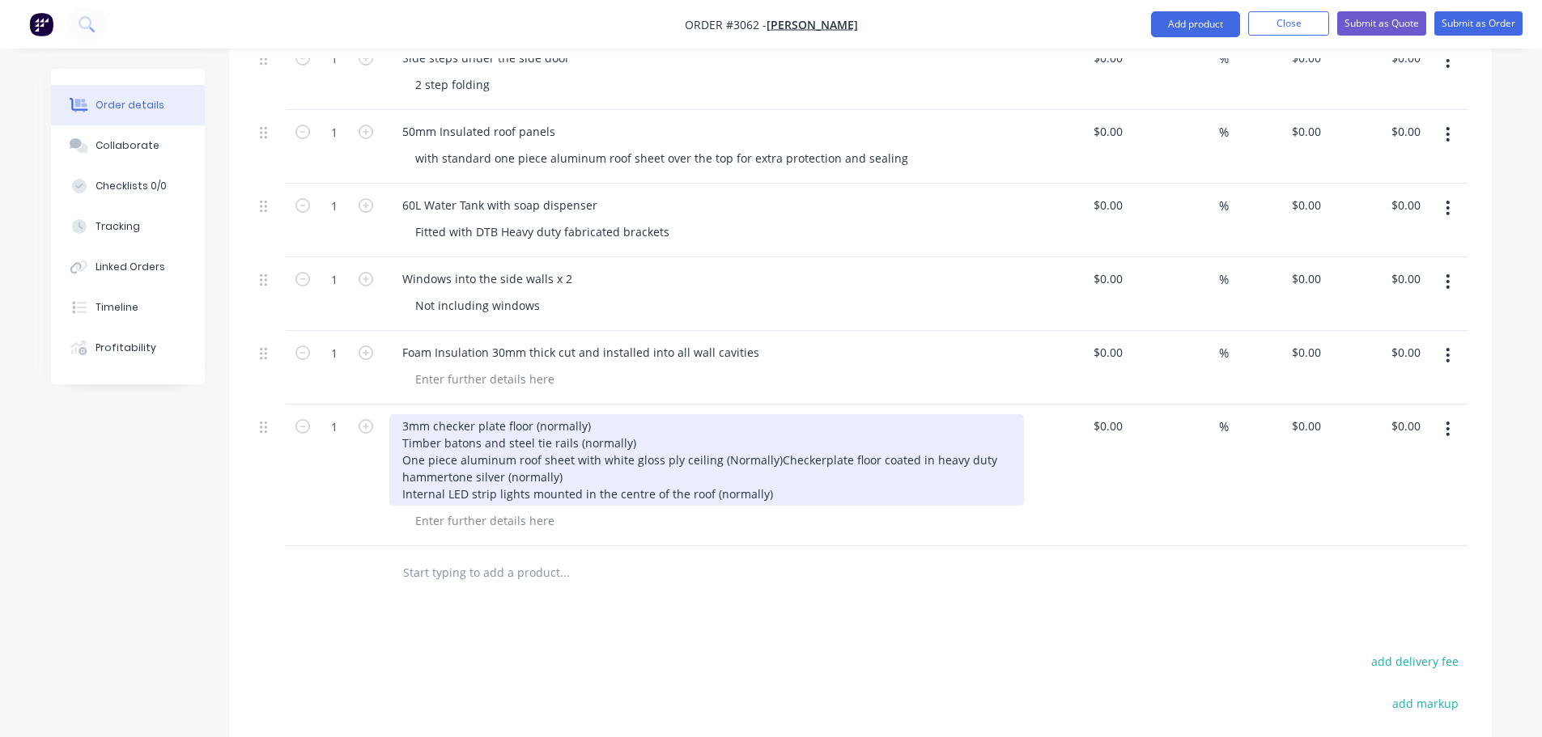
click at [770, 438] on div "3mm checker plate floor (normally) Timber batons and steel tie rails (normally)…" at bounding box center [706, 459] width 634 height 91
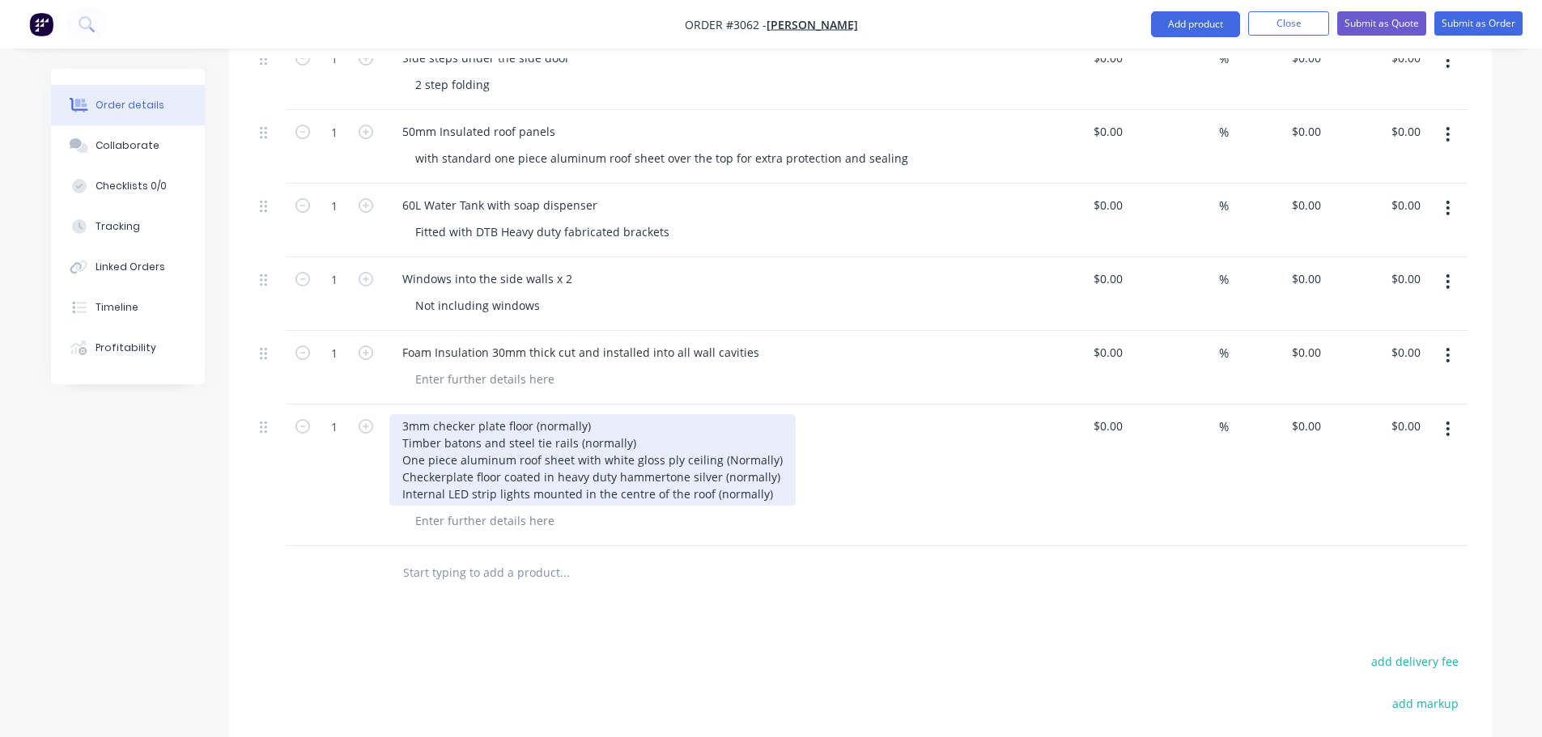
click at [401, 414] on div "3mm checker plate floor (normally) Timber batons and steel tie rails (normally)…" at bounding box center [592, 459] width 406 height 91
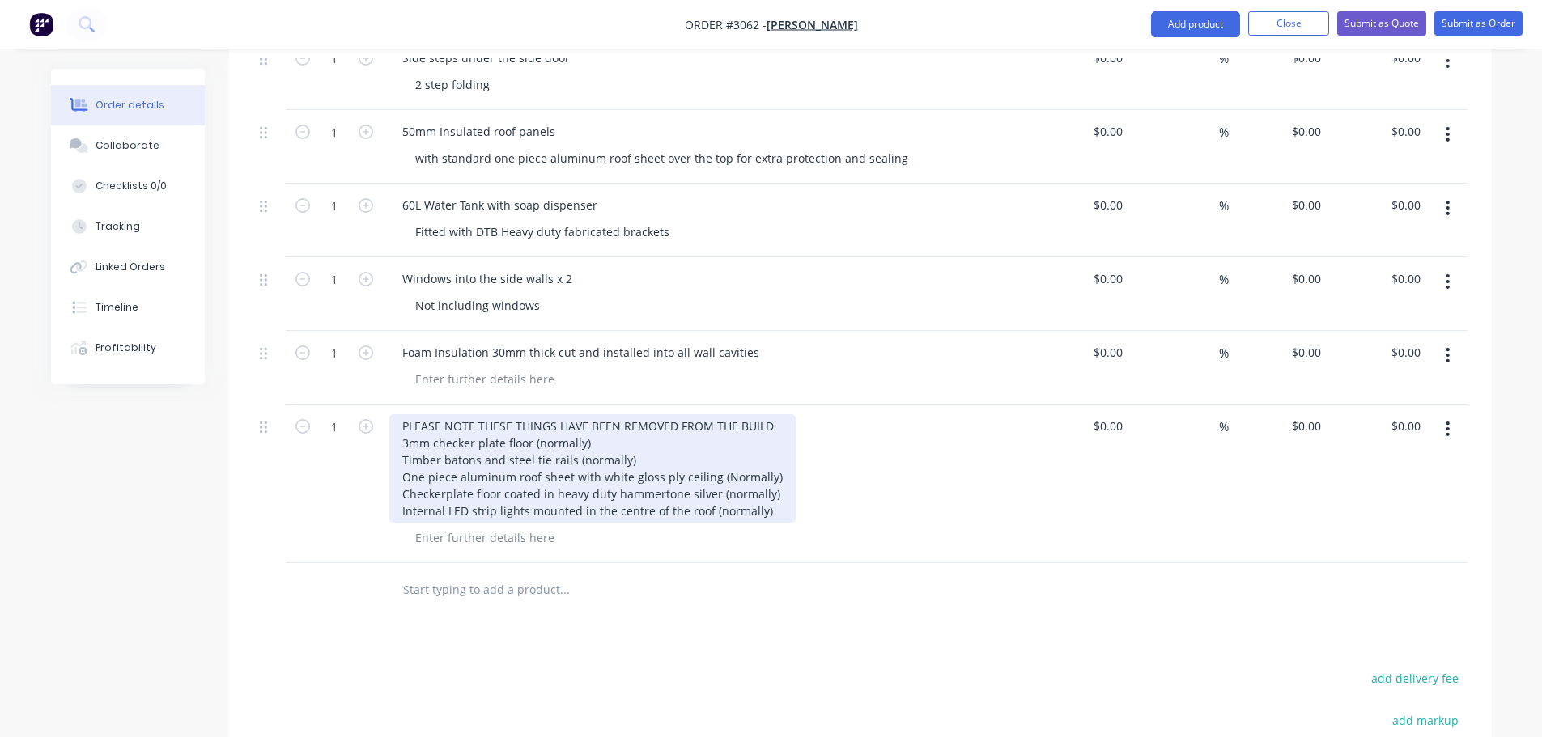
click at [400, 439] on div "PLEASE NOTE THESE THINGS HAVE BEEN REMOVED FROM THE BUILD 3mm checker plate flo…" at bounding box center [592, 468] width 406 height 108
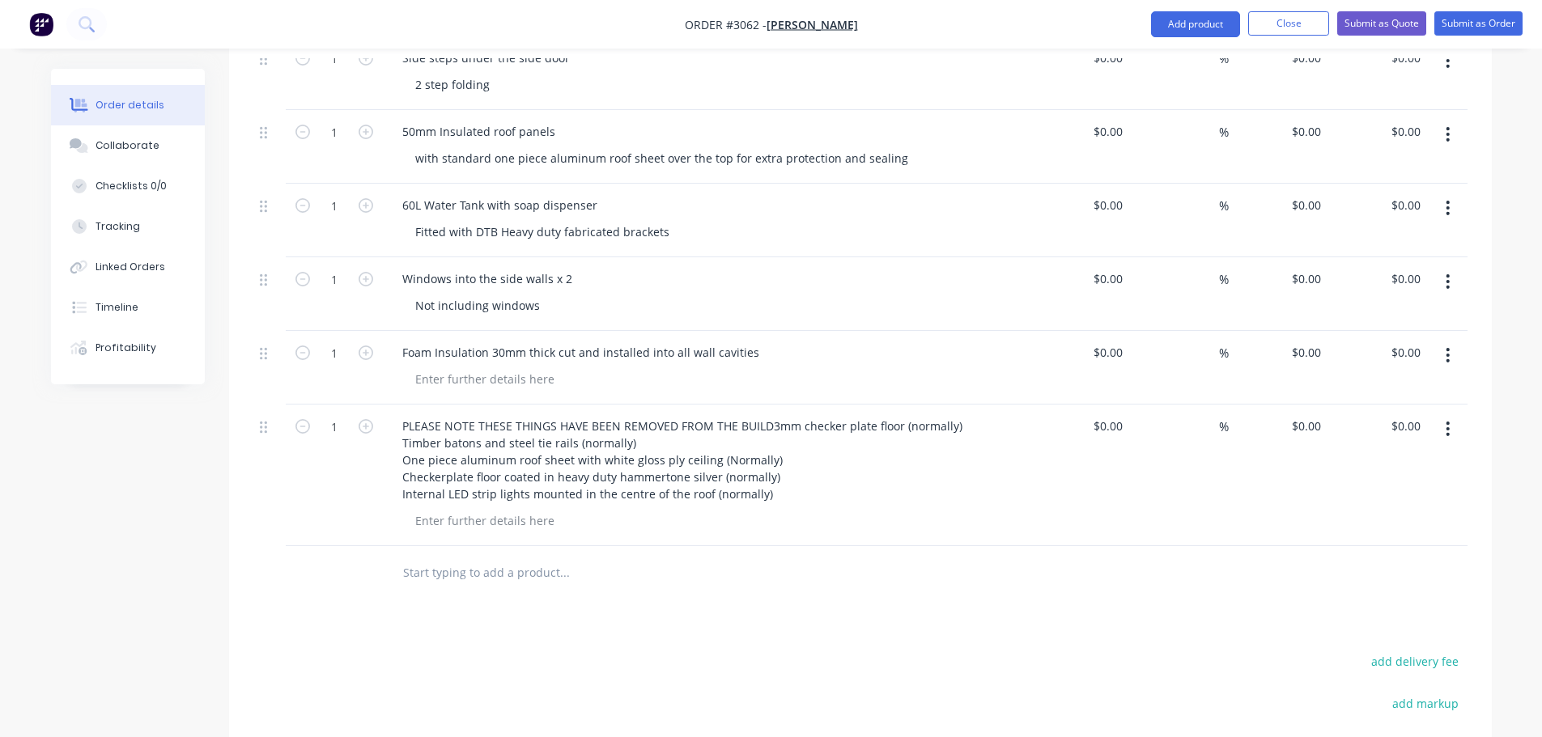
click at [894, 464] on div "PLEASE NOTE THESE THINGS HAVE BEEN REMOVED FROM THE BUILD 3mm checker plate flo…" at bounding box center [706, 459] width 634 height 91
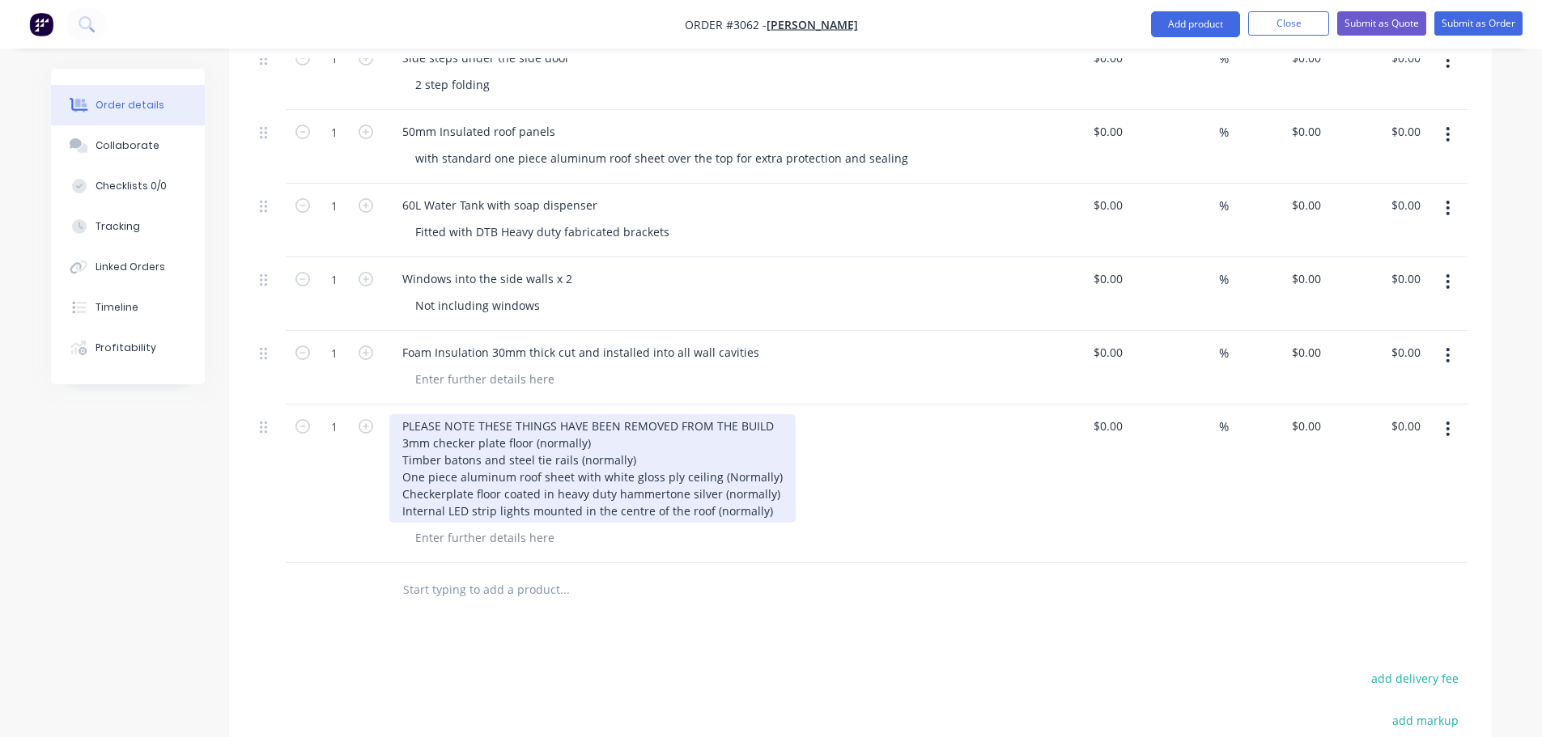
click at [732, 414] on div "PLEASE NOTE THESE THINGS HAVE BEEN REMOVED FROM THE BUILD 3mm checker plate flo…" at bounding box center [592, 468] width 406 height 108
click at [829, 414] on div "PLEASE NOTE THESE THINGS HAVE BEEN REMOVED FROM THE STANDARD BUILD 3mm checker …" at bounding box center [621, 468] width 464 height 108
drag, startPoint x: 596, startPoint y: 454, endPoint x: 401, endPoint y: 456, distance: 195.0
click at [401, 456] on div "PLEASE NOTE THESE THINGS HAVE BEEN REMOVED FROM THE STANDARD BUILD 3mm checker …" at bounding box center [621, 468] width 464 height 108
click at [411, 450] on div "PLEASE NOTE THESE THINGS HAVE BEEN REMOVED FROM THE STANDARD BUILD 3mm checker …" at bounding box center [621, 468] width 464 height 108
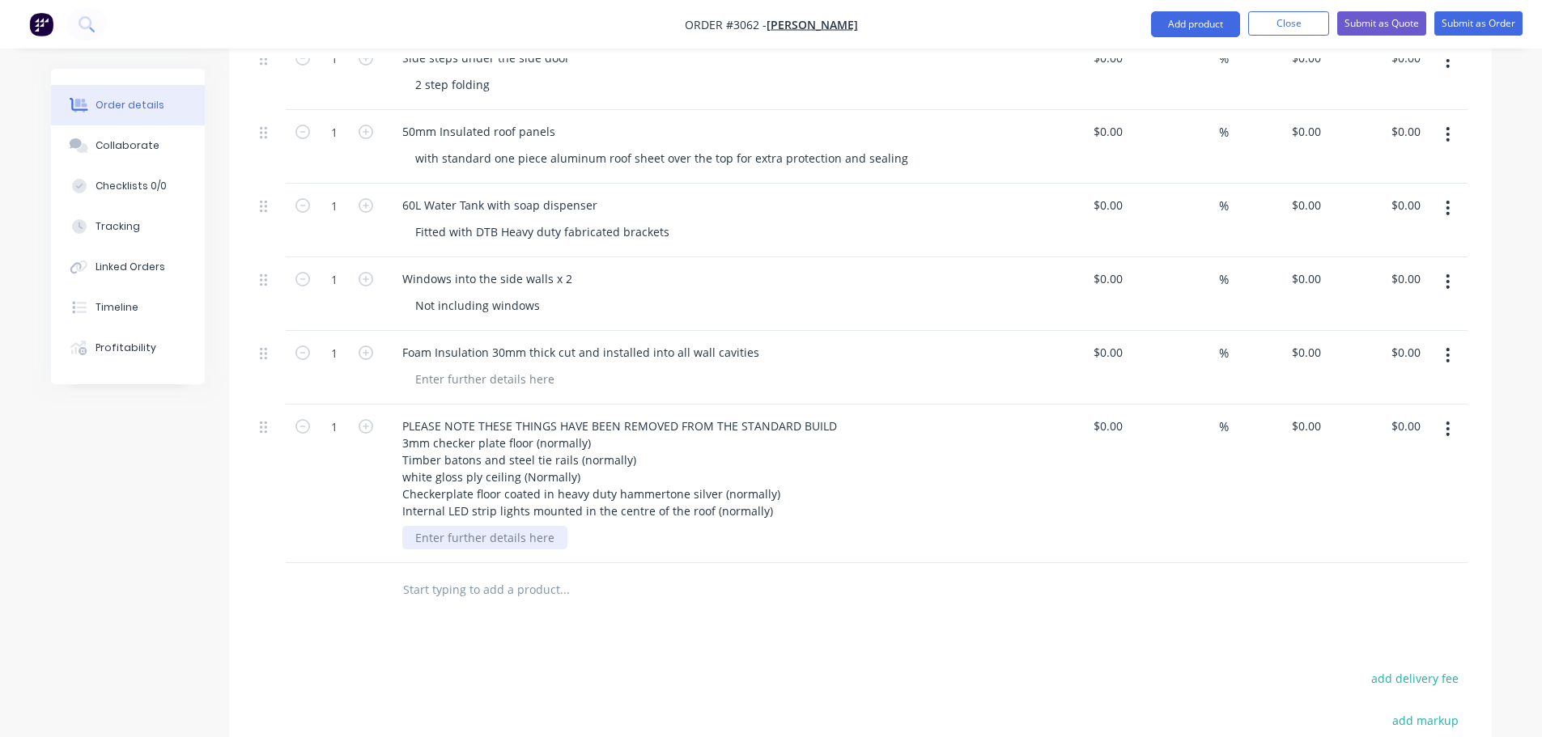
click at [417, 526] on div at bounding box center [484, 537] width 165 height 23
click at [466, 526] on div at bounding box center [484, 537] width 165 height 23
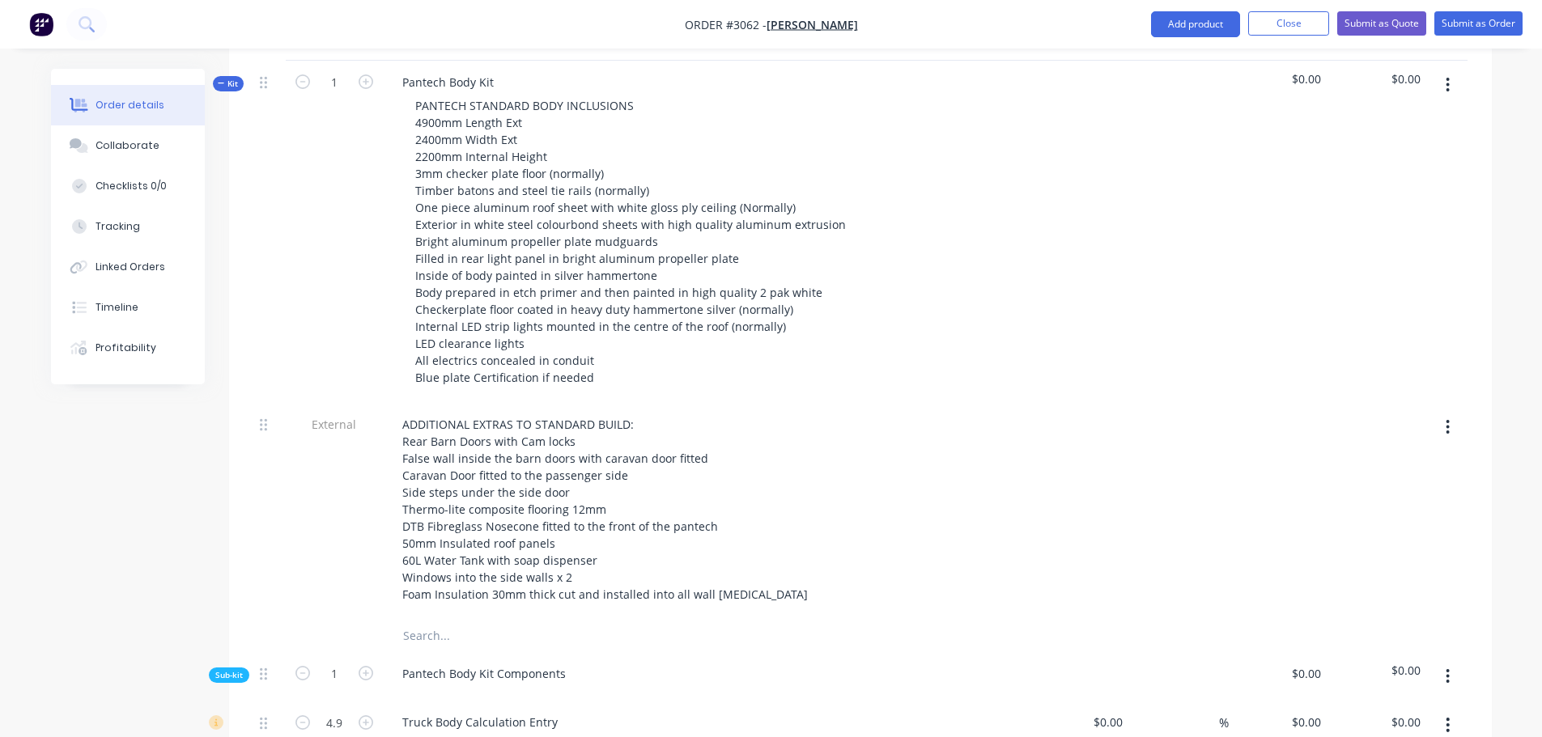
scroll to position [505, 0]
click at [1396, 19] on button "Submit as Quote" at bounding box center [1381, 23] width 89 height 24
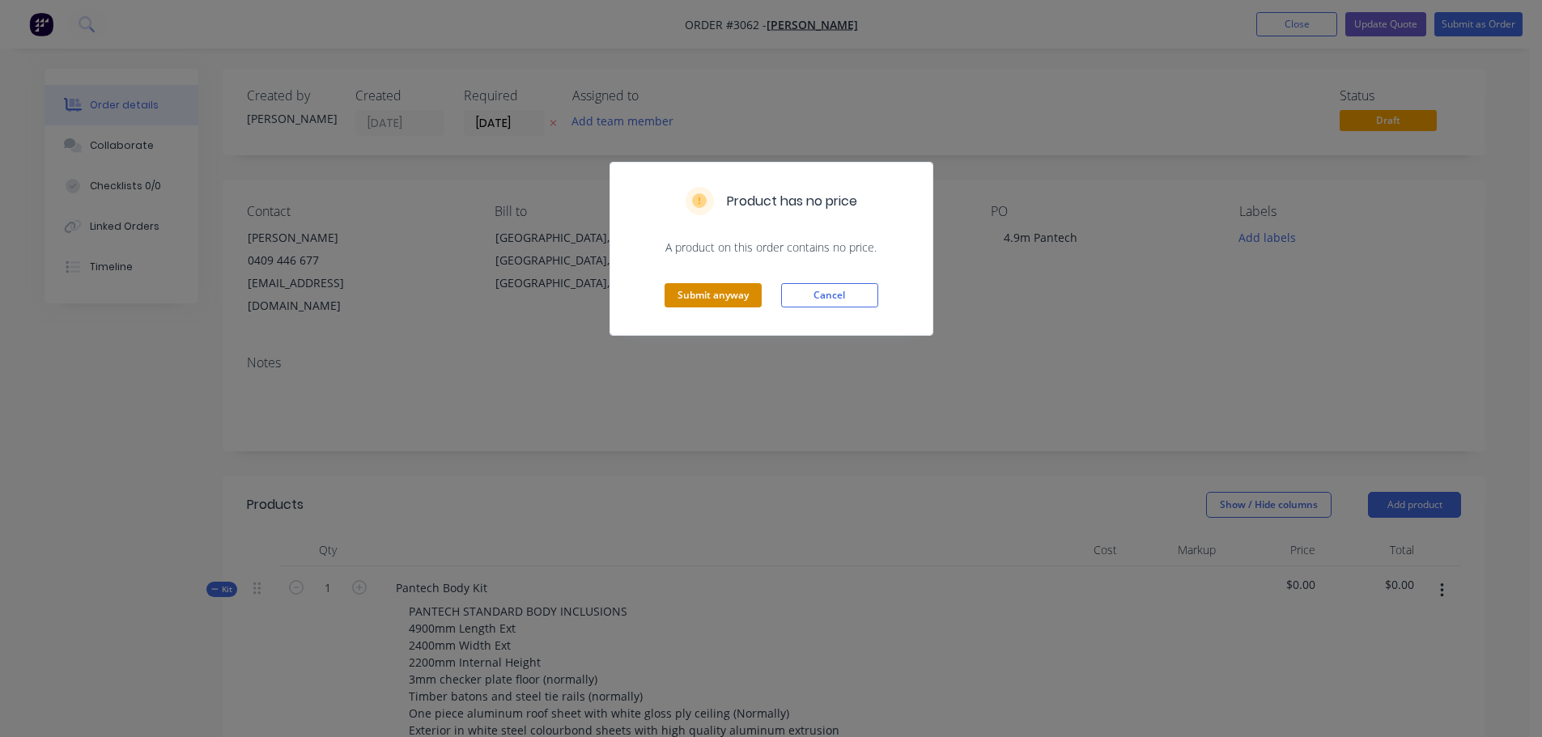
click at [689, 296] on button "Submit anyway" at bounding box center [712, 295] width 97 height 24
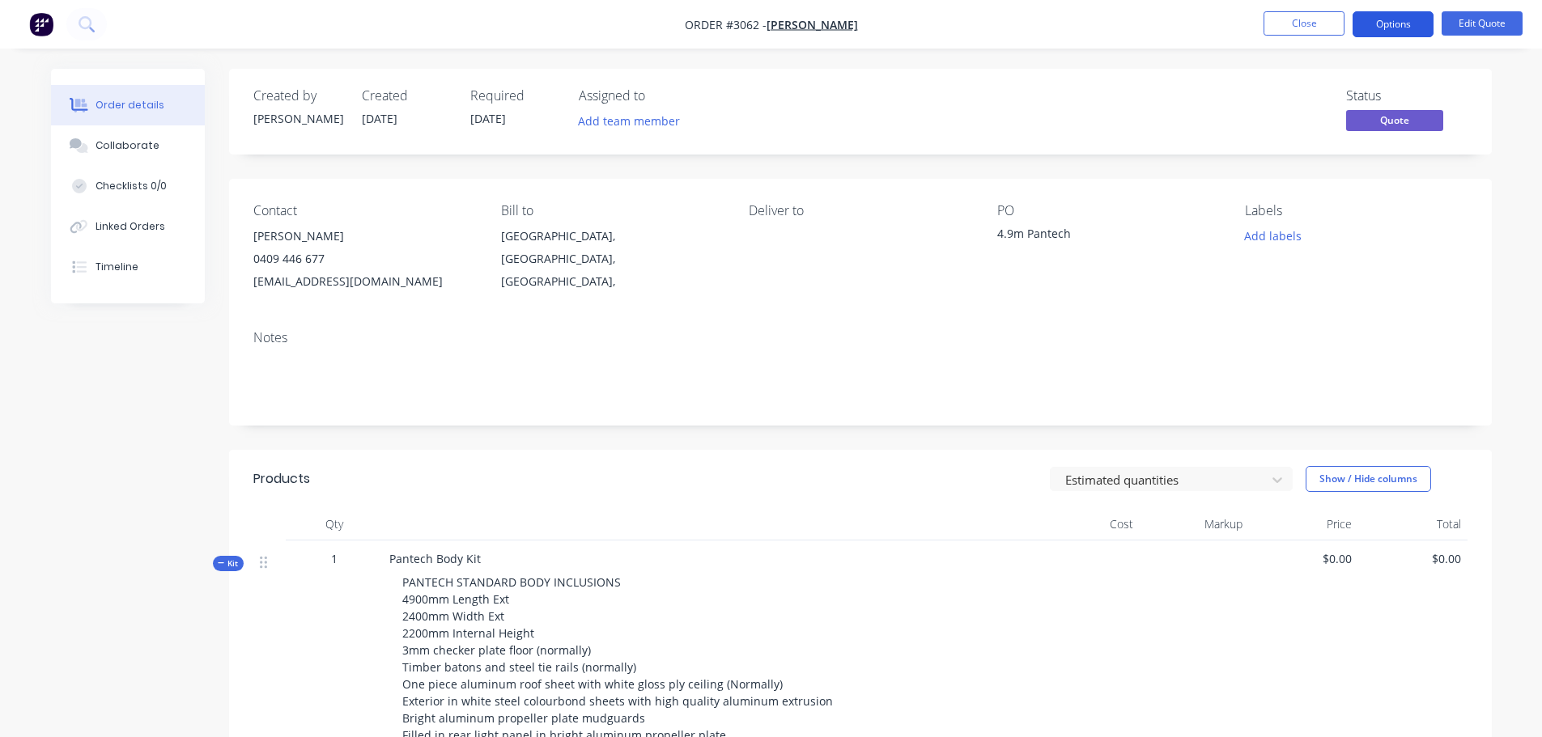
click at [1399, 17] on button "Options" at bounding box center [1392, 24] width 81 height 26
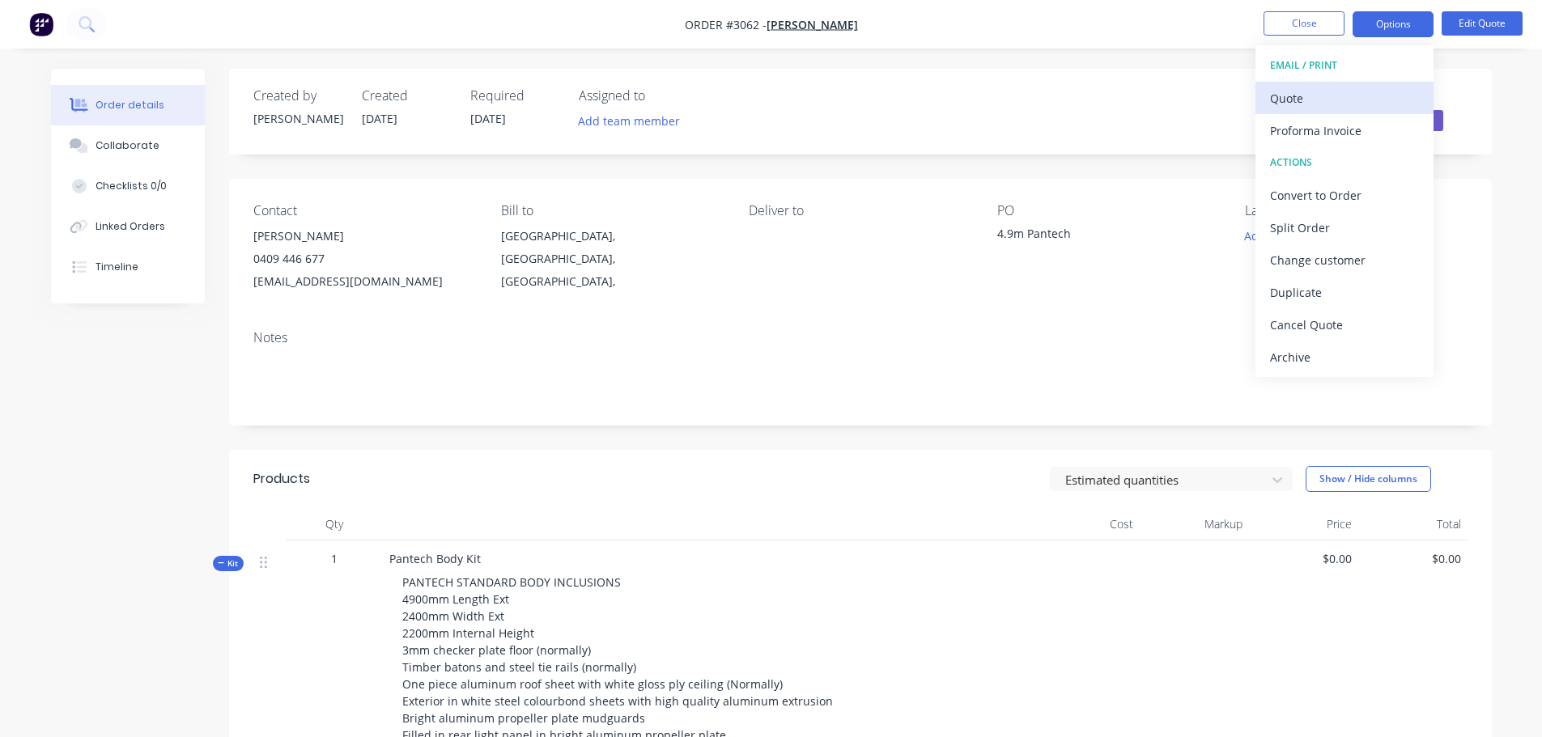
click at [1283, 102] on div "Quote" at bounding box center [1344, 98] width 149 height 23
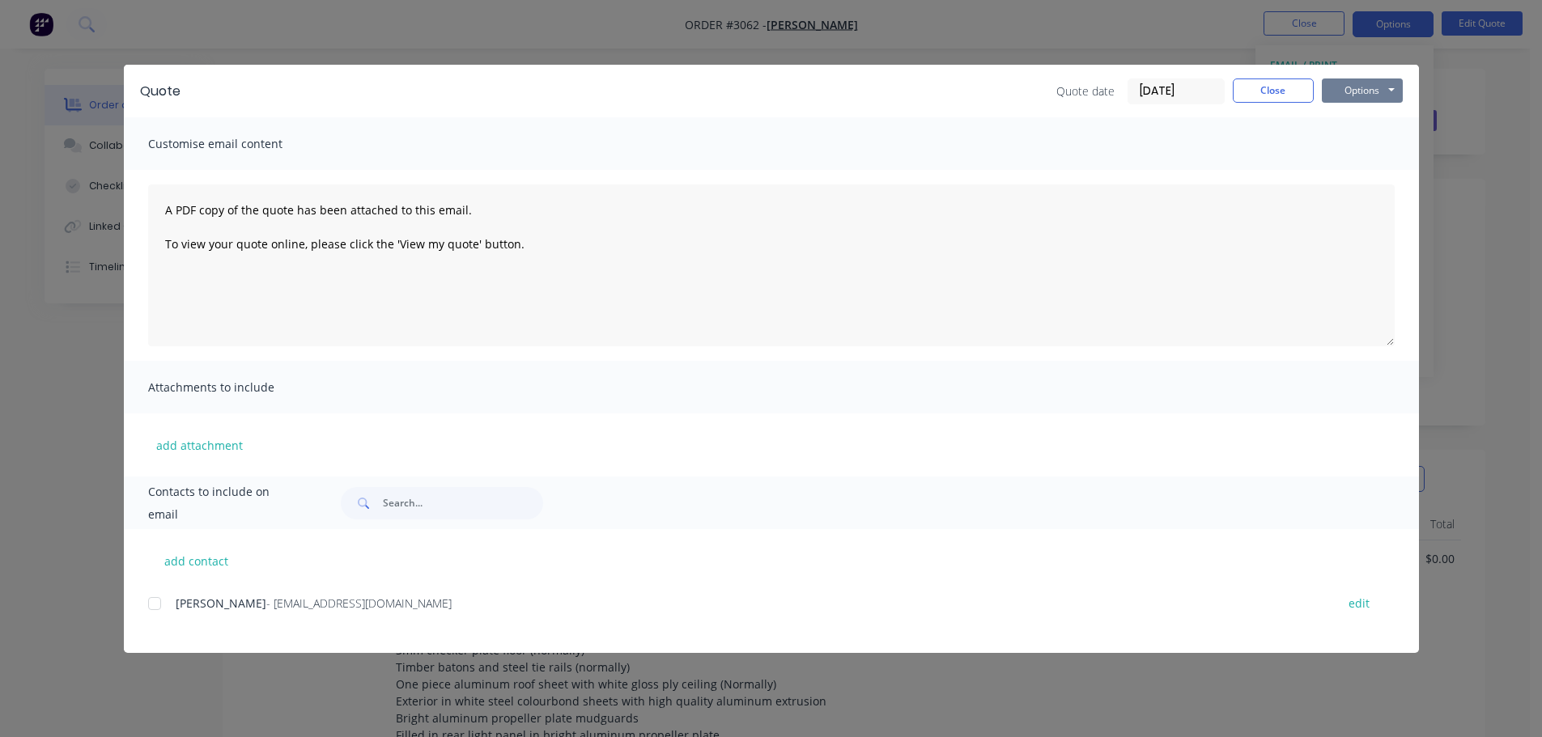
click at [1344, 80] on button "Options" at bounding box center [1361, 90] width 81 height 24
click at [1360, 114] on button "Preview" at bounding box center [1373, 119] width 104 height 27
click at [1277, 87] on button "Close" at bounding box center [1272, 90] width 81 height 24
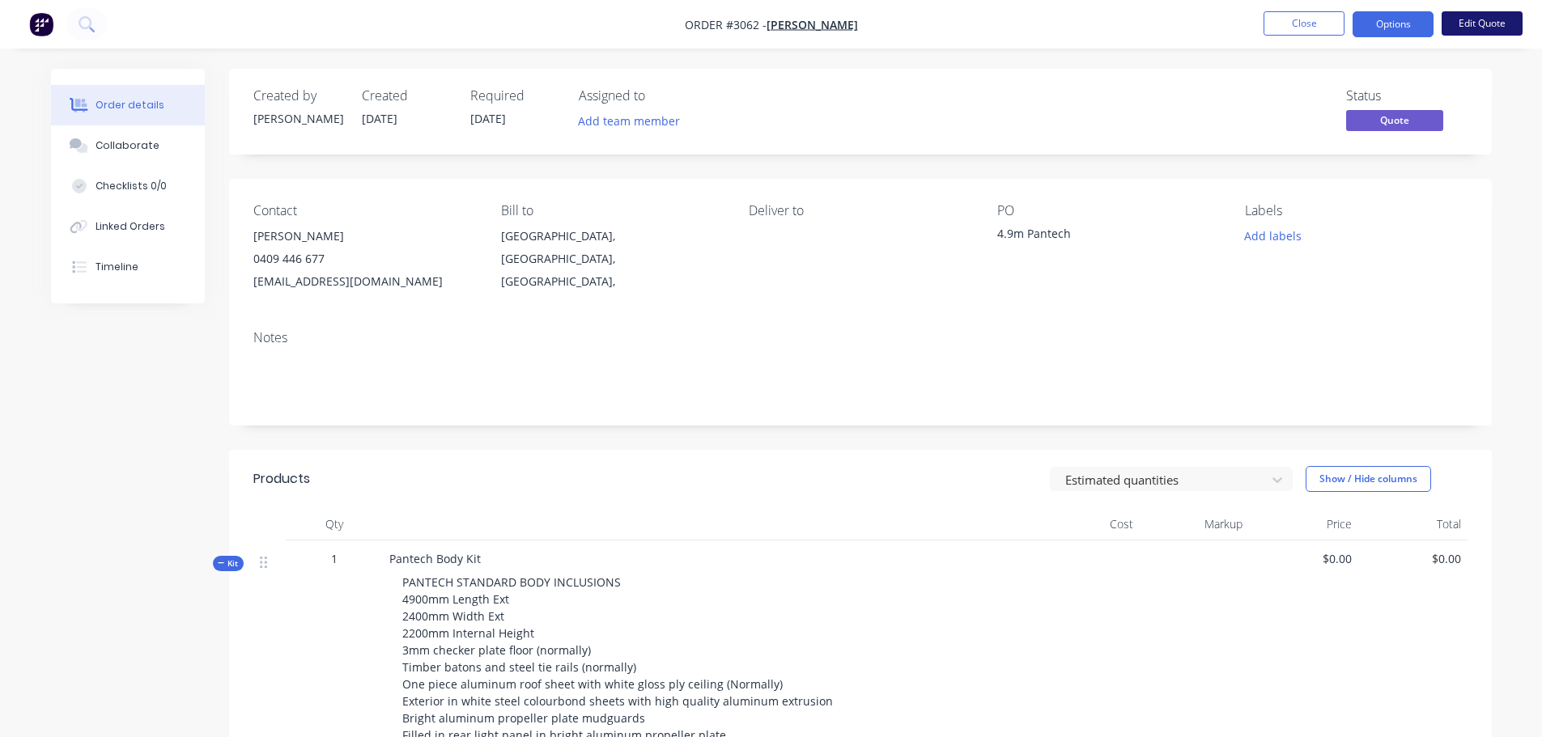
click at [1478, 19] on button "Edit Quote" at bounding box center [1481, 23] width 81 height 24
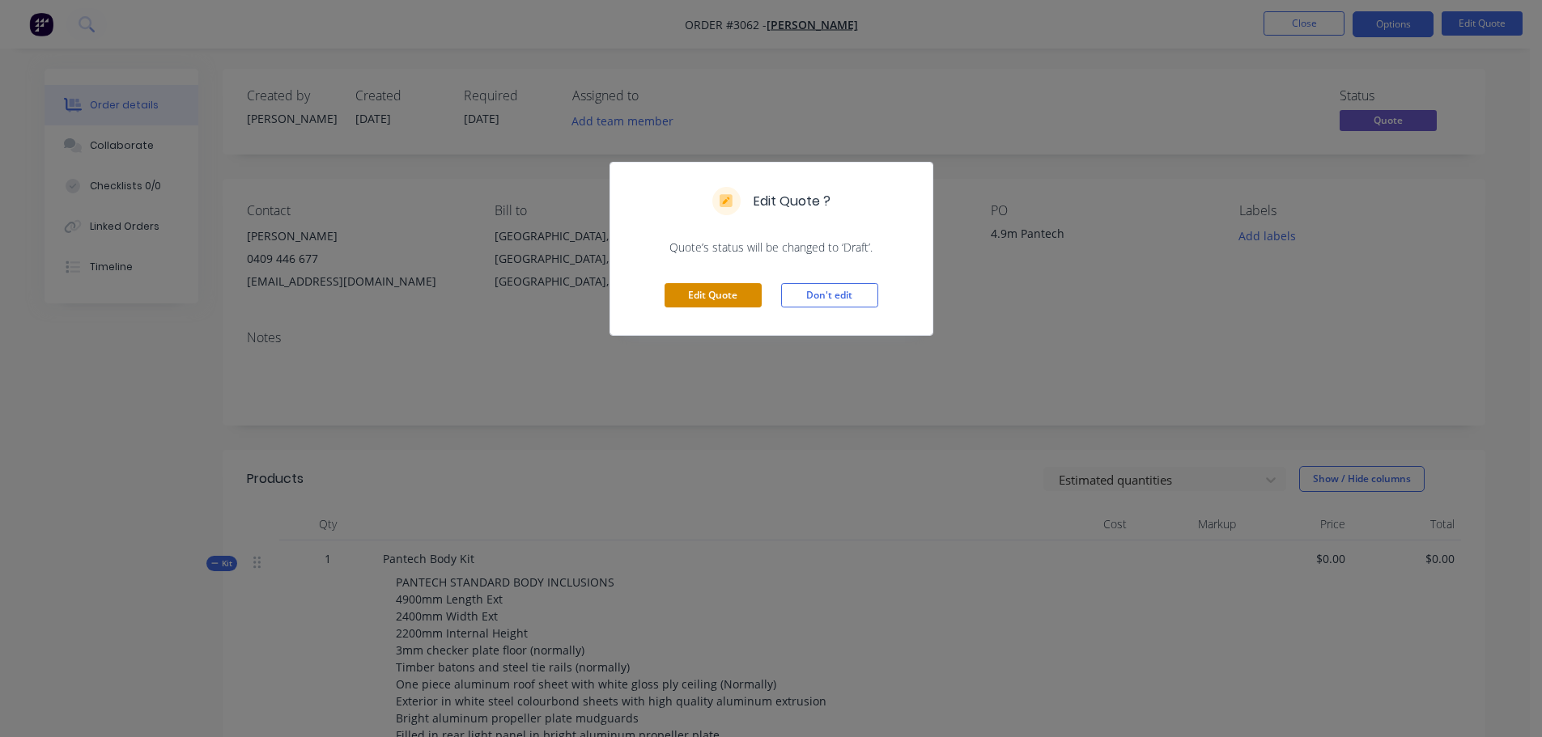
click at [722, 284] on button "Edit Quote" at bounding box center [712, 295] width 97 height 24
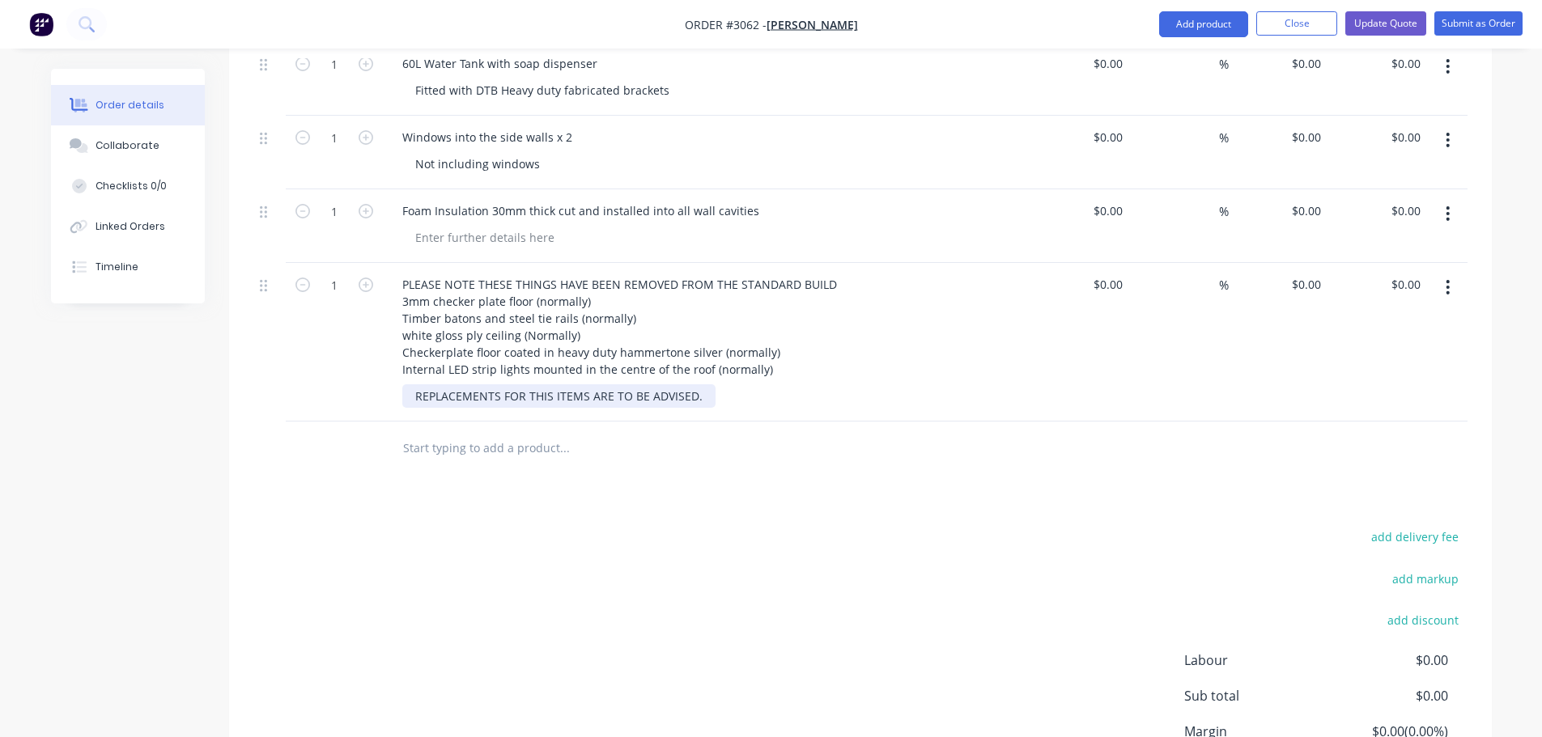
scroll to position [1861, 0]
click at [410, 384] on div "REPLACEMENTS FOR THIS ITEMS ARE TO BE ADVISED." at bounding box center [558, 395] width 313 height 23
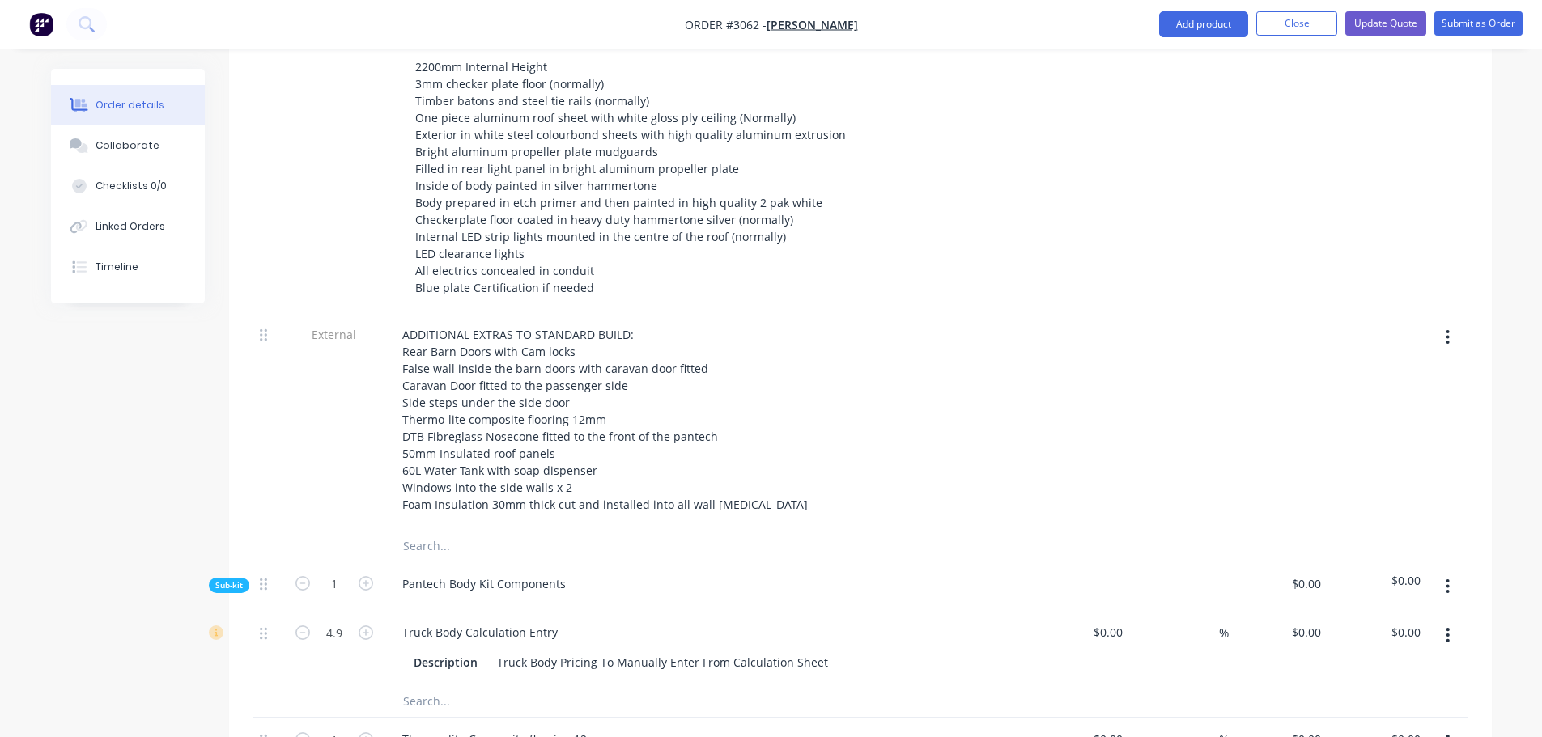
scroll to position [566, 0]
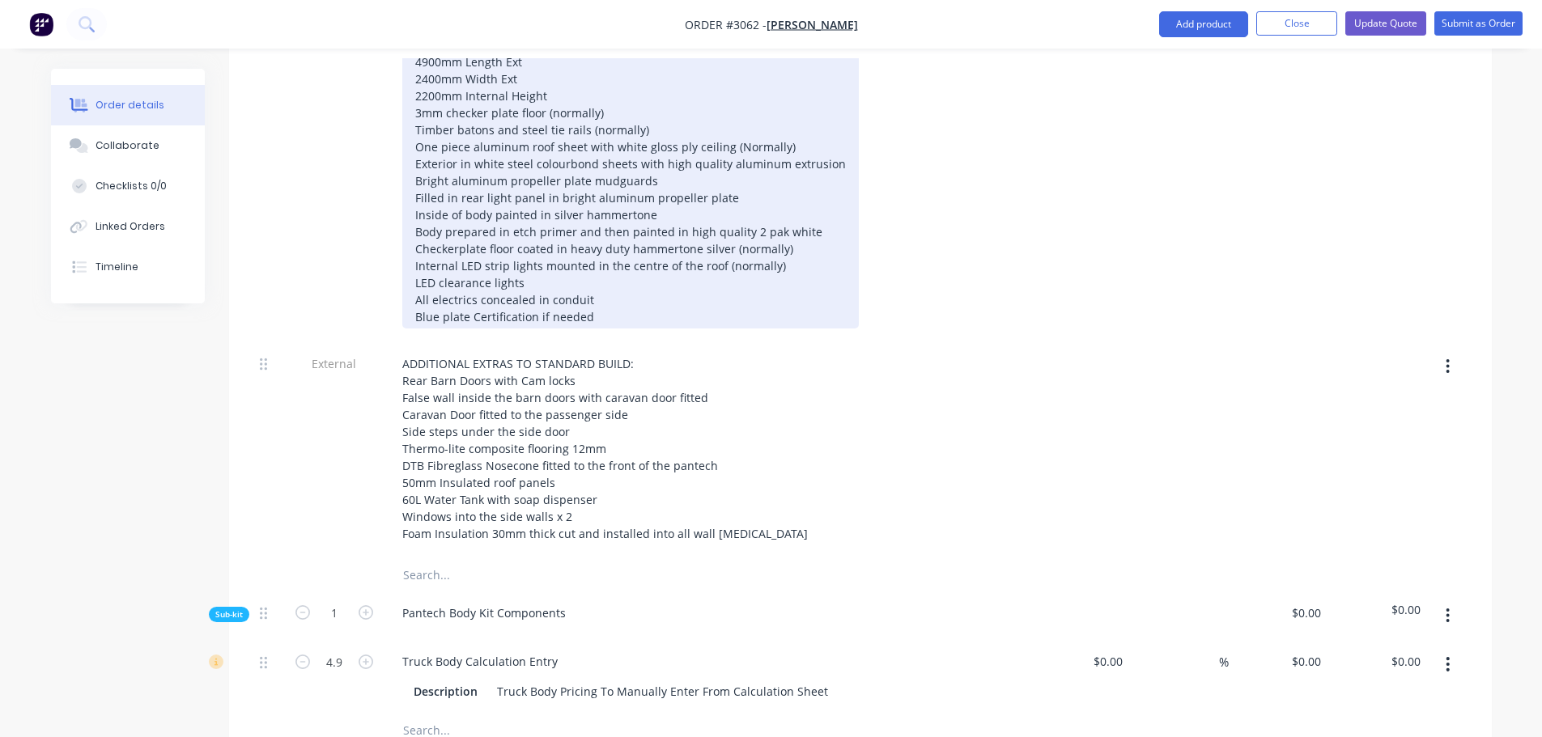
click at [655, 190] on div "PANTECH STANDARD BODY INCLUSIONS 4900mm Length Ext 2400mm Width Ext 2200mm Inte…" at bounding box center [630, 180] width 456 height 295
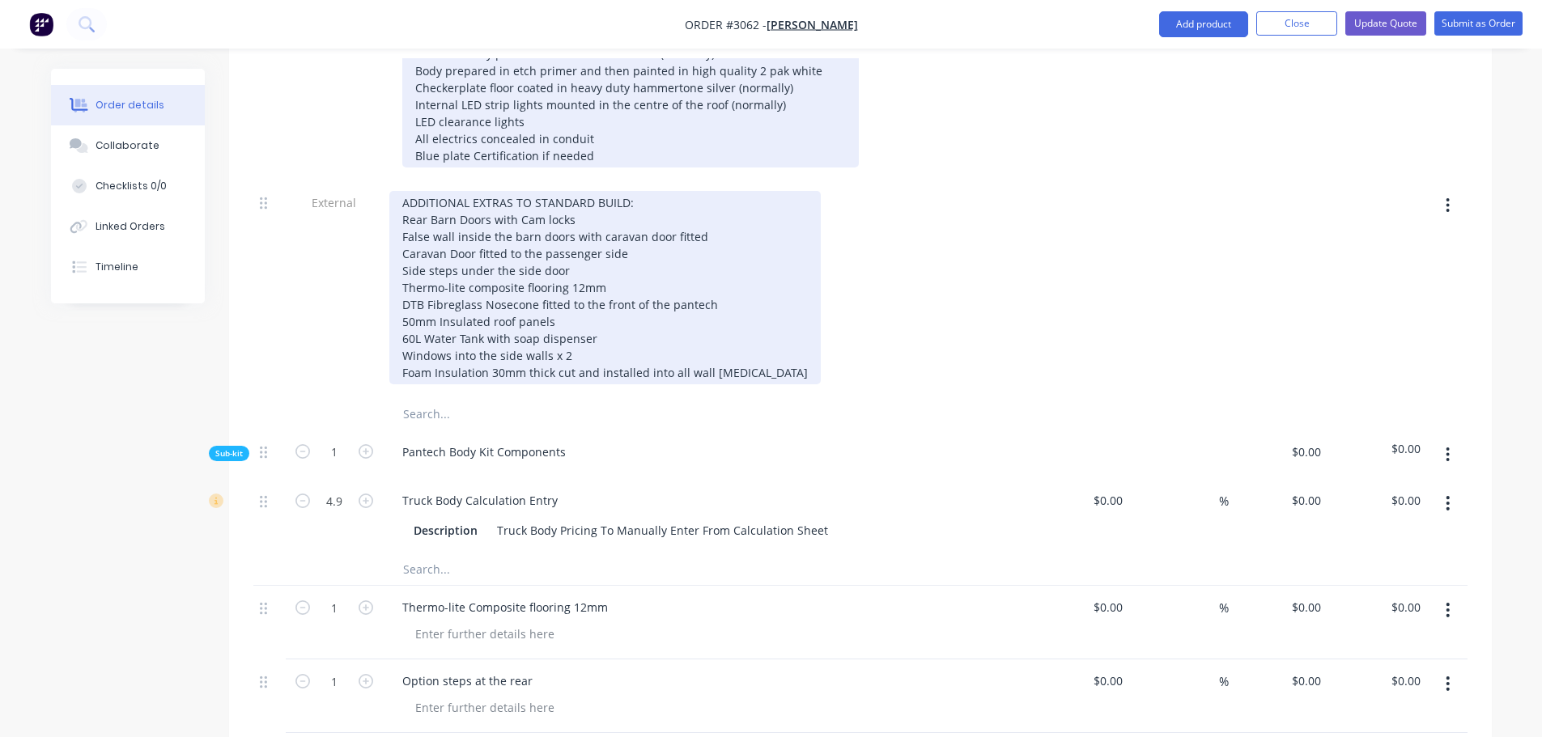
scroll to position [728, 0]
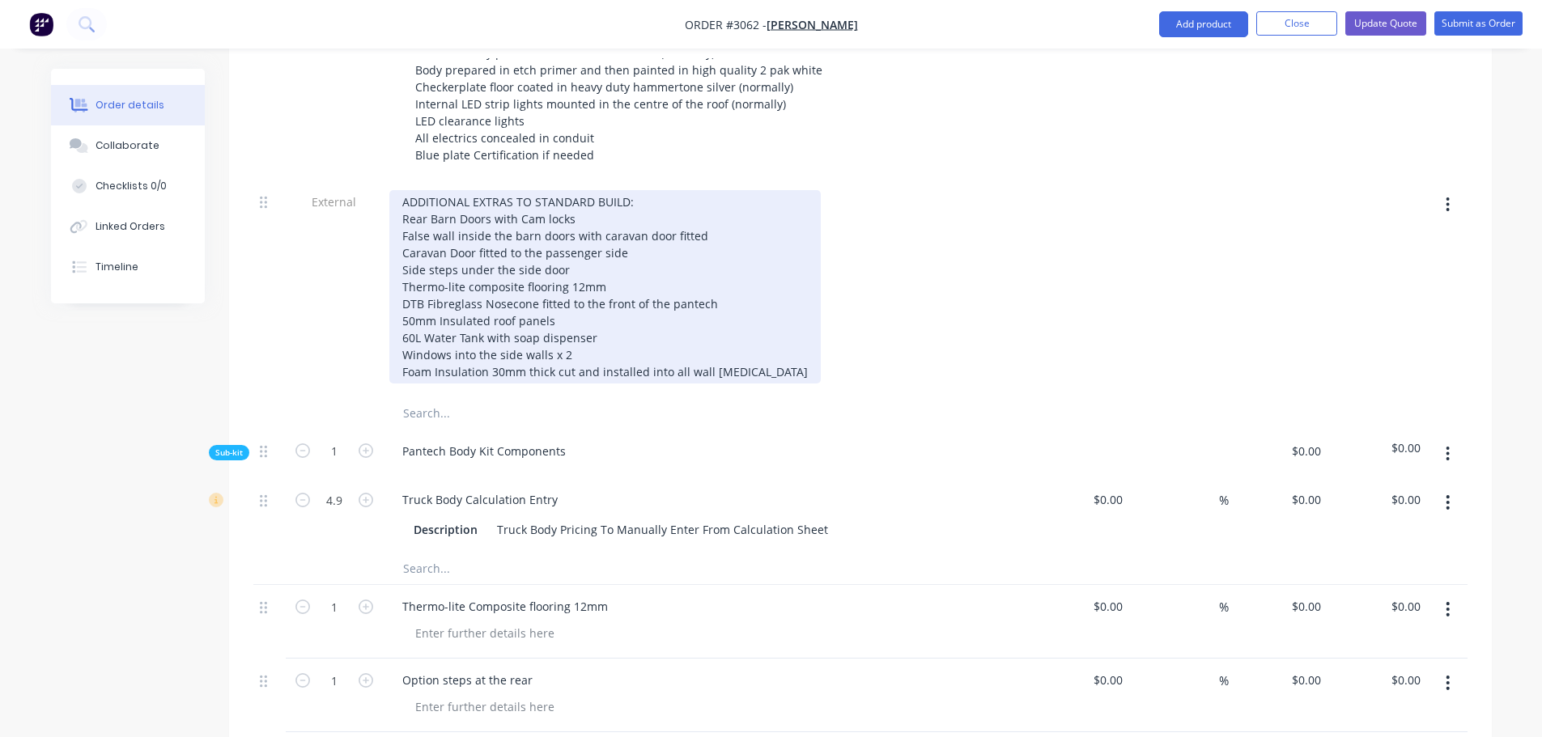
click at [754, 350] on div "ADDITIONAL EXTRAS TO STANDARD BUILD: Rear Barn Doors with Cam locks False wall …" at bounding box center [604, 286] width 431 height 193
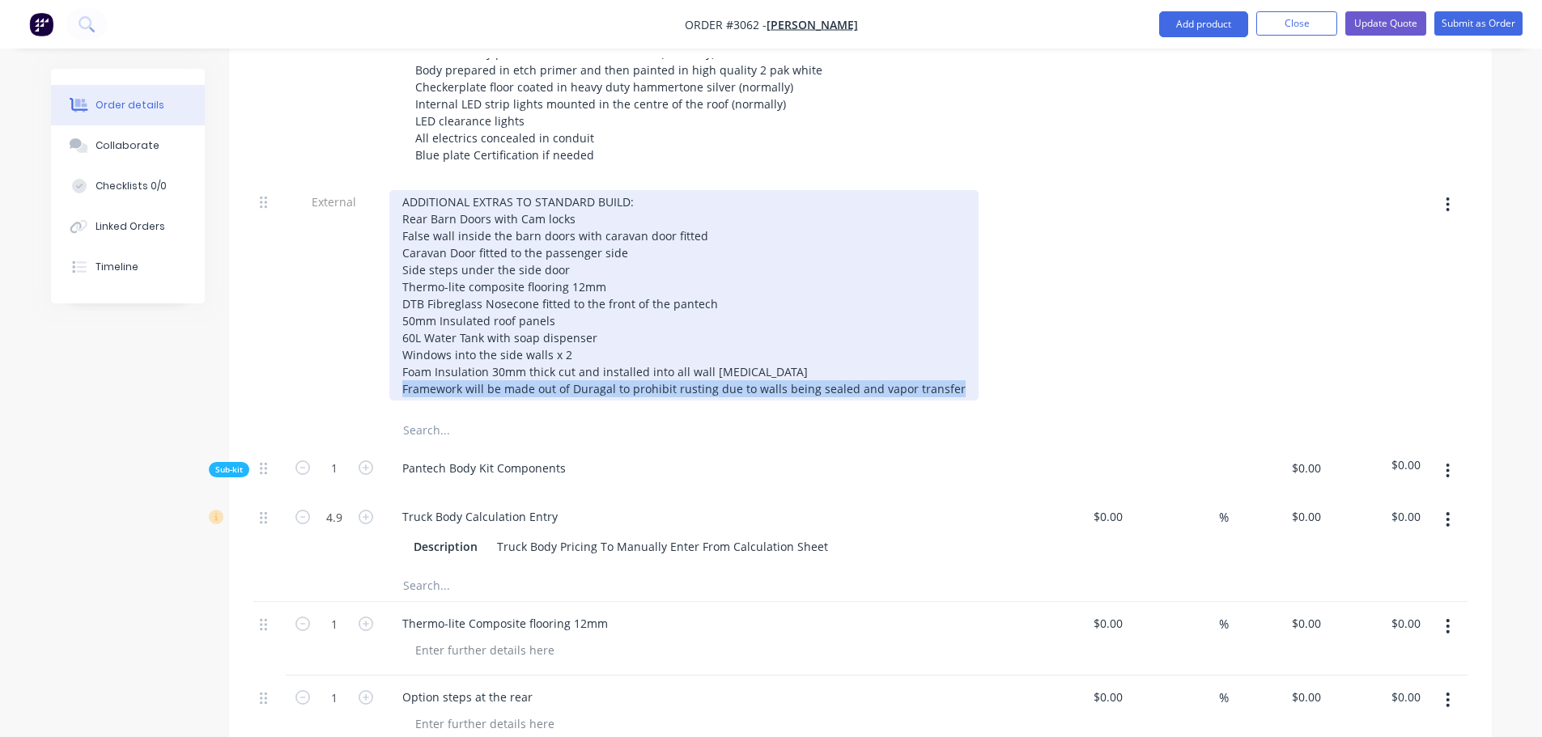
drag, startPoint x: 401, startPoint y: 363, endPoint x: 948, endPoint y: 378, distance: 546.4
click at [948, 378] on div "ADDITIONAL EXTRAS TO STANDARD BUILD: Rear Barn Doors with Cam locks False wall …" at bounding box center [706, 297] width 647 height 234
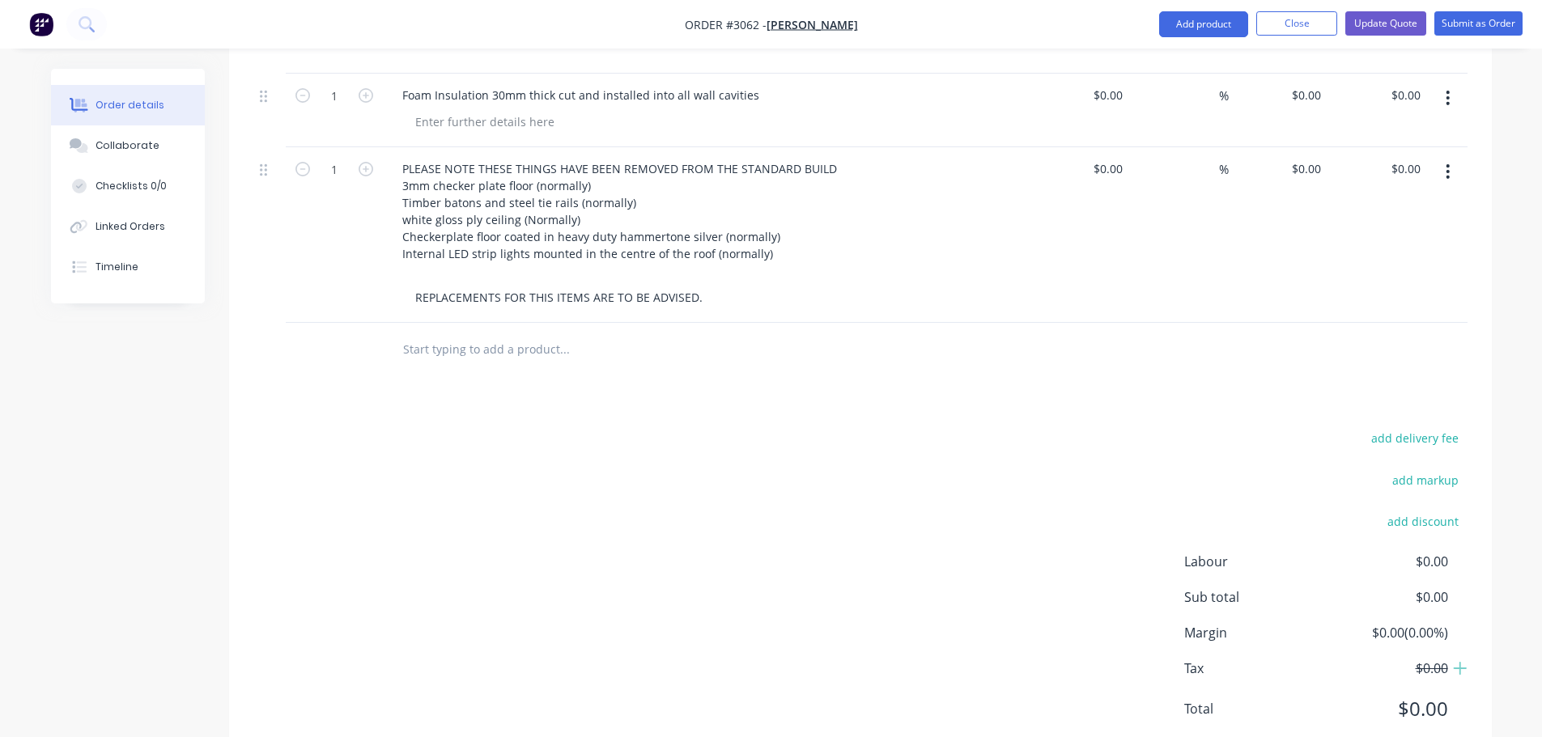
scroll to position [2021, 0]
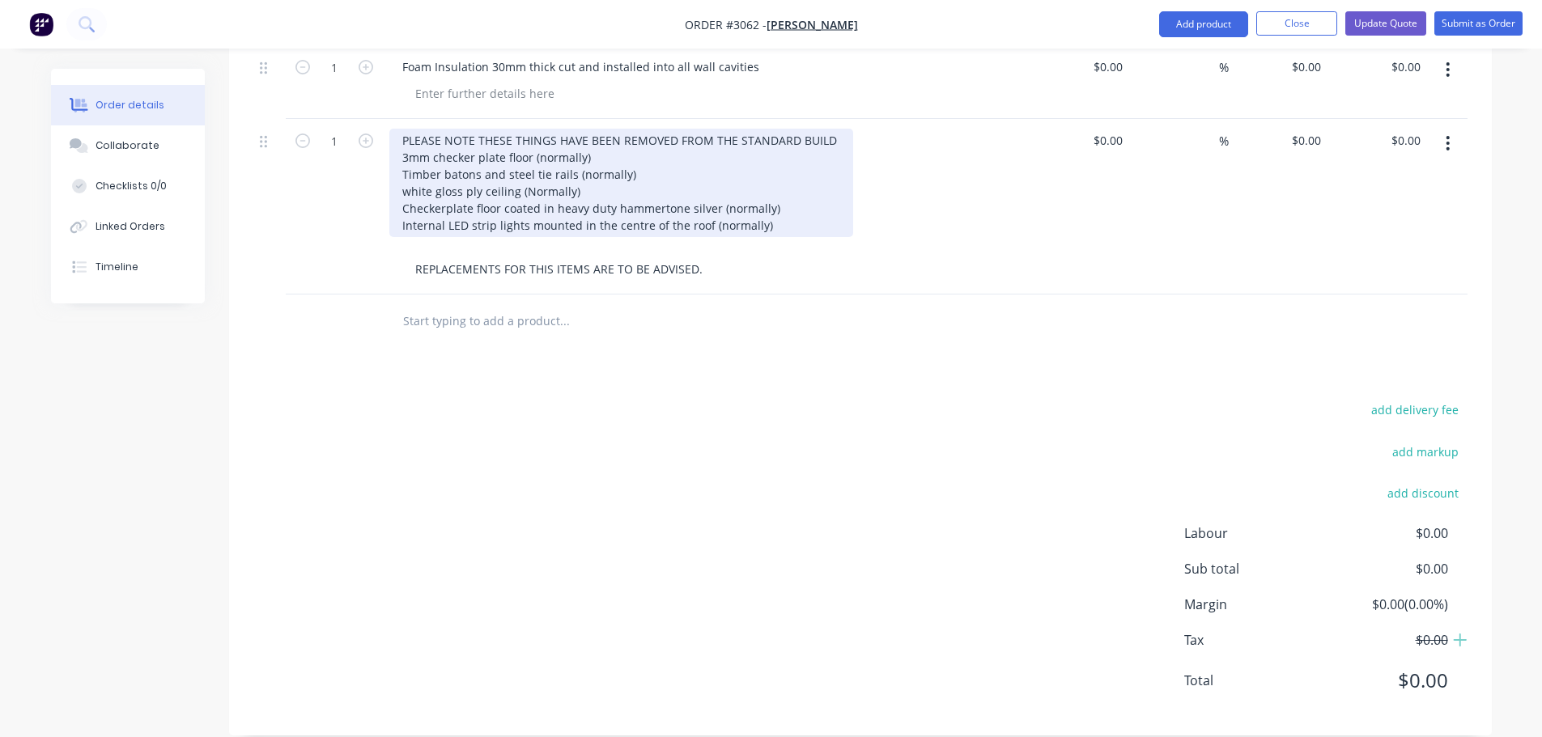
click at [770, 199] on div "PLEASE NOTE THESE THINGS HAVE BEEN REMOVED FROM THE STANDARD BUILD 3mm checker …" at bounding box center [621, 183] width 464 height 108
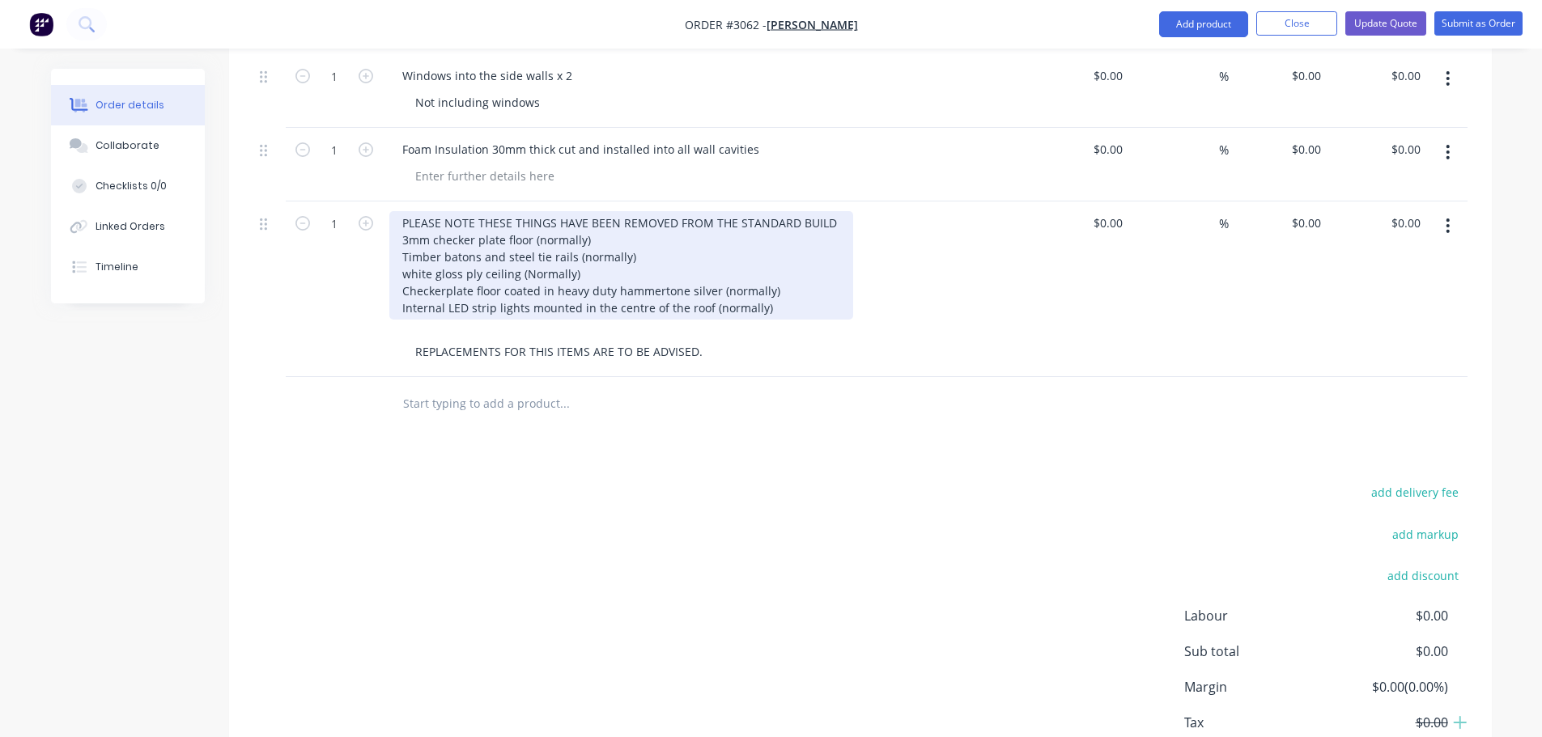
scroll to position [1860, 0]
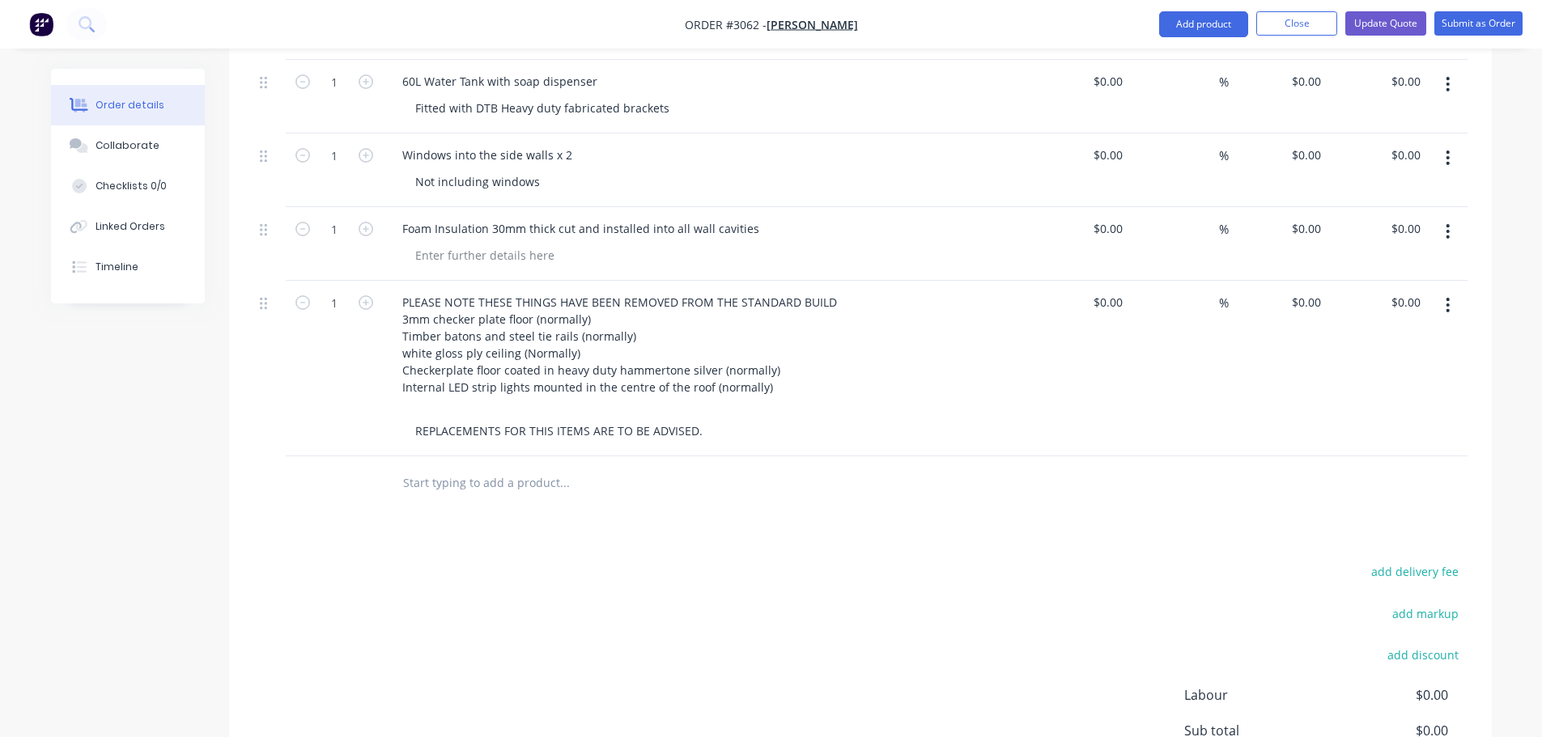
click at [407, 466] on input "text" at bounding box center [564, 482] width 324 height 32
paste input "Framework will be made out of Duragal to prohibit rusting due to walls being se…"
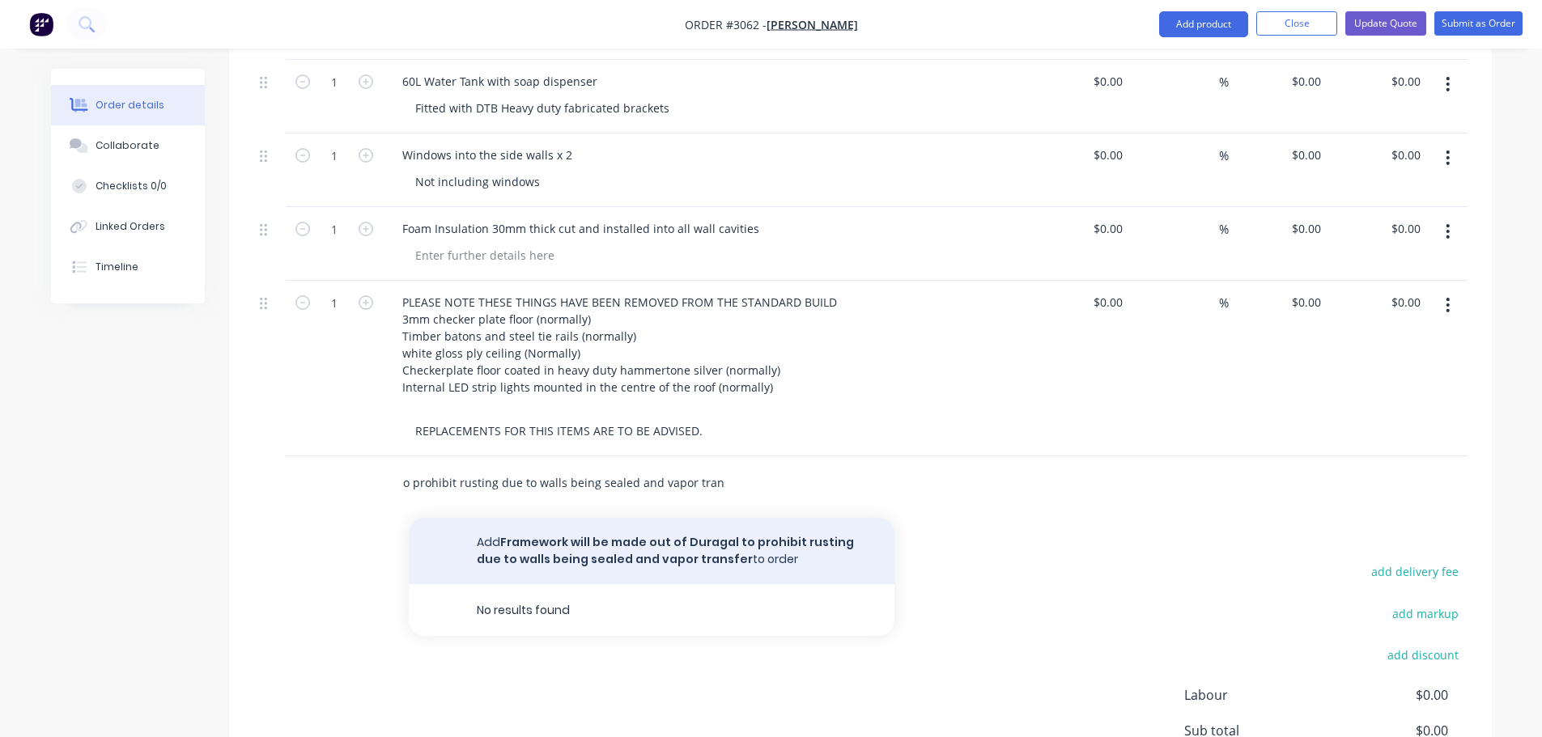
type input "Framework will be made out of Duragal to prohibit rusting due to walls being se…"
click at [572, 535] on button "Add Framework will be made out of Duragal to prohibit rusting due to walls bein…" at bounding box center [652, 551] width 486 height 66
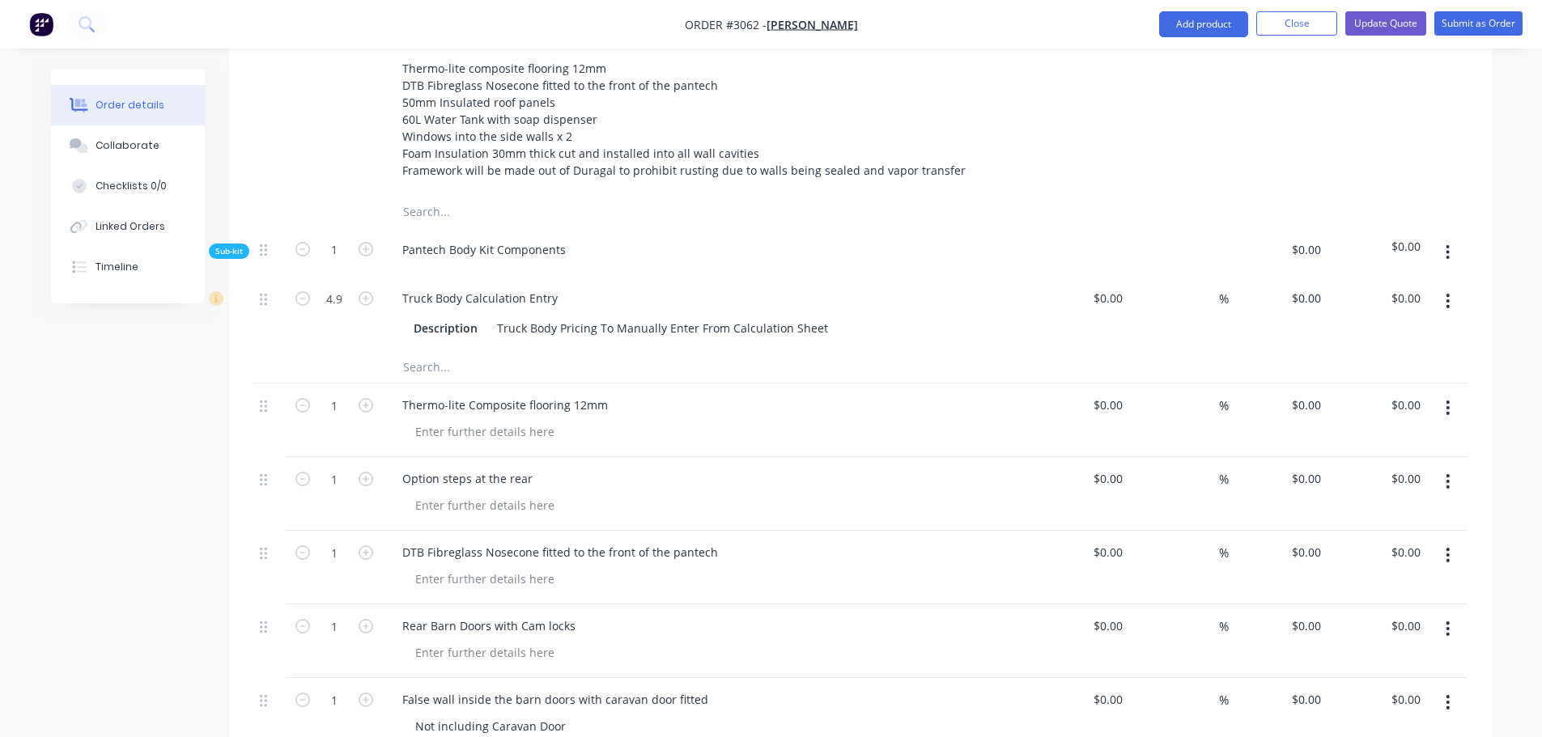
scroll to position [969, 0]
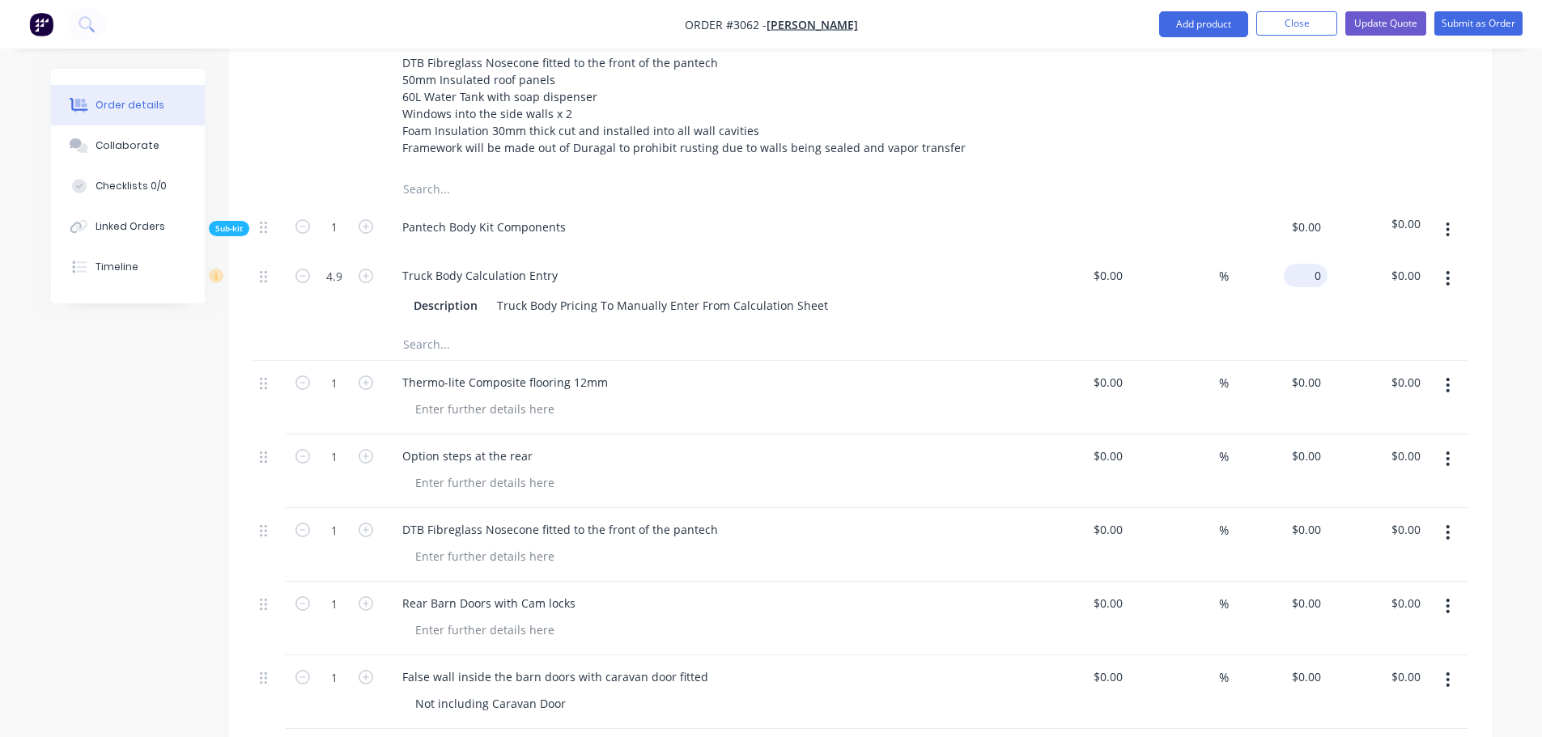
click at [1322, 264] on input "0" at bounding box center [1308, 275] width 37 height 23
type input "$3,450.00"
type input "$16,905.00"
click at [961, 328] on div at bounding box center [674, 344] width 583 height 32
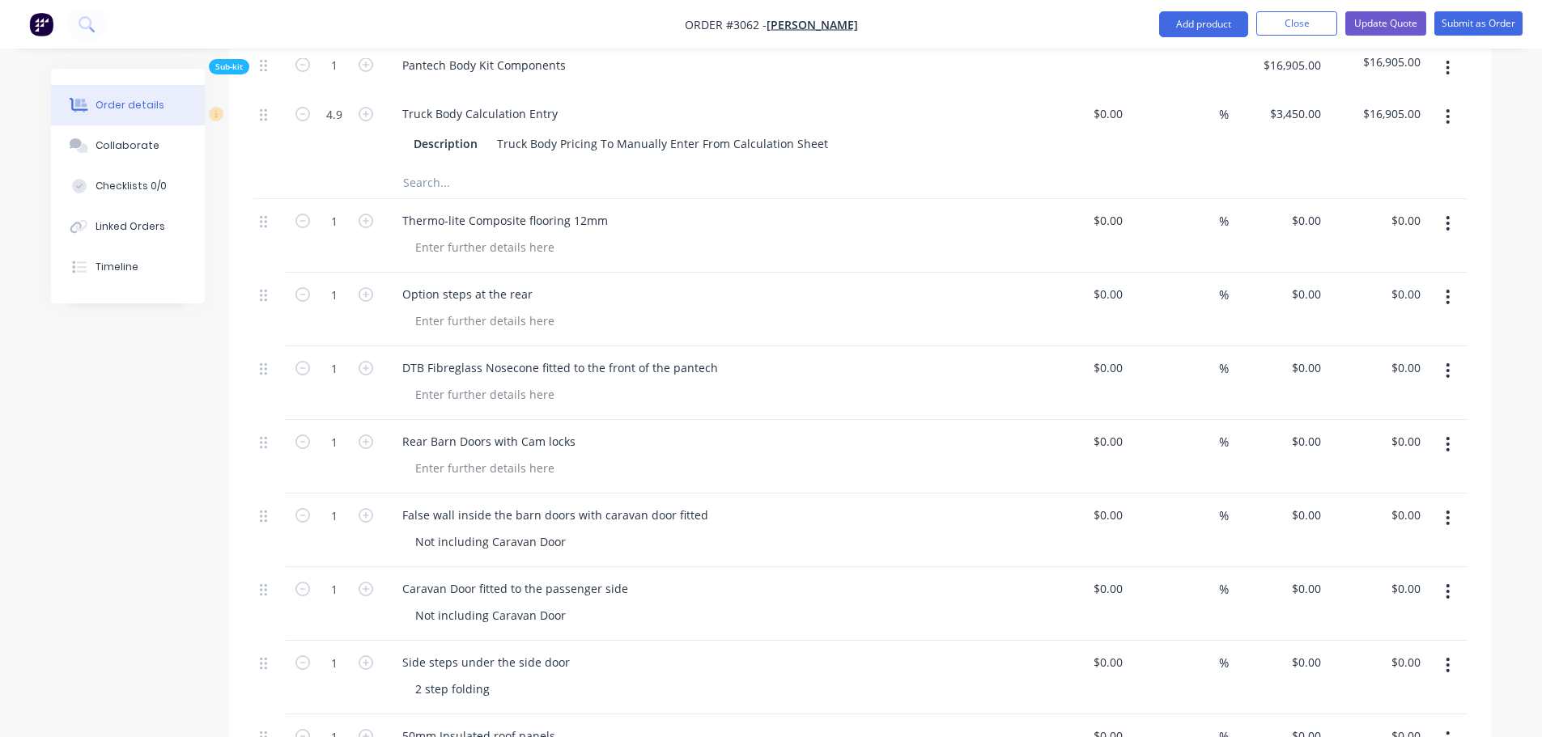
scroll to position [1050, 0]
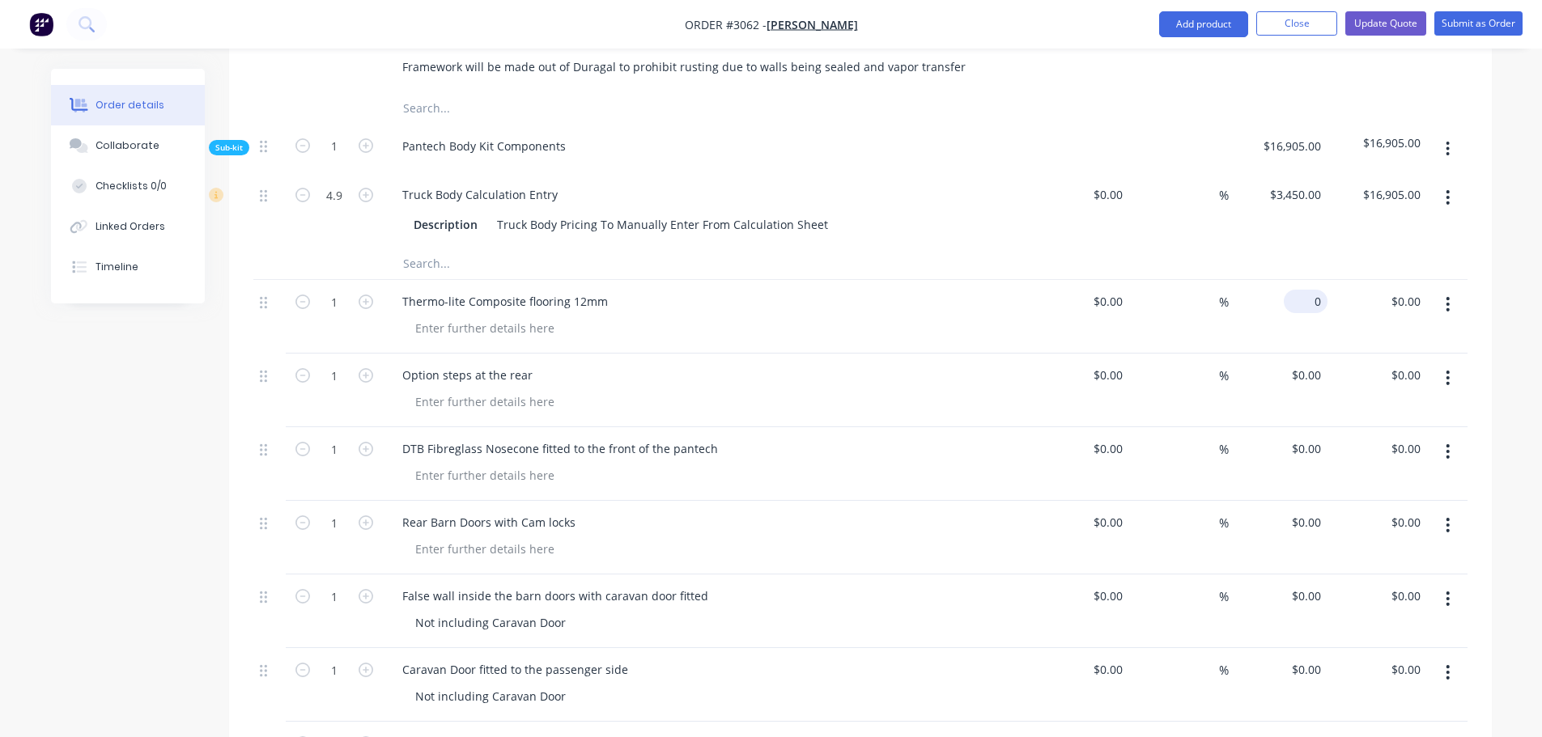
click at [1323, 290] on input "0" at bounding box center [1308, 301] width 37 height 23
type input "$450.00"
click at [817, 391] on div "Option steps at the rear" at bounding box center [706, 391] width 647 height 74
click at [335, 290] on input "1" at bounding box center [334, 302] width 42 height 24
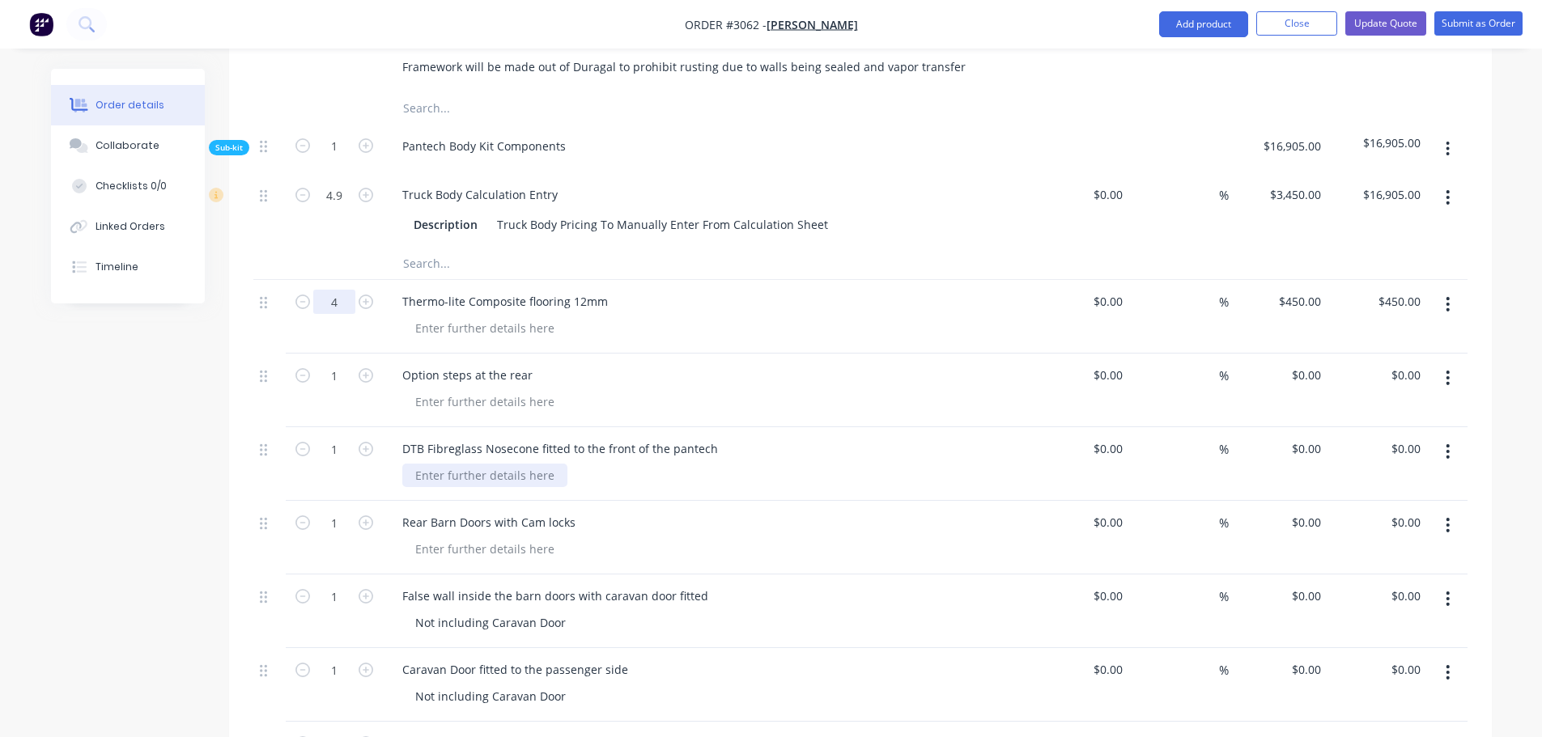
type input "4"
type input "$1,800.00"
drag, startPoint x: 540, startPoint y: 462, endPoint x: 561, endPoint y: 461, distance: 21.1
click at [543, 464] on div at bounding box center [484, 475] width 165 height 23
click at [631, 464] on div at bounding box center [712, 475] width 621 height 23
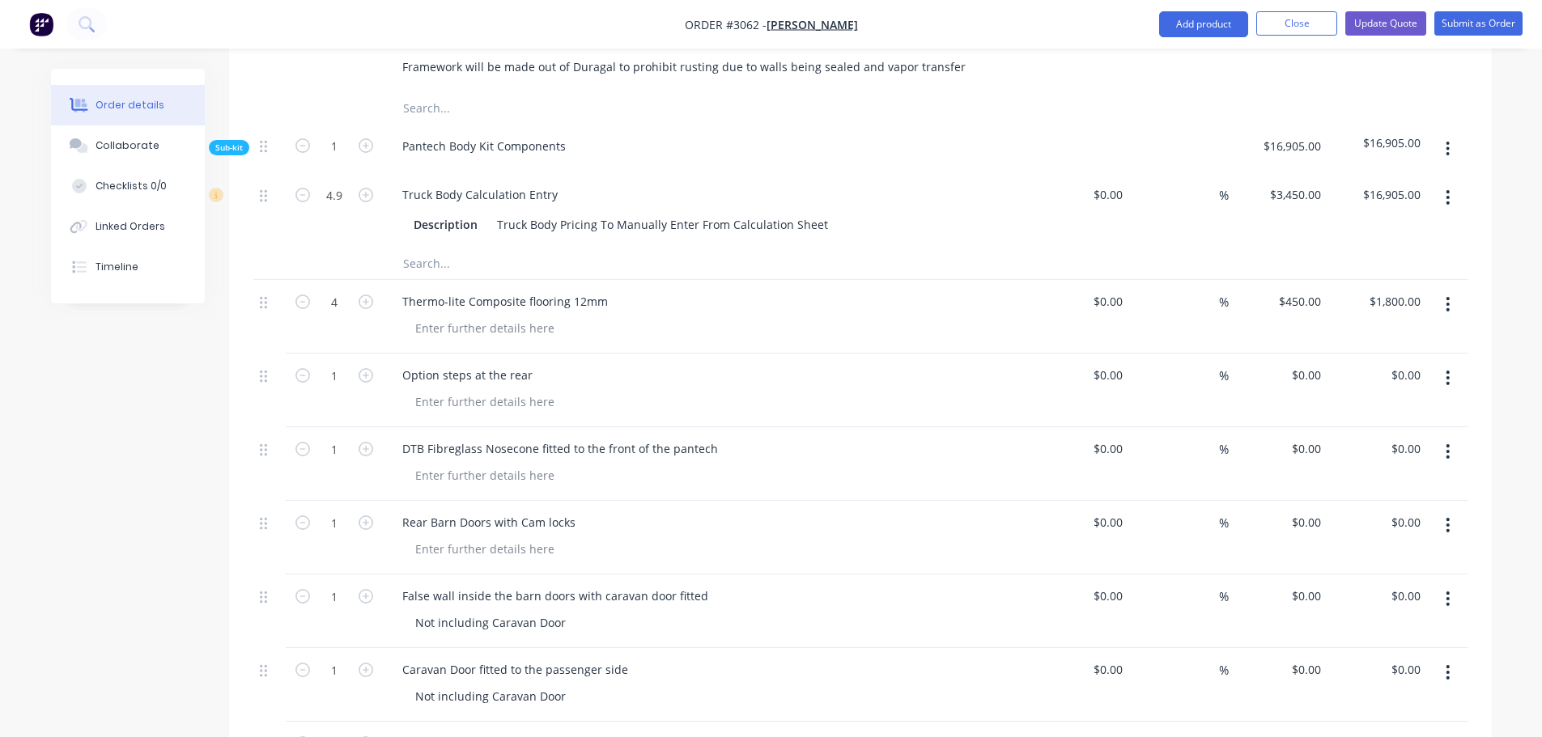
click at [337, 14] on nav "Order #3062 - [PERSON_NAME] Add product Close Update Quote Submit as Order" at bounding box center [771, 24] width 1542 height 49
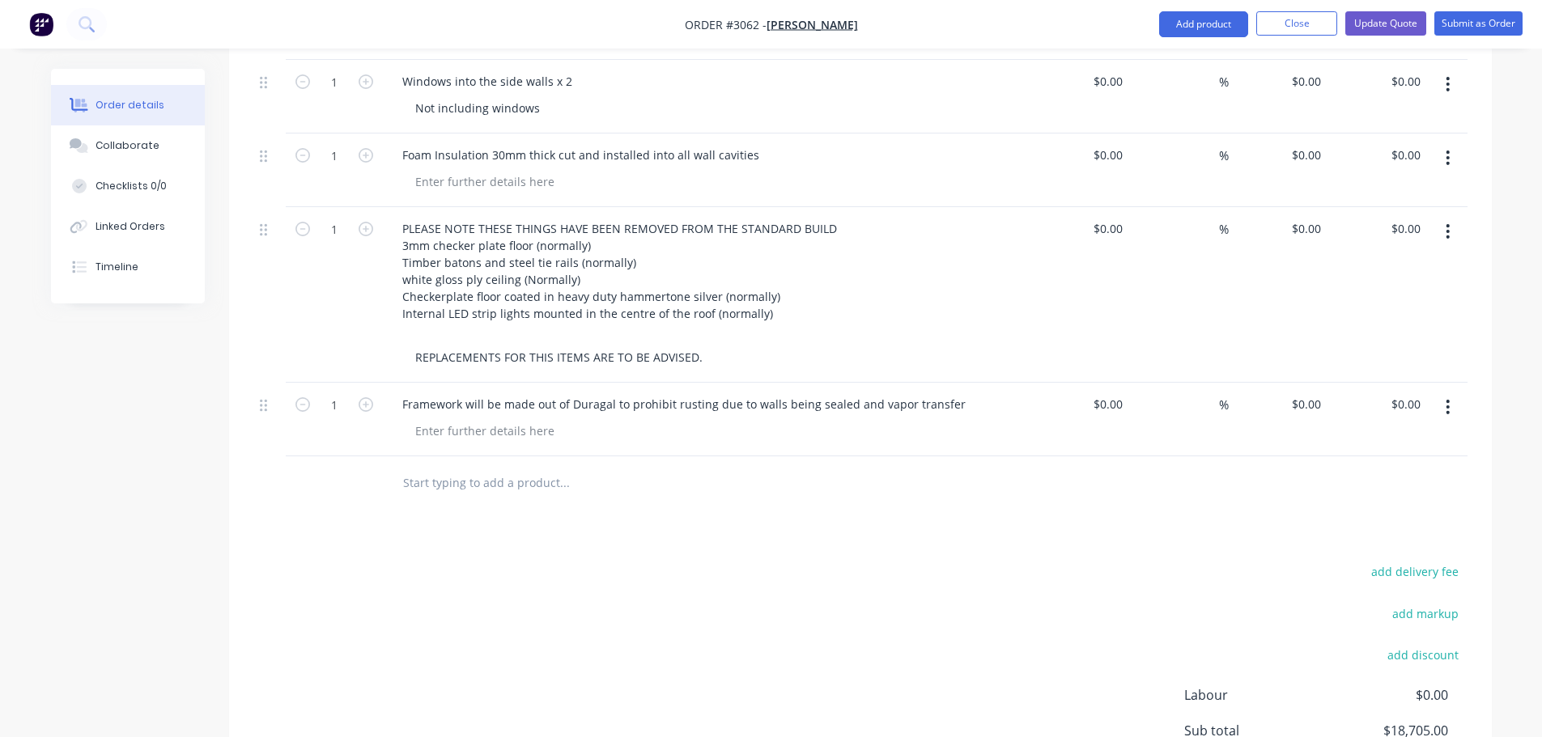
scroll to position [1852, 0]
